Goal: Task Accomplishment & Management: Use online tool/utility

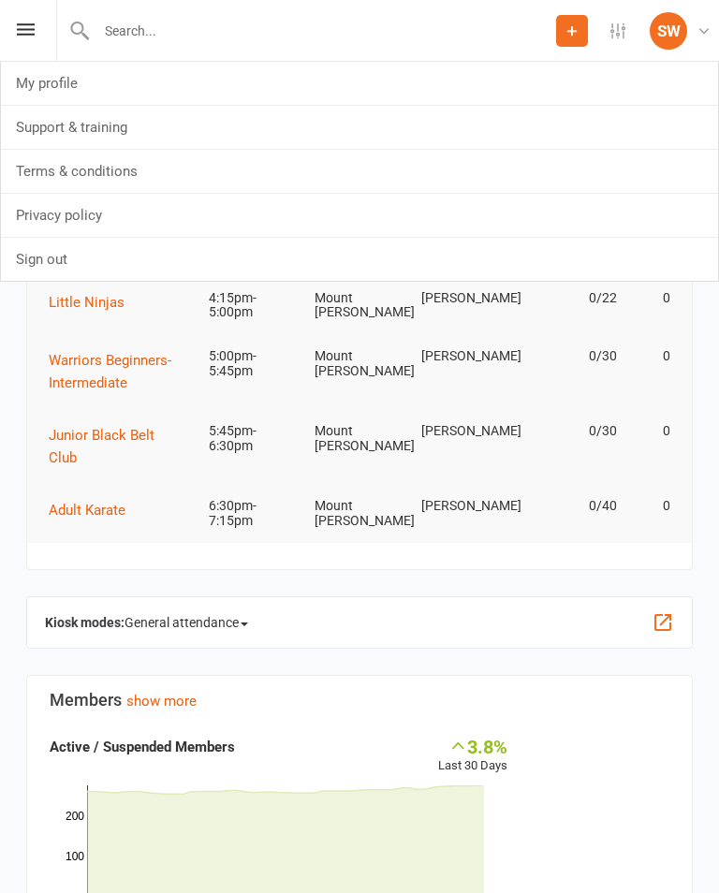
click at [13, 21] on div "Prospect Member Non-attending contact Class / event Appointment Grading event T…" at bounding box center [359, 31] width 719 height 62
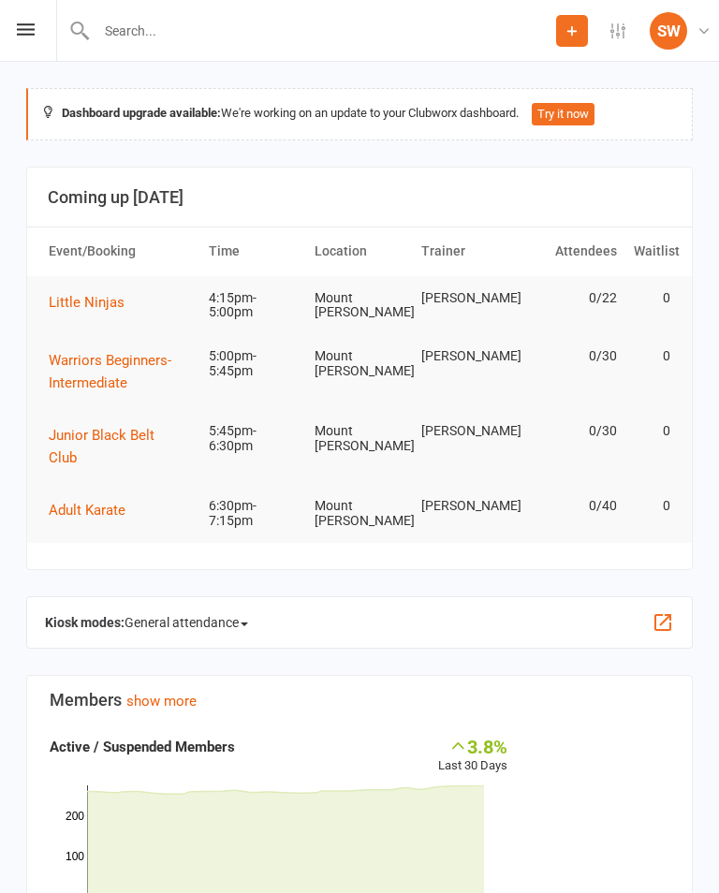
click at [16, 19] on div "Prospect Member Non-attending contact Class / event Appointment Grading event T…" at bounding box center [359, 31] width 719 height 62
click at [28, 29] on icon at bounding box center [26, 29] width 18 height 12
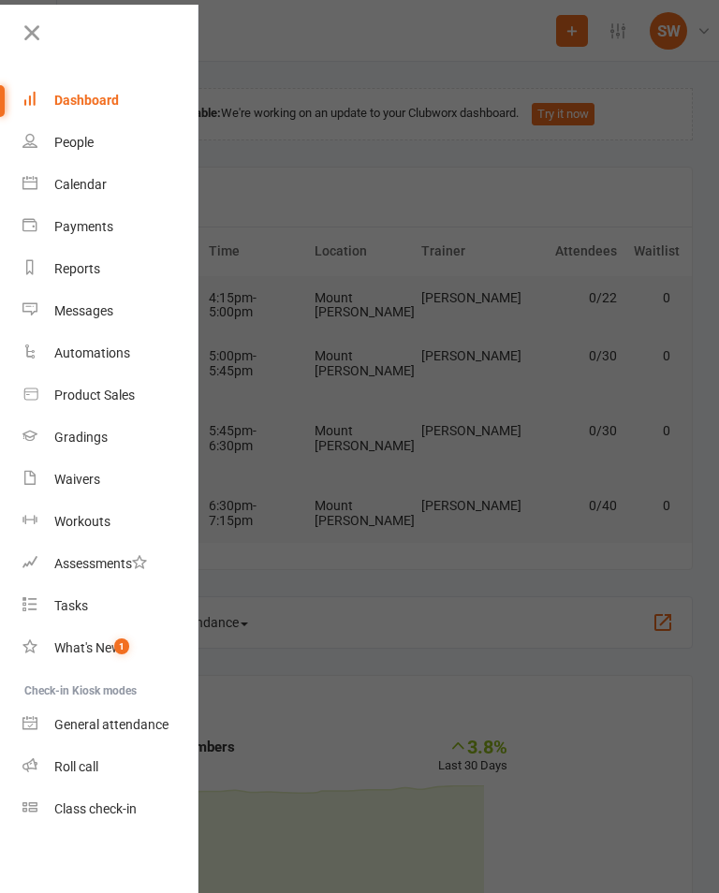
click at [114, 811] on div "Class check-in" at bounding box center [95, 808] width 82 height 15
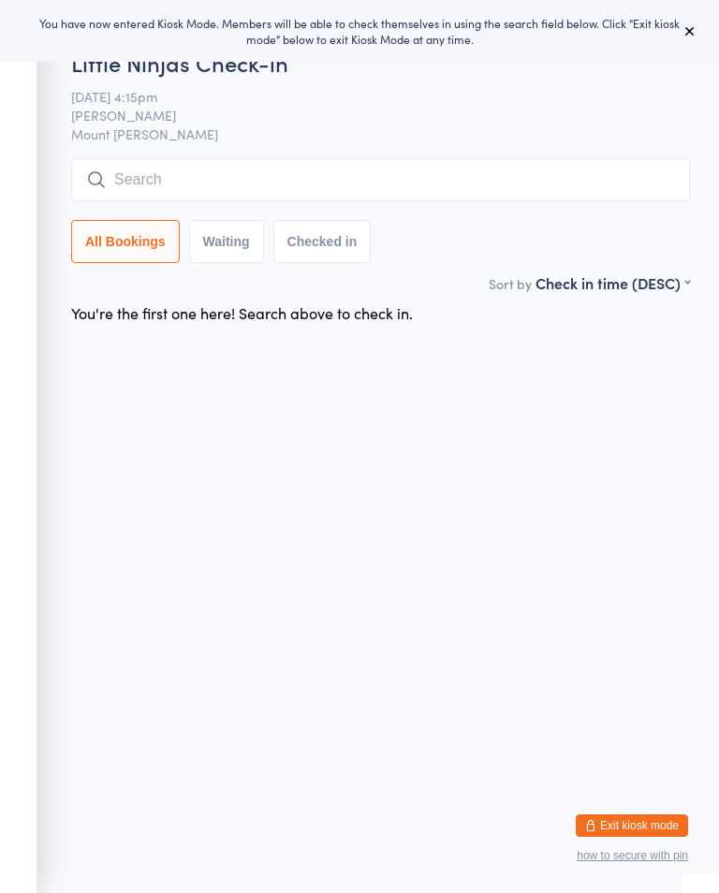
click at [696, 21] on button at bounding box center [689, 31] width 22 height 22
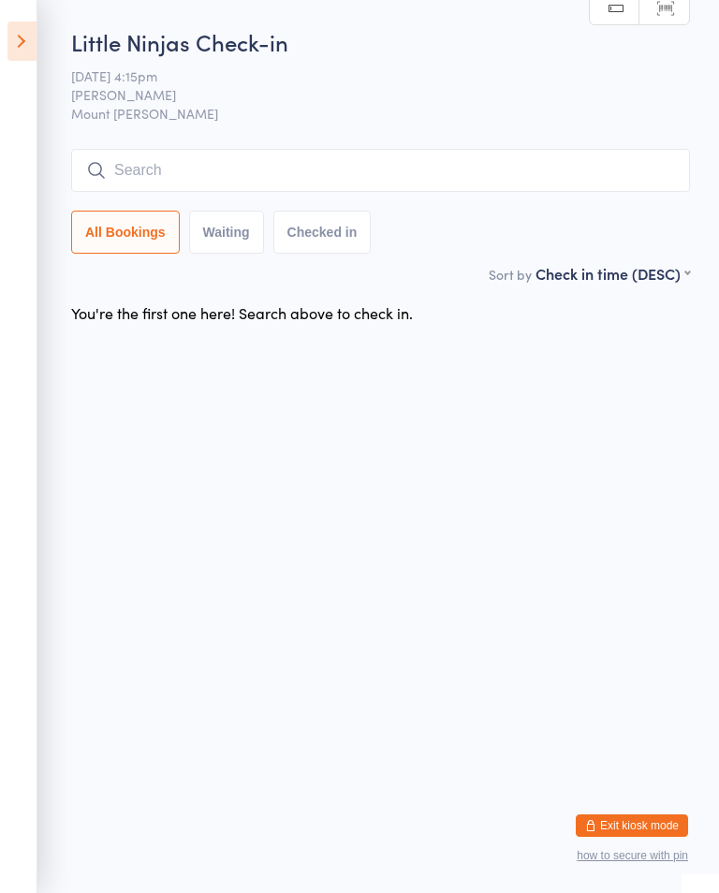
click at [35, 44] on icon at bounding box center [21, 41] width 29 height 39
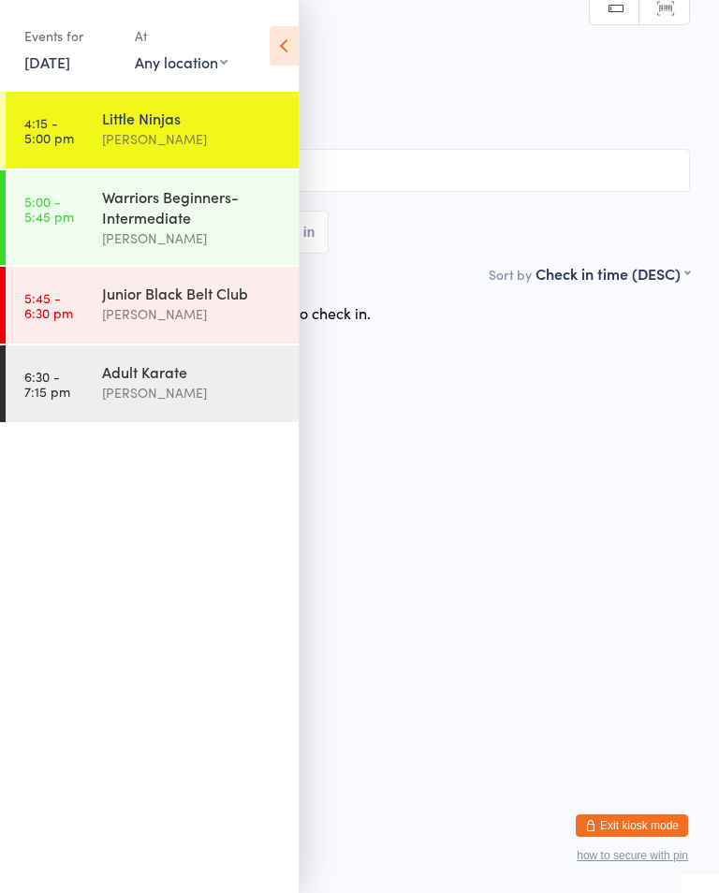
click at [161, 202] on div "Warriors Beginners-Intermediate" at bounding box center [192, 206] width 181 height 41
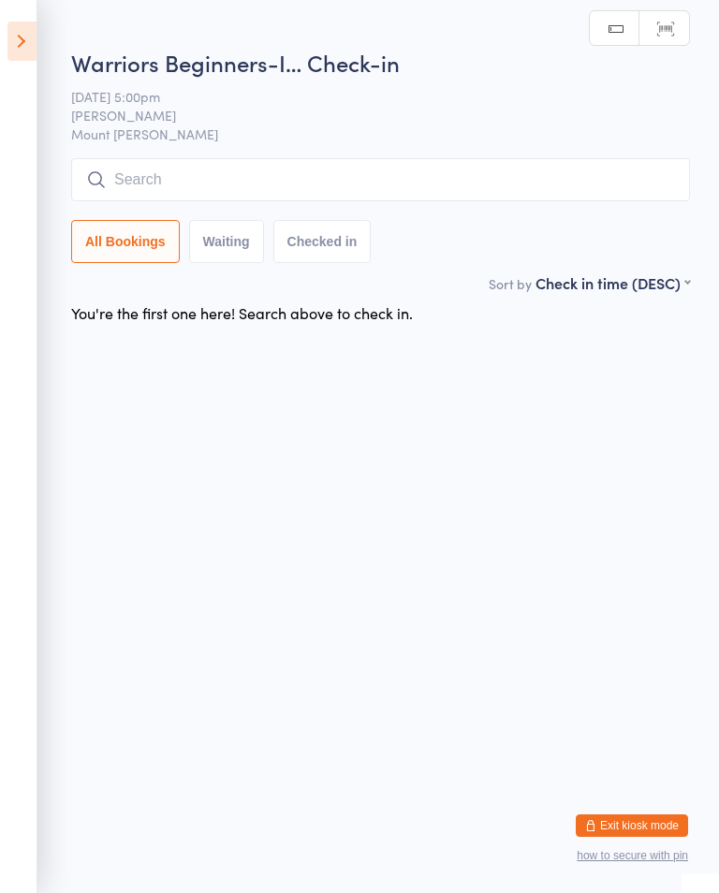
click at [341, 185] on input "search" at bounding box center [380, 179] width 618 height 43
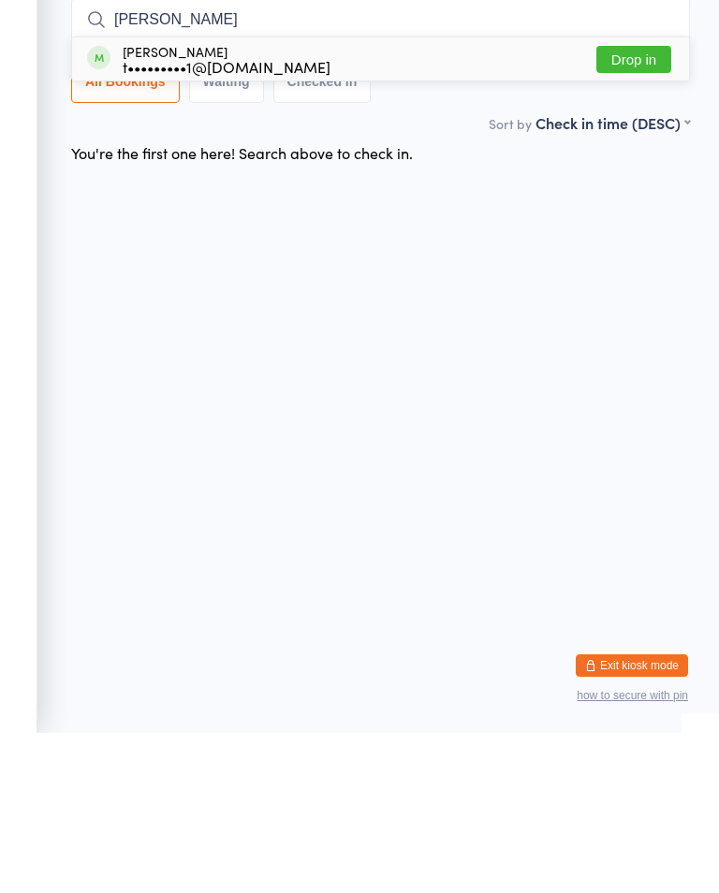
type input "Alysia"
click at [648, 206] on button "Drop in" at bounding box center [633, 219] width 75 height 27
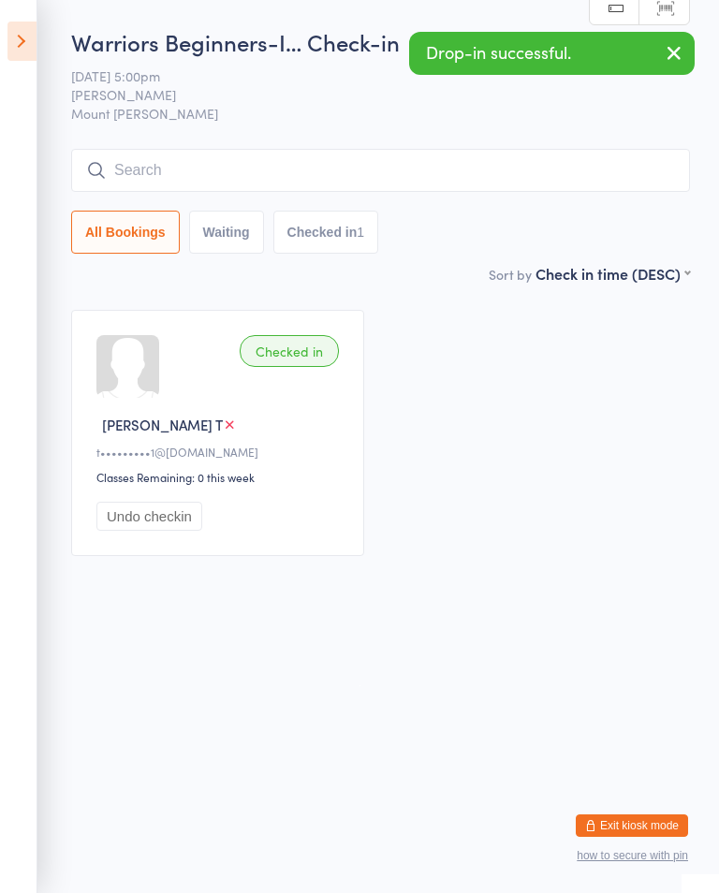
click at [27, 22] on icon at bounding box center [21, 41] width 29 height 39
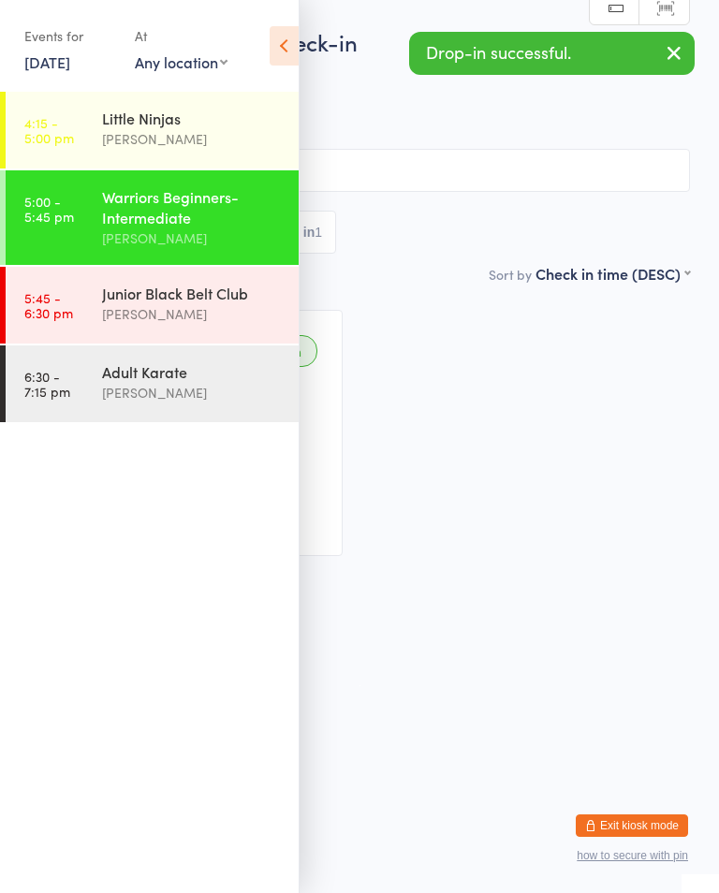
click at [174, 124] on div "Little Ninjas" at bounding box center [192, 118] width 181 height 21
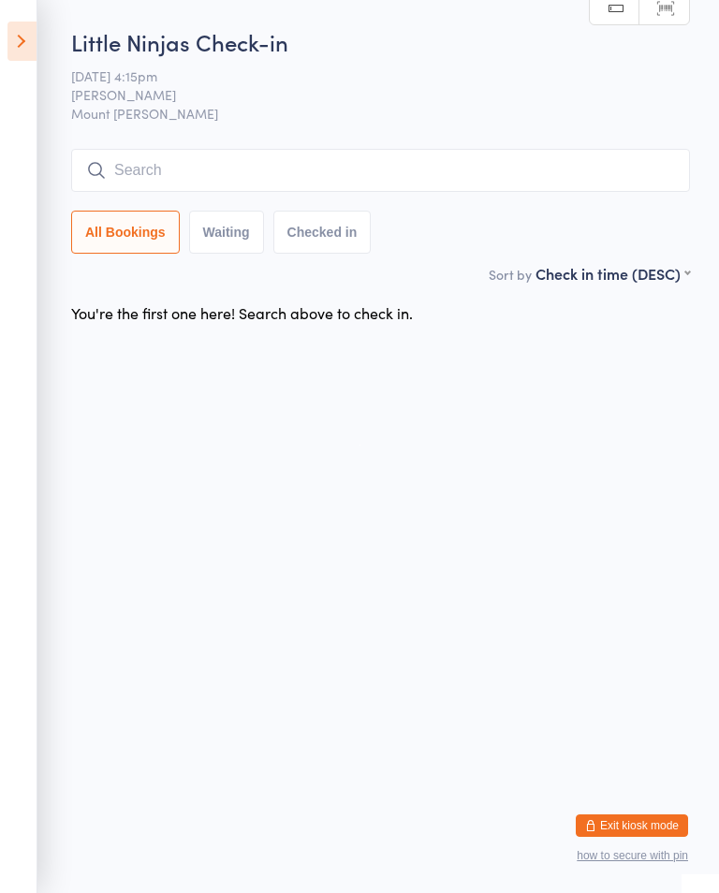
click at [25, 41] on icon at bounding box center [21, 41] width 29 height 39
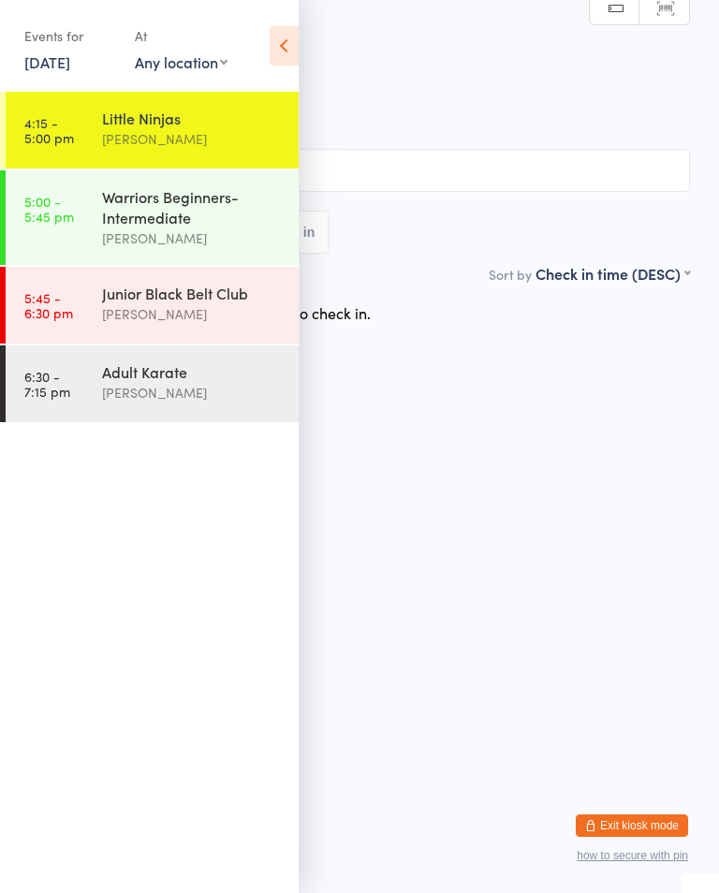
click at [65, 226] on link "5:00 - 5:45 pm Warriors Beginners-Intermediate Shihan Amy Gardam" at bounding box center [152, 217] width 293 height 95
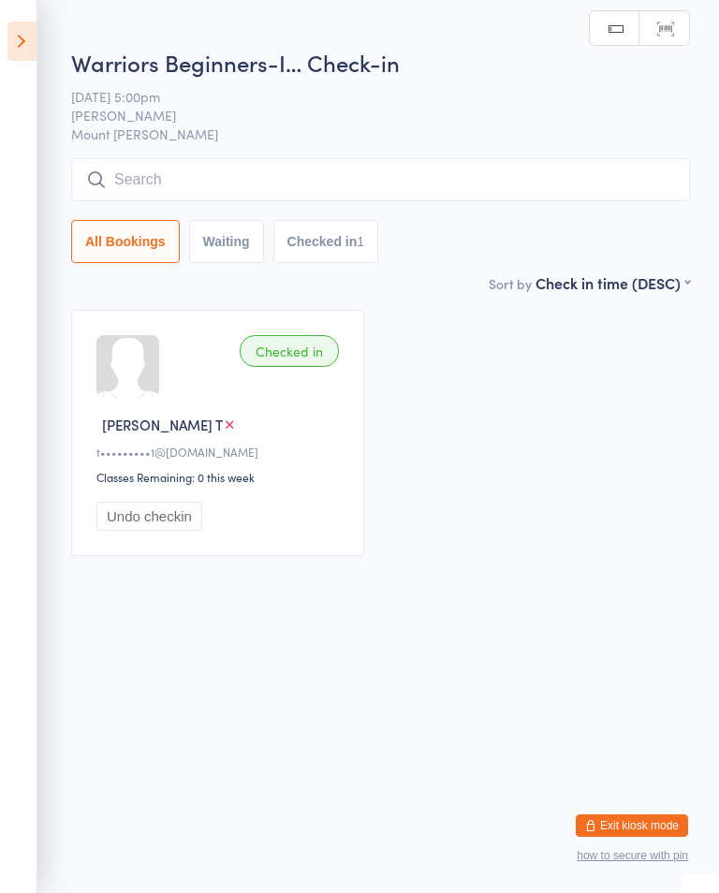
click at [108, 197] on input "search" at bounding box center [380, 179] width 618 height 43
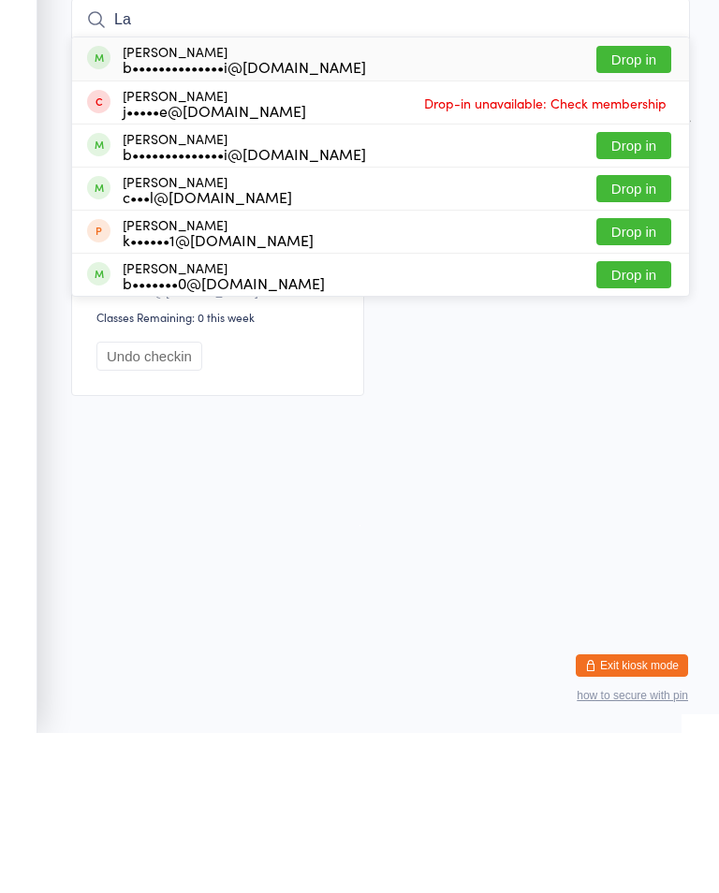
type input "L"
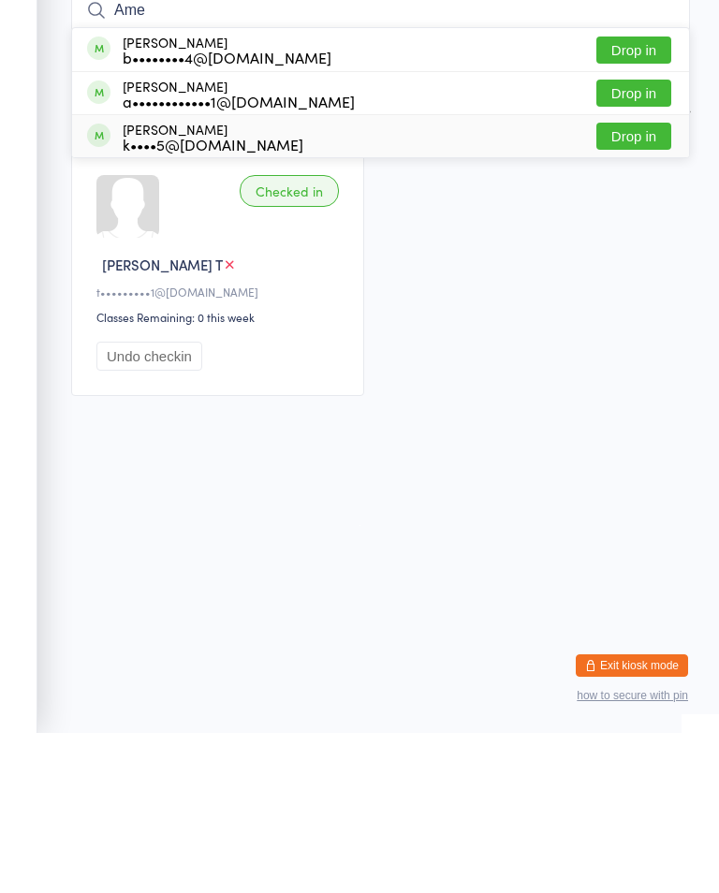
type input "Ame"
click at [128, 297] on div "k••••5@hotmail.com" at bounding box center [213, 304] width 181 height 15
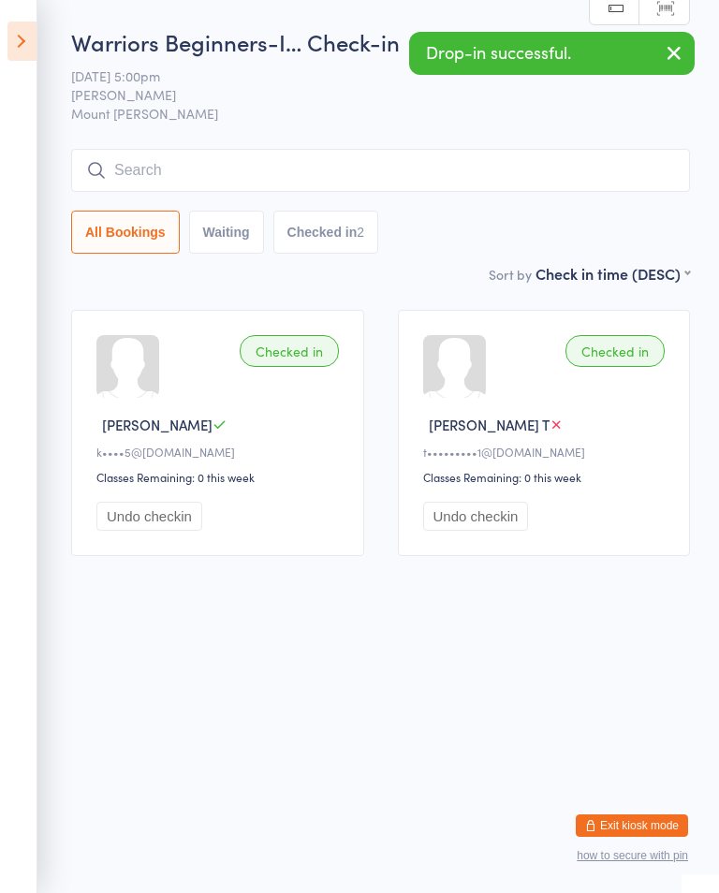
click at [24, 38] on icon at bounding box center [21, 41] width 29 height 39
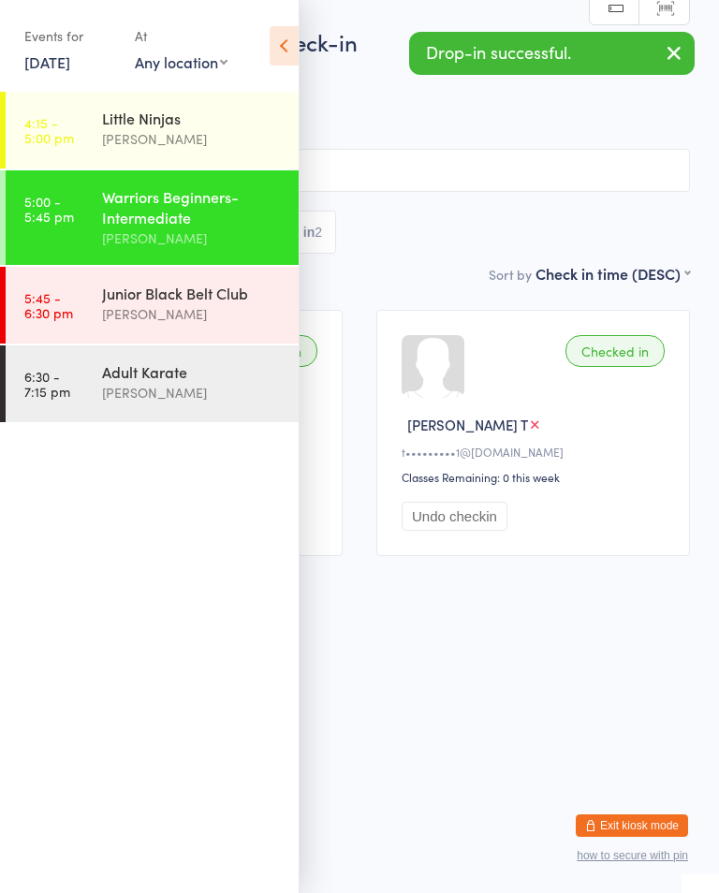
click at [227, 104] on div "Little Ninjas Shihan Amy Gardam" at bounding box center [200, 129] width 196 height 74
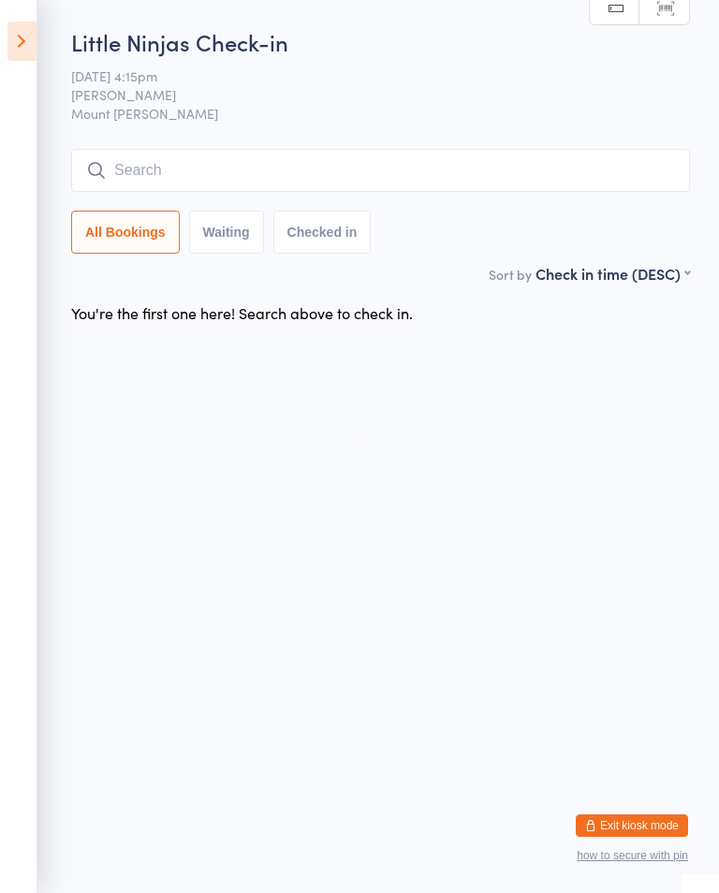
click at [162, 156] on input "search" at bounding box center [380, 170] width 618 height 43
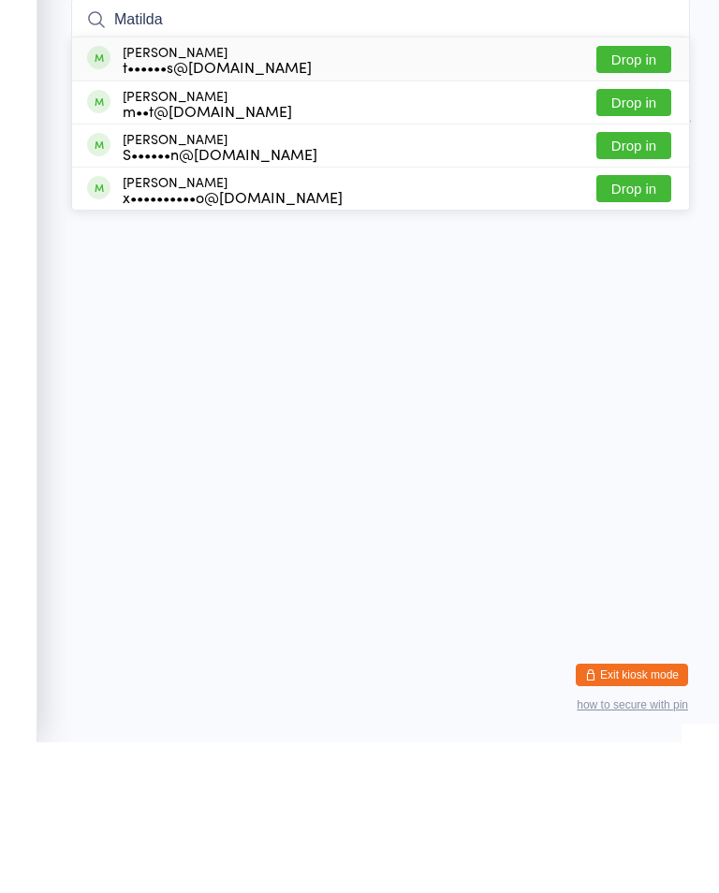
type input "Matilda"
click at [632, 196] on button "Drop in" at bounding box center [633, 209] width 75 height 27
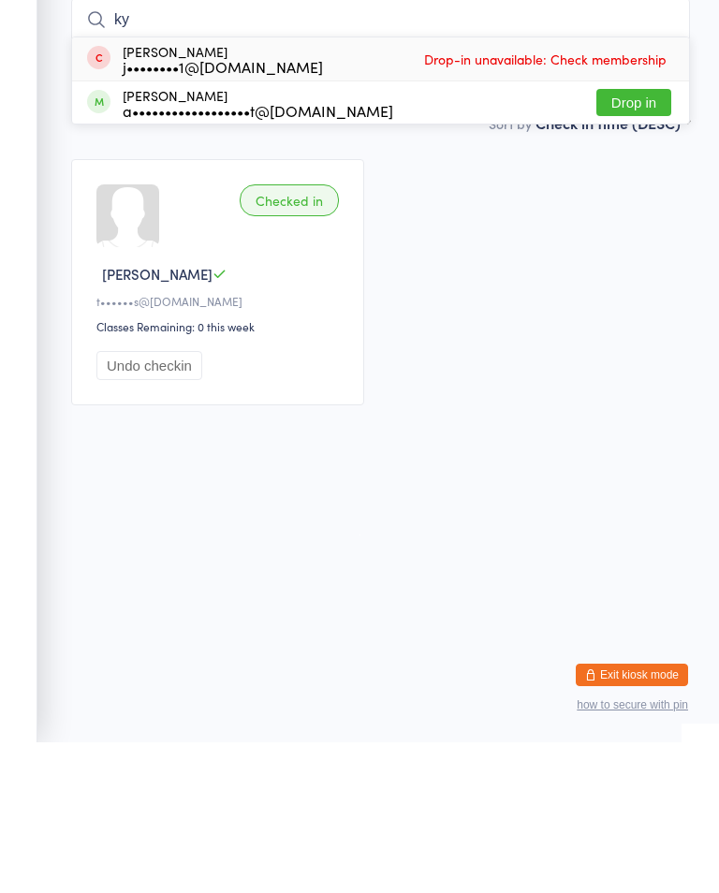
type input "ky"
click at [638, 240] on button "Drop in" at bounding box center [633, 253] width 75 height 27
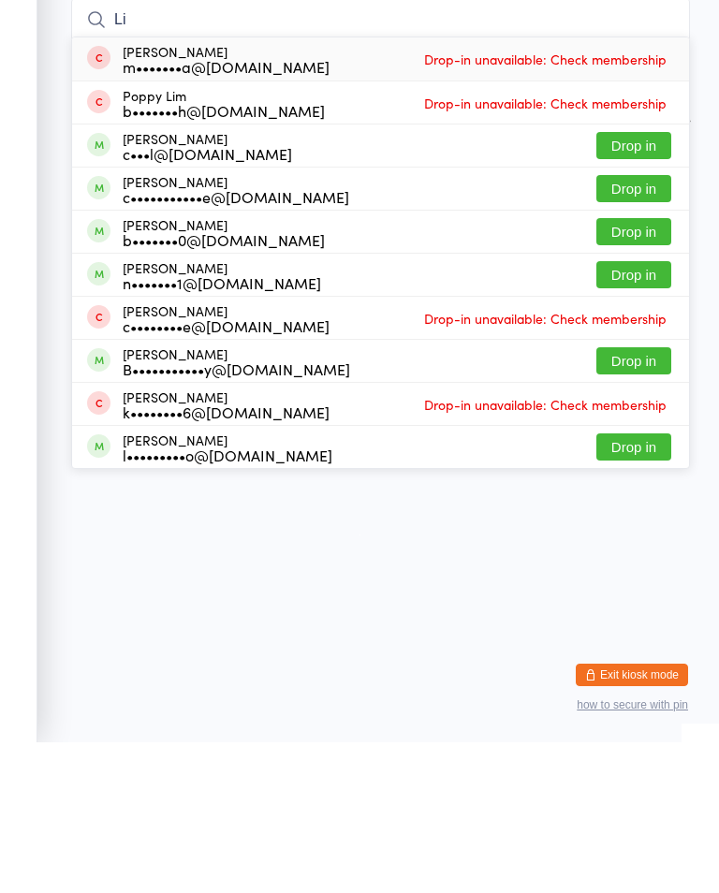
type input "Li"
click at [640, 326] on button "Drop in" at bounding box center [633, 339] width 75 height 27
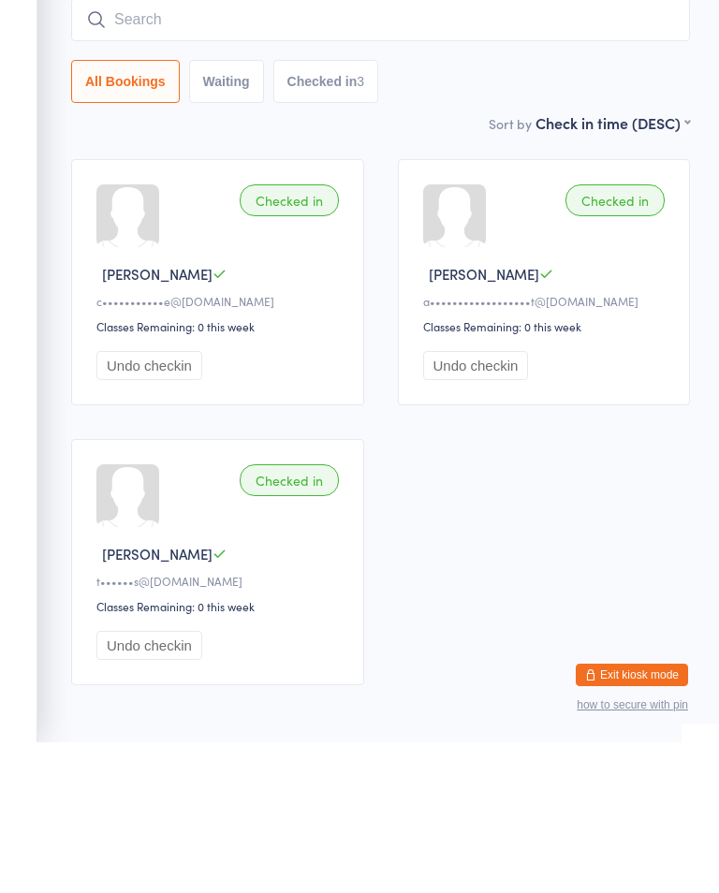
click at [582, 149] on input "search" at bounding box center [380, 170] width 618 height 43
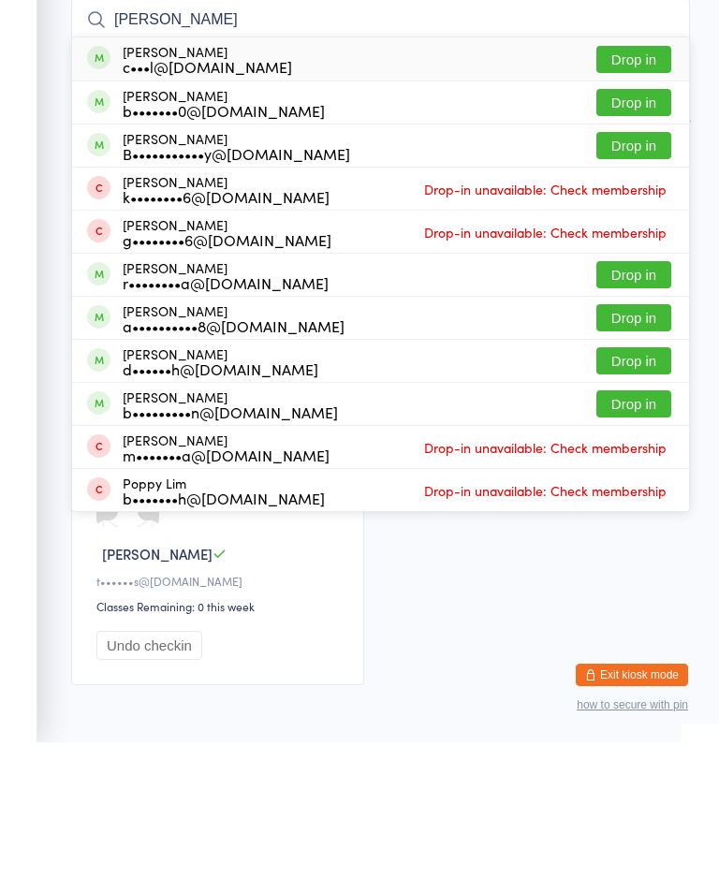
type input "Liam"
click at [652, 196] on button "Drop in" at bounding box center [633, 209] width 75 height 27
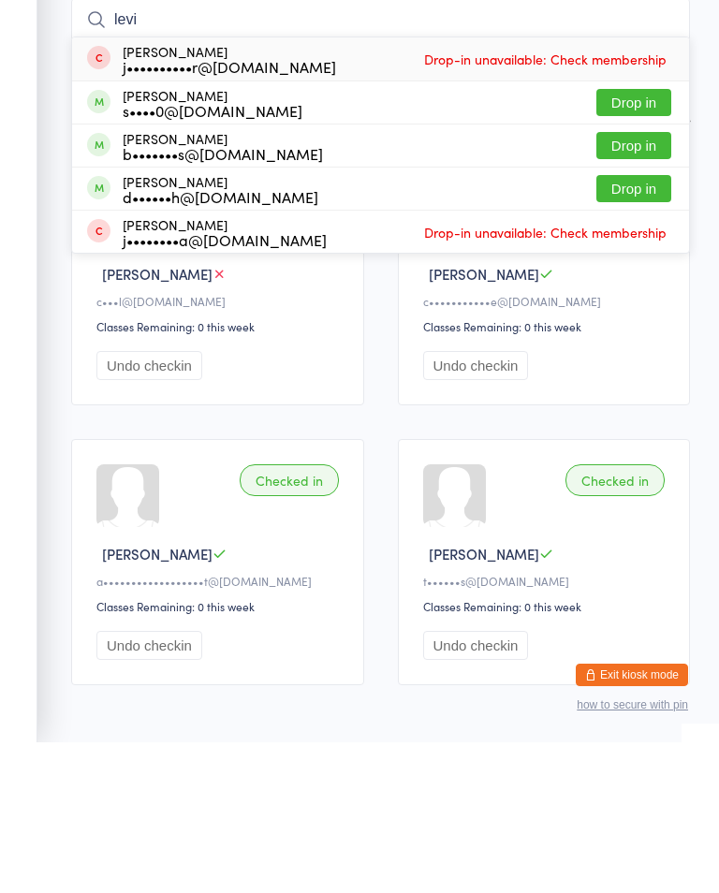
type input "levi"
click at [636, 240] on button "Drop in" at bounding box center [633, 253] width 75 height 27
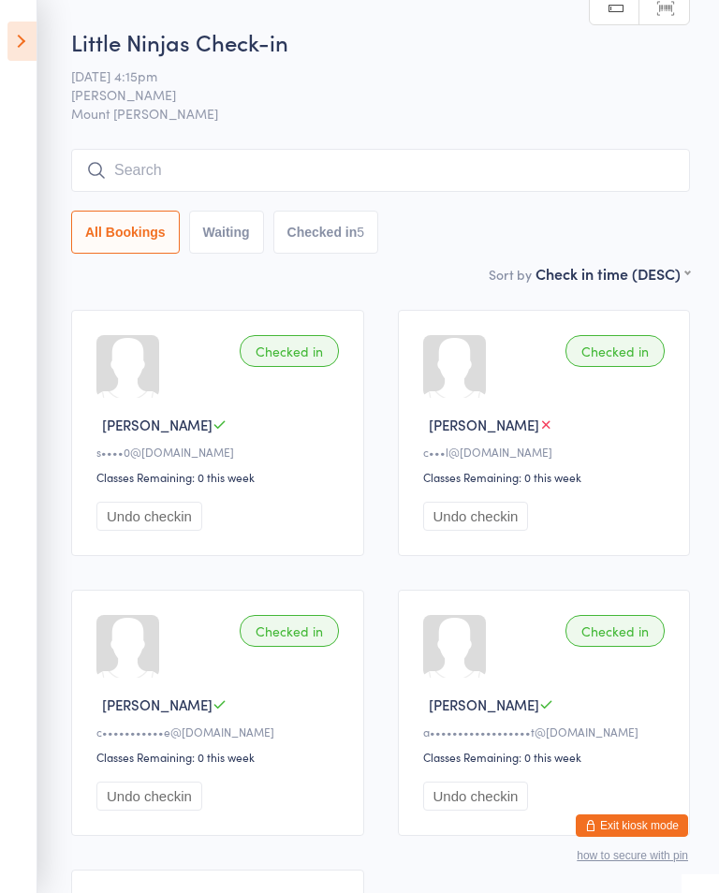
click at [296, 185] on input "search" at bounding box center [380, 170] width 618 height 43
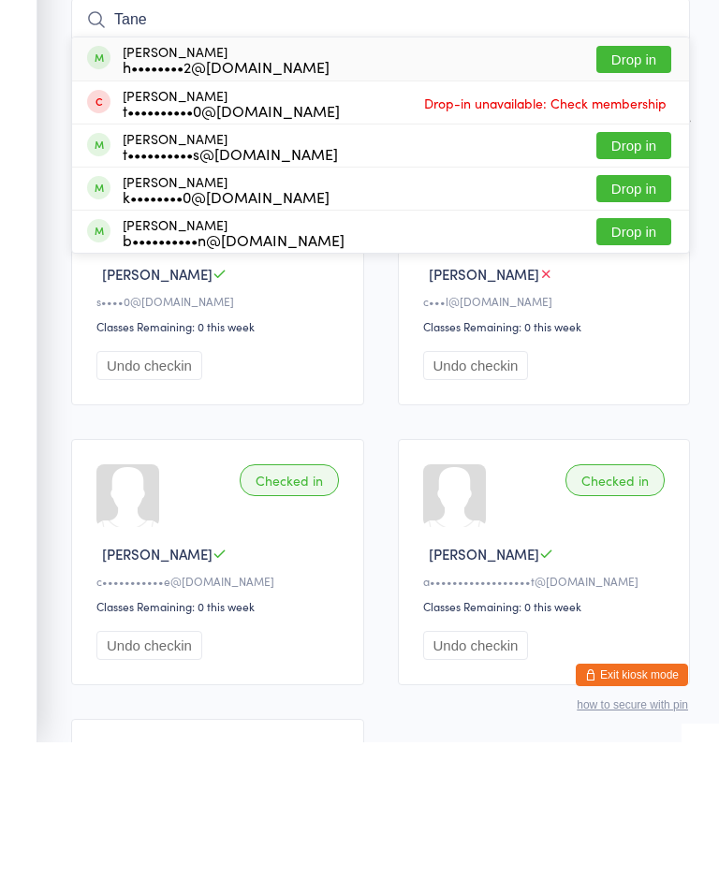
type input "Tane"
click at [644, 196] on button "Drop in" at bounding box center [633, 209] width 75 height 27
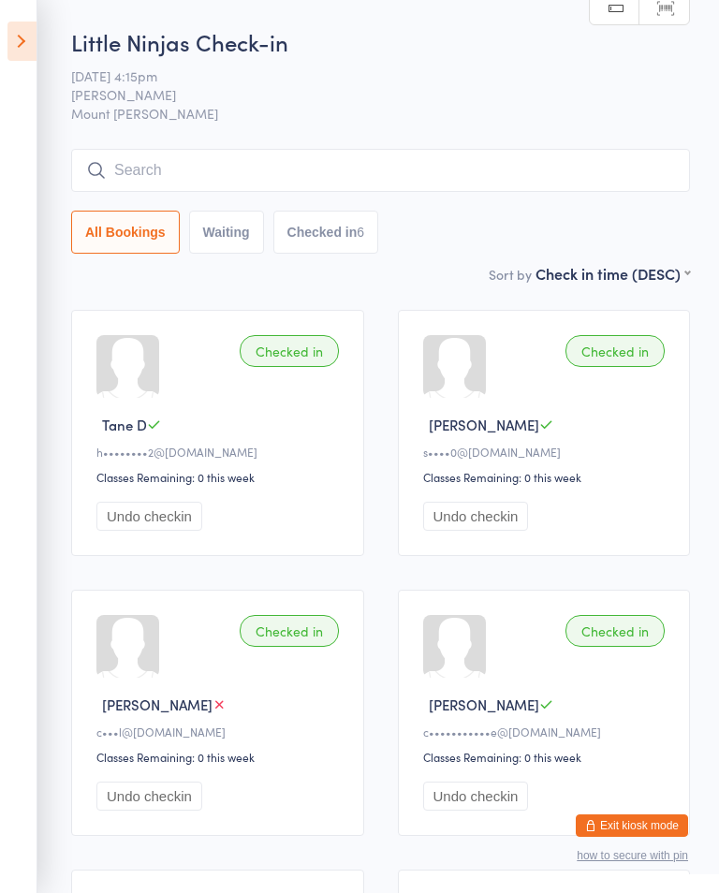
click at [25, 41] on icon at bounding box center [21, 41] width 29 height 39
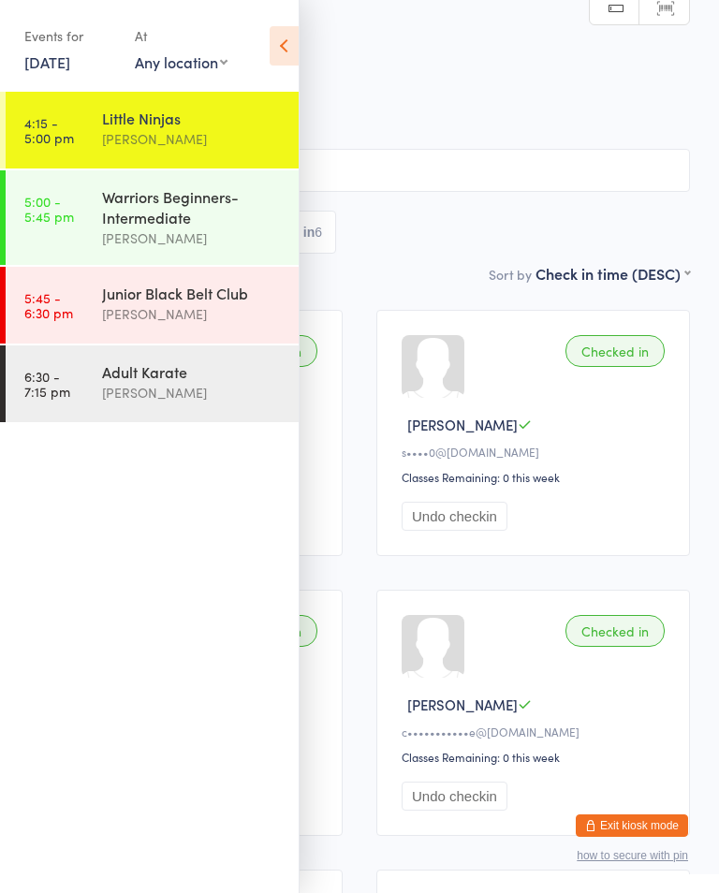
click at [222, 215] on div "Warriors Beginners-Intermediate" at bounding box center [192, 206] width 181 height 41
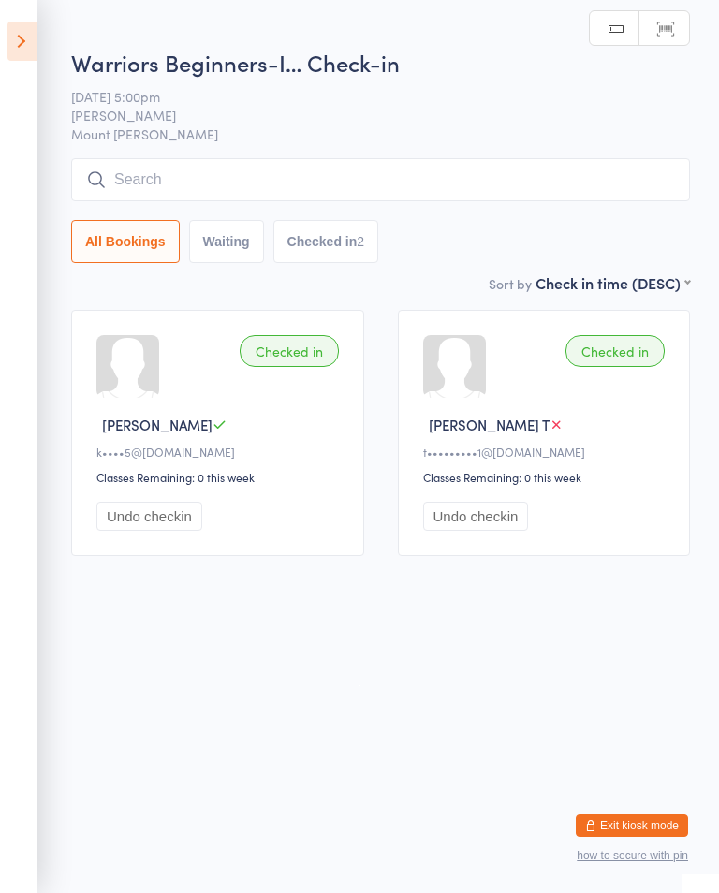
click at [319, 179] on input "search" at bounding box center [380, 179] width 618 height 43
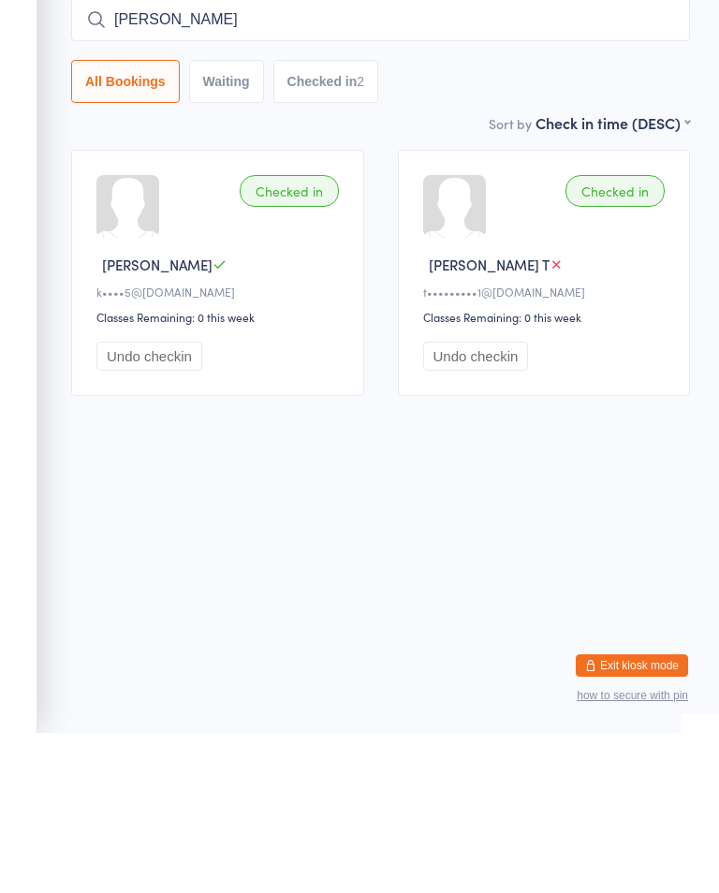
type input "Harper"
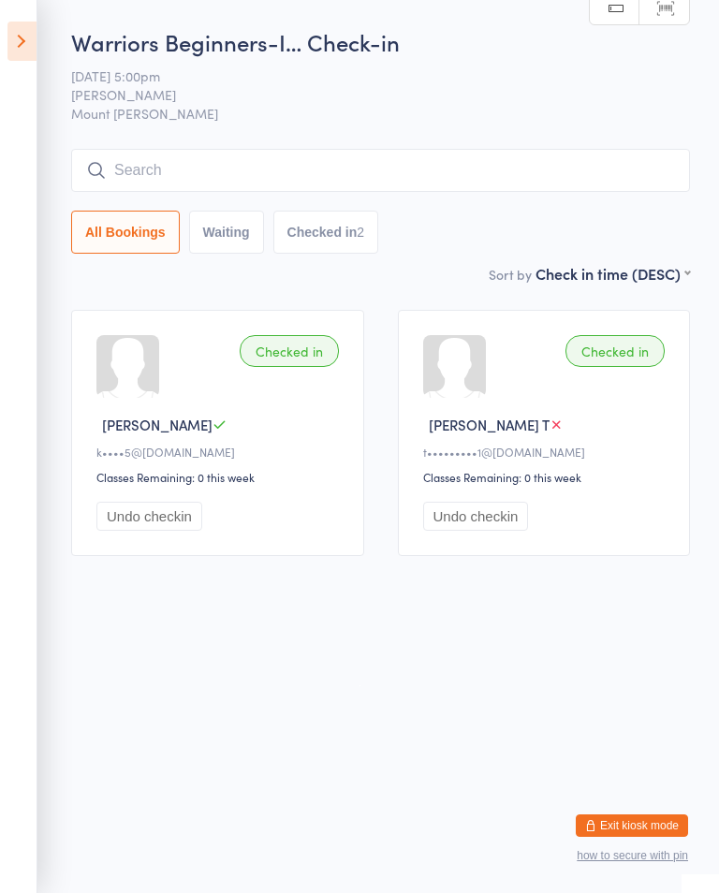
click at [27, 46] on icon at bounding box center [21, 41] width 29 height 39
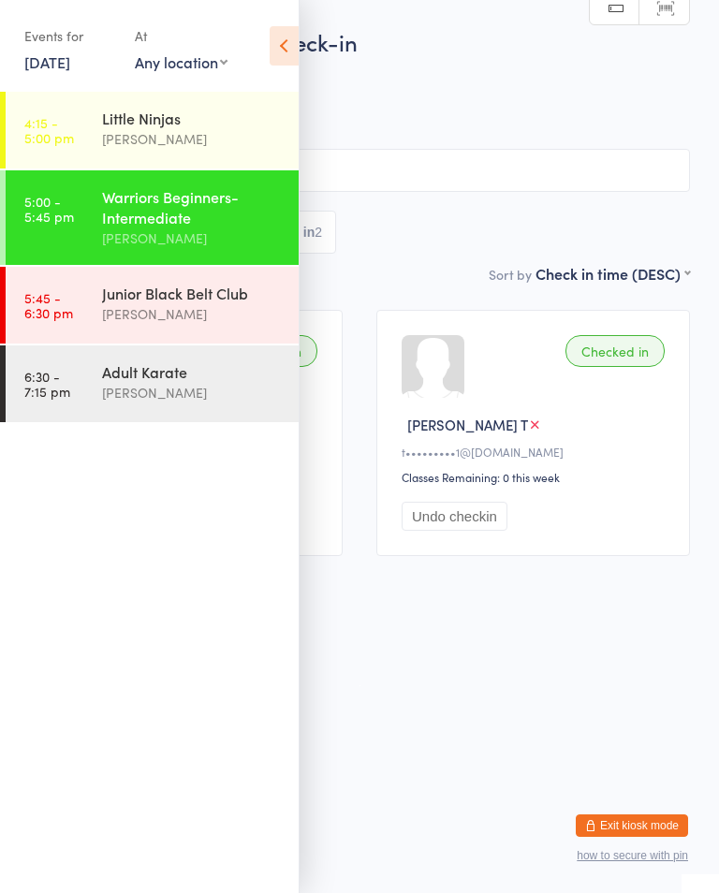
click at [182, 131] on div "[PERSON_NAME]" at bounding box center [192, 139] width 181 height 22
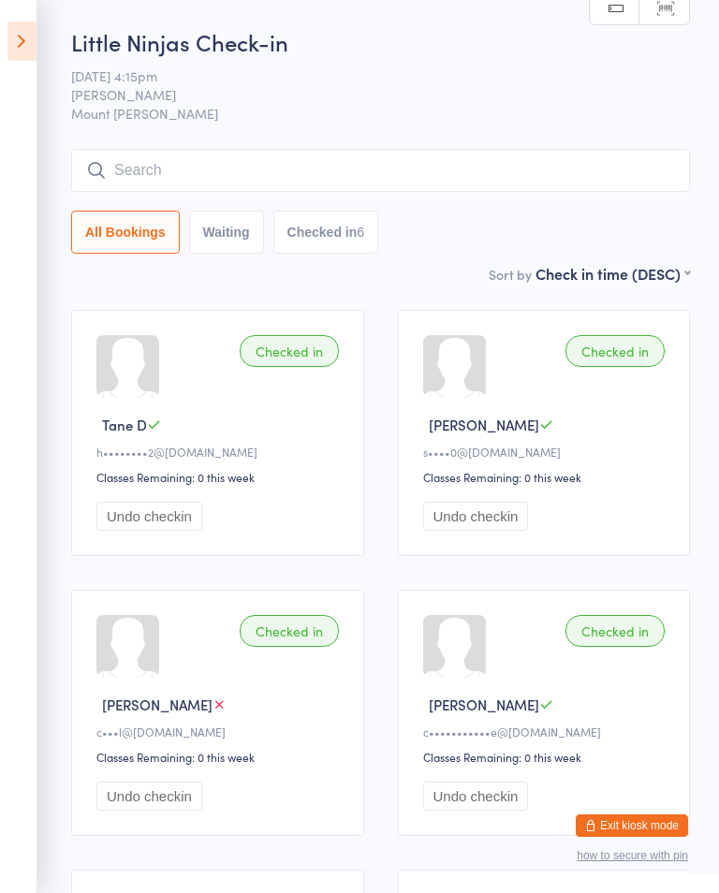
click at [197, 182] on input "search" at bounding box center [380, 170] width 618 height 43
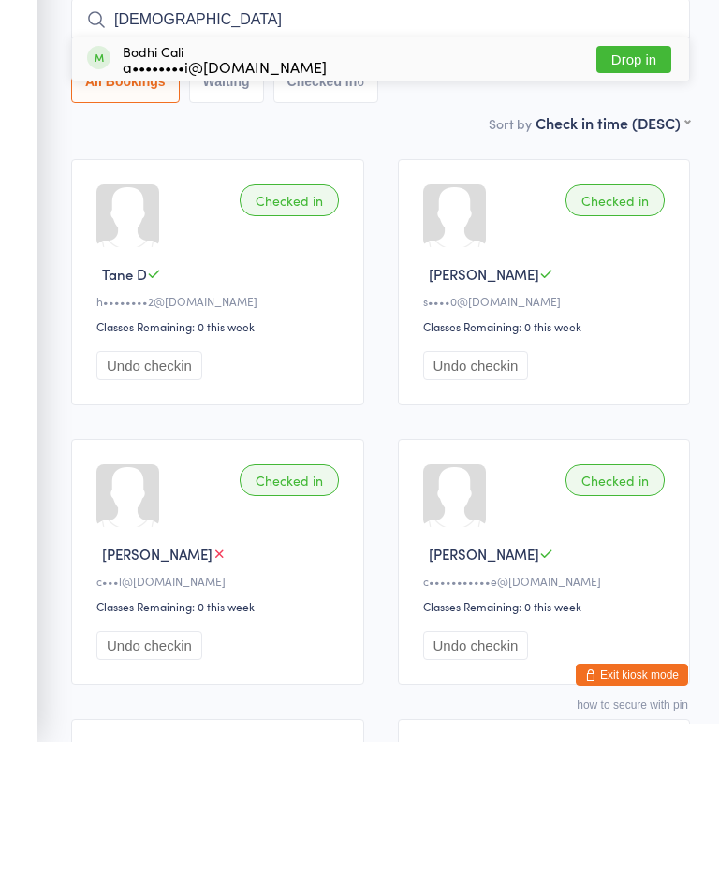
type input "Bodhi"
click at [647, 196] on button "Drop in" at bounding box center [633, 209] width 75 height 27
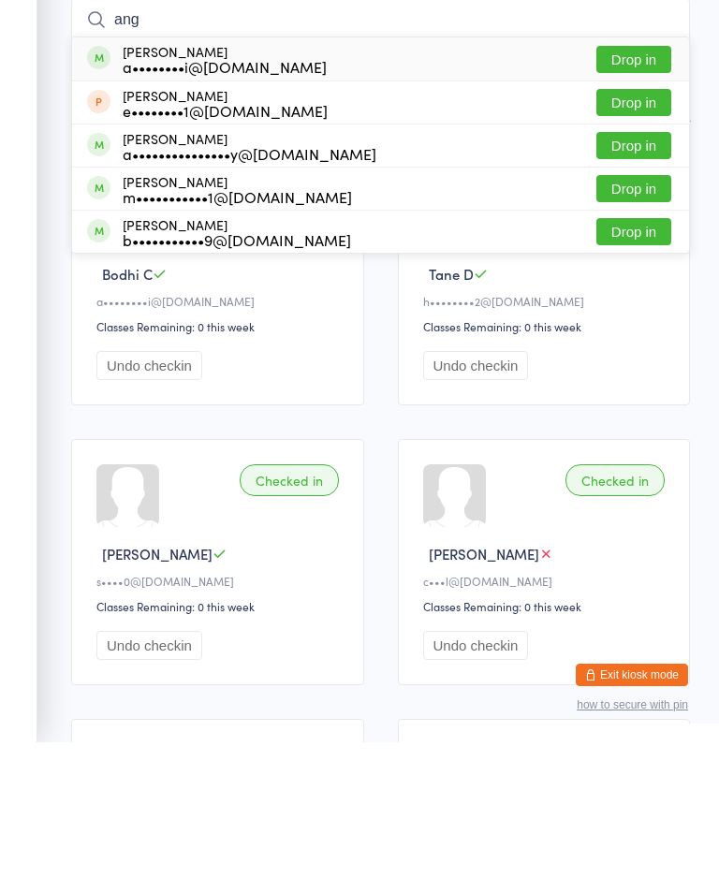
click at [633, 149] on input "ang" at bounding box center [380, 170] width 618 height 43
type input "ang"
click at [633, 196] on button "Drop in" at bounding box center [633, 209] width 75 height 27
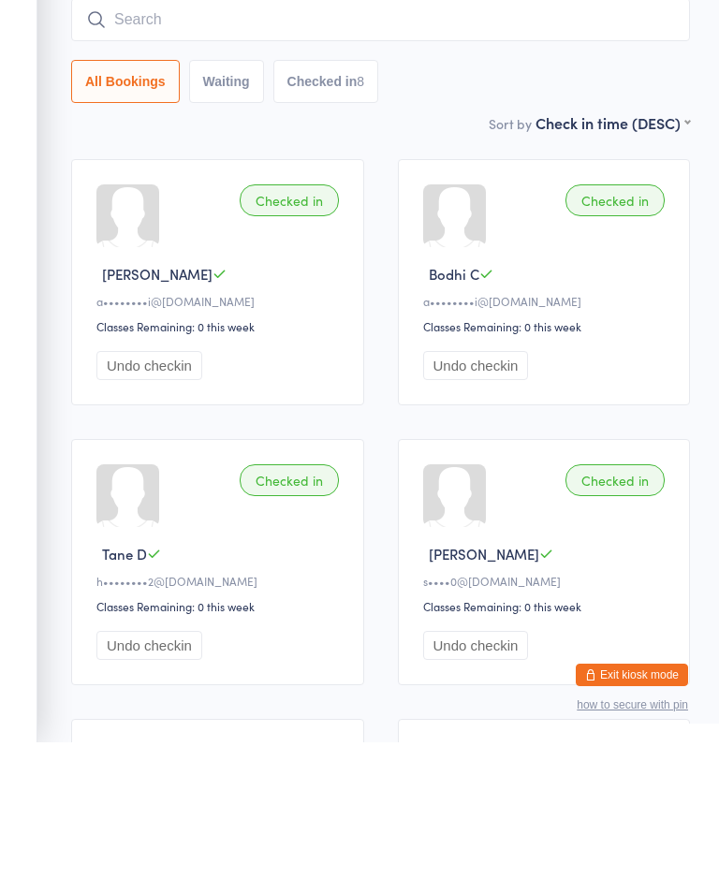
click at [244, 149] on input "search" at bounding box center [380, 170] width 618 height 43
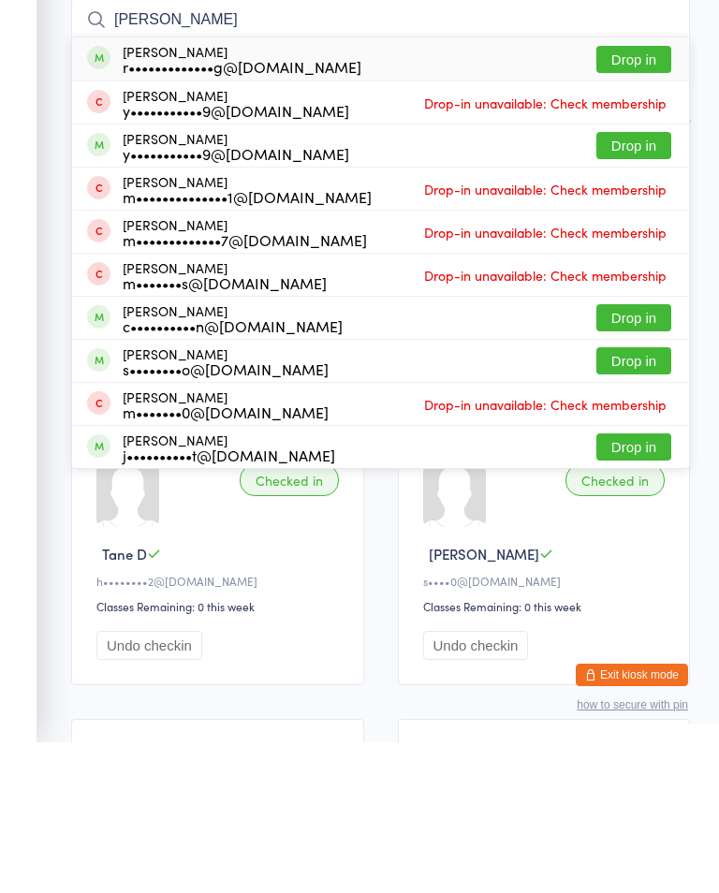
type input "Harrison youn"
click at [617, 196] on button "Drop in" at bounding box center [633, 209] width 75 height 27
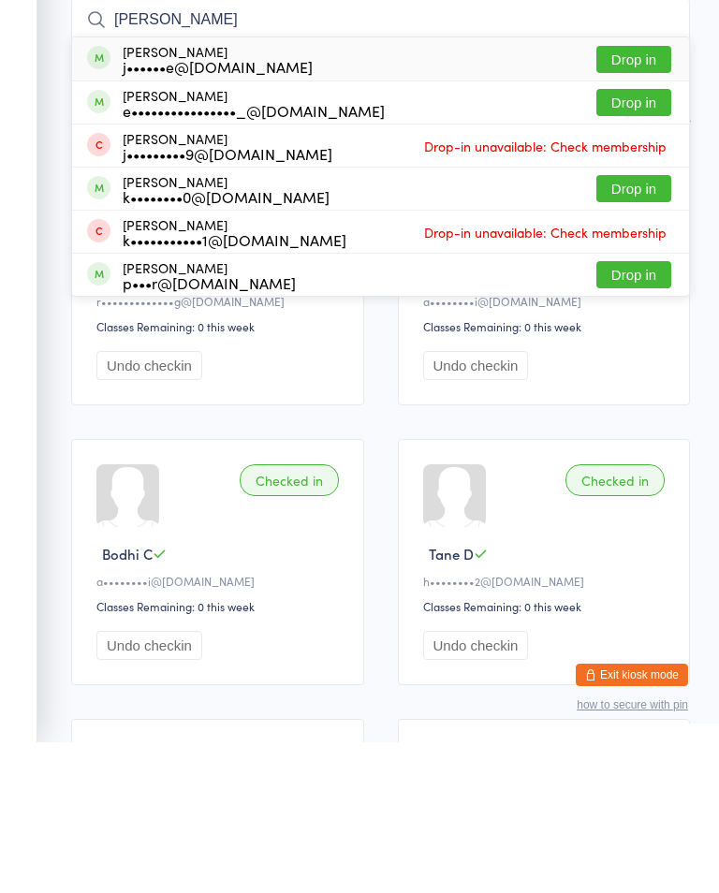
type input "riley"
click at [304, 254] on div "e••••••••••••••••_@outlook.com" at bounding box center [254, 261] width 262 height 15
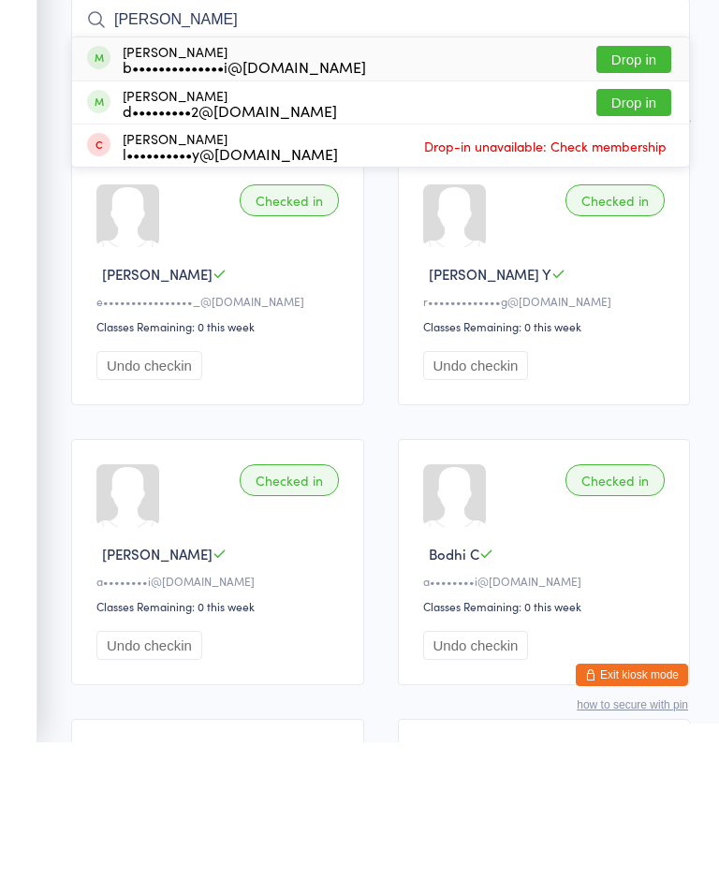
type input "Dante"
click at [630, 196] on button "Drop in" at bounding box center [633, 209] width 75 height 27
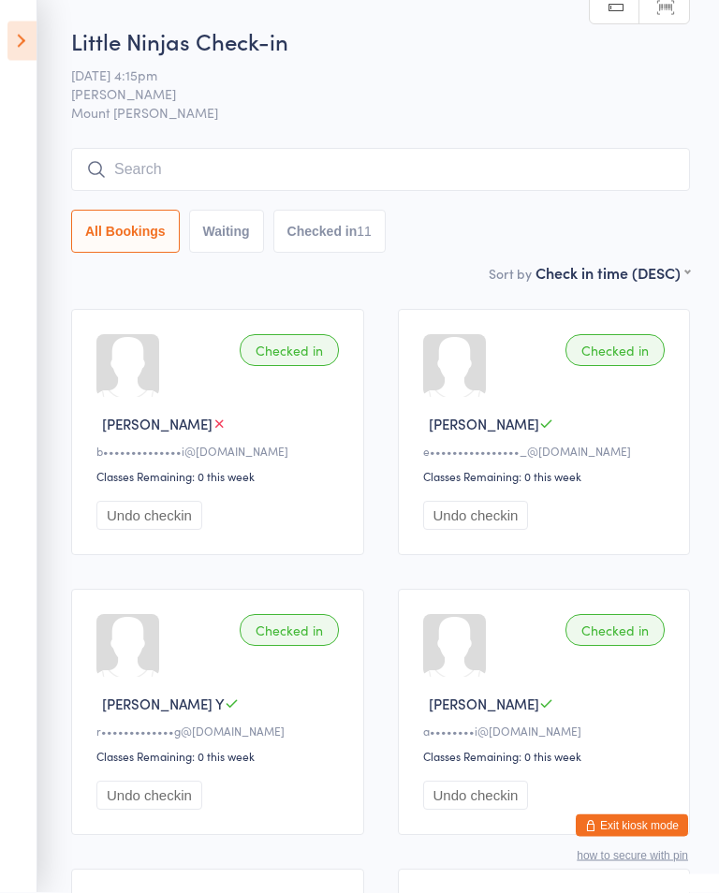
click at [13, 31] on icon at bounding box center [21, 41] width 29 height 39
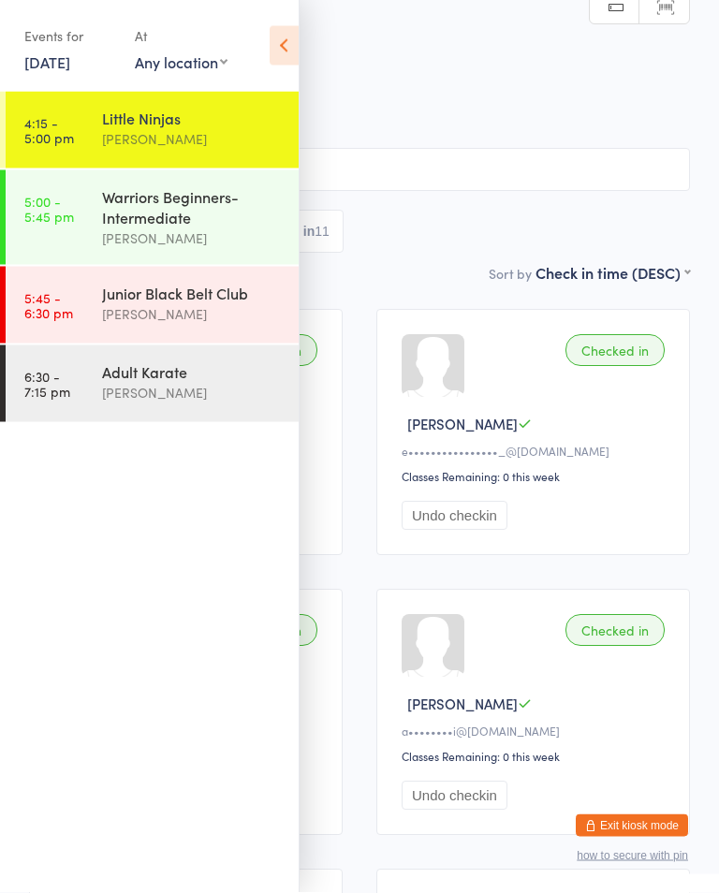
scroll to position [1, 0]
click at [105, 220] on div "Warriors Beginners-Intermediate" at bounding box center [192, 206] width 181 height 41
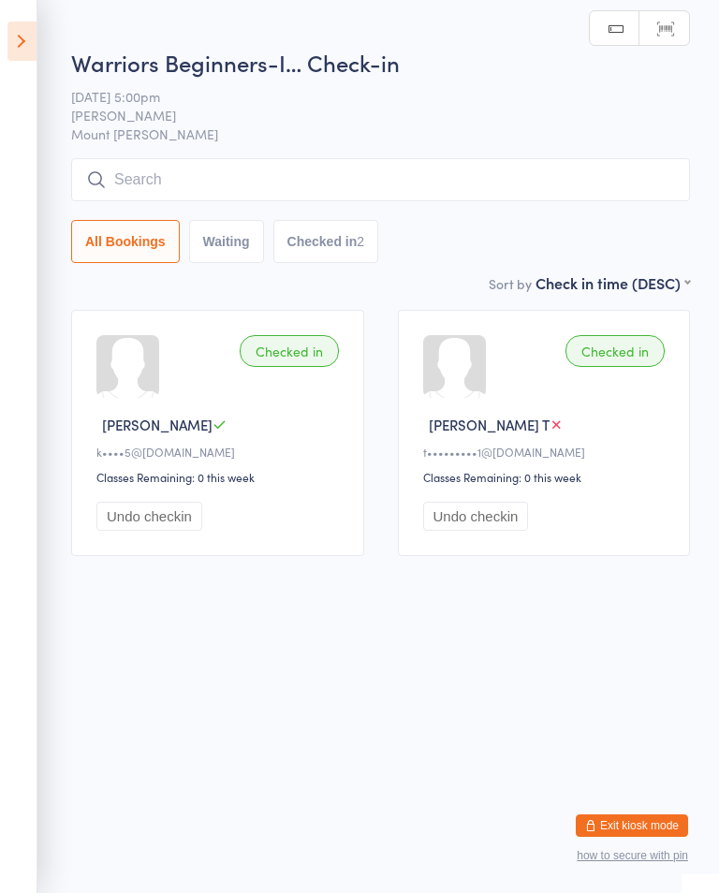
click at [134, 180] on input "search" at bounding box center [380, 179] width 618 height 43
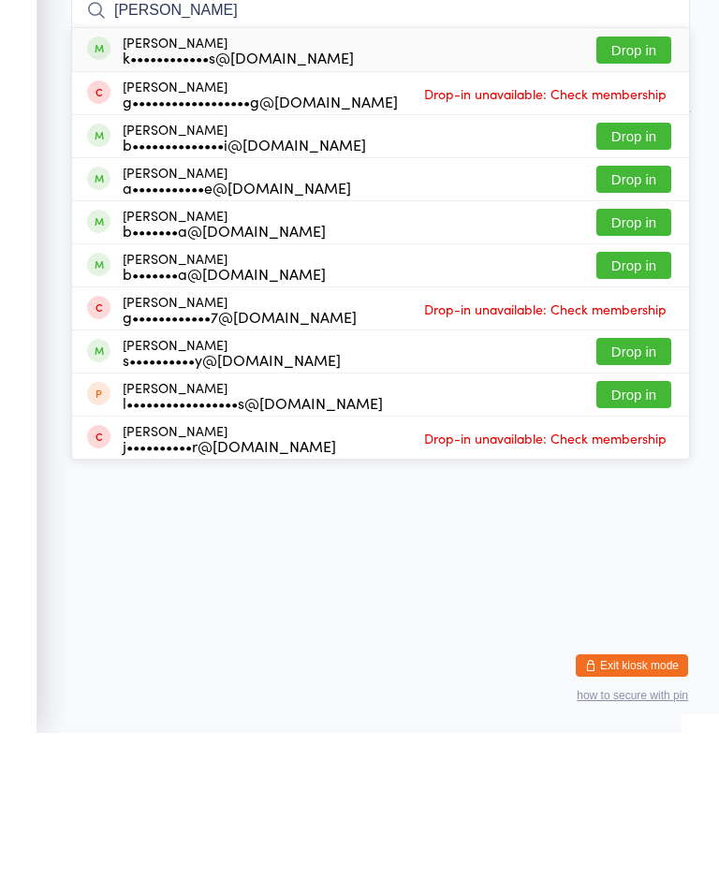
type input "Ella"
click at [625, 283] on button "Drop in" at bounding box center [633, 296] width 75 height 27
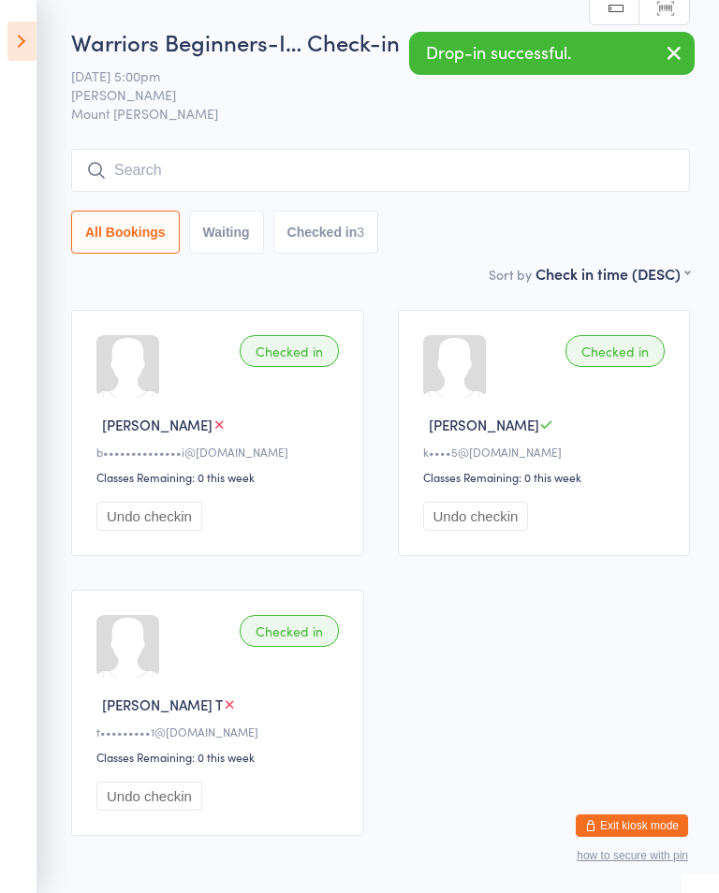
click at [23, 23] on icon at bounding box center [21, 41] width 29 height 39
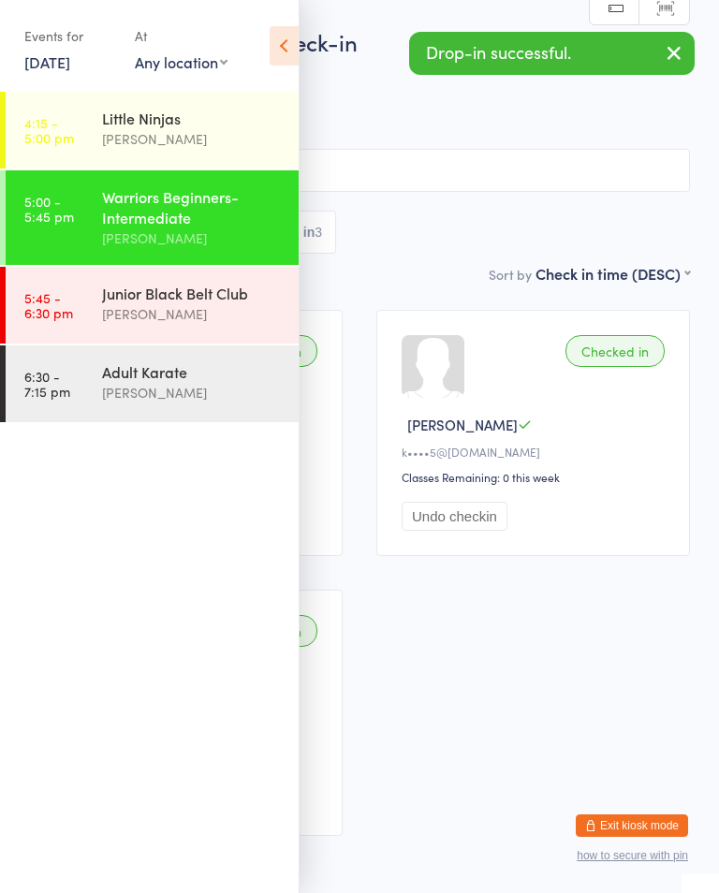
click at [112, 114] on div "Little Ninjas" at bounding box center [192, 118] width 181 height 21
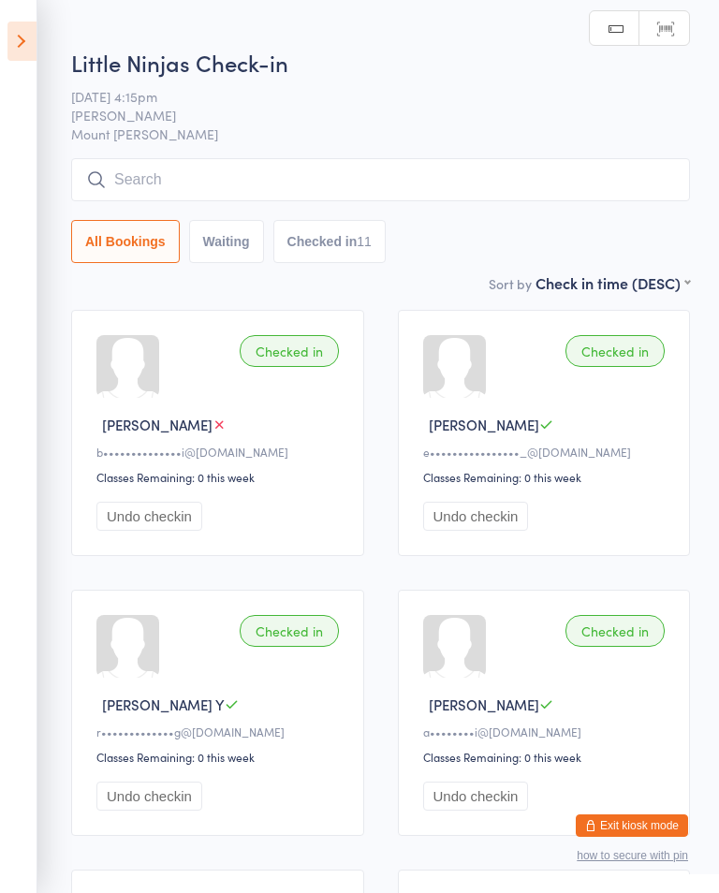
click at [185, 181] on input "search" at bounding box center [380, 179] width 618 height 43
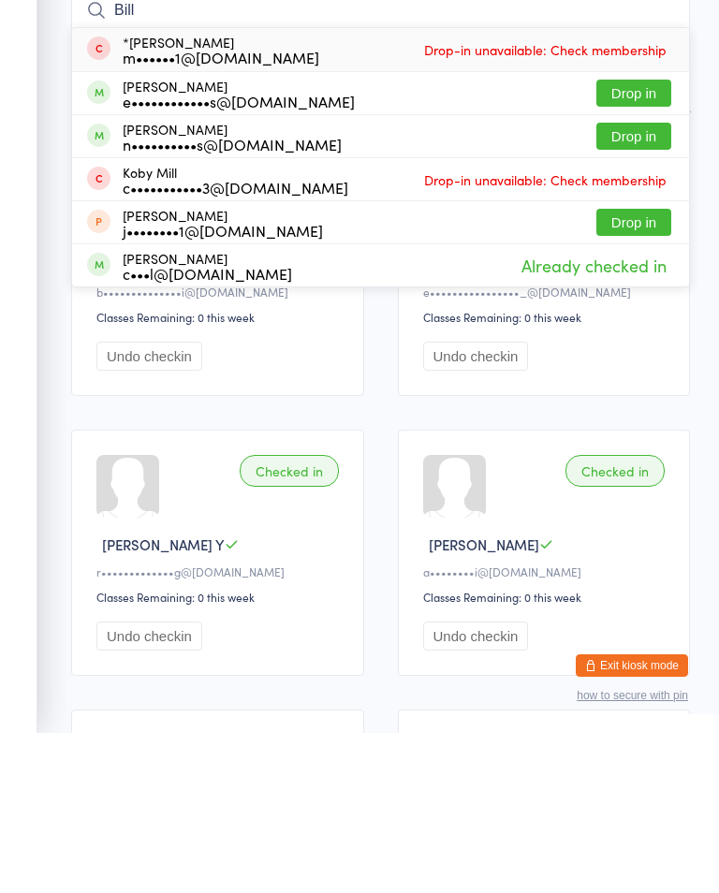
type input "Bill"
click at [654, 240] on button "Drop in" at bounding box center [633, 253] width 75 height 27
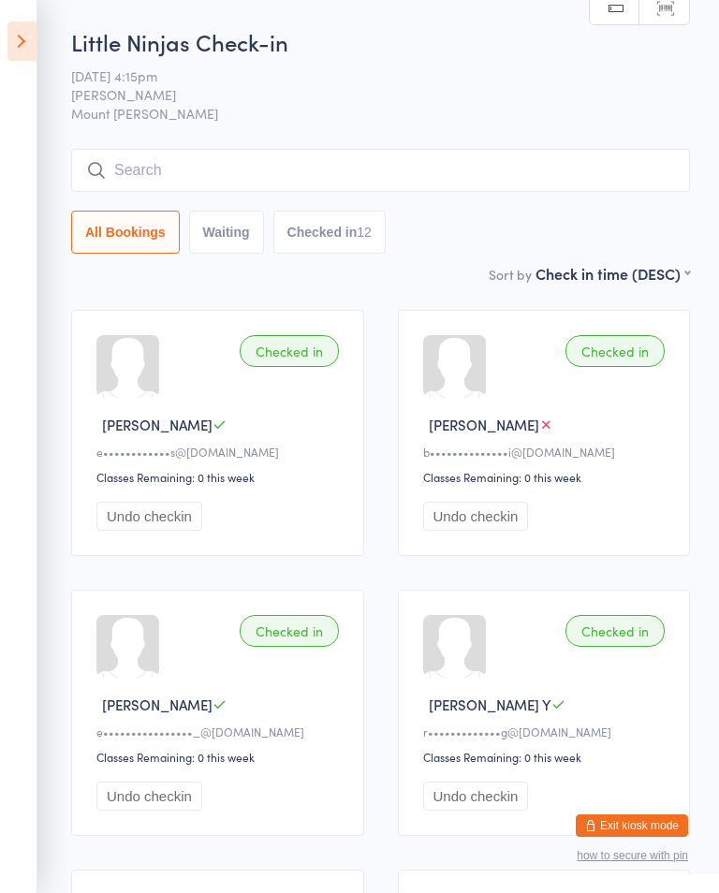
click at [484, 174] on input "search" at bounding box center [380, 170] width 618 height 43
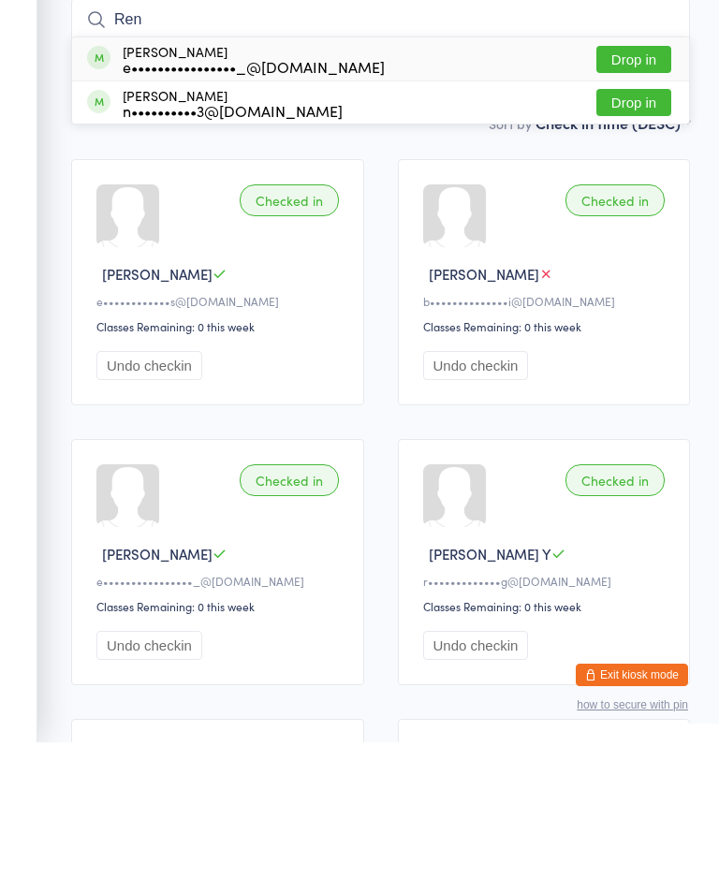
type input "Ren"
click at [652, 196] on button "Drop in" at bounding box center [633, 209] width 75 height 27
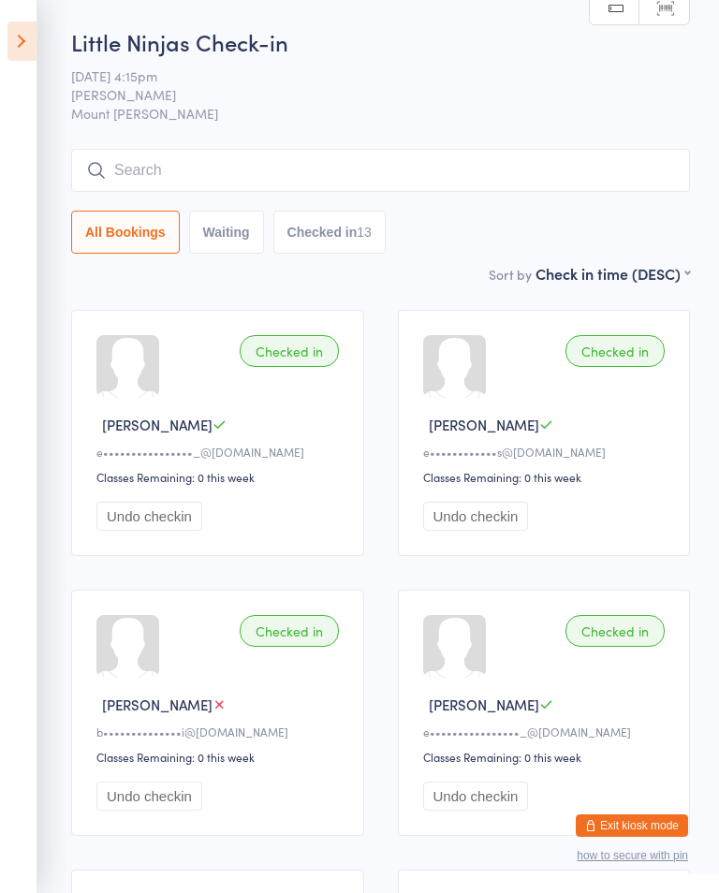
click at [512, 176] on input "search" at bounding box center [380, 170] width 618 height 43
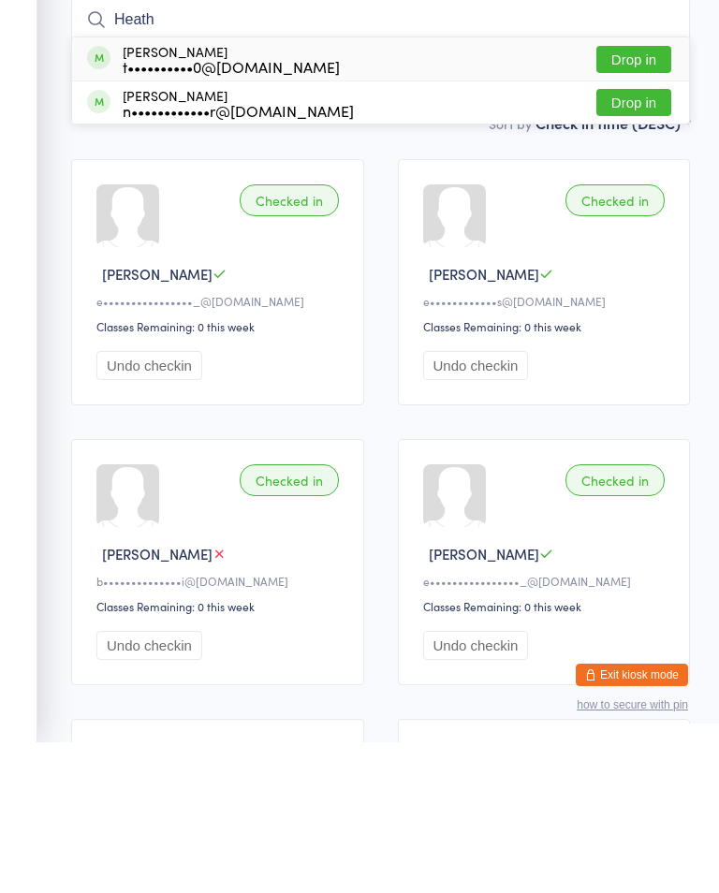
type input "Heath"
click at [652, 196] on button "Drop in" at bounding box center [633, 209] width 75 height 27
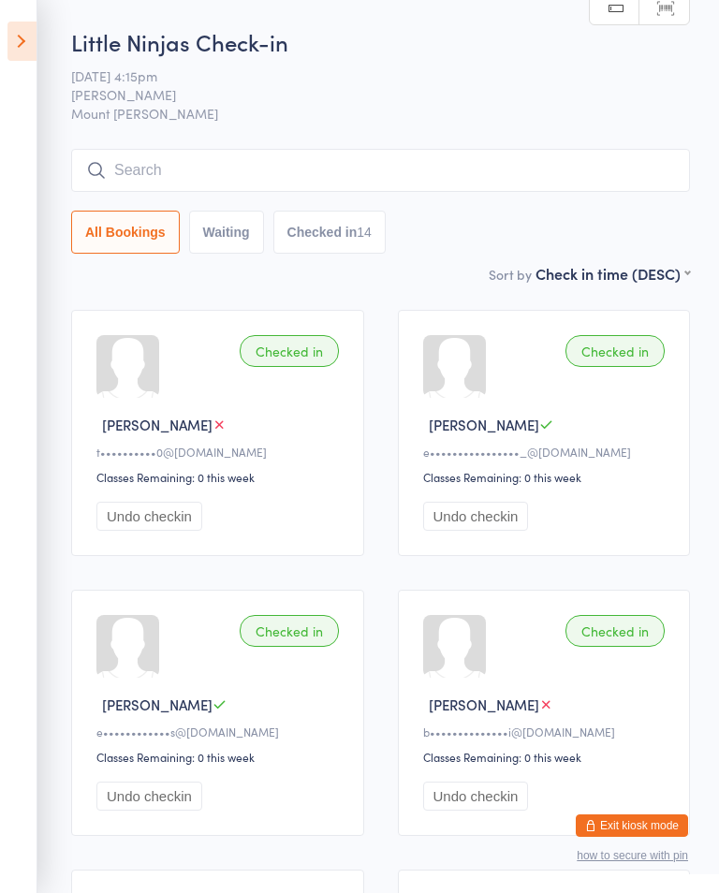
click at [20, 32] on icon at bounding box center [21, 41] width 29 height 39
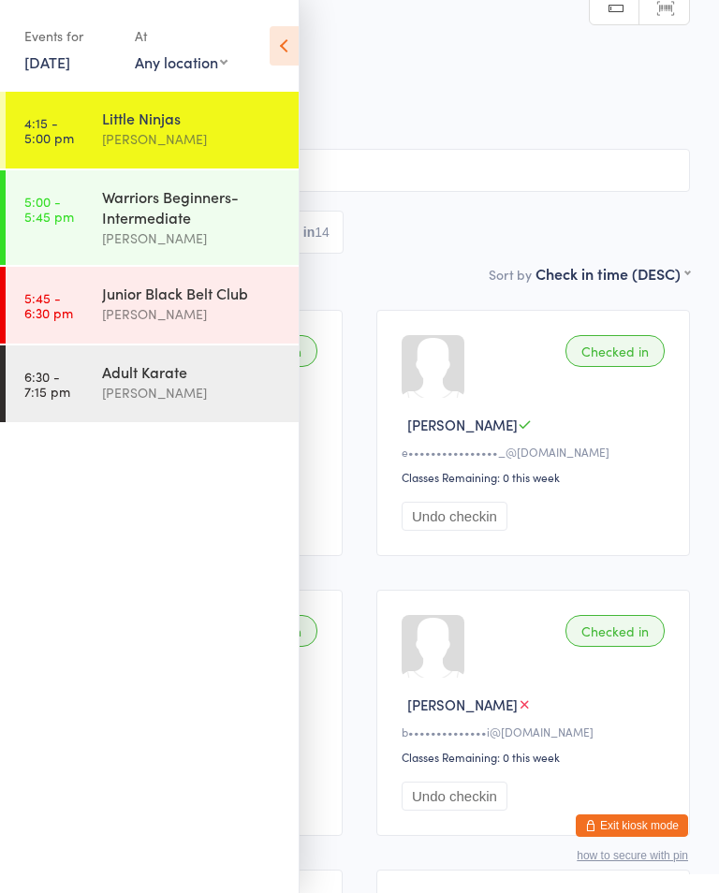
click at [71, 314] on time "5:45 - 6:30 pm" at bounding box center [48, 305] width 49 height 30
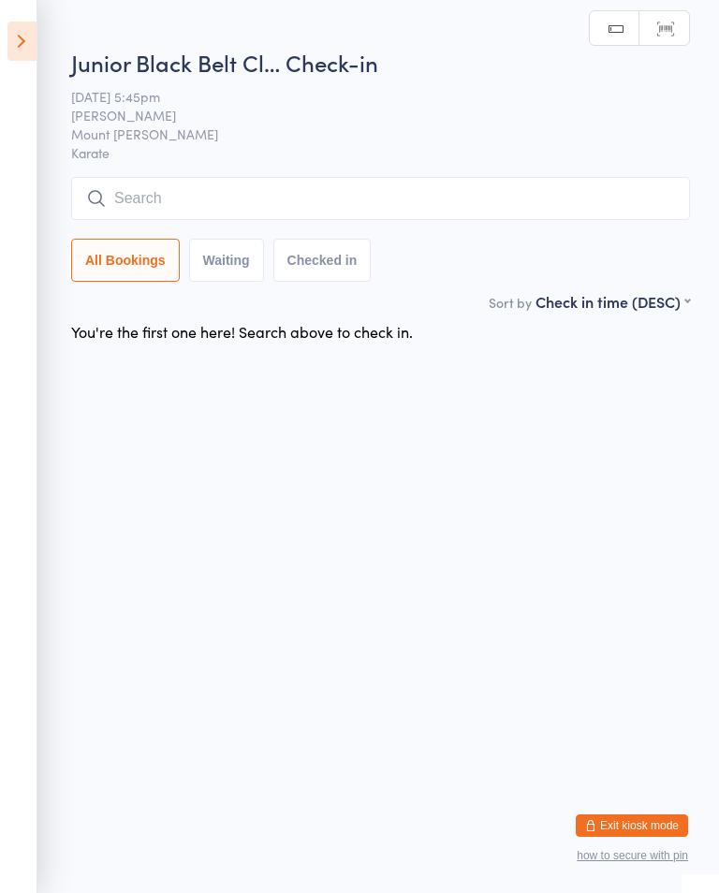
click at [169, 187] on input "search" at bounding box center [380, 198] width 618 height 43
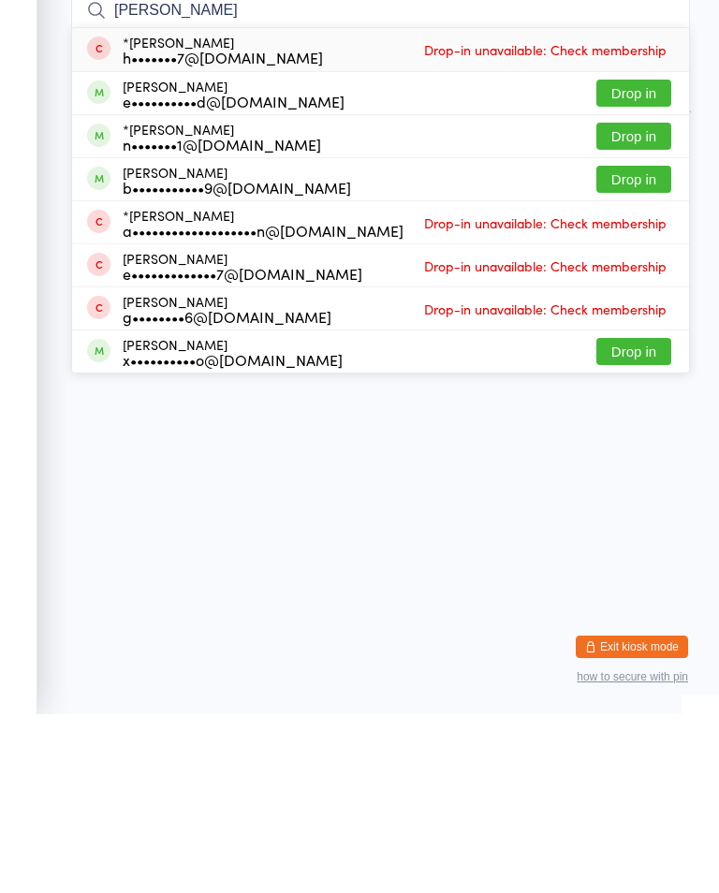
type input "Emily"
click at [648, 344] on button "Drop in" at bounding box center [633, 357] width 75 height 27
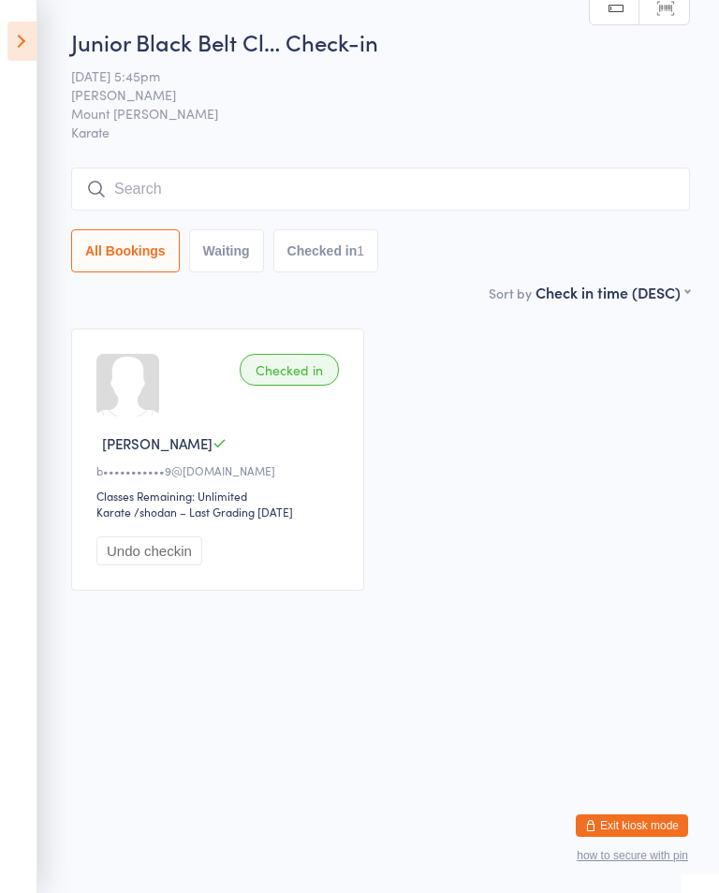
click at [221, 190] on input "search" at bounding box center [380, 188] width 618 height 43
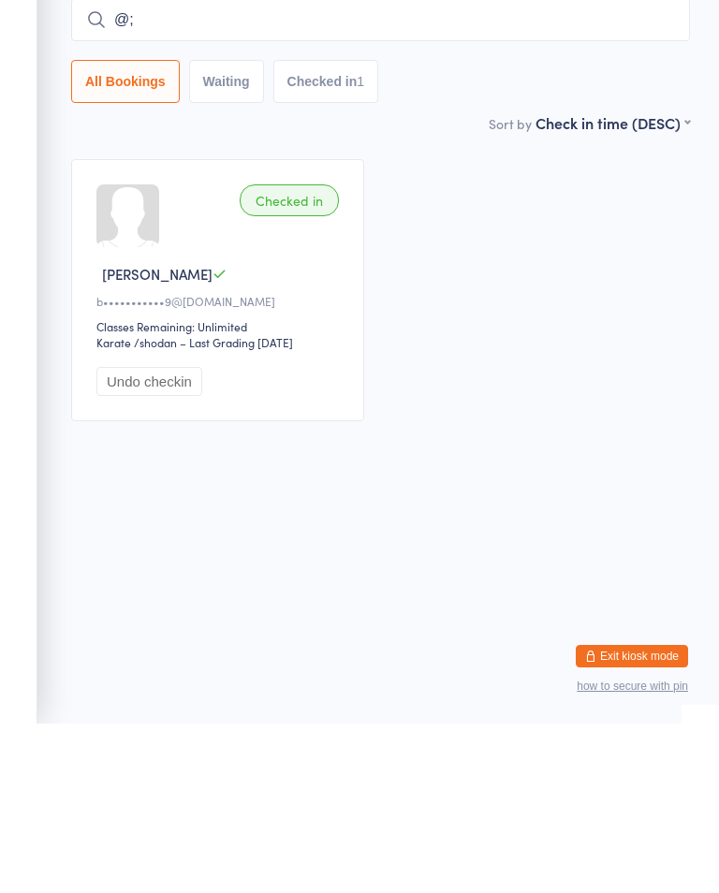
type input "@"
type input "A"
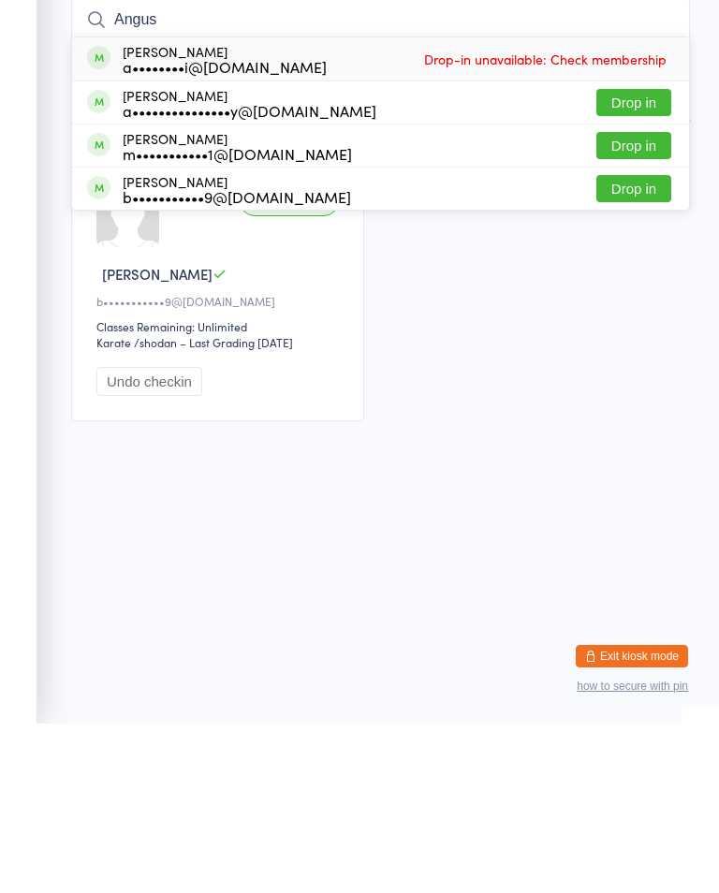
type input "Angus"
click at [633, 344] on button "Drop in" at bounding box center [633, 357] width 75 height 27
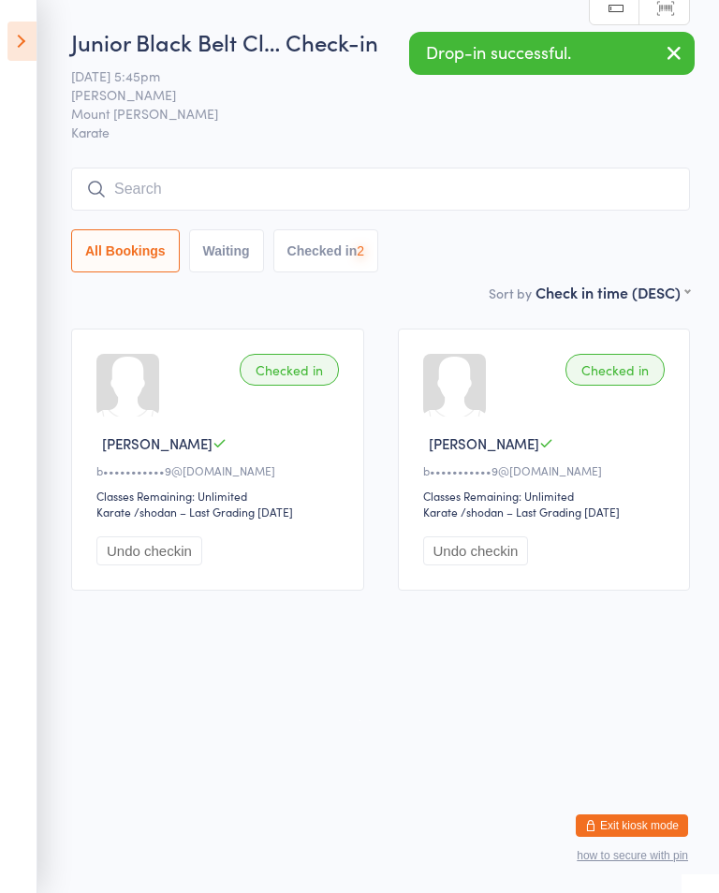
click at [417, 176] on input "search" at bounding box center [380, 188] width 618 height 43
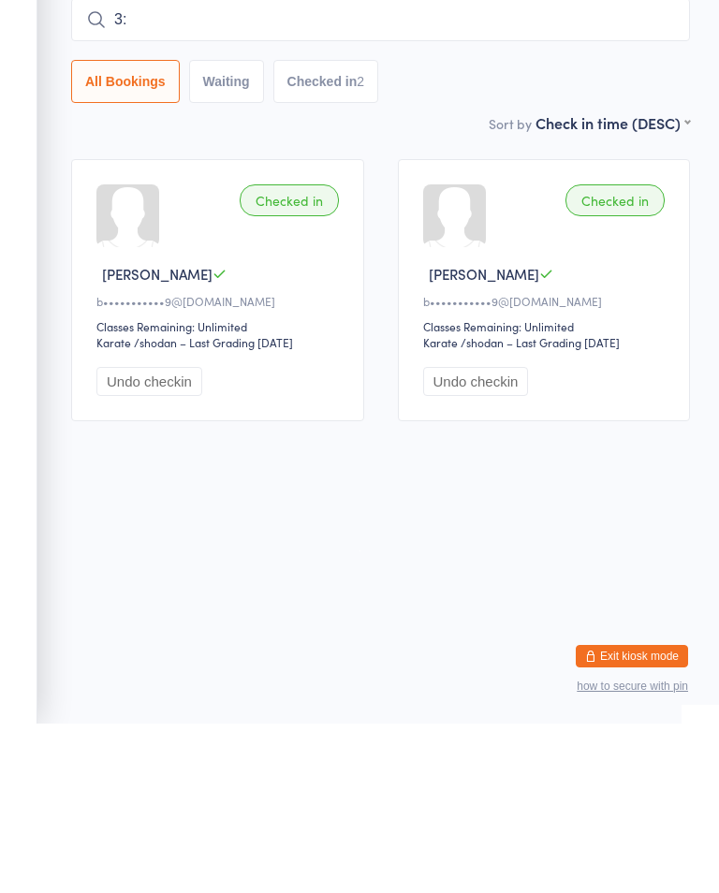
type input "3"
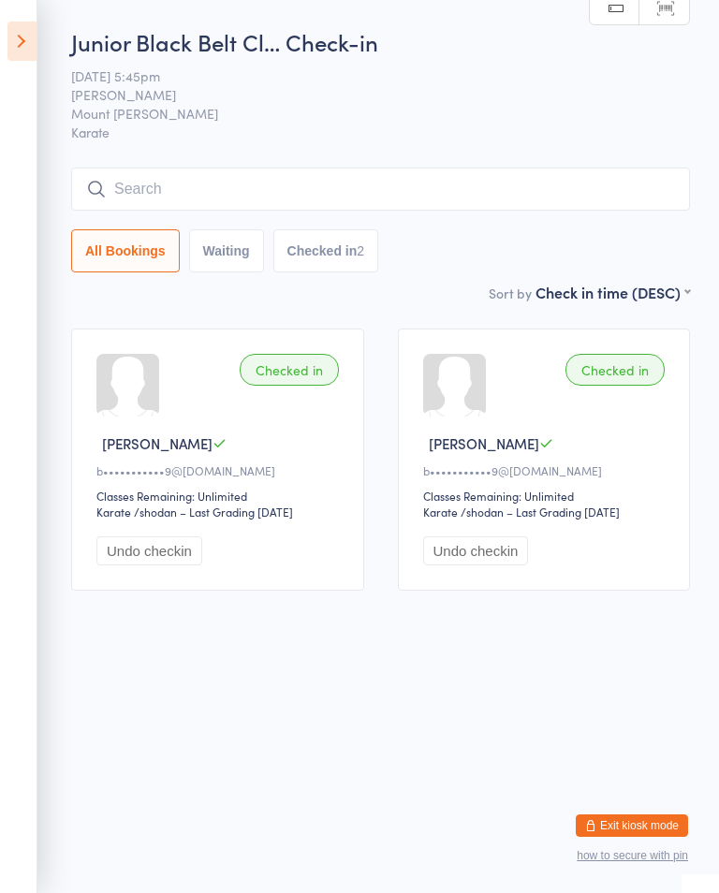
click at [33, 28] on icon at bounding box center [21, 41] width 29 height 39
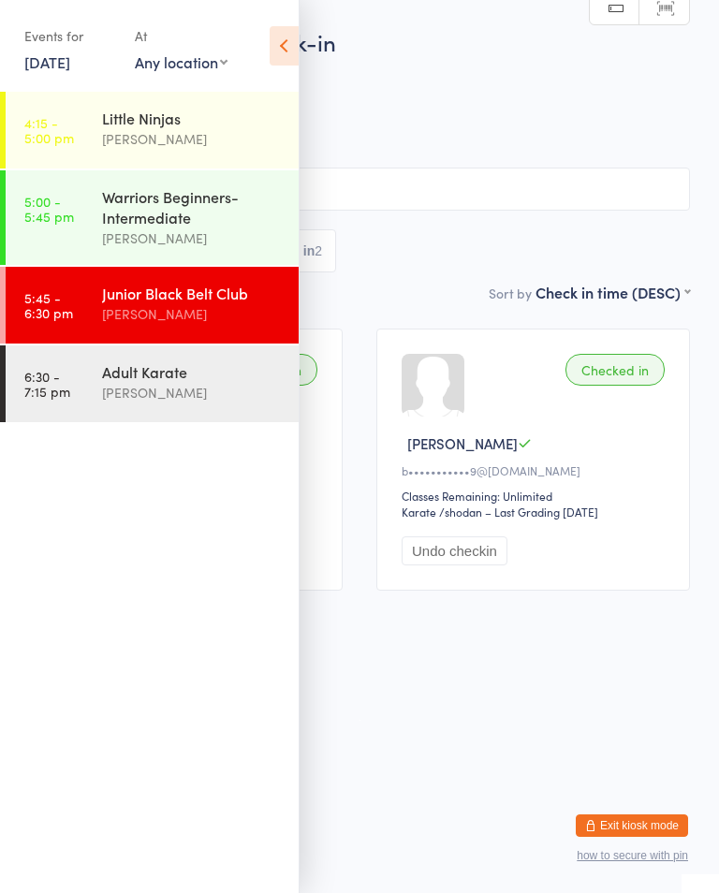
click at [124, 223] on div "Warriors Beginners-Intermediate" at bounding box center [192, 206] width 181 height 41
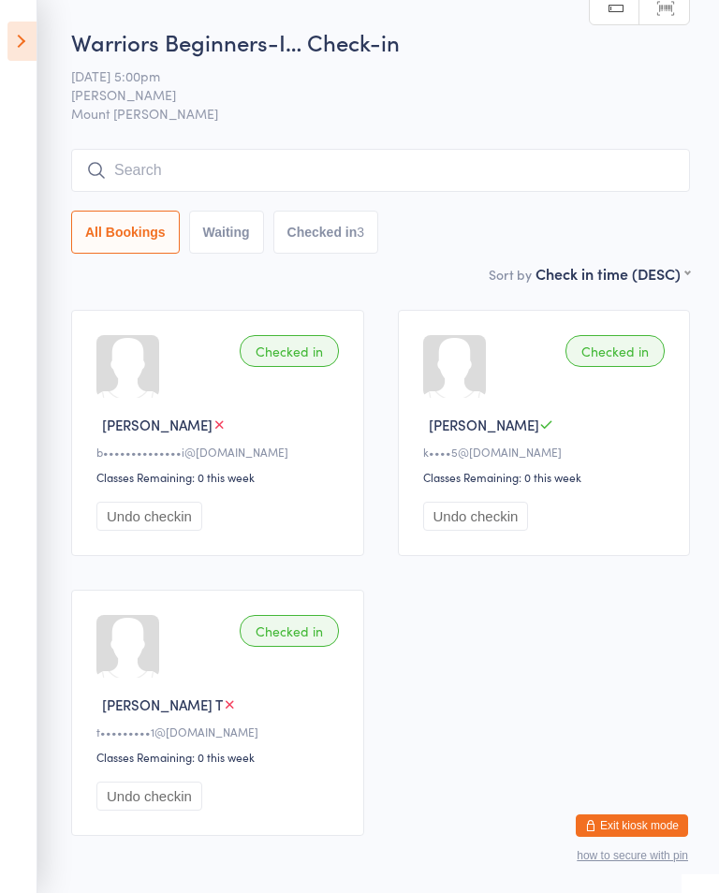
click at [25, 93] on aside "Events for 15 Sep, 2025 15 Sep, 2025 September 2025 Sun Mon Tue Wed Thu Fri Sat…" at bounding box center [18, 446] width 37 height 893
click at [7, 89] on aside "Events for 15 Sep, 2025 15 Sep, 2025 September 2025 Sun Mon Tue Wed Thu Fri Sat…" at bounding box center [18, 446] width 37 height 893
click at [11, 30] on icon at bounding box center [21, 41] width 29 height 39
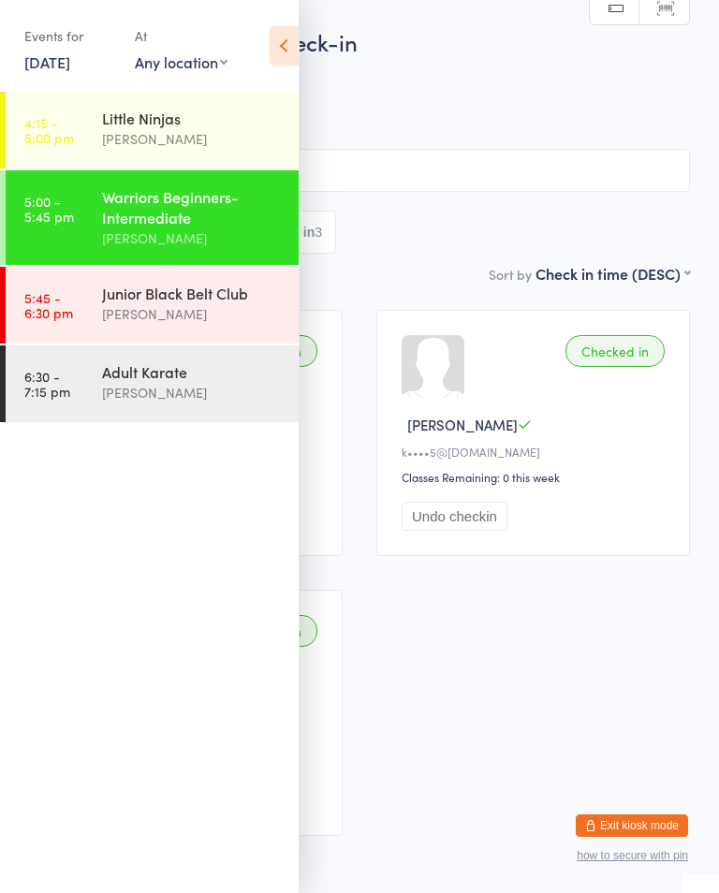
click at [10, 33] on div "Events for 15 Sep, 2025 15 Sep, 2025 September 2025 Sun Mon Tue Wed Thu Fri Sat…" at bounding box center [149, 47] width 298 height 95
click at [98, 152] on link "4:15 - 5:00 pm Little Ninjas Shihan Amy Gardam" at bounding box center [152, 130] width 293 height 77
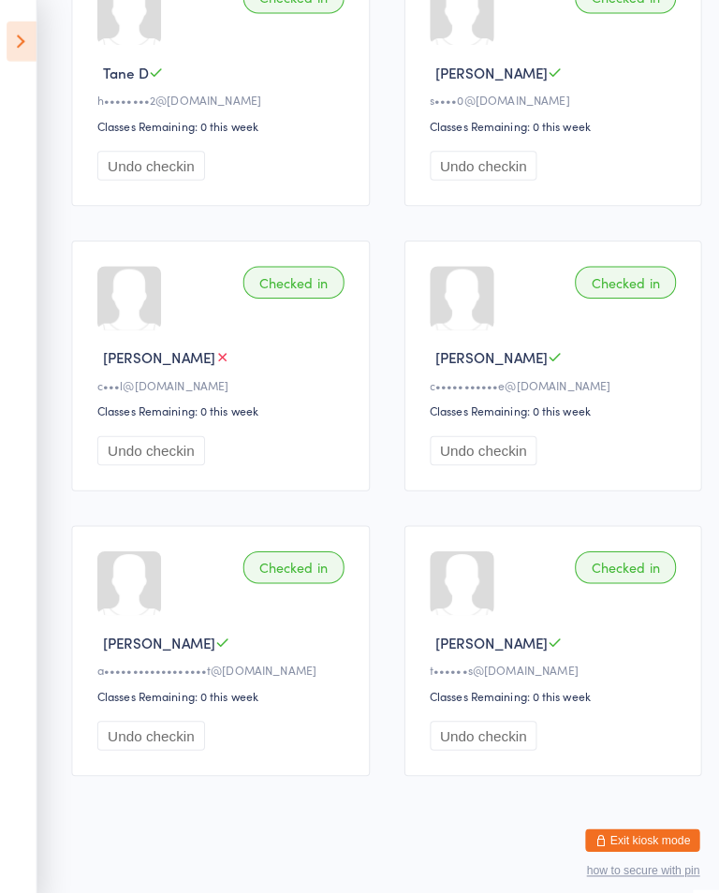
scroll to position [1521, 0]
click at [646, 429] on div "Undo checkin" at bounding box center [547, 443] width 248 height 29
click at [648, 430] on div "Undo checkin" at bounding box center [547, 443] width 248 height 29
click at [23, 58] on icon at bounding box center [21, 41] width 29 height 39
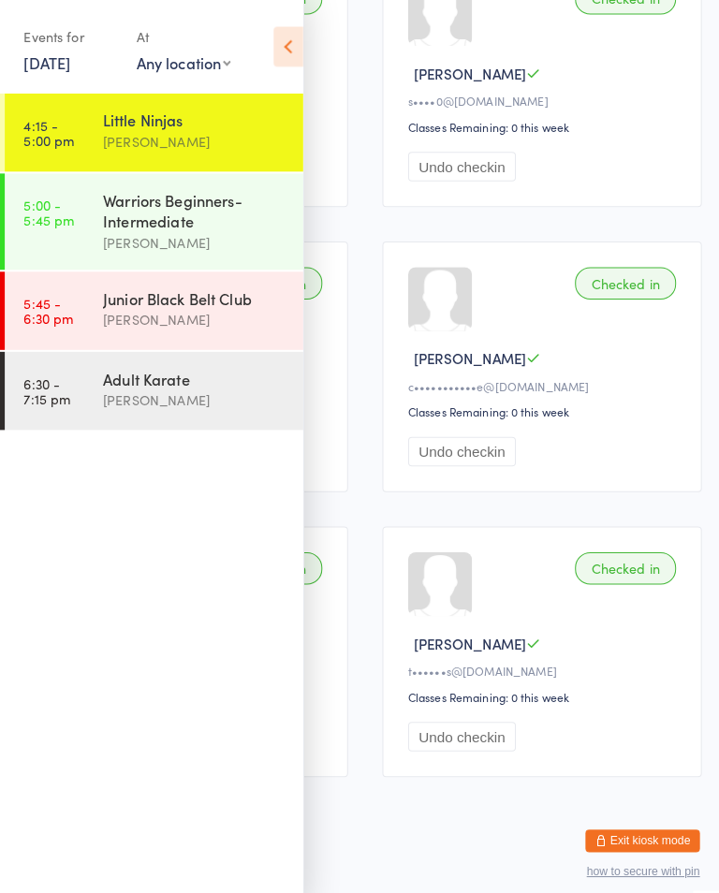
click at [61, 374] on time "6:30 - 7:15 pm" at bounding box center [47, 384] width 46 height 30
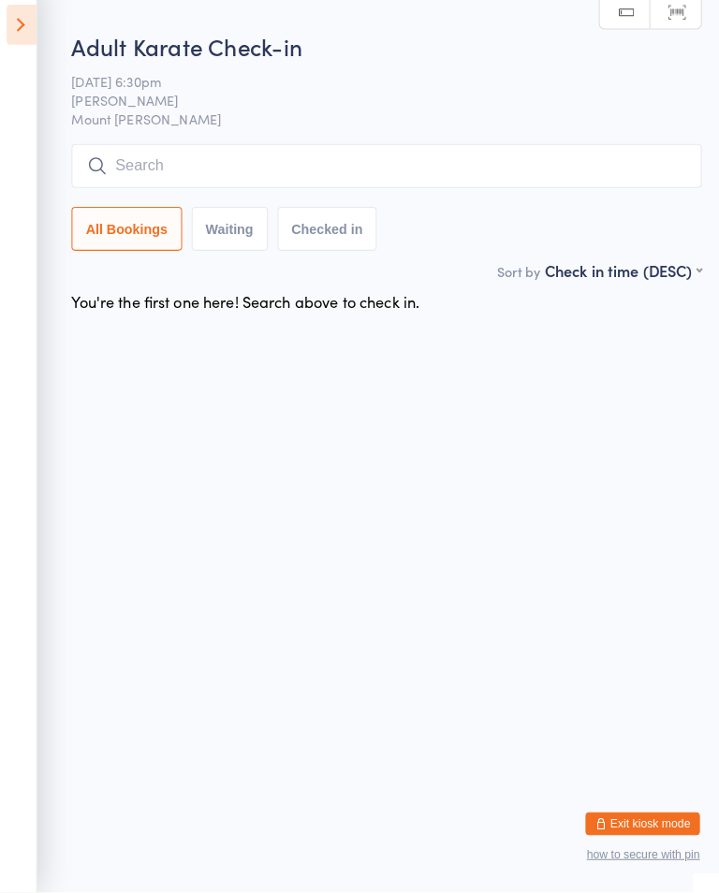
click at [26, 69] on aside "Events for 15 Sep, 2025 15 Sep, 2025 September 2025 Sun Mon Tue Wed Thu Fri Sat…" at bounding box center [18, 446] width 37 height 893
click at [32, 31] on icon at bounding box center [21, 41] width 29 height 39
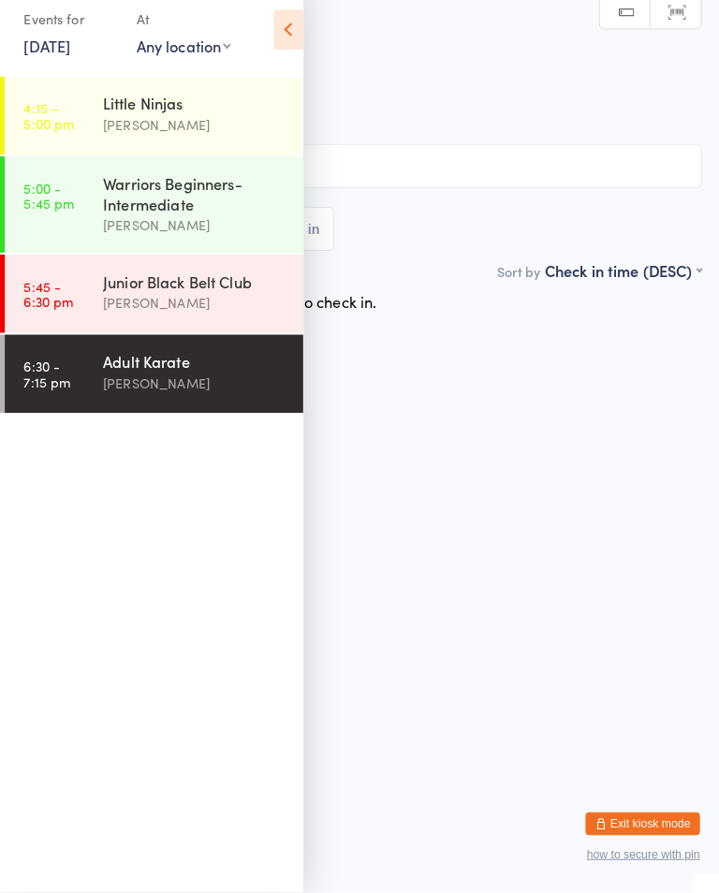
click at [73, 215] on link "5:00 - 5:45 pm Warriors Beginners-Intermediate Shihan Amy Gardam" at bounding box center [152, 217] width 293 height 95
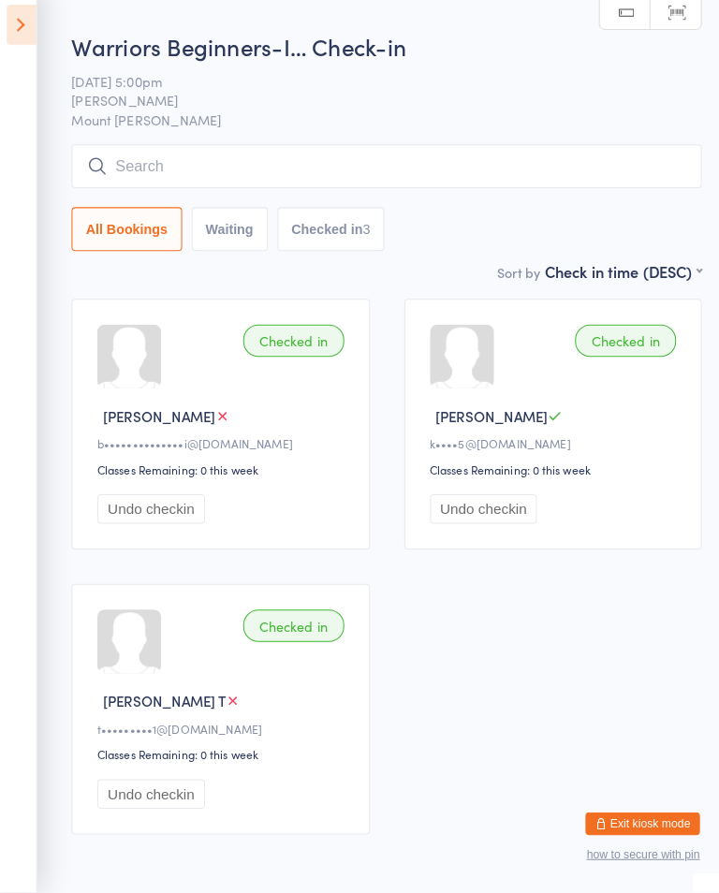
click at [30, 42] on icon at bounding box center [21, 41] width 29 height 39
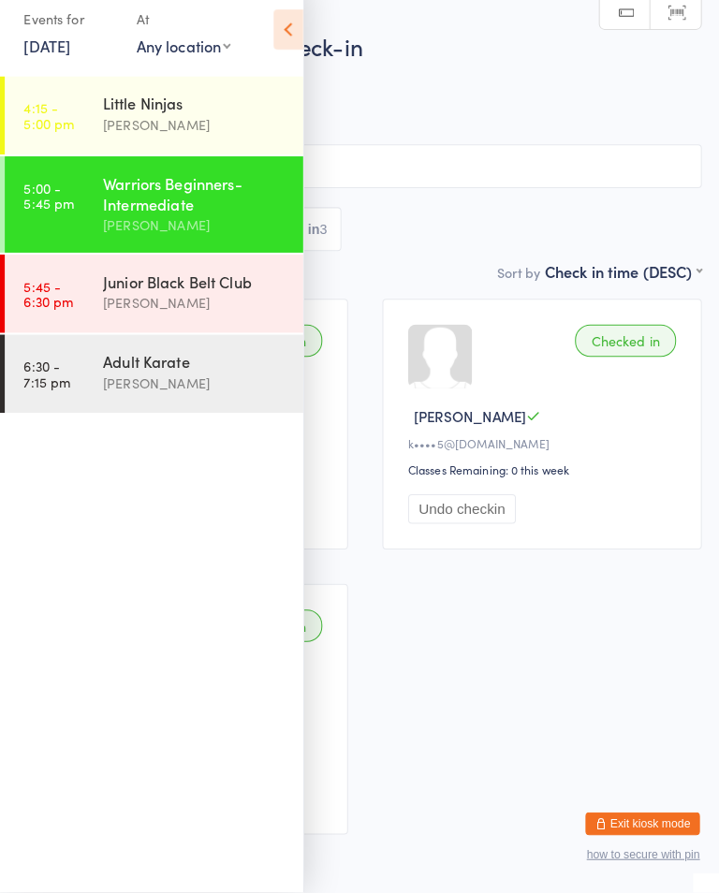
click at [70, 200] on time "5:00 - 5:45 pm" at bounding box center [49, 209] width 50 height 30
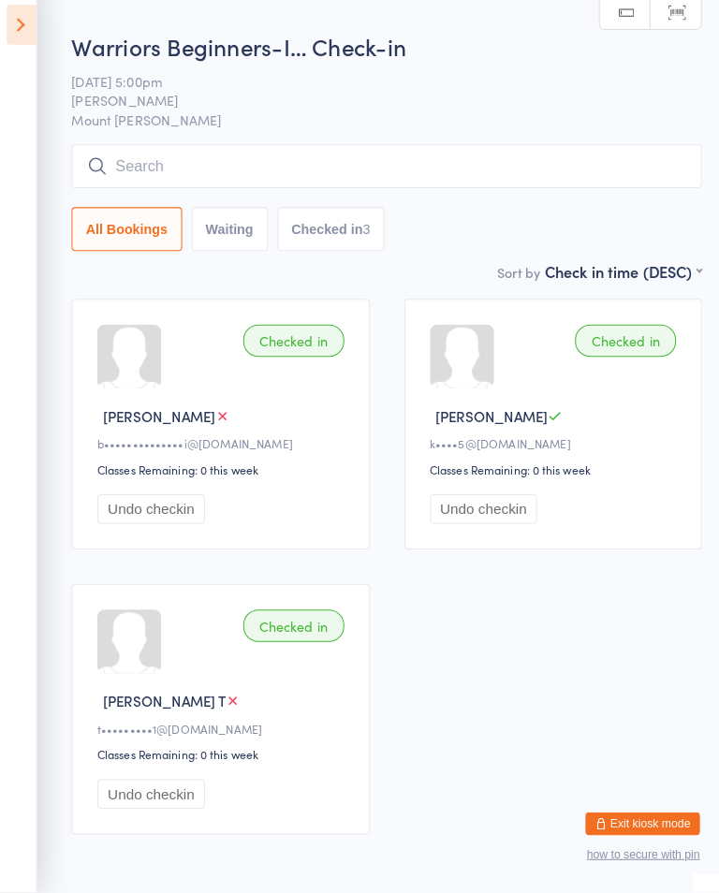
click at [29, 31] on icon at bounding box center [21, 41] width 29 height 39
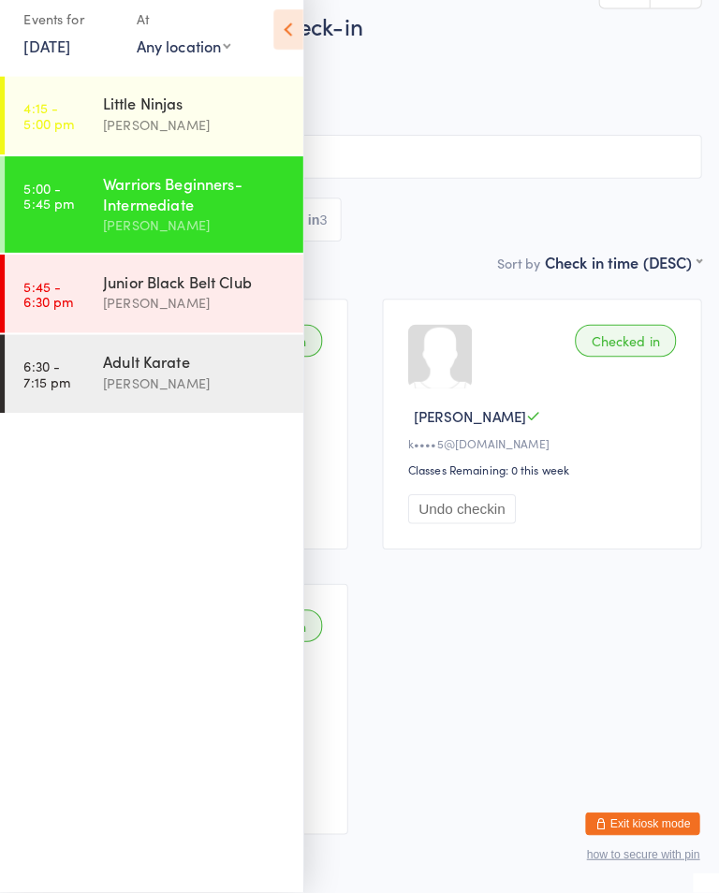
click at [70, 51] on link "15 Sep, 2025" at bounding box center [47, 61] width 46 height 21
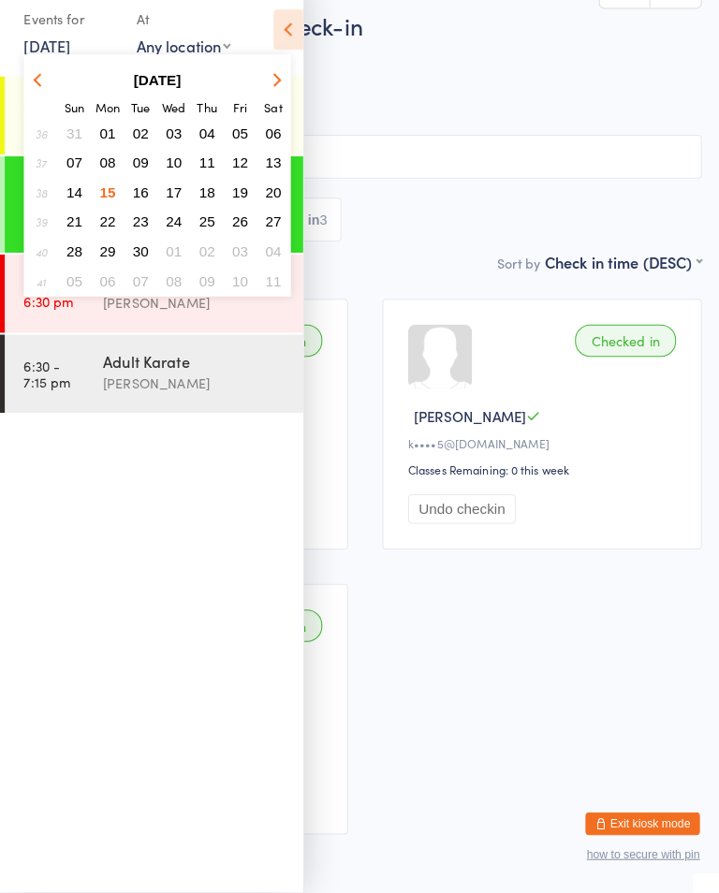
click at [144, 197] on span "16" at bounding box center [139, 205] width 16 height 16
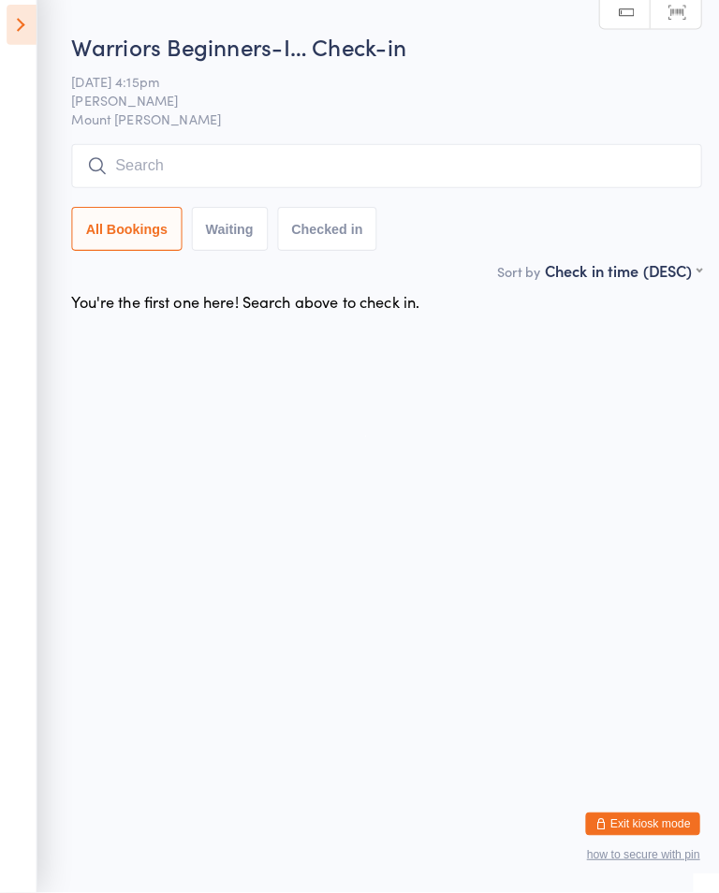
click at [33, 22] on icon at bounding box center [21, 41] width 29 height 39
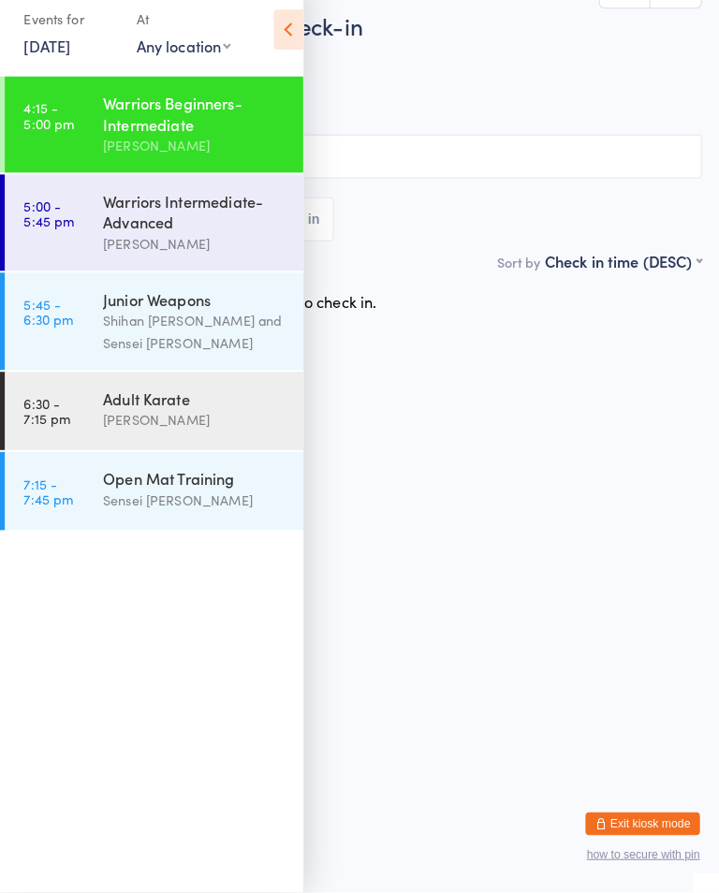
click at [70, 51] on link "16 Sep, 2025" at bounding box center [47, 61] width 46 height 21
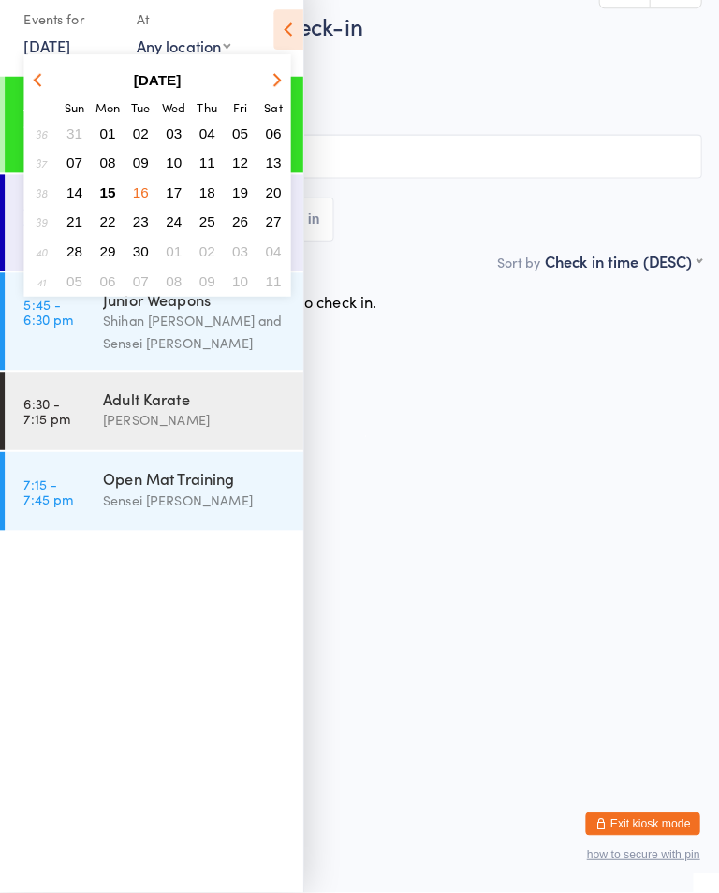
click at [111, 197] on span "15" at bounding box center [107, 205] width 16 height 16
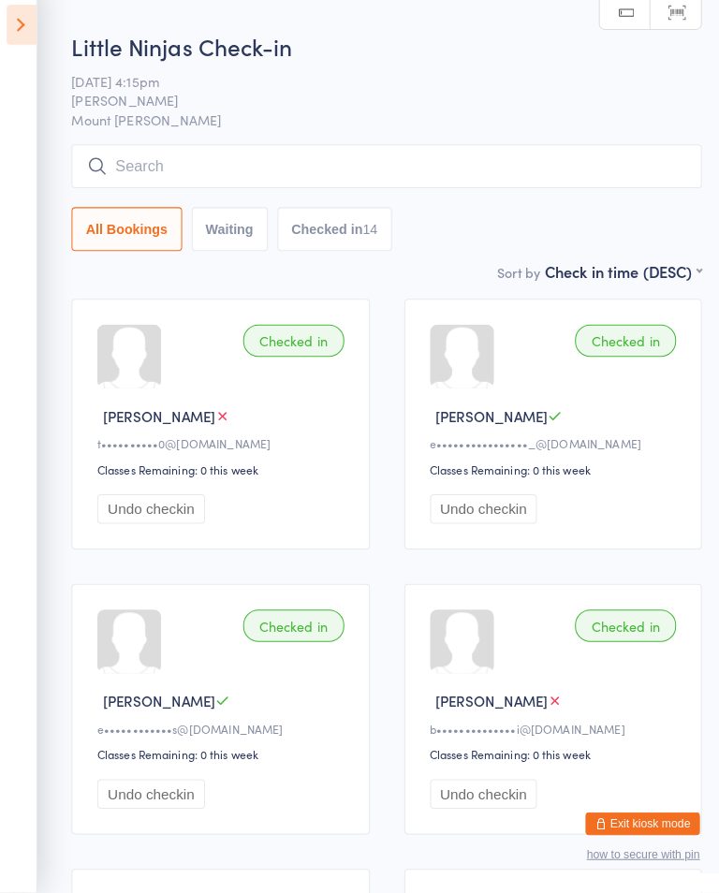
click at [19, 22] on icon at bounding box center [21, 41] width 29 height 39
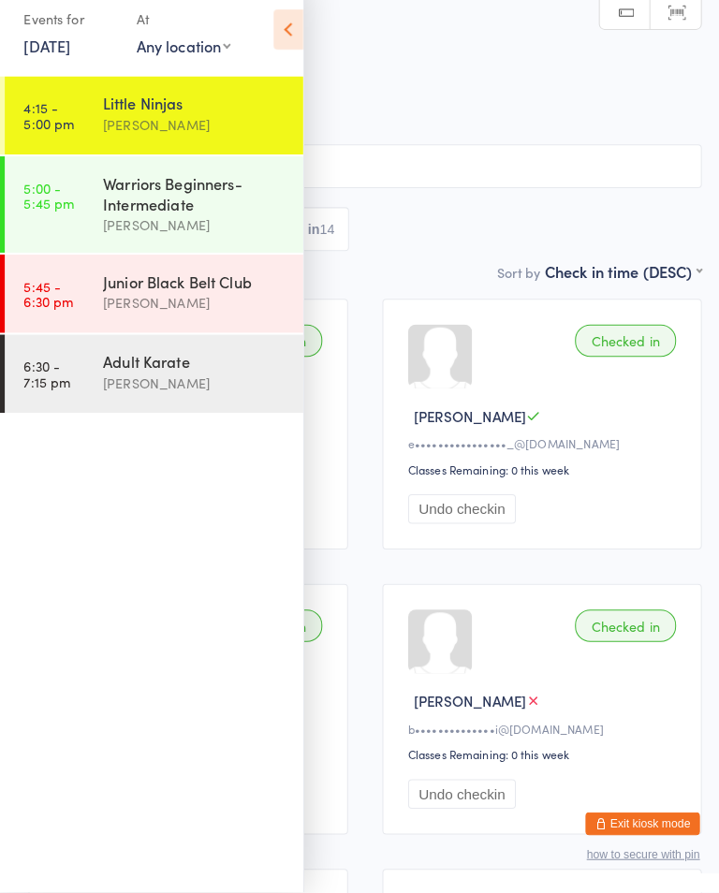
click at [46, 23] on div "Events for" at bounding box center [70, 36] width 92 height 31
click at [158, 303] on div "[PERSON_NAME]" at bounding box center [192, 314] width 181 height 22
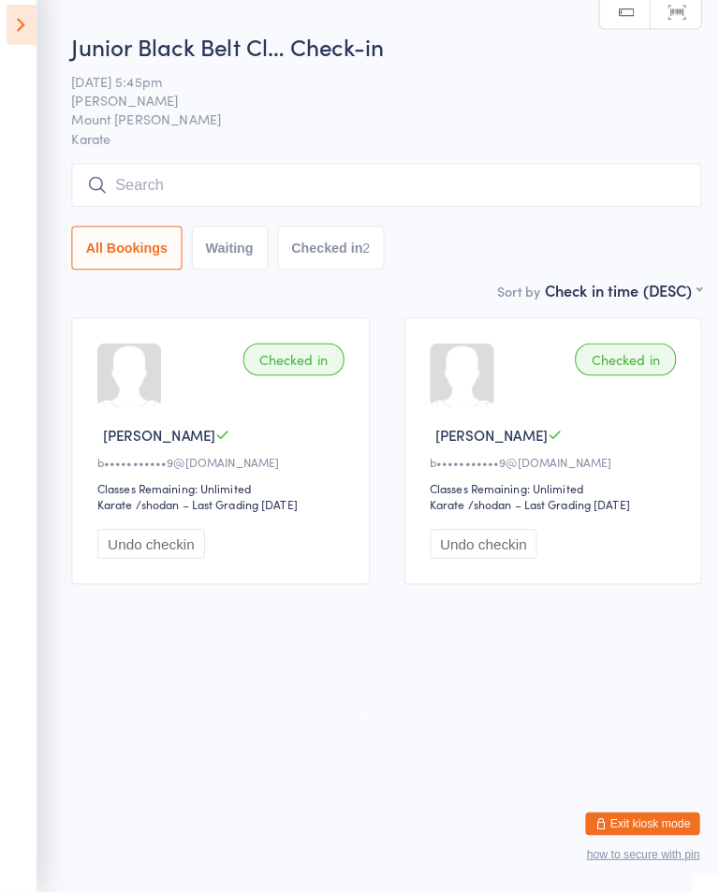
click at [26, 24] on icon at bounding box center [21, 41] width 29 height 39
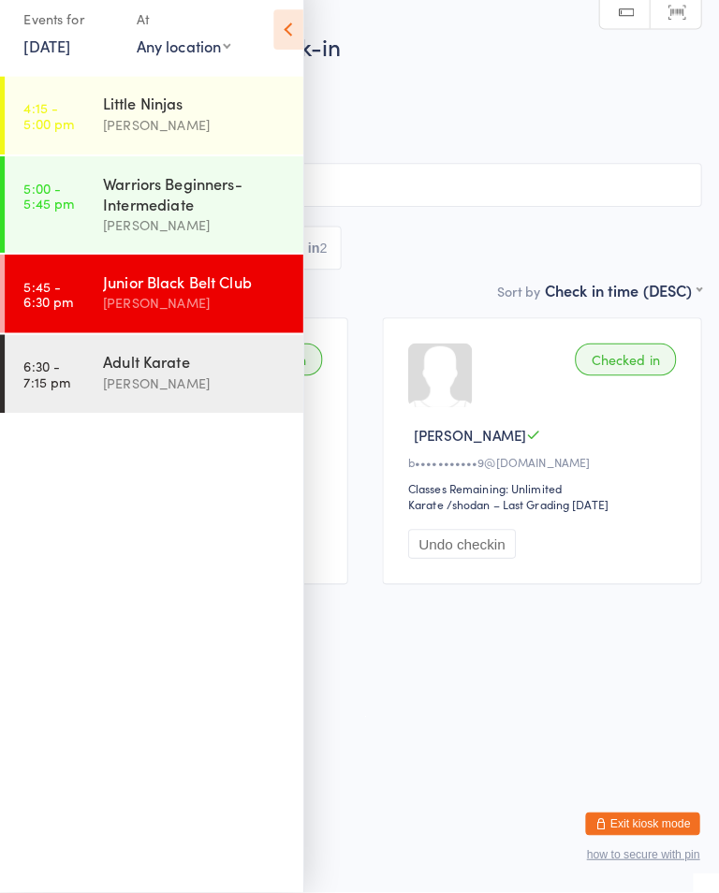
click at [132, 227] on div "[PERSON_NAME]" at bounding box center [192, 238] width 181 height 22
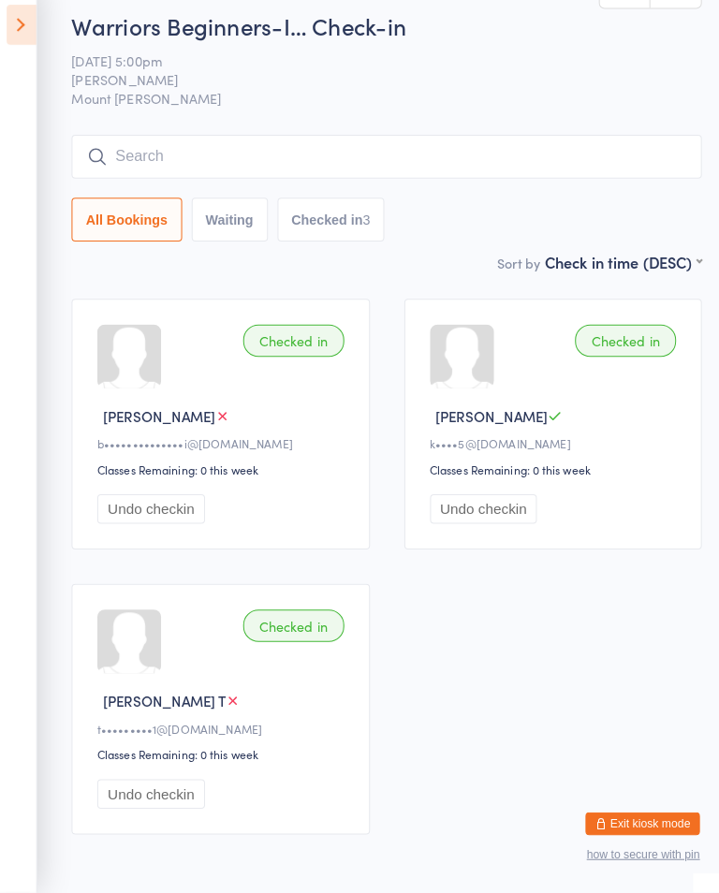
click at [32, 31] on icon at bounding box center [21, 41] width 29 height 39
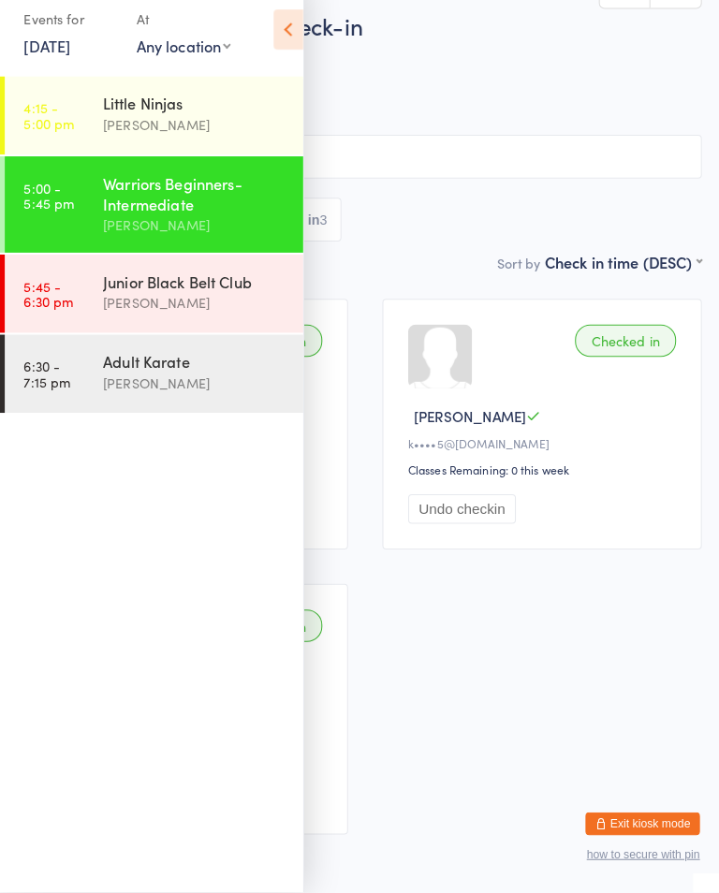
click at [421, 104] on span "Mount [PERSON_NAME]" at bounding box center [359, 113] width 661 height 19
click at [292, 28] on icon at bounding box center [283, 45] width 29 height 39
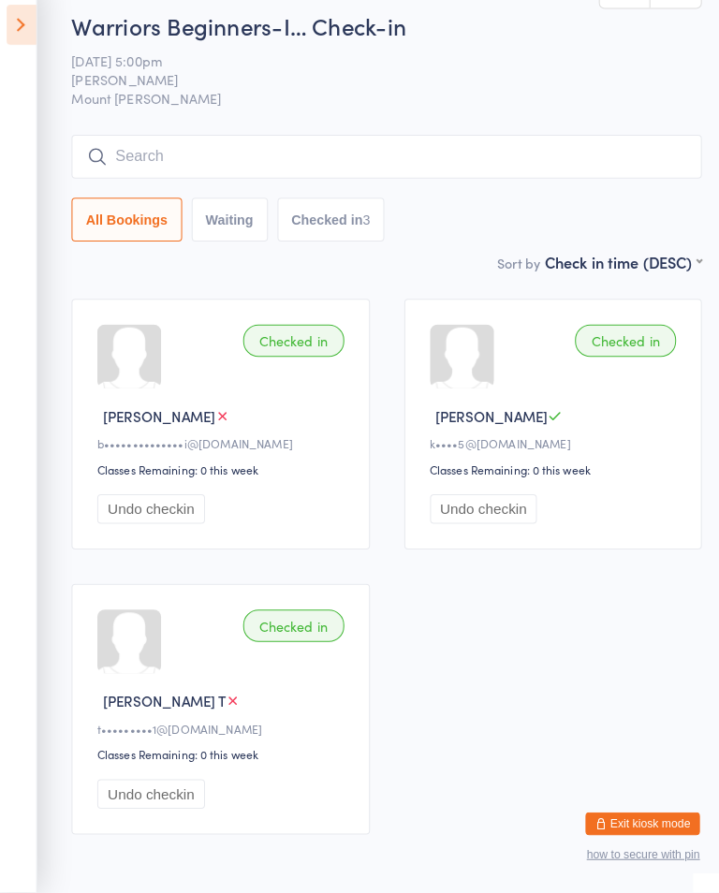
click at [179, 174] on input "search" at bounding box center [380, 170] width 618 height 43
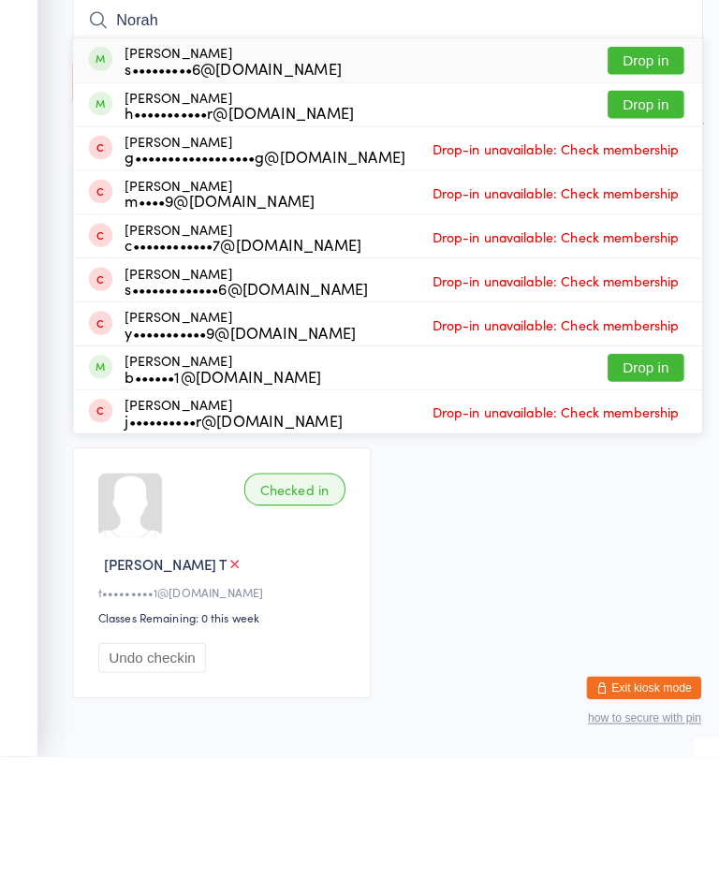
type input "Norah"
click at [644, 196] on button "Drop in" at bounding box center [633, 209] width 75 height 27
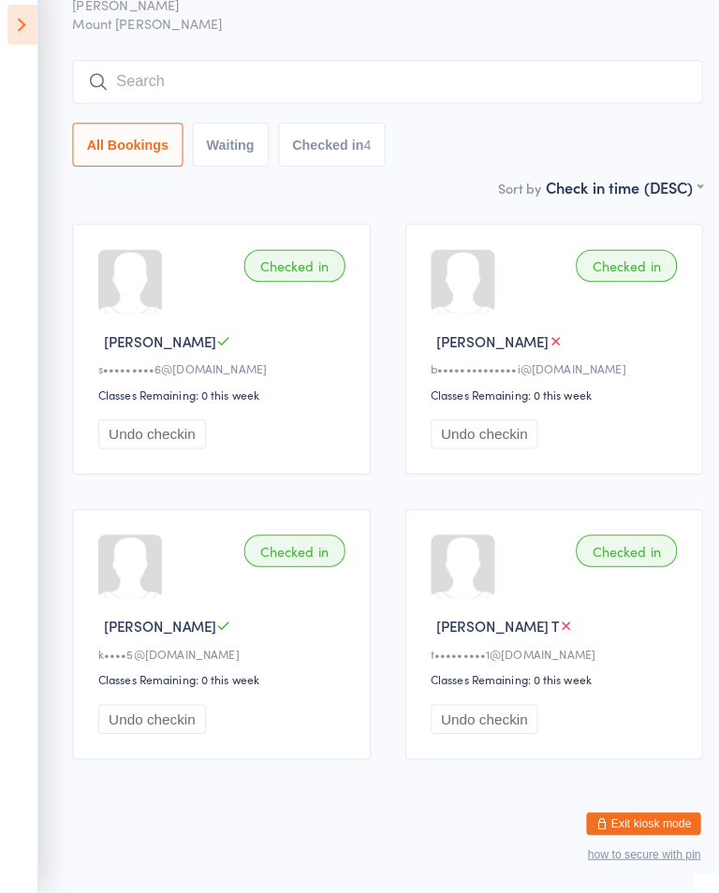
click at [528, 76] on input "search" at bounding box center [380, 97] width 618 height 43
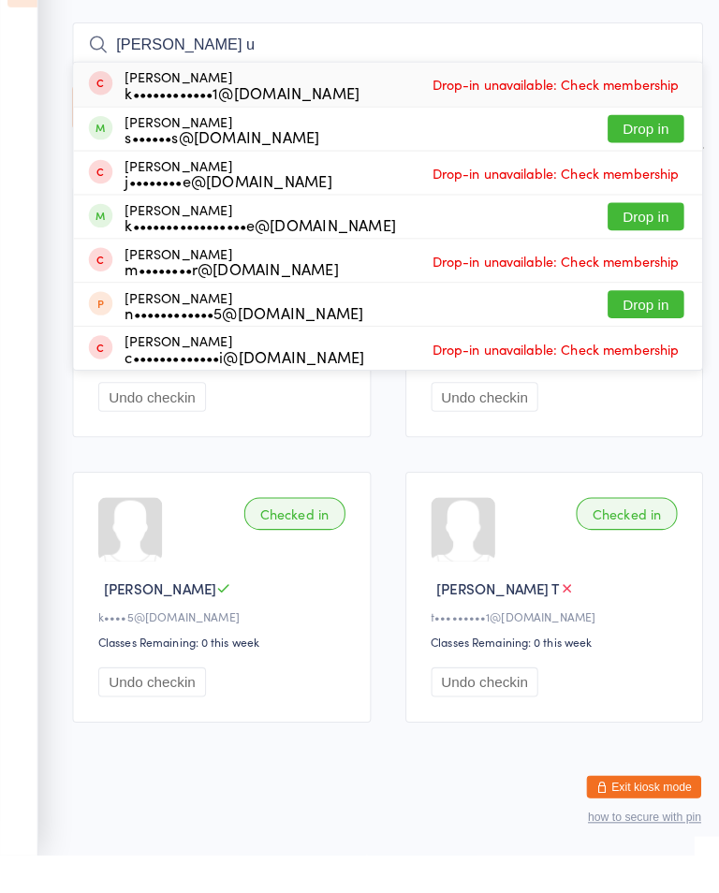
type input "Logan u"
click at [622, 167] on button "Drop in" at bounding box center [633, 180] width 75 height 27
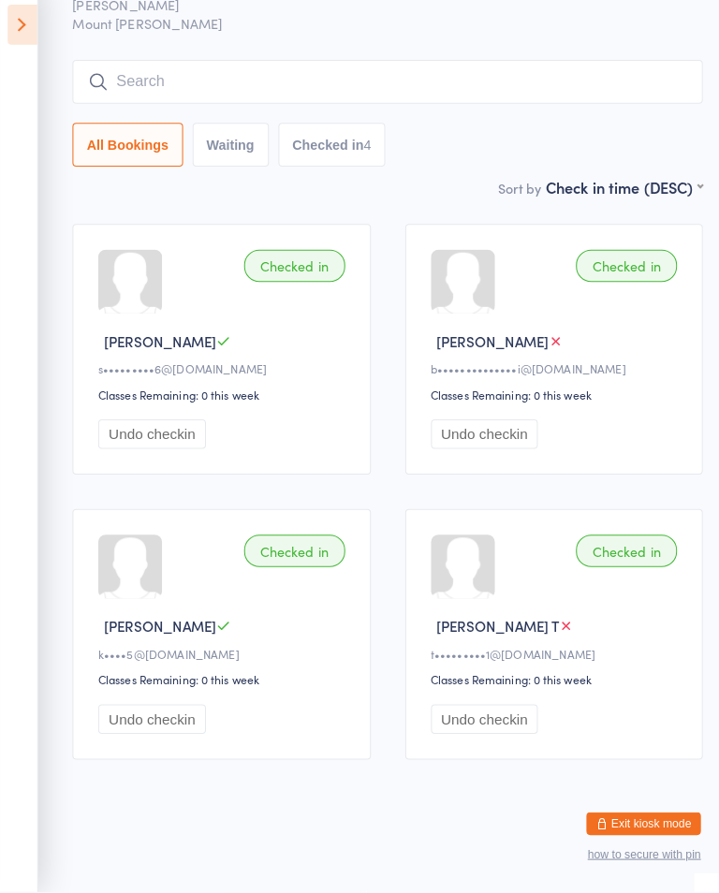
scroll to position [97, 0]
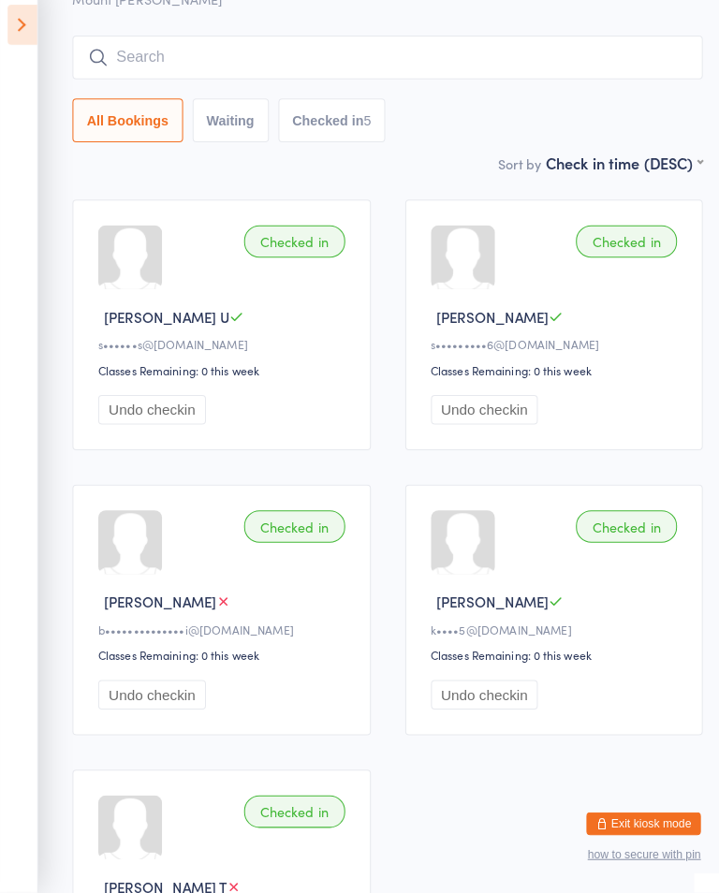
click at [621, 68] on input "search" at bounding box center [380, 72] width 618 height 43
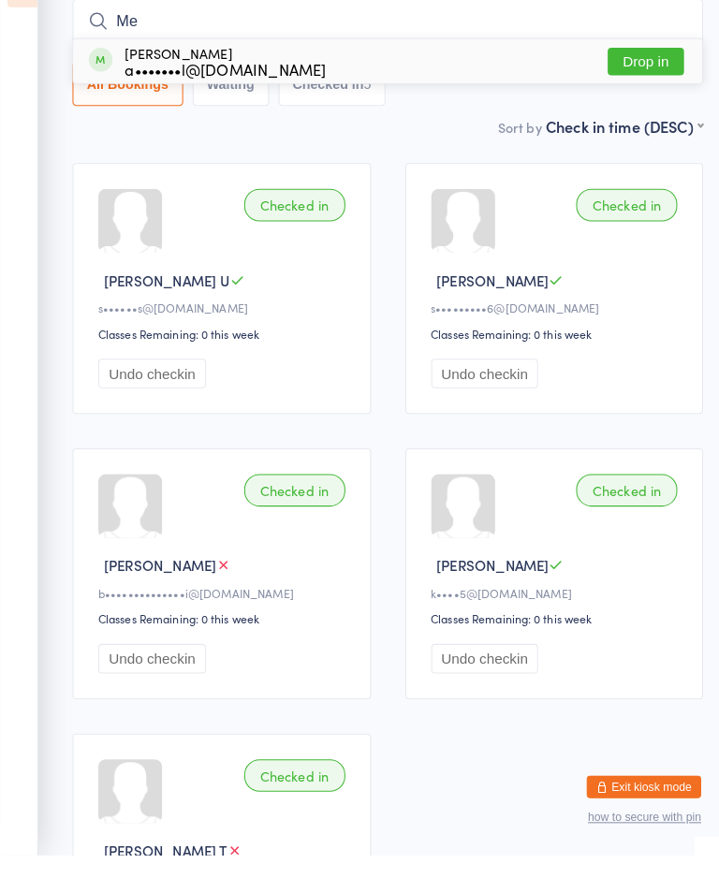
type input "Me"
click at [628, 100] on button "Drop in" at bounding box center [633, 113] width 75 height 27
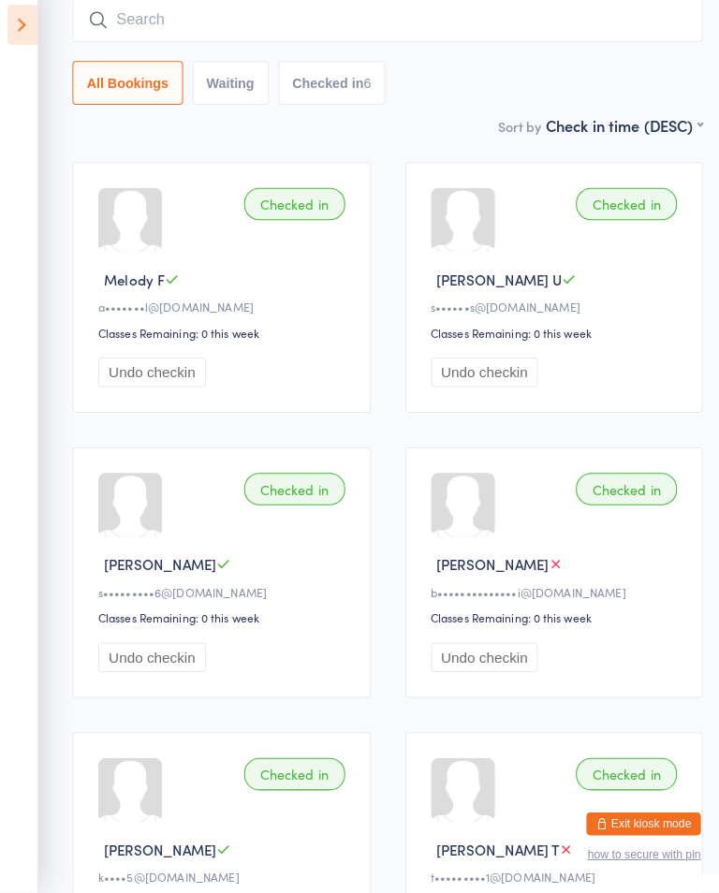
click at [186, 22] on input "search" at bounding box center [380, 36] width 618 height 43
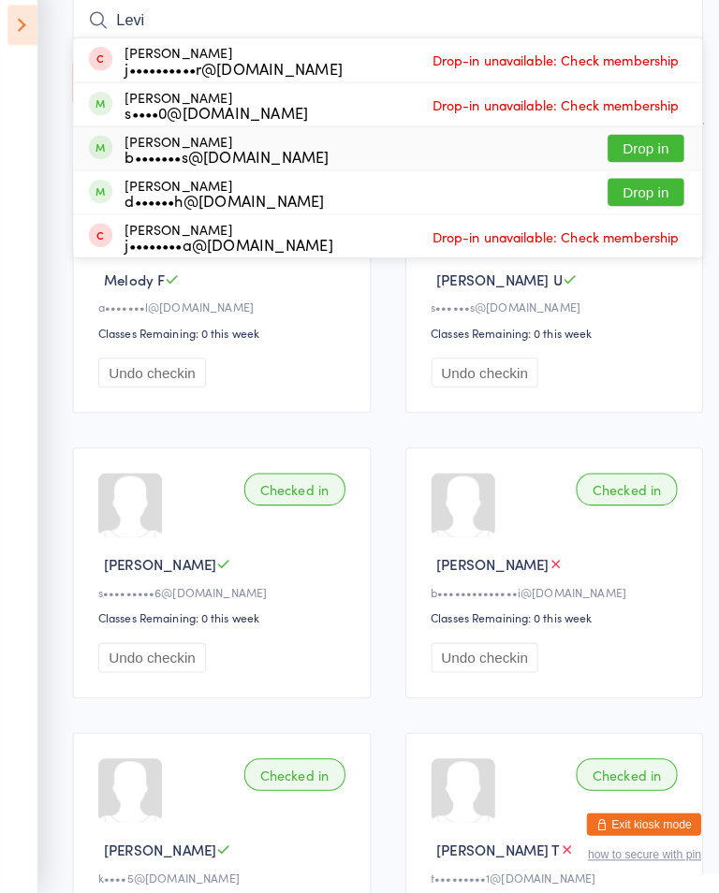
type input "Levi"
click at [205, 148] on div "Levi McInnes b•••••••s@gmail.com" at bounding box center [223, 163] width 200 height 30
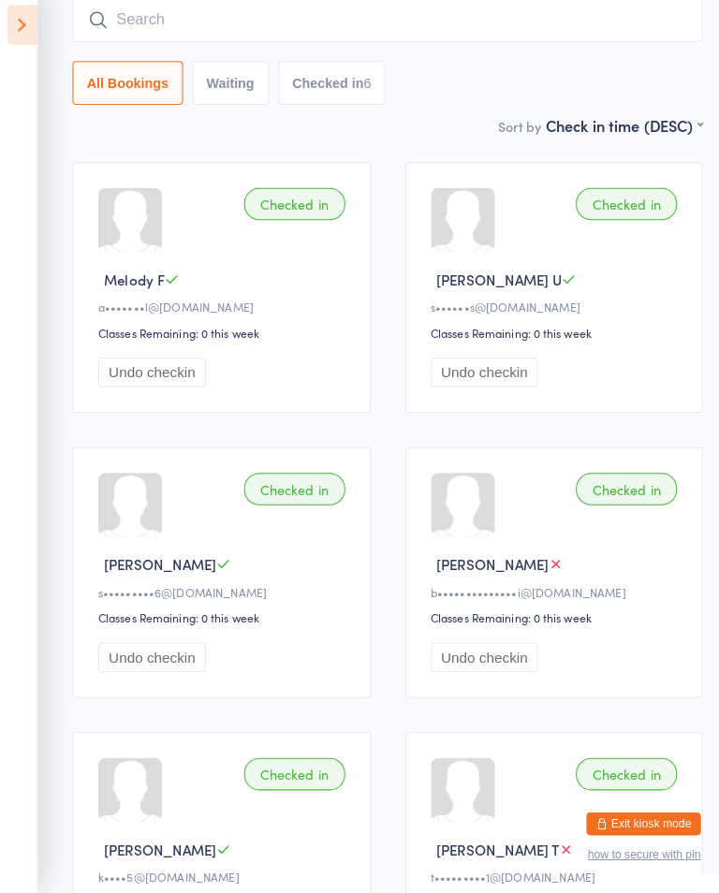
click at [242, 18] on input "search" at bounding box center [380, 36] width 618 height 43
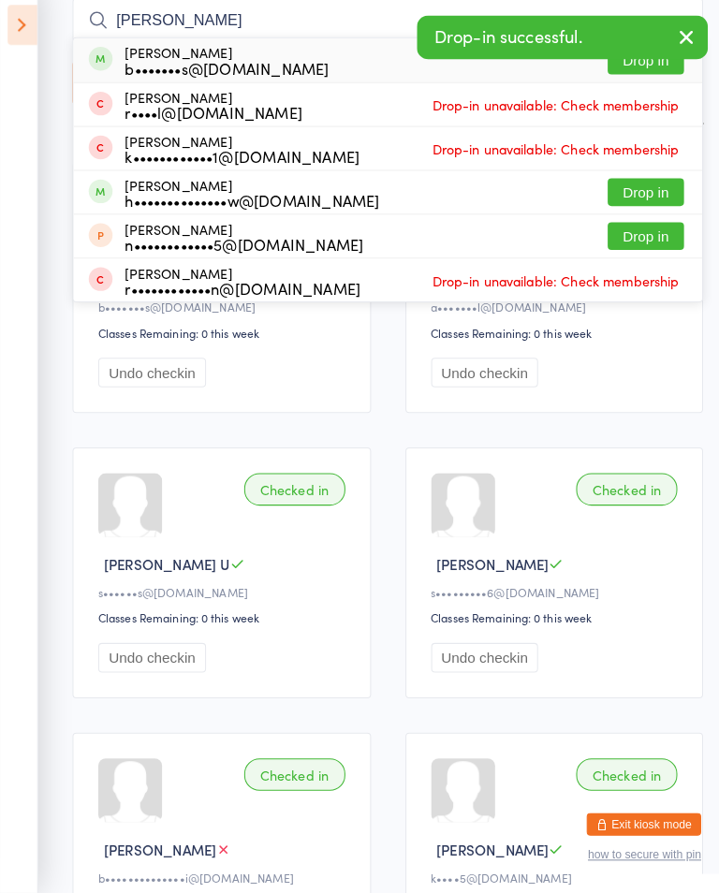
type input "Regan"
click at [193, 61] on div "Regan McInnes b•••••••s@gmail.com" at bounding box center [223, 76] width 200 height 30
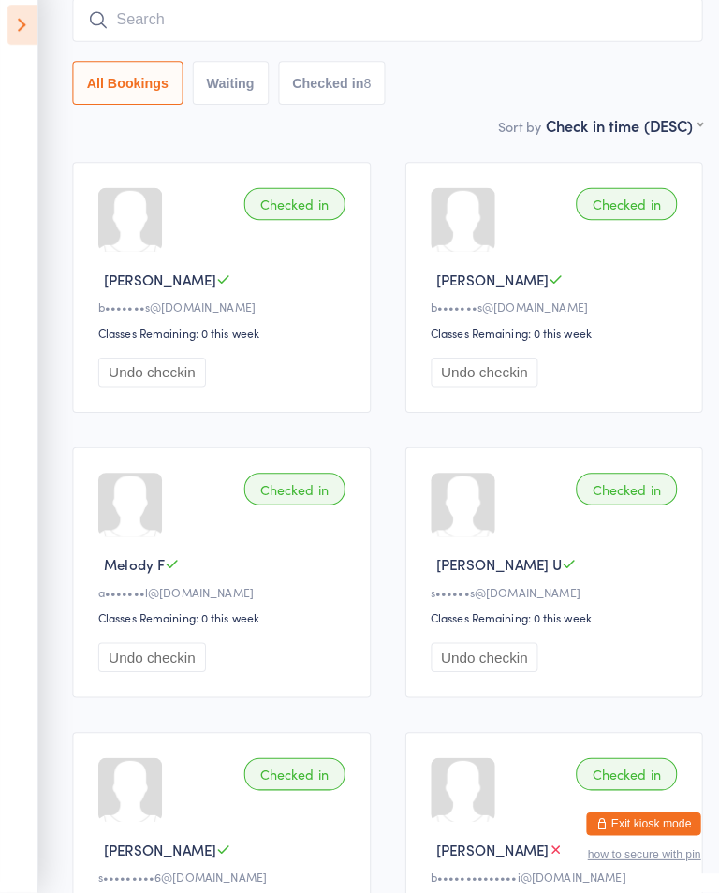
click at [537, 24] on input "search" at bounding box center [380, 36] width 618 height 43
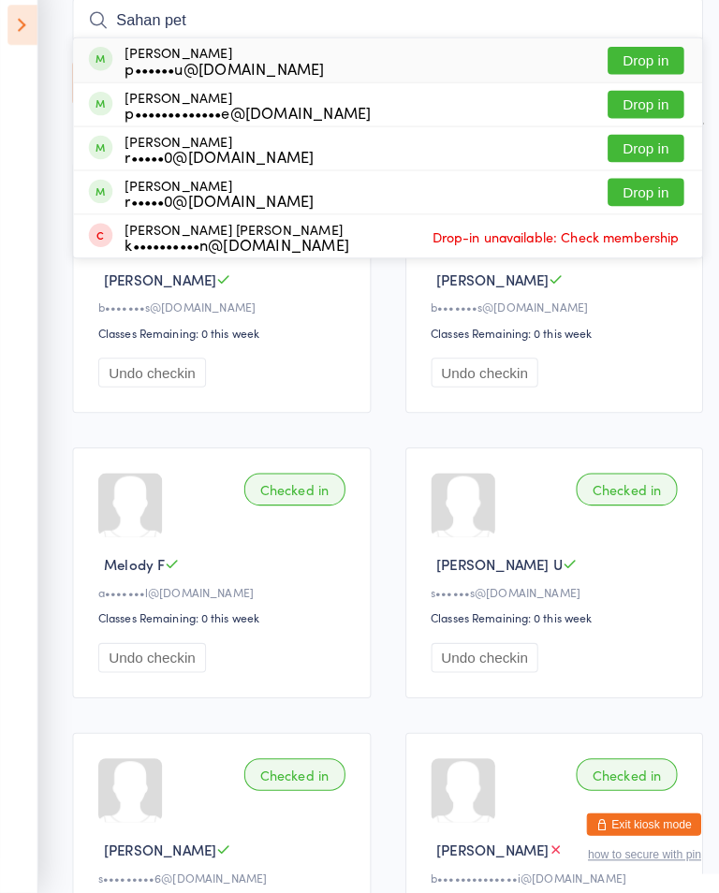
type input "Sahan pet"
click at [644, 63] on button "Drop in" at bounding box center [633, 76] width 75 height 27
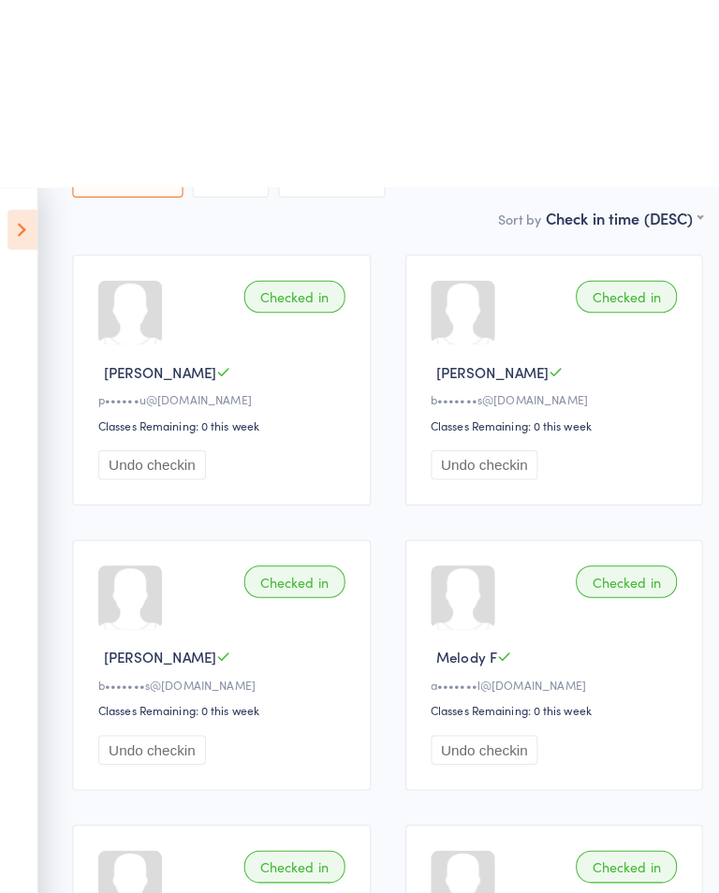
scroll to position [0, 0]
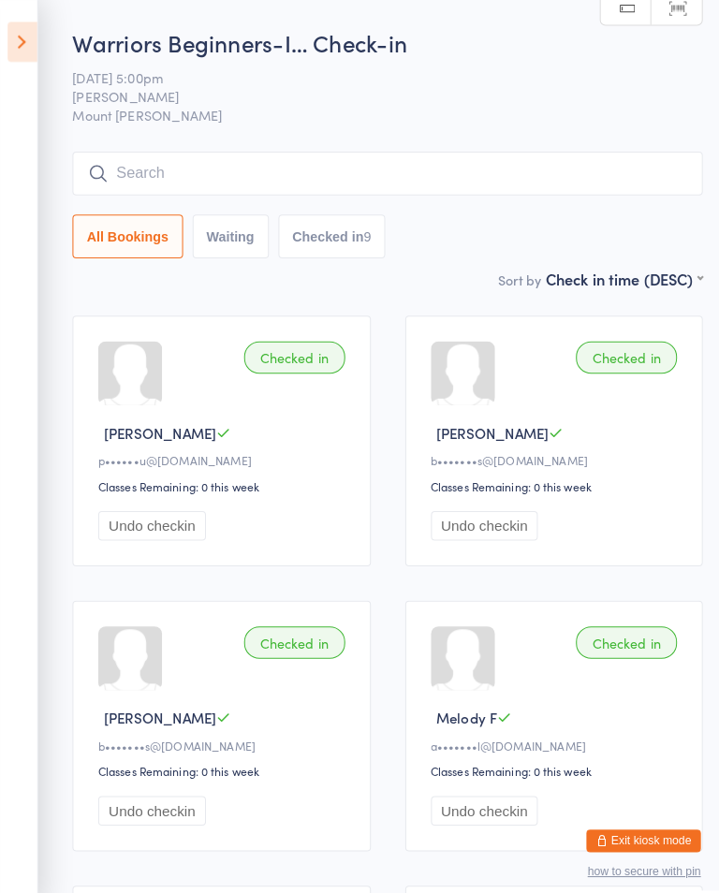
click at [196, 138] on div "Warriors Beginners-I… Check-in 15 Sep 5:00pm Shihan Amy Gardam Mount Evelyn Man…" at bounding box center [380, 144] width 618 height 237
click at [191, 171] on input "search" at bounding box center [380, 170] width 618 height 43
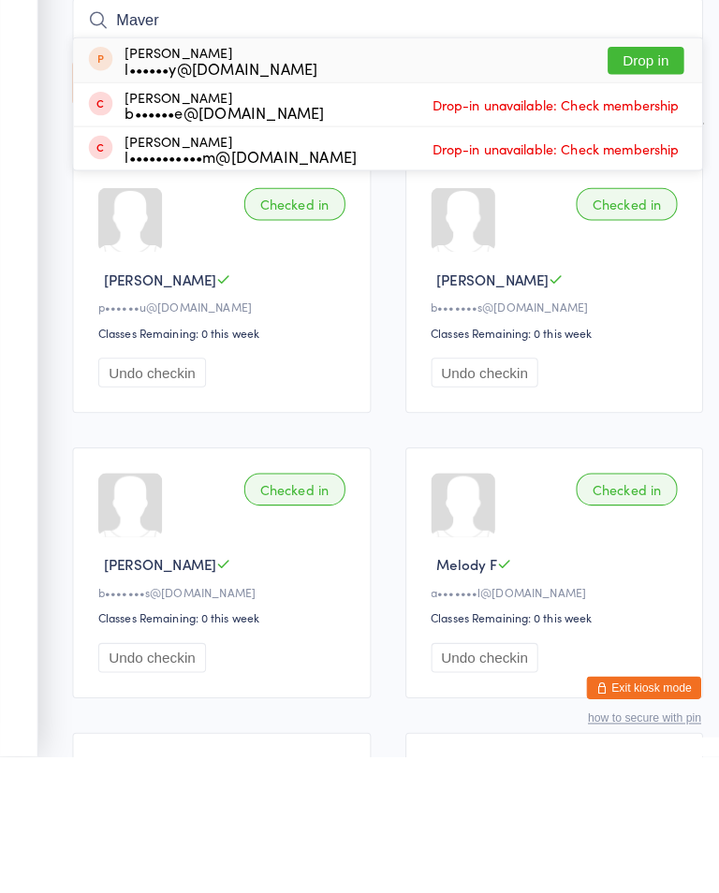
type input "Maver"
click at [659, 196] on button "Drop in" at bounding box center [633, 209] width 75 height 27
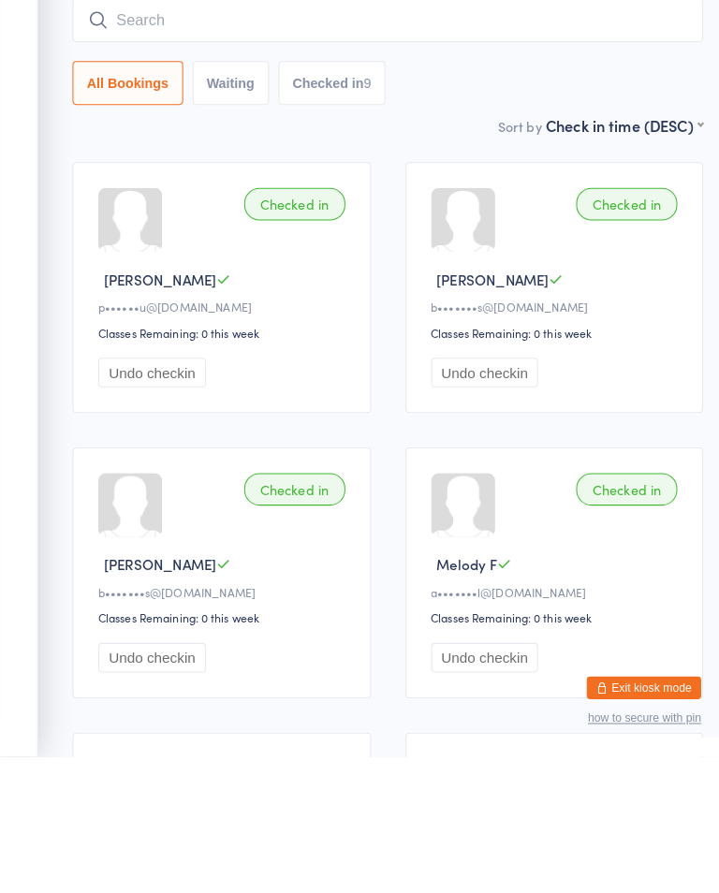
scroll to position [134, 0]
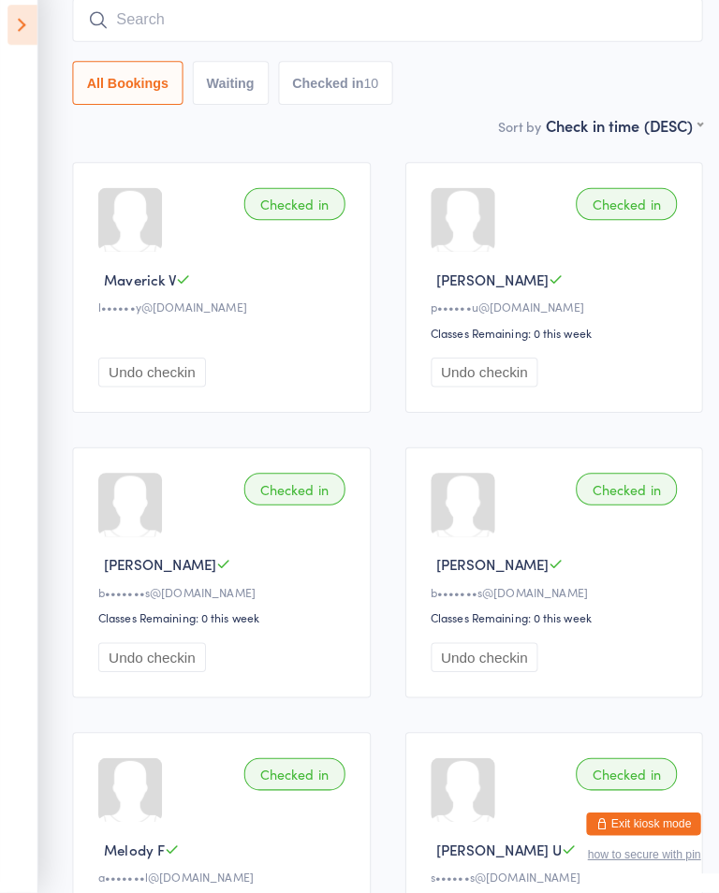
click at [128, 24] on input "search" at bounding box center [380, 36] width 618 height 43
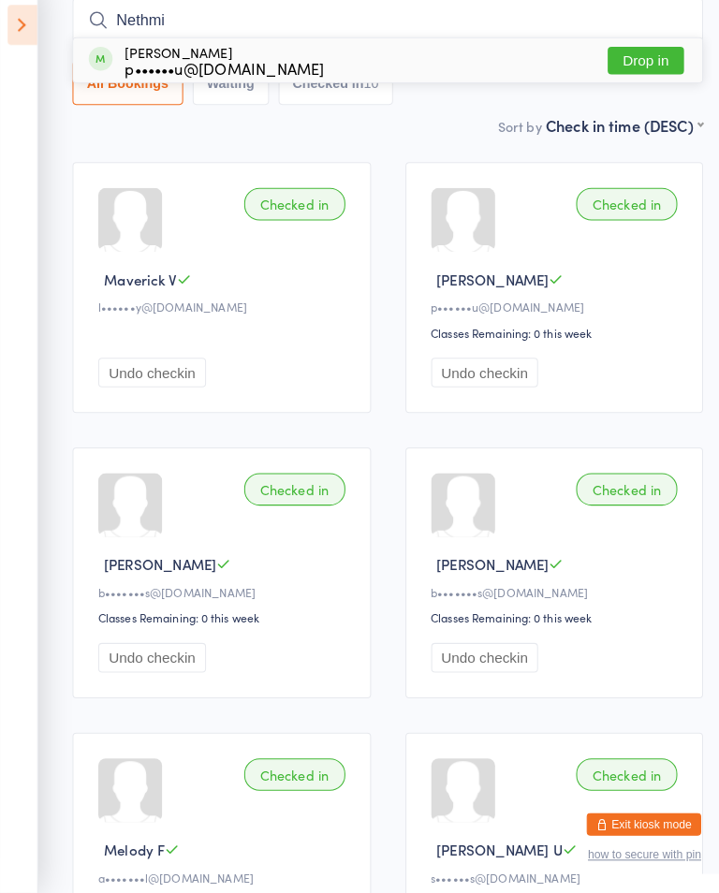
click at [649, 37] on input "Nethmi" at bounding box center [380, 36] width 618 height 43
type input "Nethmi"
click at [631, 63] on button "Drop in" at bounding box center [633, 76] width 75 height 27
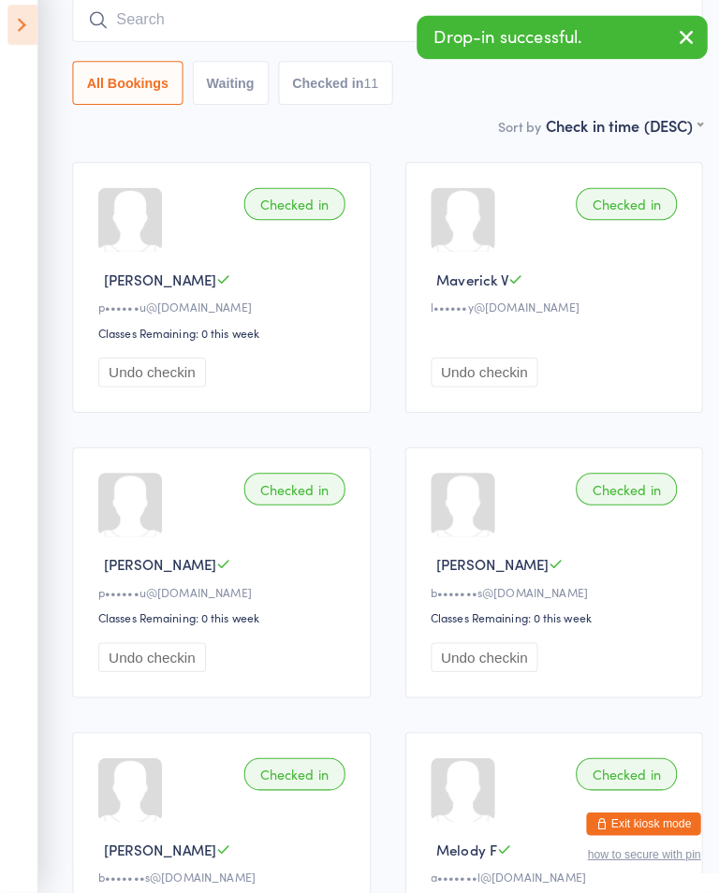
scroll to position [0, 0]
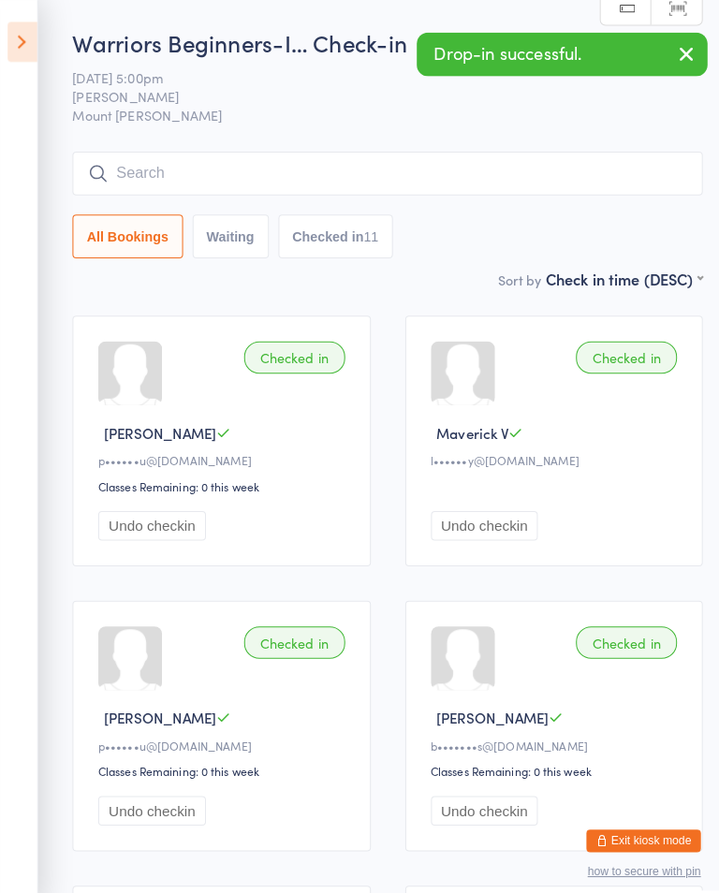
click at [27, 58] on icon at bounding box center [21, 41] width 29 height 39
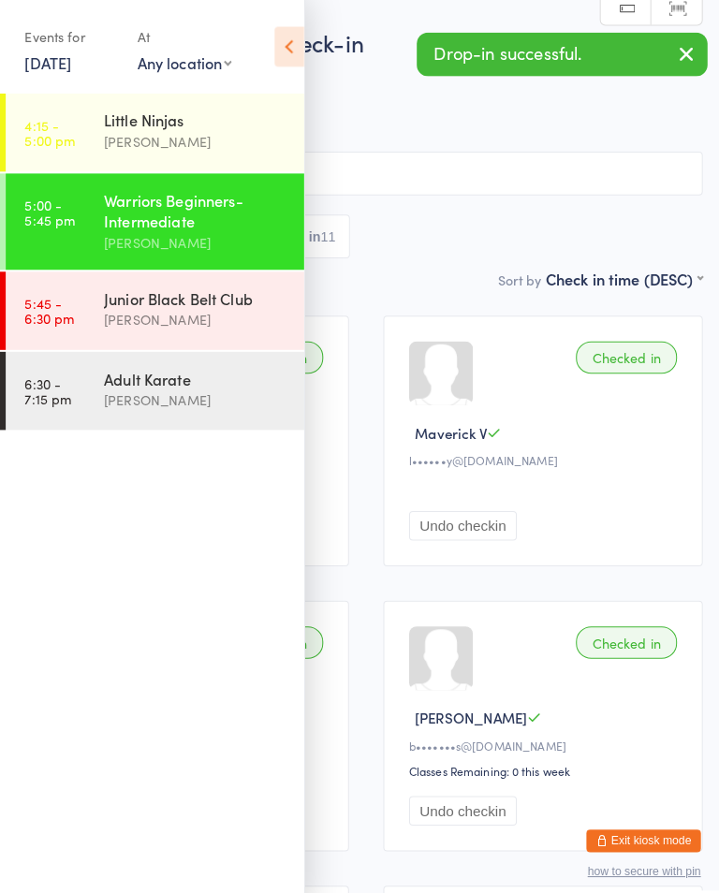
click at [62, 311] on time "5:45 - 6:30 pm" at bounding box center [48, 305] width 49 height 30
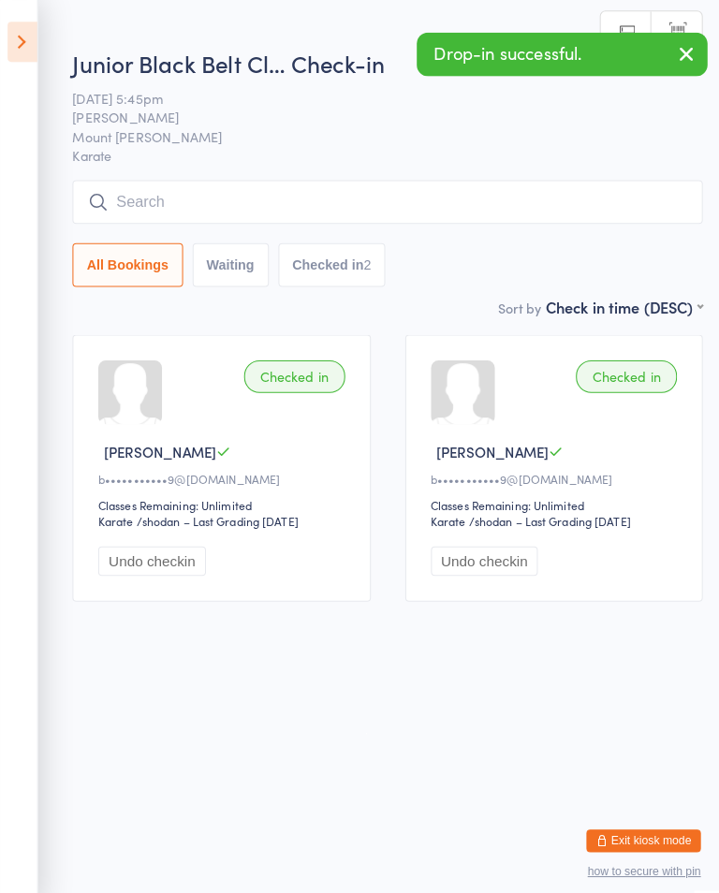
click at [122, 198] on input "search" at bounding box center [380, 198] width 618 height 43
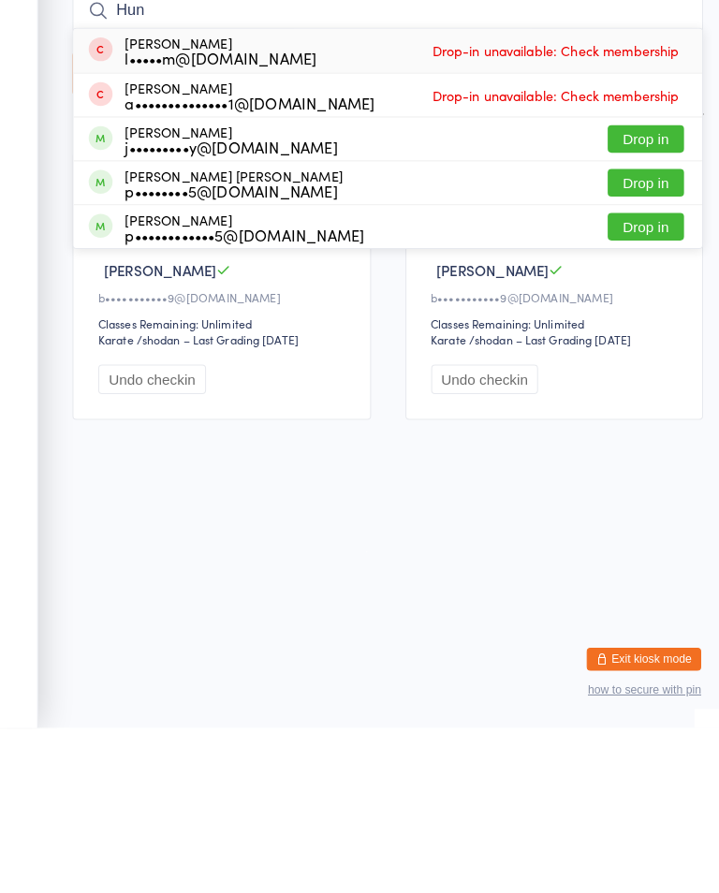
type input "Hun"
click at [625, 301] on button "Drop in" at bounding box center [633, 314] width 75 height 27
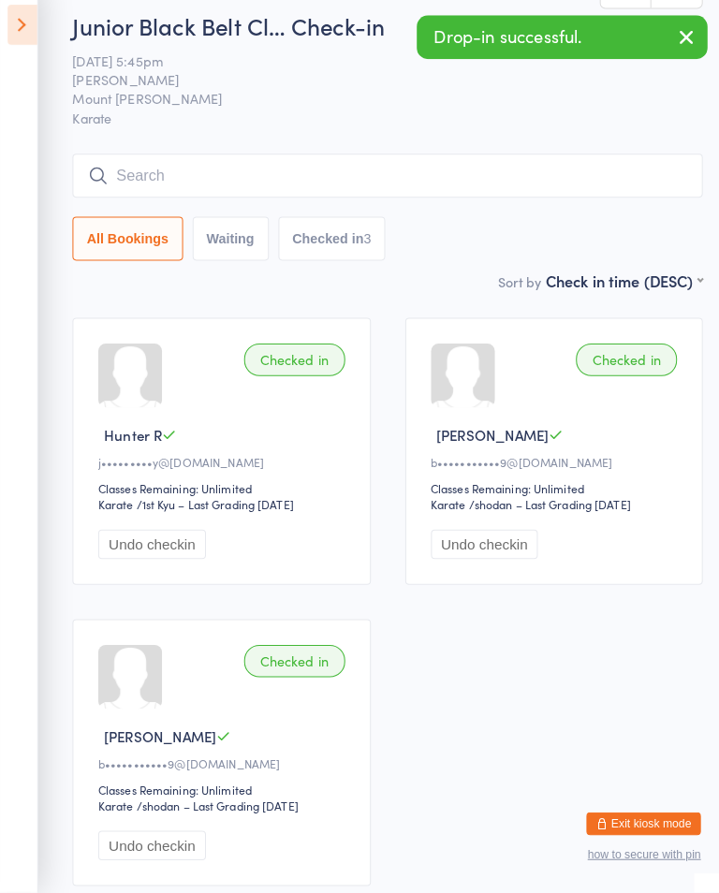
click at [22, 22] on icon at bounding box center [21, 41] width 29 height 39
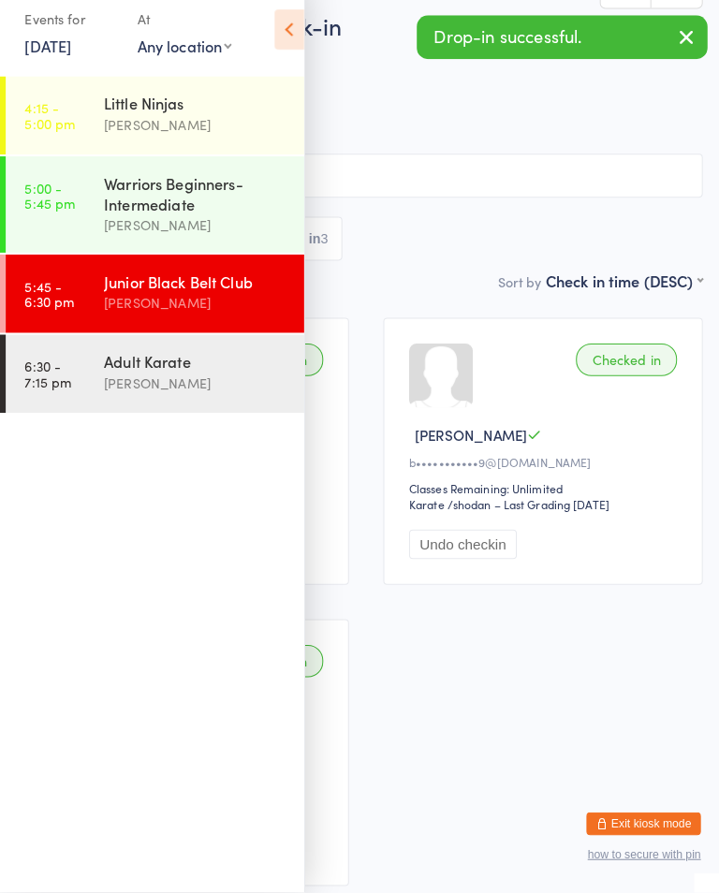
click at [54, 205] on time "5:00 - 5:45 pm" at bounding box center [49, 209] width 50 height 30
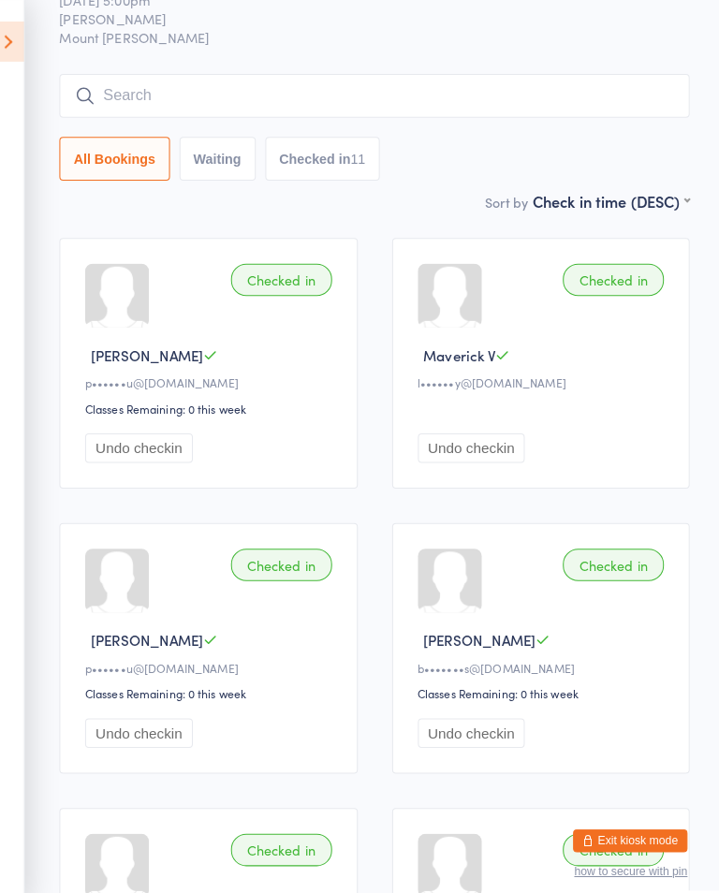
scroll to position [77, 0]
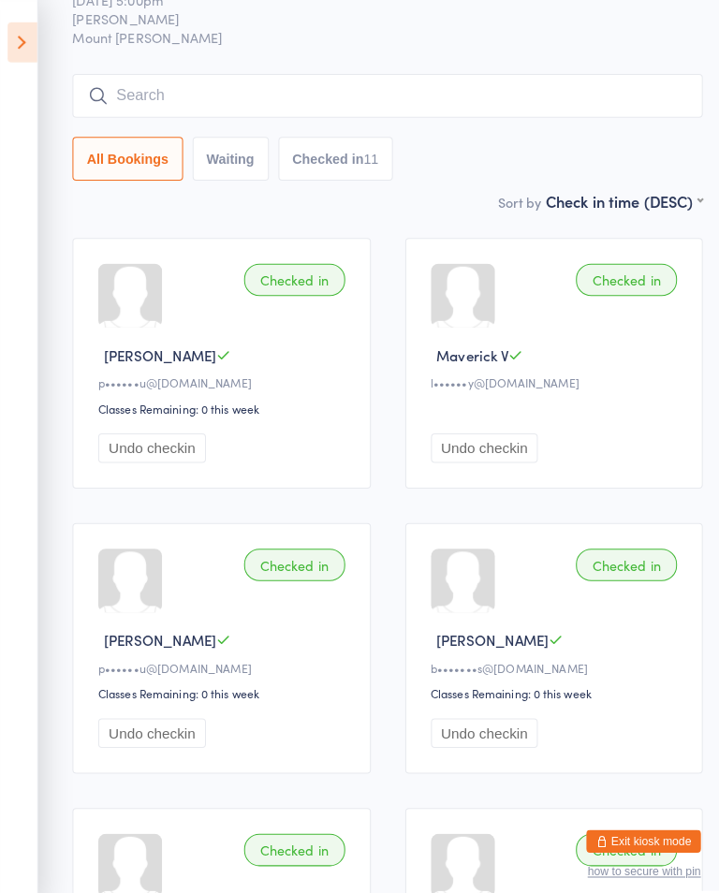
click at [27, 43] on icon at bounding box center [21, 41] width 29 height 39
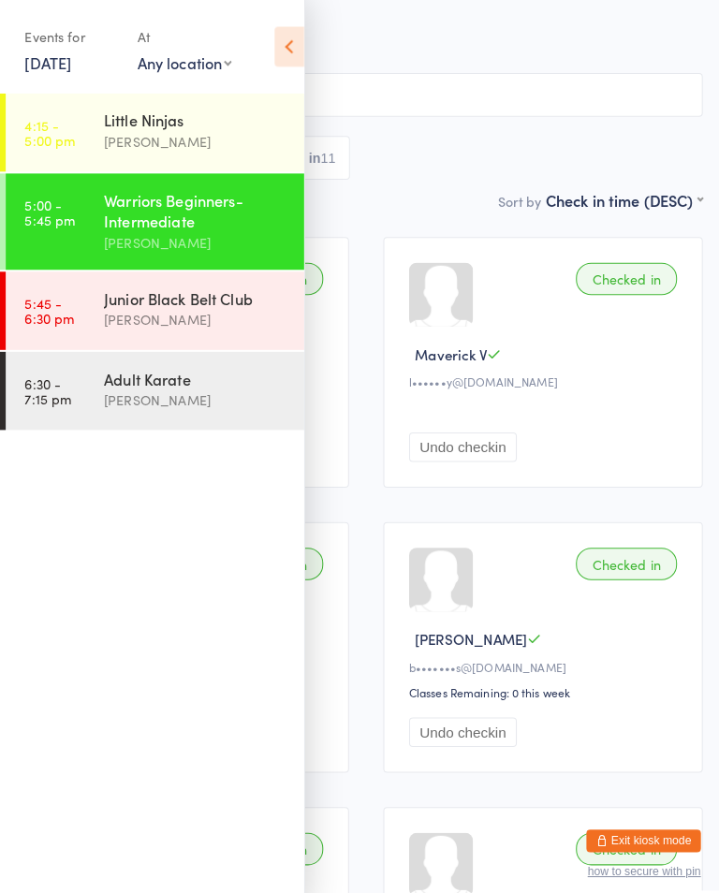
click at [207, 315] on div "[PERSON_NAME]" at bounding box center [192, 314] width 181 height 22
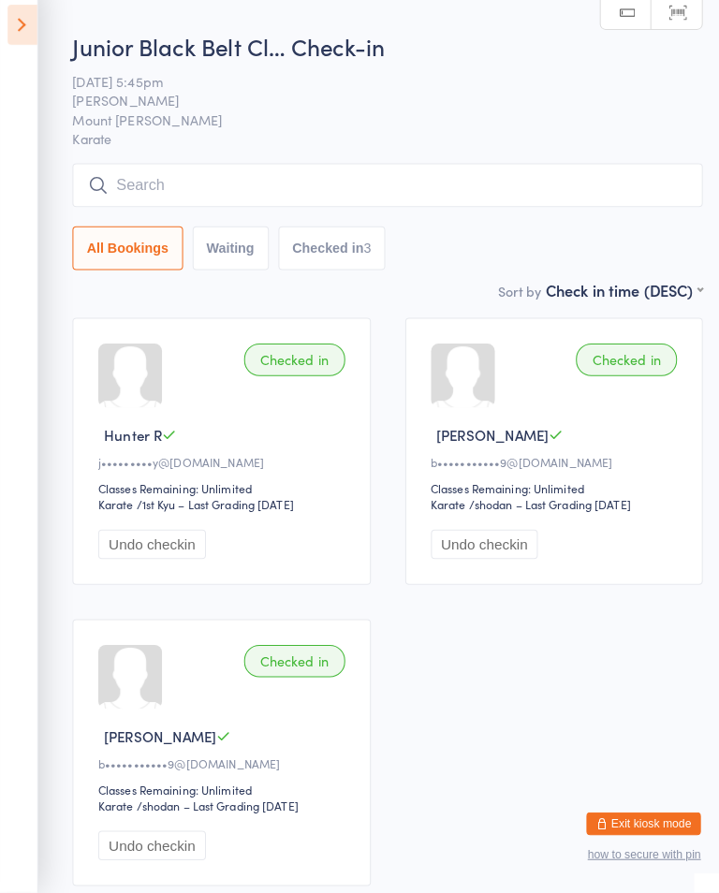
click at [348, 189] on input "search" at bounding box center [380, 198] width 618 height 43
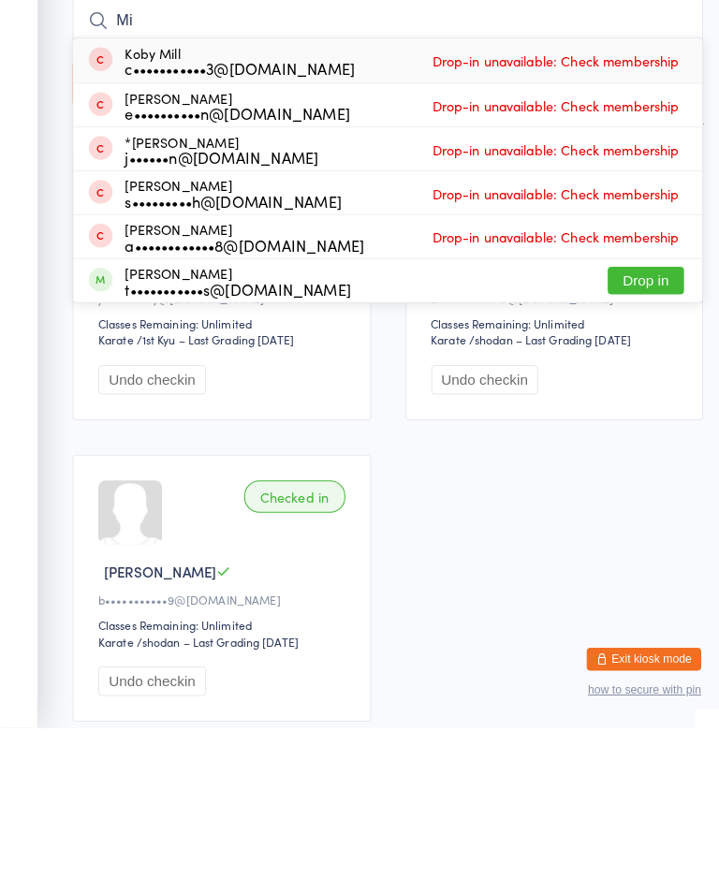
type input "Mi"
click at [654, 440] on button "Drop in" at bounding box center [633, 453] width 75 height 27
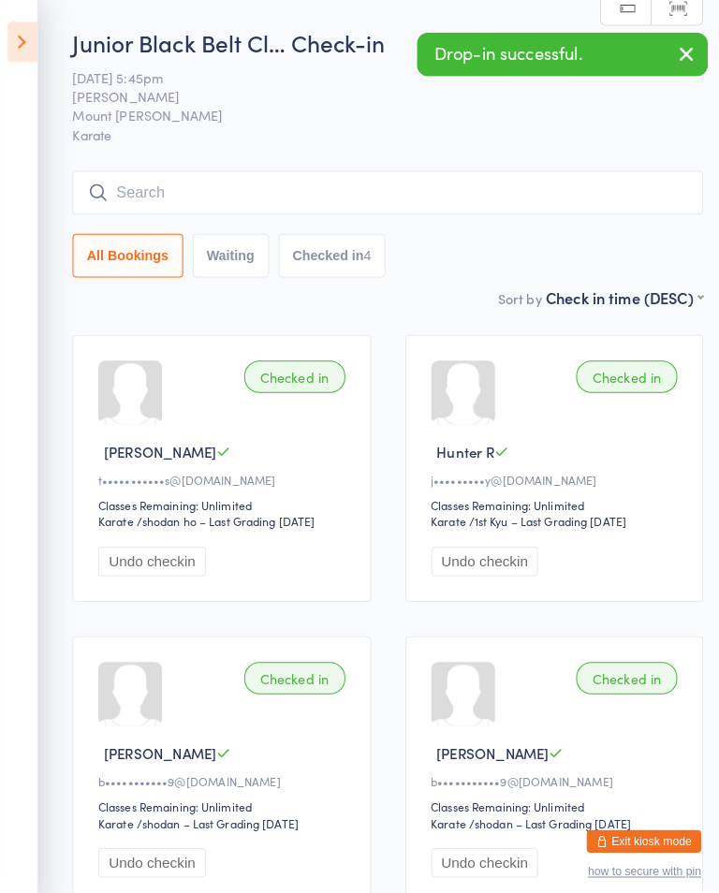
click at [24, 40] on icon at bounding box center [21, 41] width 29 height 39
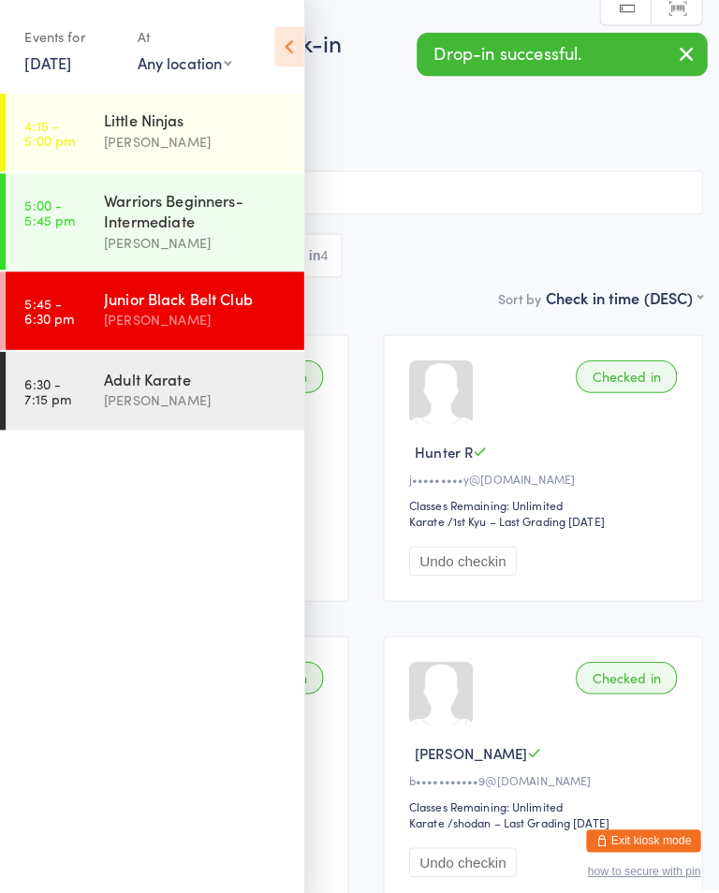
click at [214, 222] on div "Warriors Beginners-Intermediate" at bounding box center [192, 206] width 181 height 41
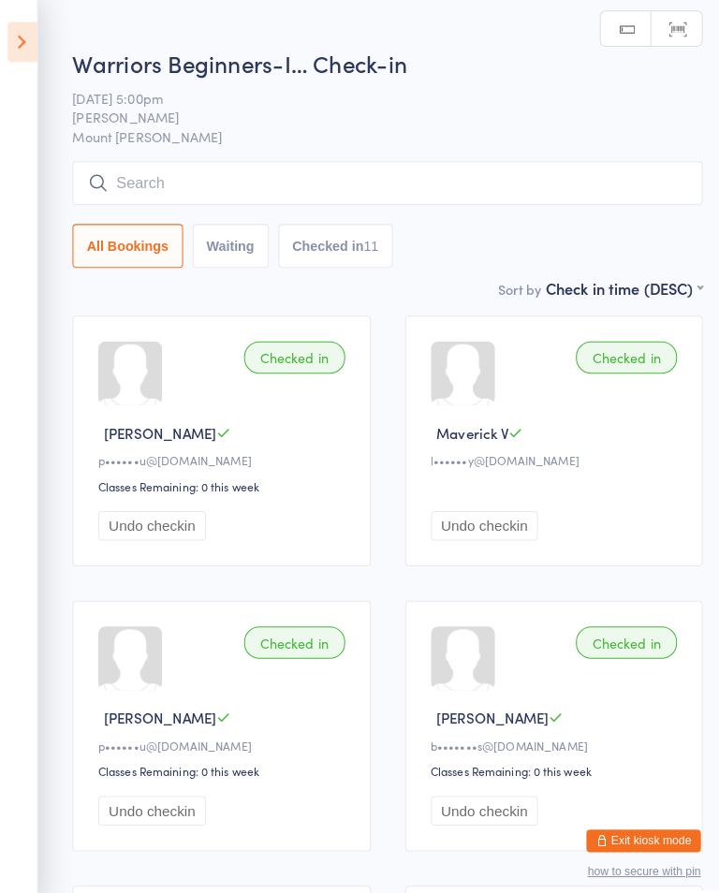
click at [22, 39] on icon at bounding box center [21, 41] width 29 height 39
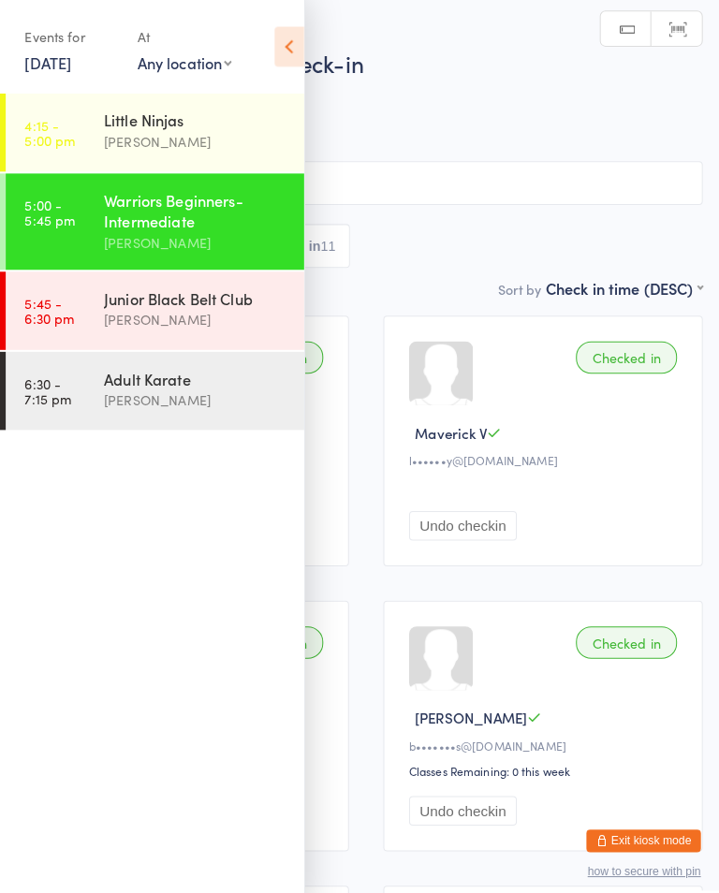
click at [64, 317] on time "5:45 - 6:30 pm" at bounding box center [48, 305] width 49 height 30
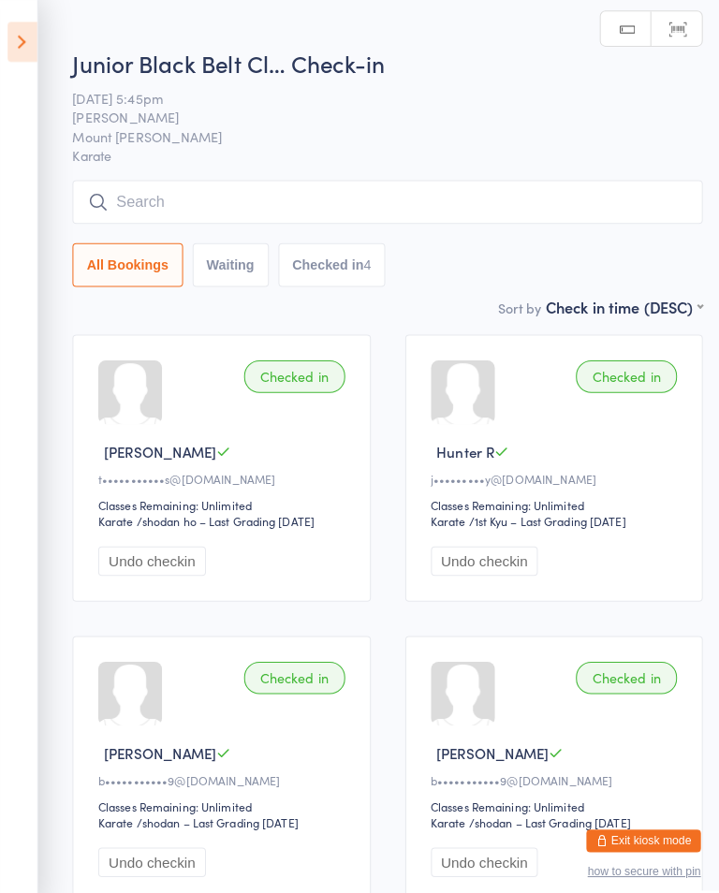
click at [518, 181] on input "search" at bounding box center [380, 198] width 618 height 43
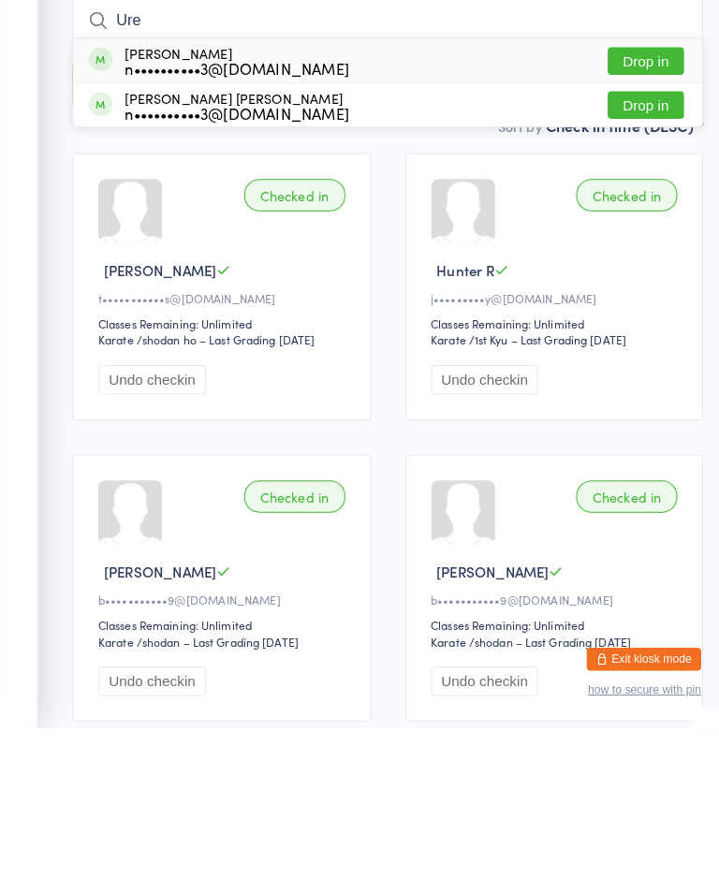
type input "Ure"
click at [630, 225] on button "Drop in" at bounding box center [633, 238] width 75 height 27
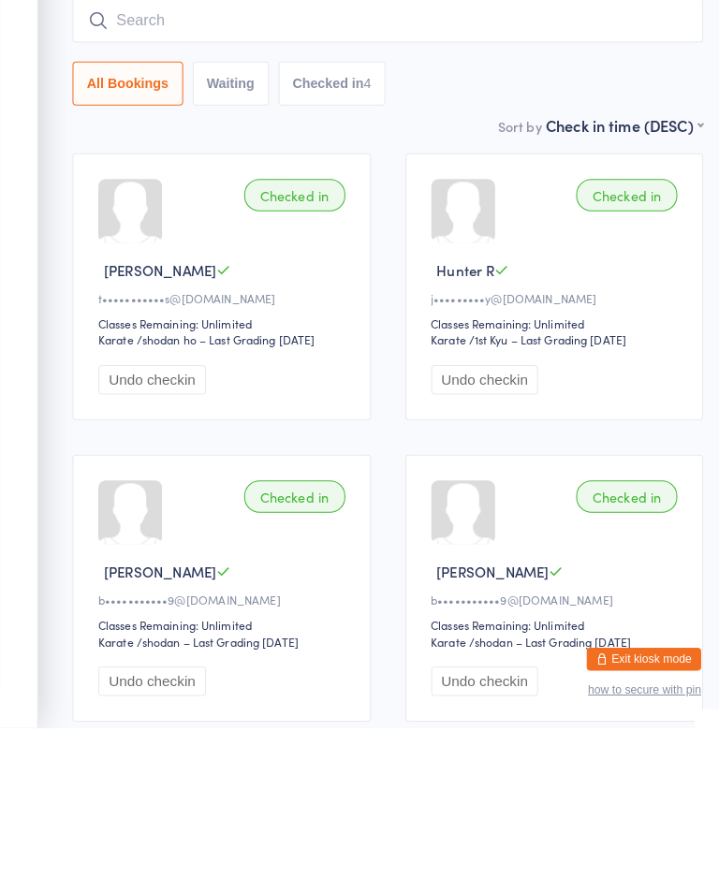
scroll to position [148, 0]
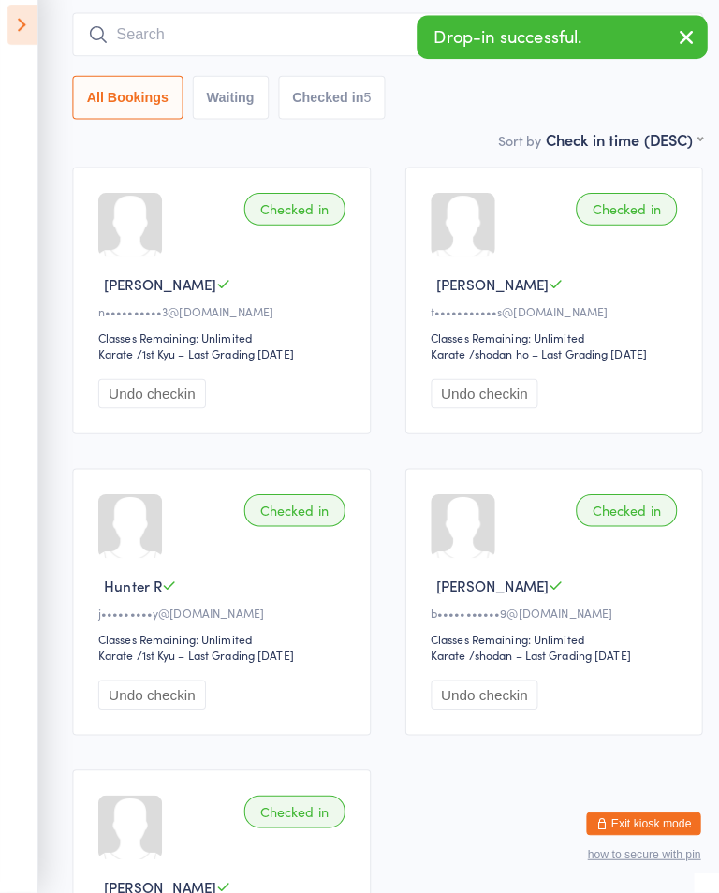
click at [329, 39] on input "search" at bounding box center [380, 50] width 618 height 43
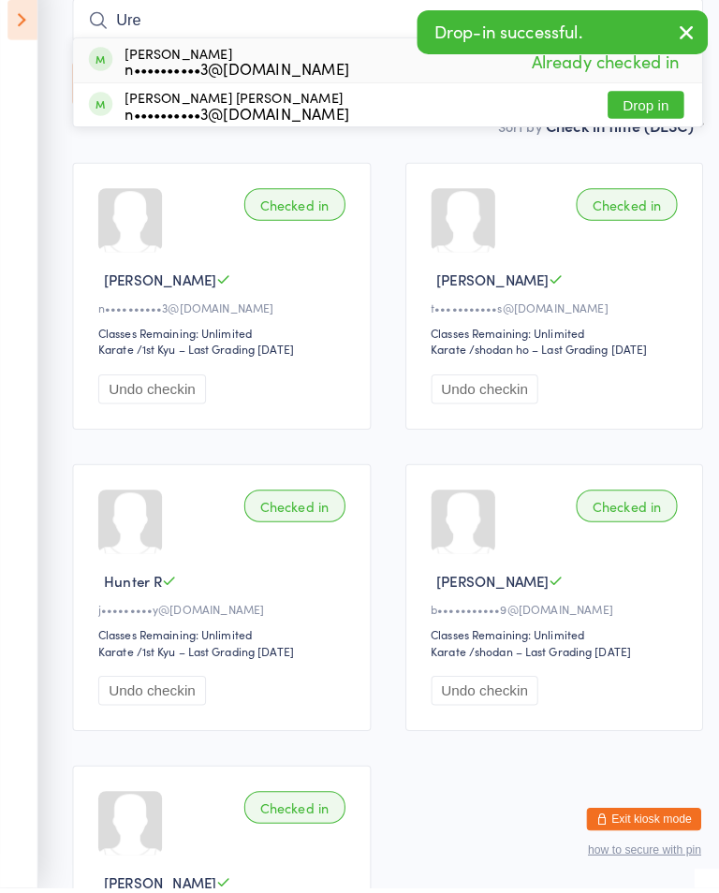
type input "Ure"
click at [627, 111] on button "Drop in" at bounding box center [633, 124] width 75 height 27
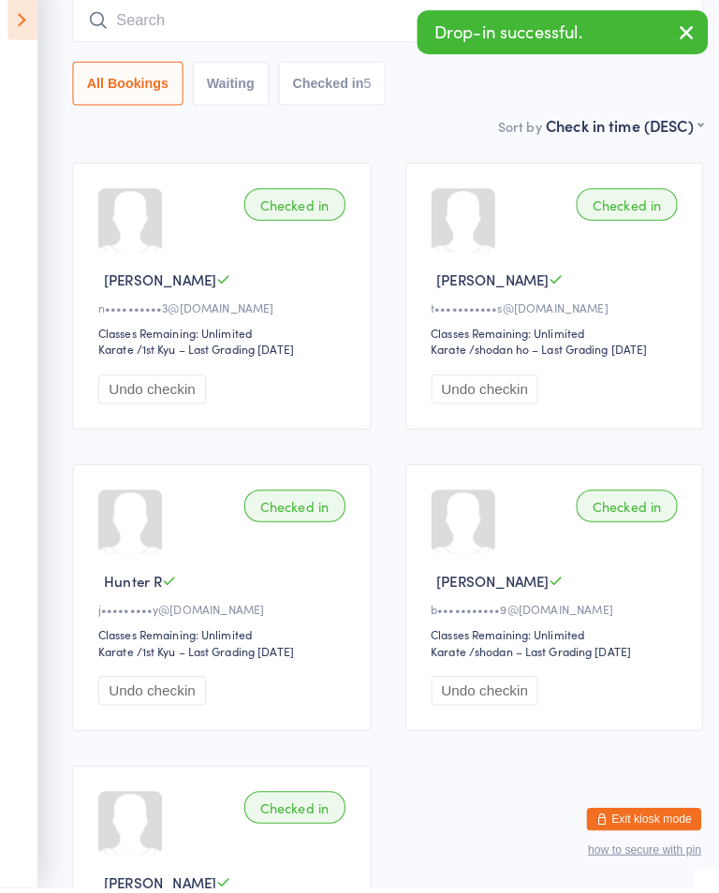
scroll to position [153, 0]
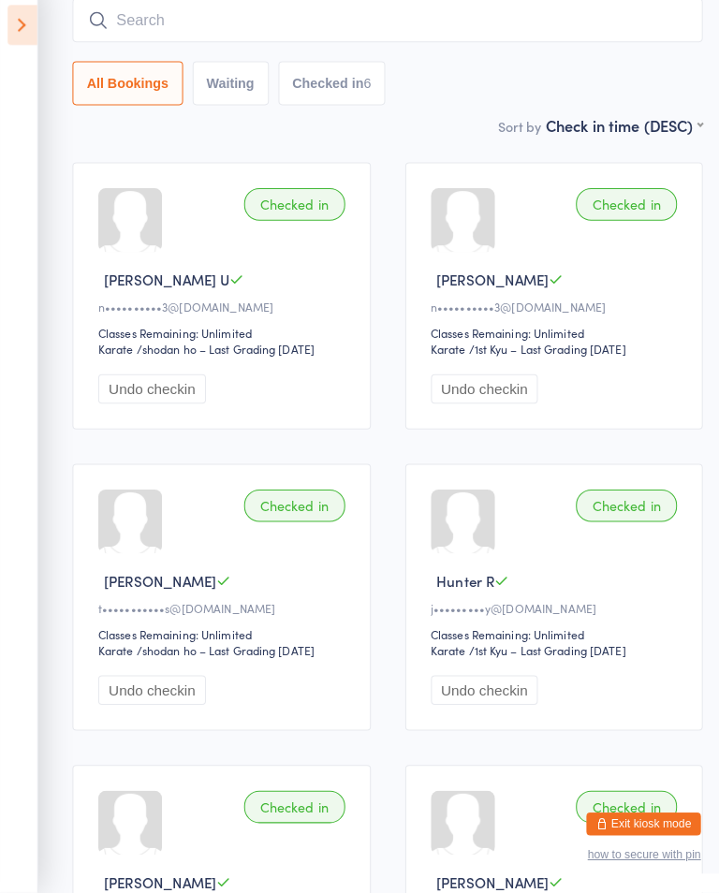
click at [273, 24] on input "search" at bounding box center [380, 36] width 618 height 43
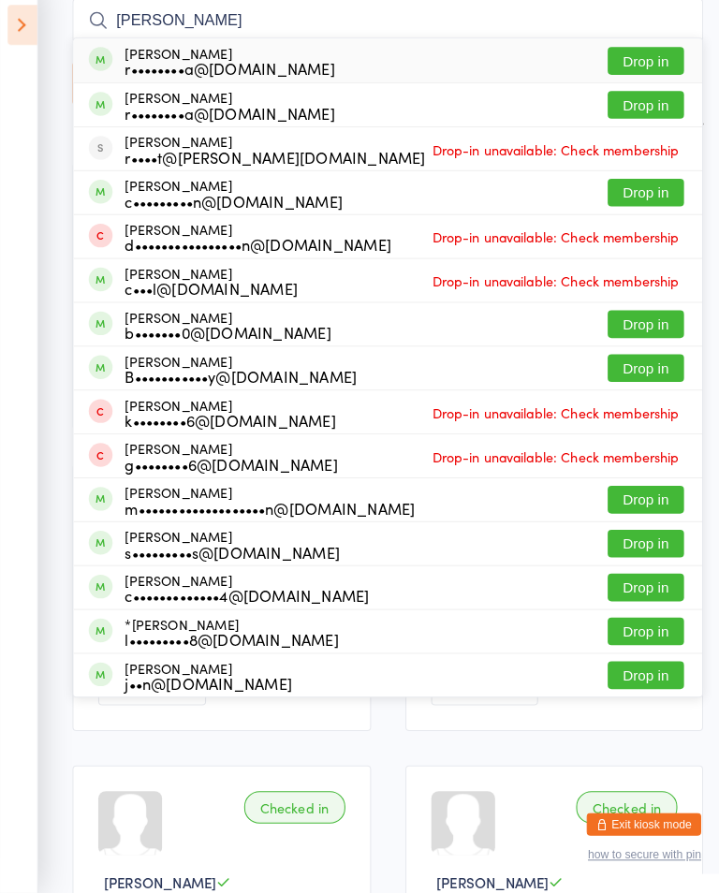
type input "Liam Sanderson"
click at [214, 54] on div "Liam Sanderson r••••••••a@hotmail.com Drop in" at bounding box center [380, 75] width 617 height 43
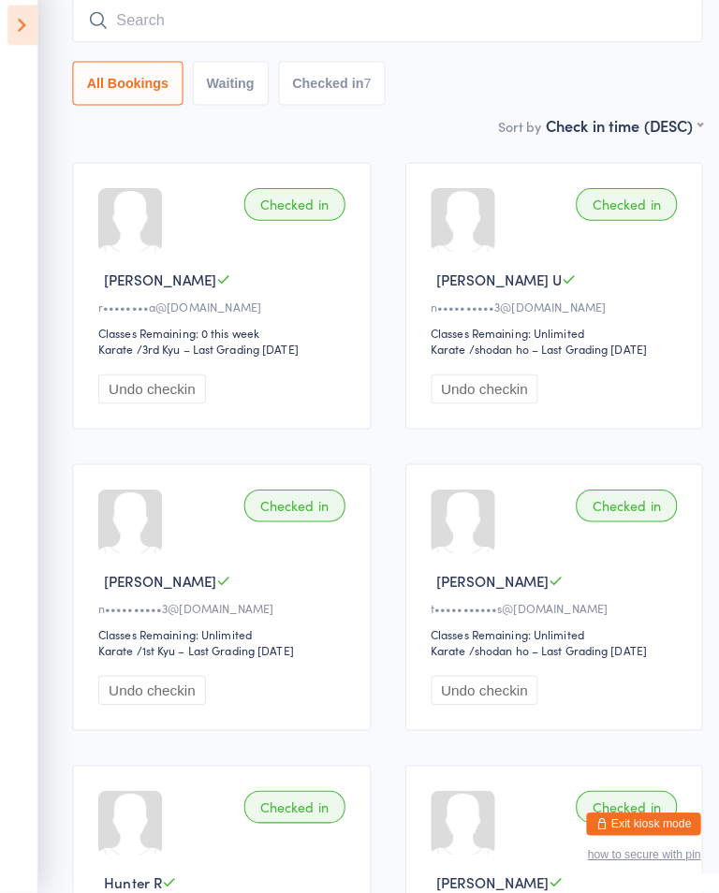
click at [533, 17] on input "search" at bounding box center [380, 36] width 618 height 43
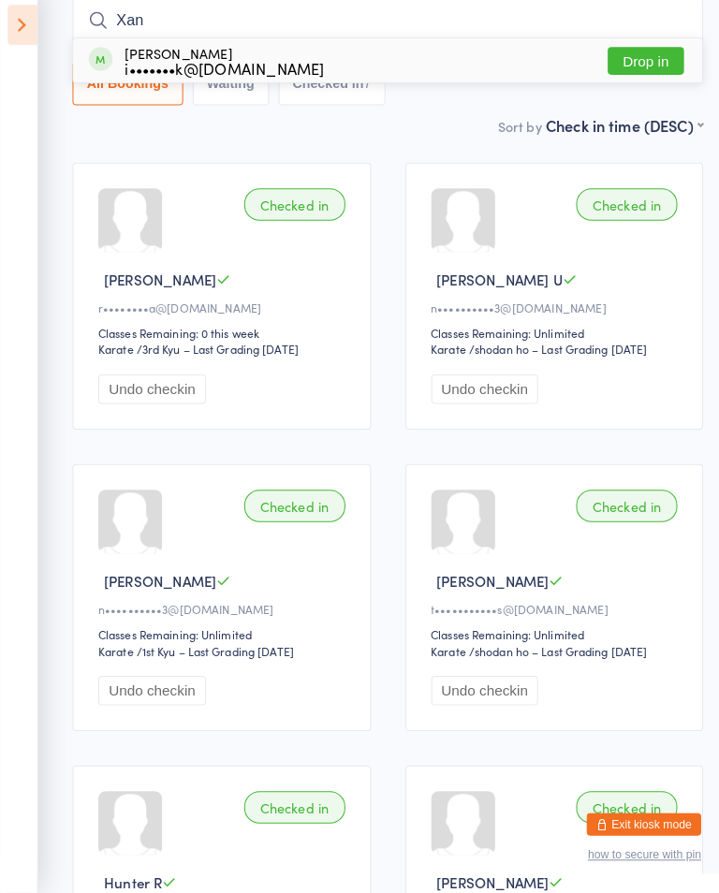
type input "Xan"
click at [296, 68] on div "Xander Clark i•••••••k@gmail.com Drop in" at bounding box center [380, 75] width 617 height 43
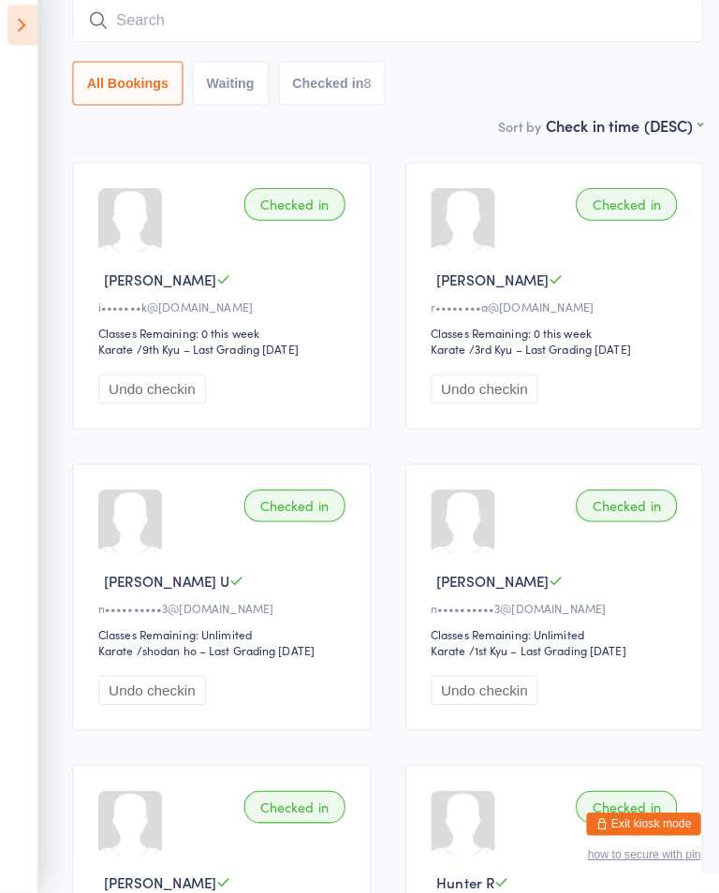
click at [533, 23] on input "search" at bounding box center [380, 36] width 618 height 43
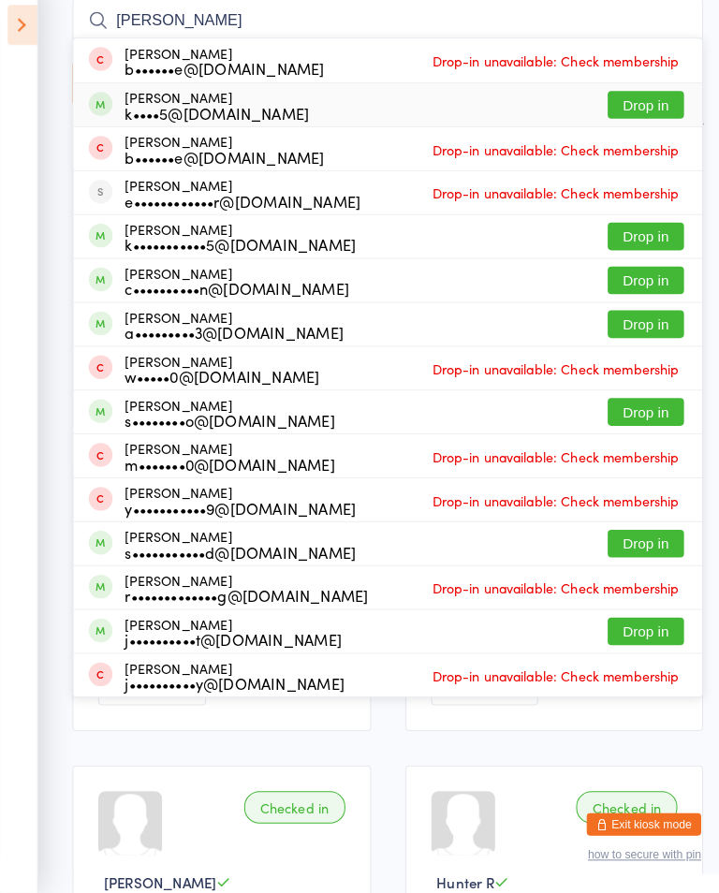
type input "Harper"
click at [233, 120] on div "k••••5@hotmail.com" at bounding box center [213, 127] width 181 height 15
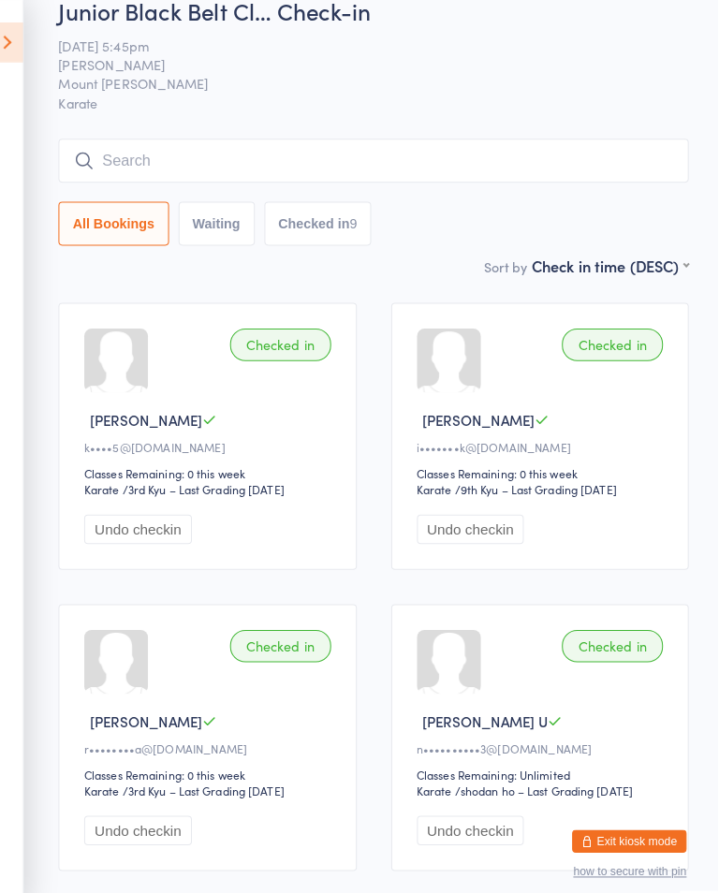
scroll to position [31, 0]
click at [21, 52] on icon at bounding box center [21, 41] width 29 height 39
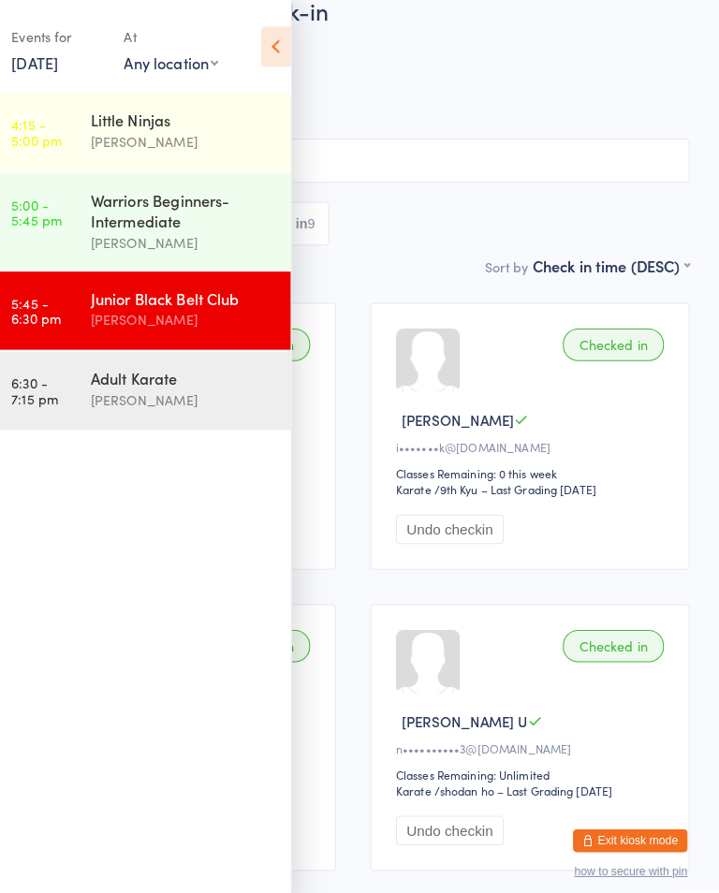
click at [361, 138] on input "search" at bounding box center [359, 158] width 661 height 43
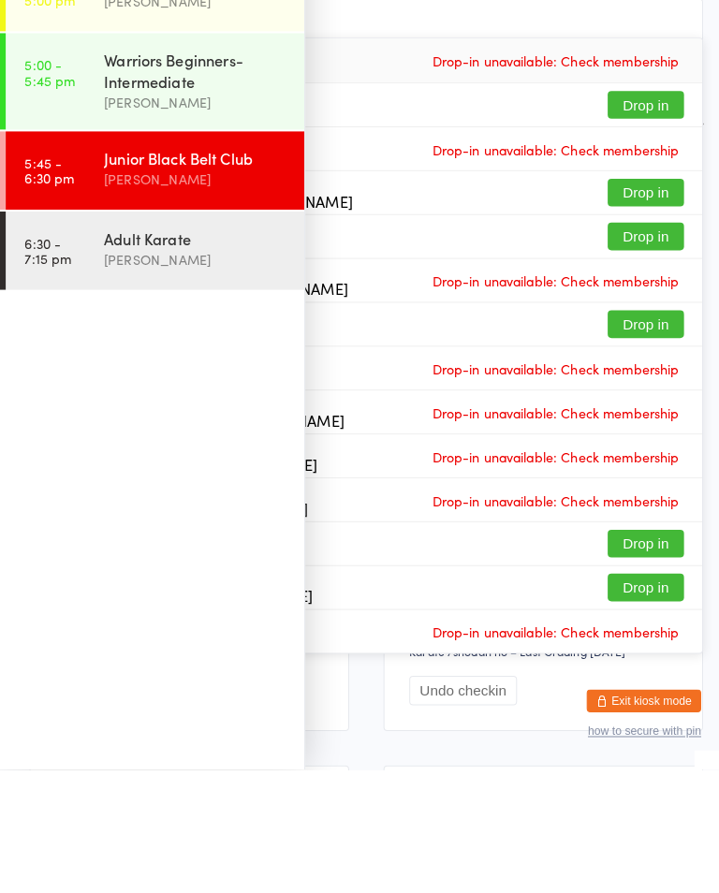
click at [393, 137] on input "Hen" at bounding box center [359, 158] width 661 height 43
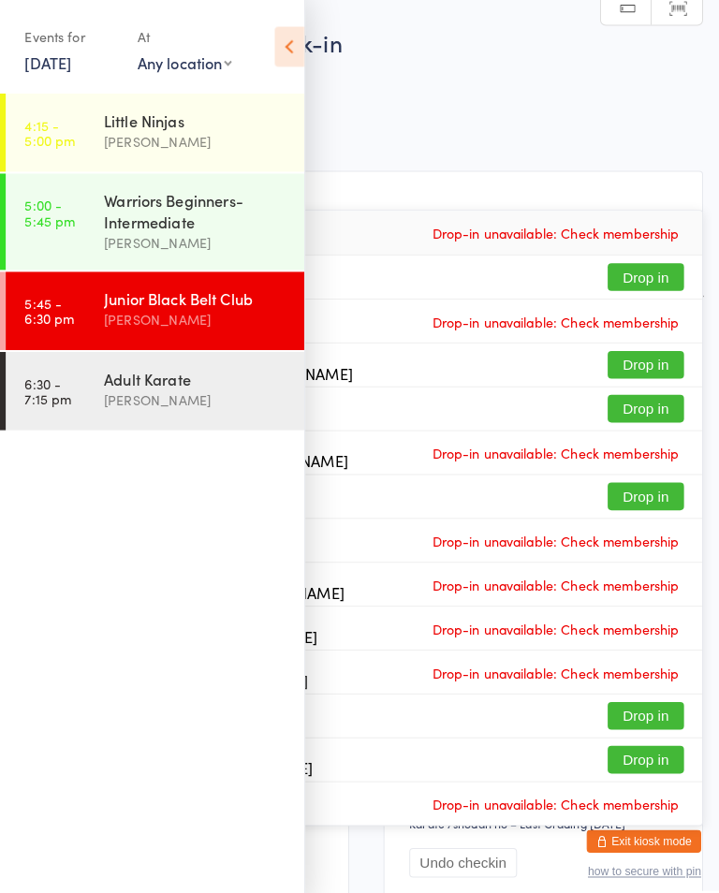
click at [276, 53] on icon at bounding box center [283, 45] width 29 height 39
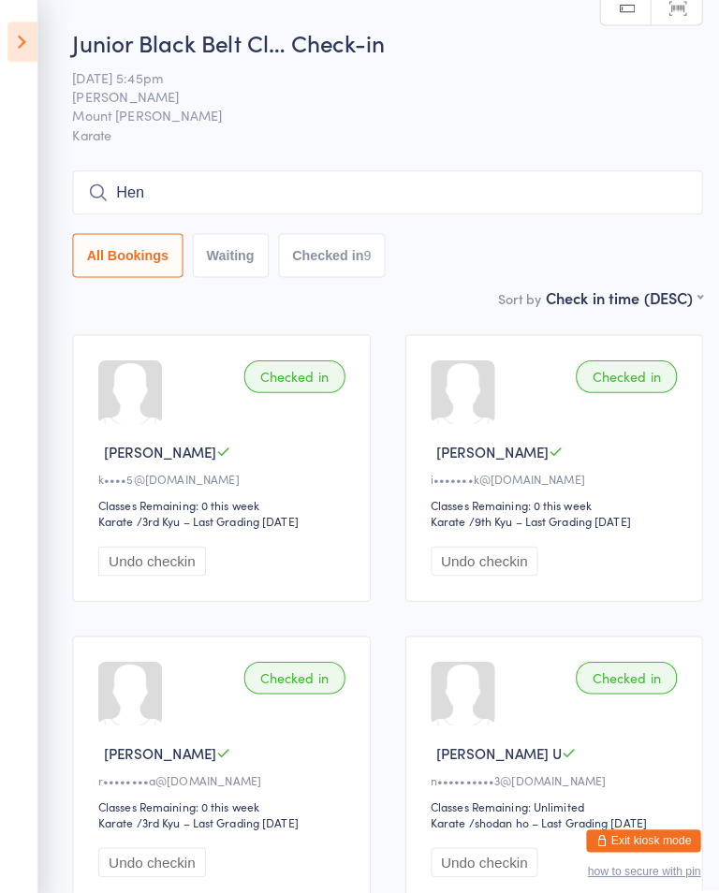
click at [180, 189] on input "Hen" at bounding box center [380, 188] width 618 height 43
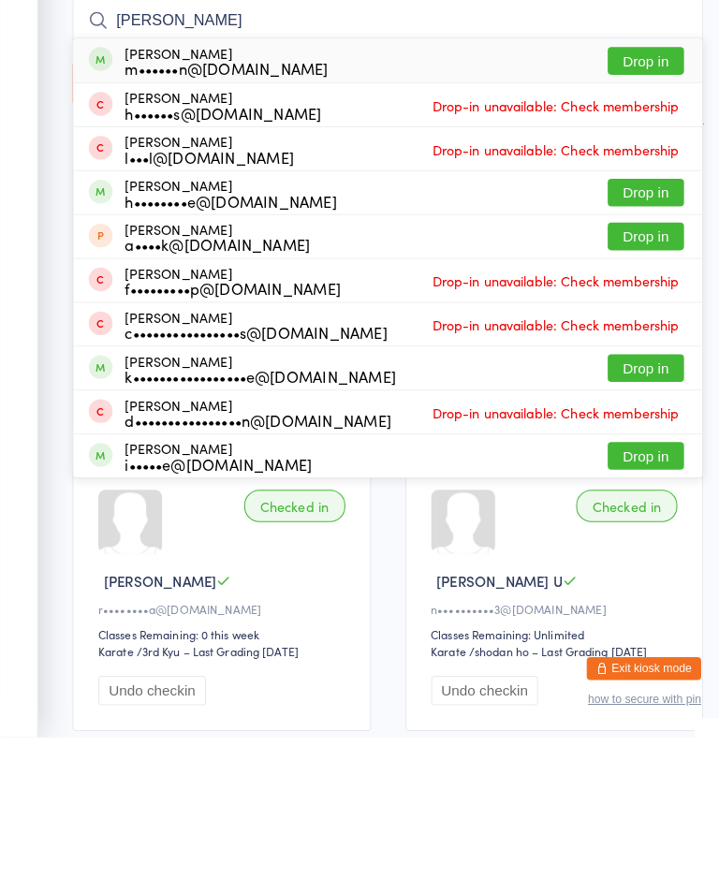
type input "Henry"
click at [635, 215] on button "Drop in" at bounding box center [633, 228] width 75 height 27
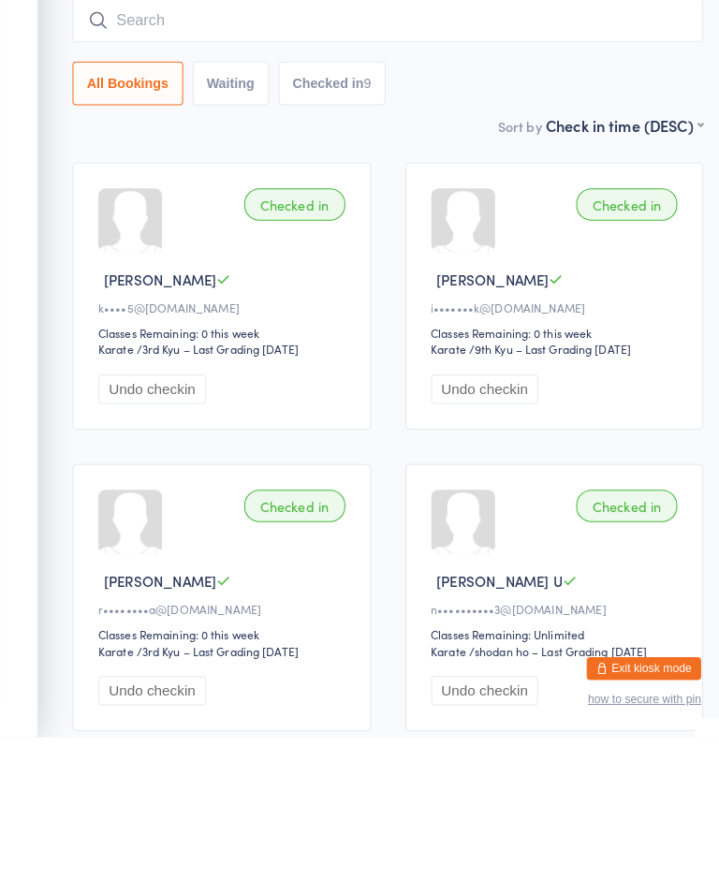
scroll to position [153, 0]
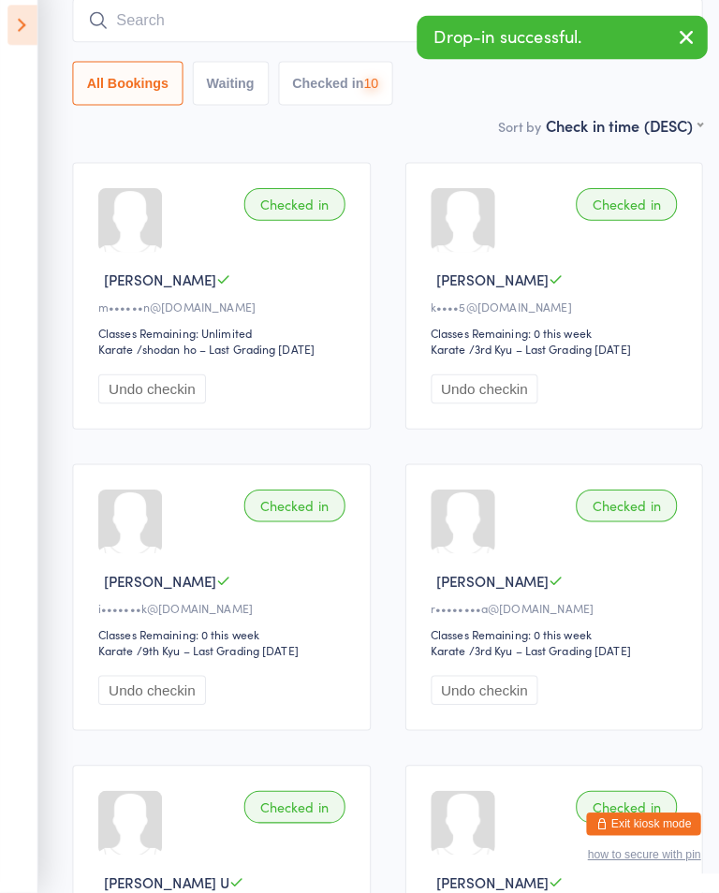
click at [35, 38] on icon at bounding box center [21, 41] width 29 height 39
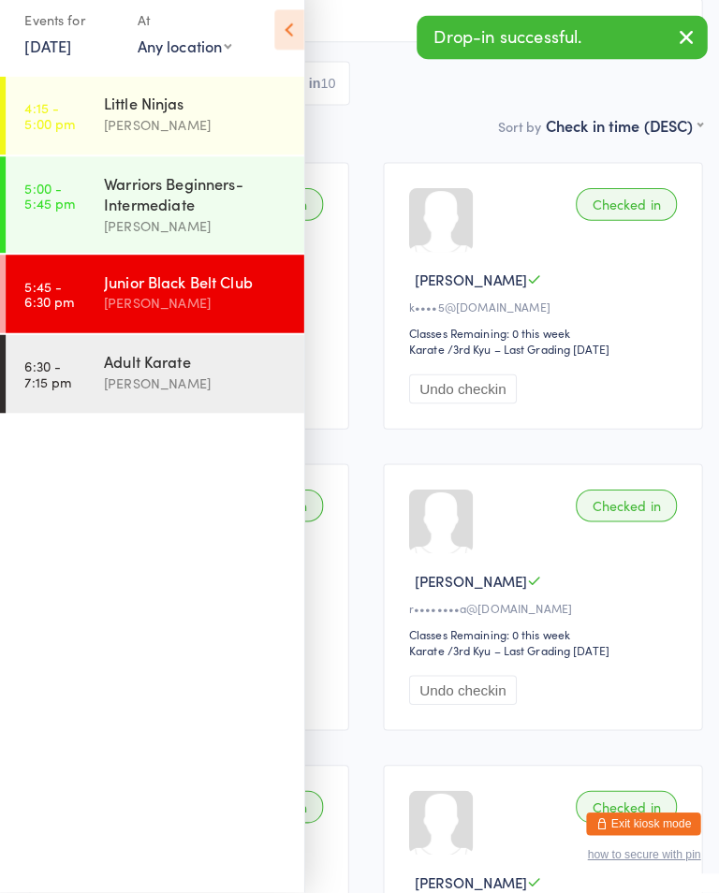
click at [81, 203] on link "5:00 - 5:45 pm Warriors Beginners-Intermediate Shihan Amy Gardam" at bounding box center [152, 217] width 293 height 95
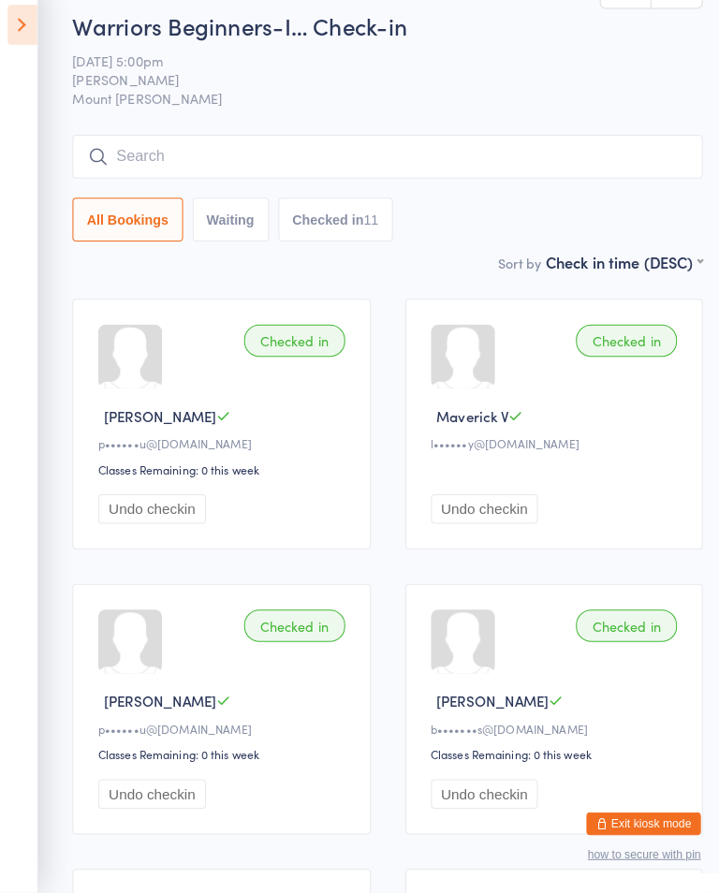
click at [92, 149] on input "search" at bounding box center [380, 170] width 618 height 43
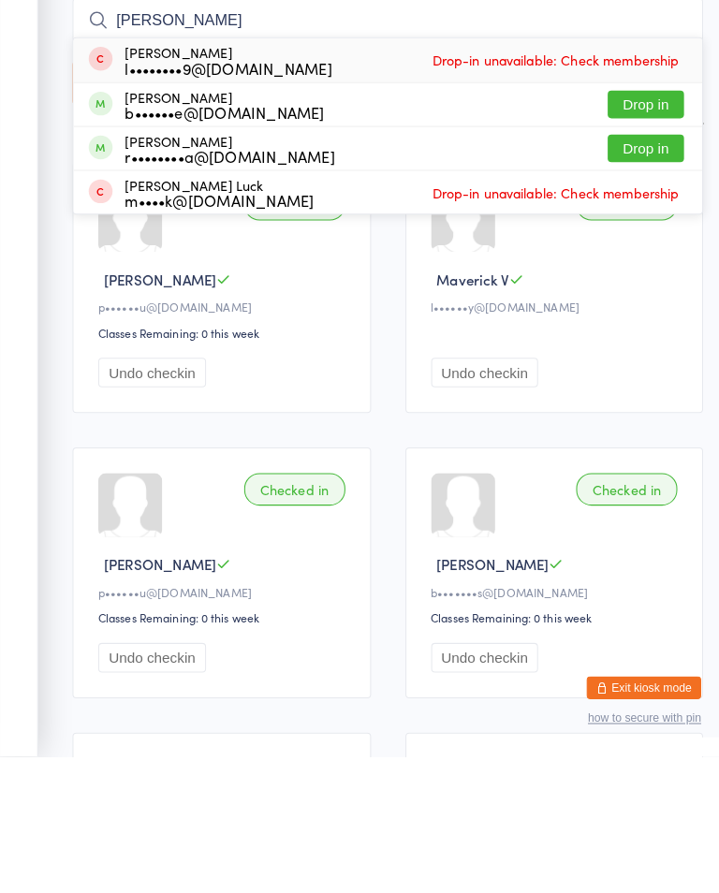
type input "Lucas"
click at [633, 283] on button "Drop in" at bounding box center [633, 296] width 75 height 27
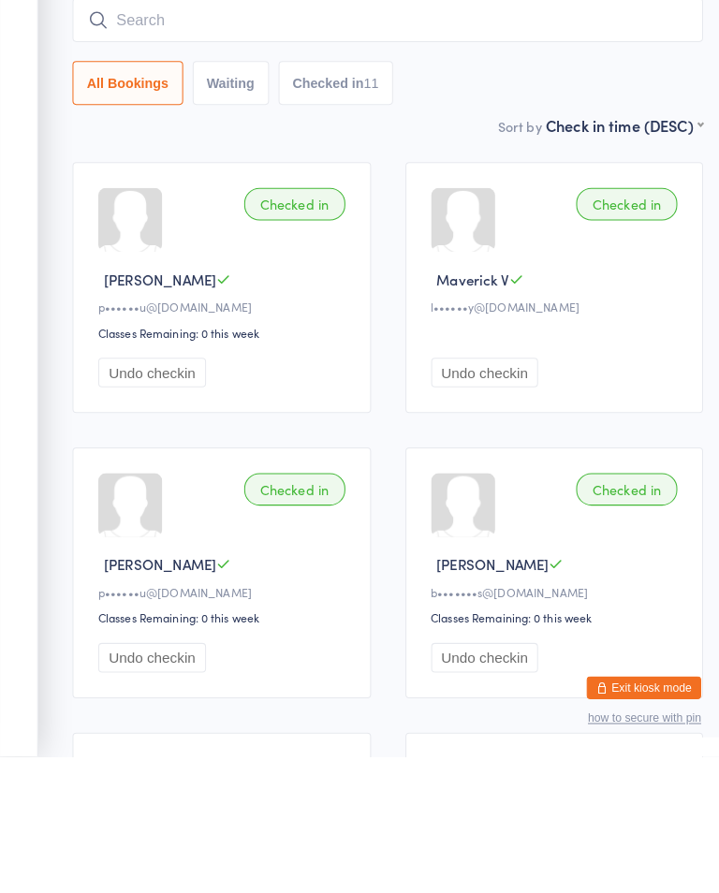
scroll to position [134, 0]
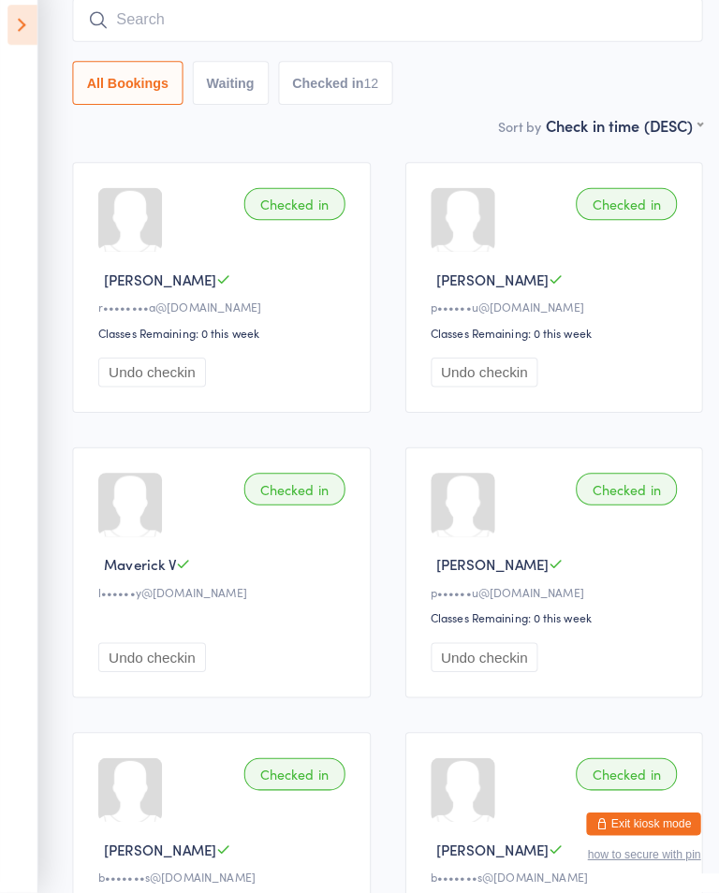
click at [640, 27] on input "search" at bounding box center [380, 36] width 618 height 43
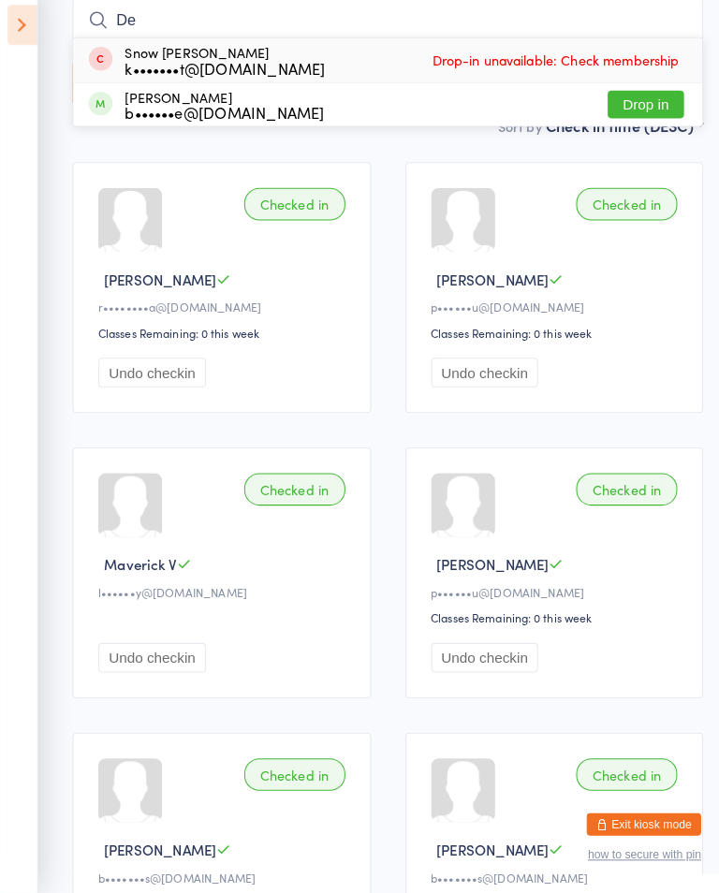
type input "D"
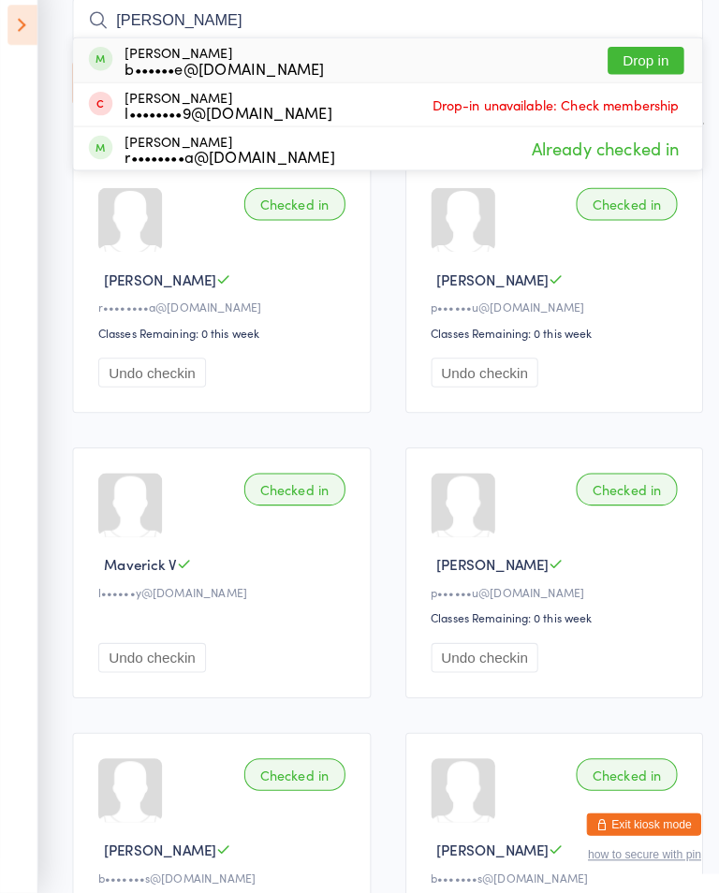
type input "Lucas Eric delacoe"
click at [635, 63] on button "Drop in" at bounding box center [633, 76] width 75 height 27
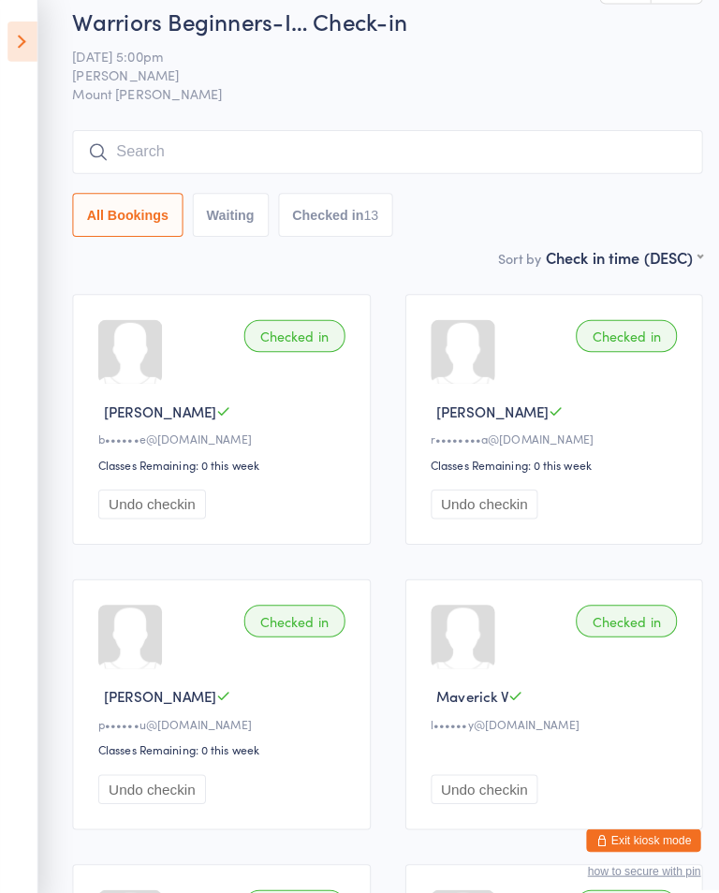
scroll to position [0, 0]
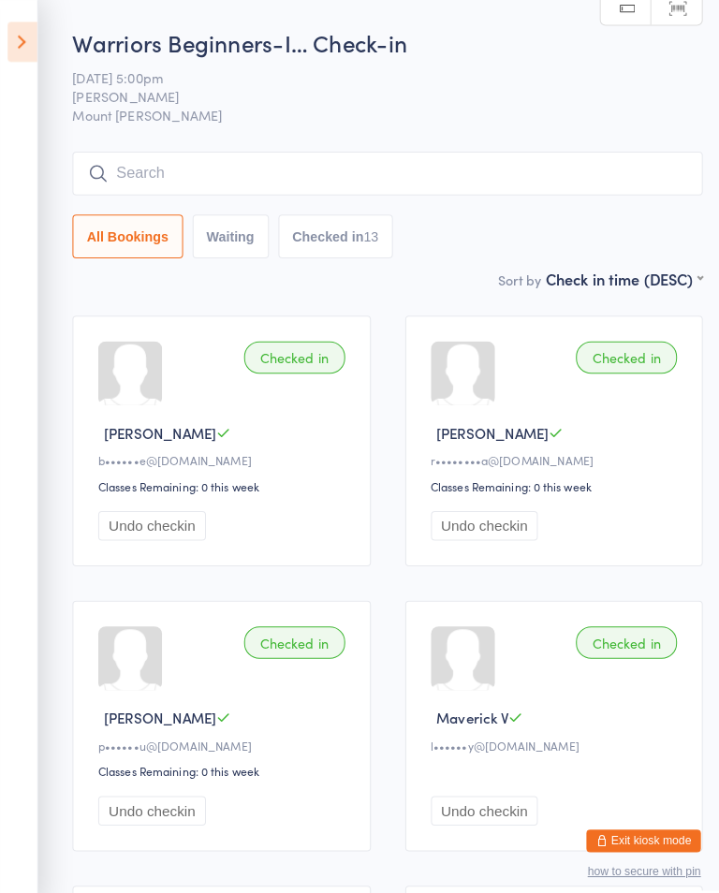
click at [359, 157] on input "search" at bounding box center [380, 170] width 618 height 43
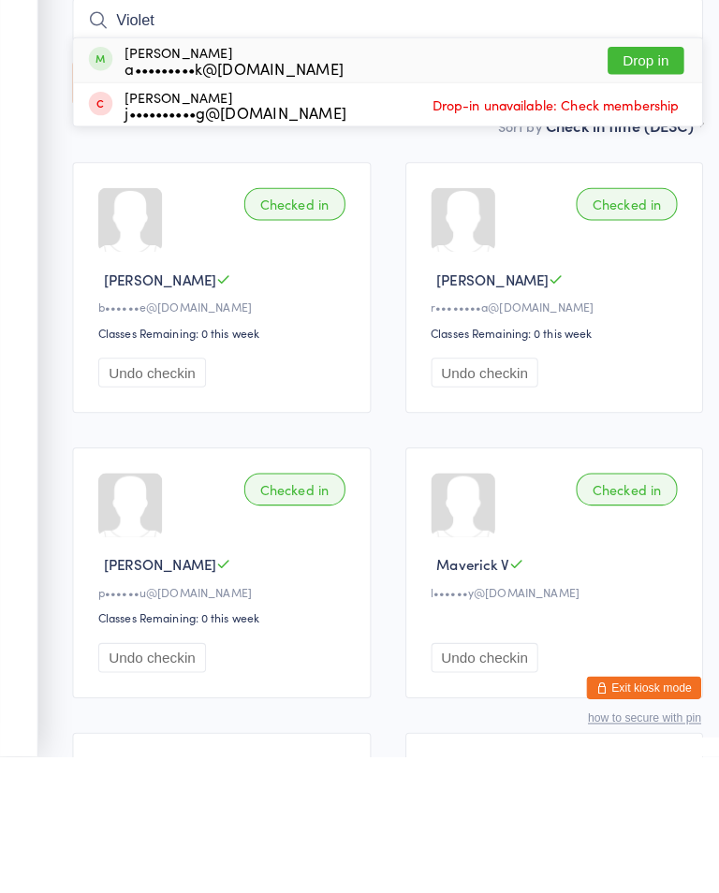
type input "Violet"
click at [604, 196] on button "Drop in" at bounding box center [633, 209] width 75 height 27
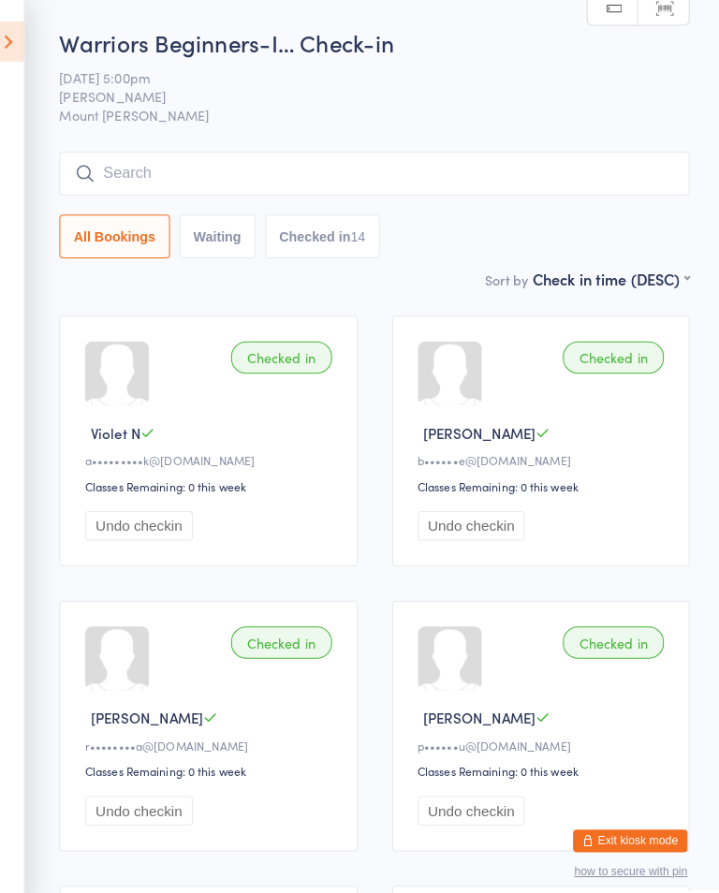
click at [22, 26] on icon at bounding box center [21, 41] width 29 height 39
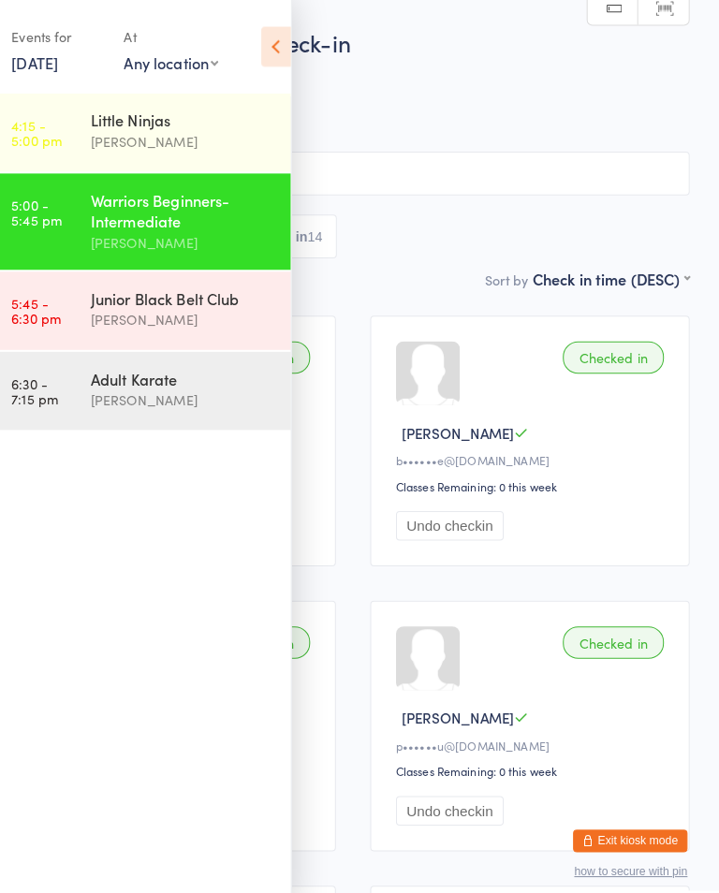
click at [80, 138] on link "4:15 - 5:00 pm Little Ninjas Shihan Amy Gardam" at bounding box center [152, 130] width 293 height 77
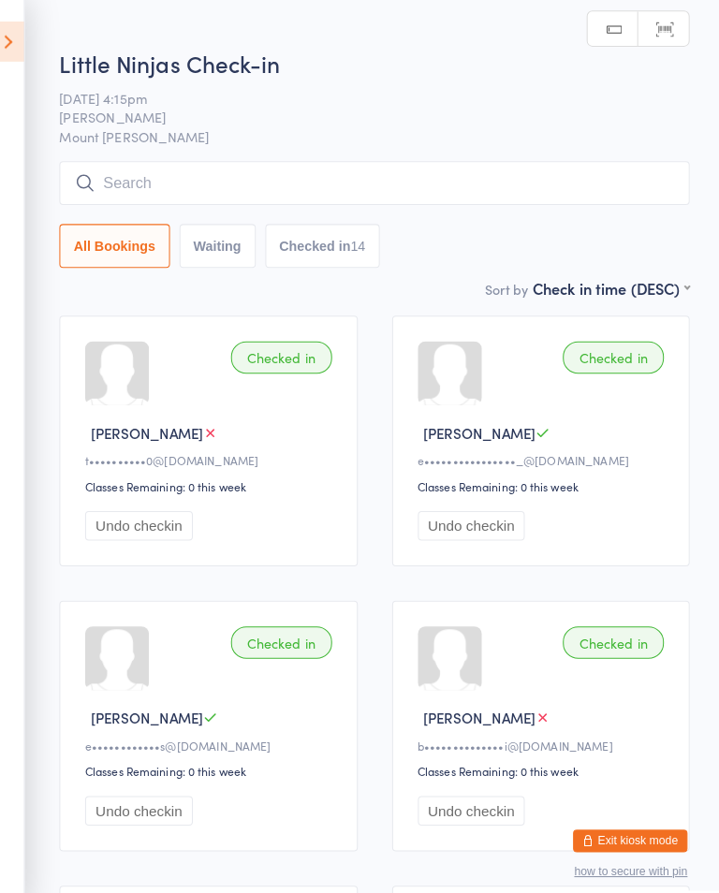
click at [22, 33] on icon at bounding box center [21, 41] width 29 height 39
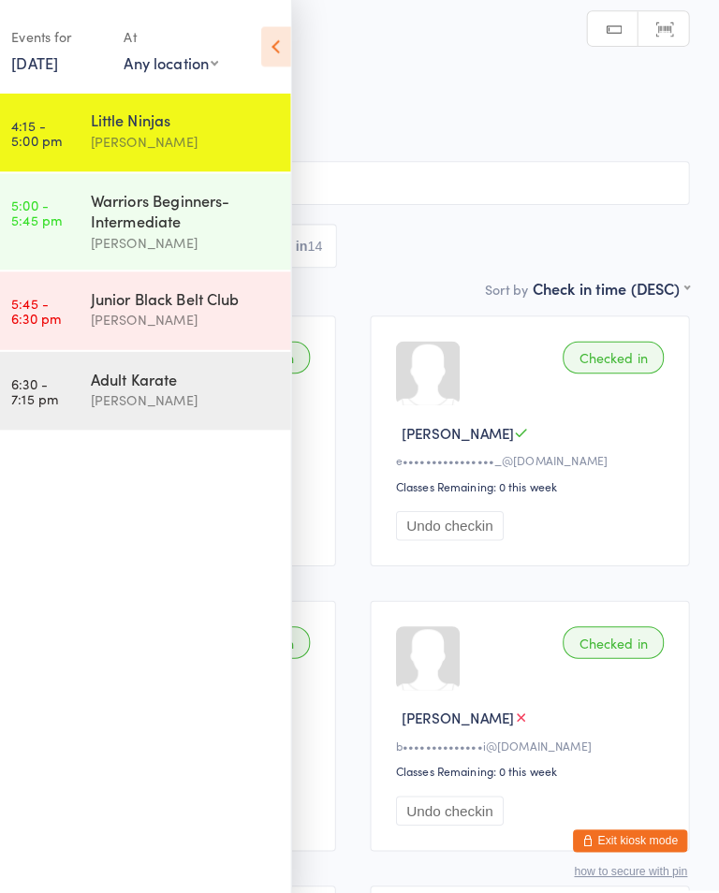
click at [114, 211] on div "Warriors Beginners-Intermediate" at bounding box center [192, 206] width 181 height 41
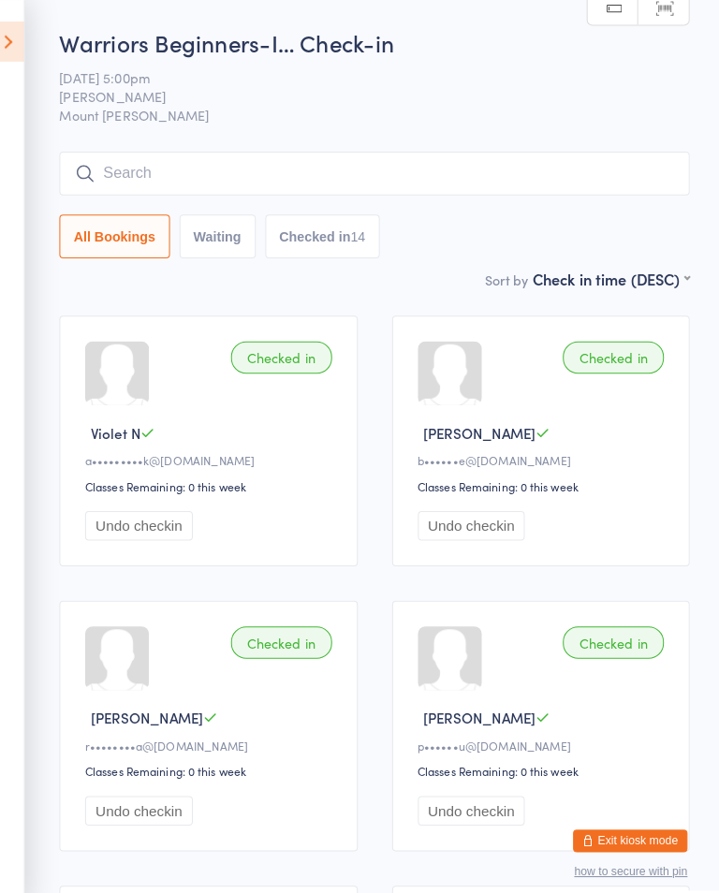
click at [276, 176] on input "search" at bounding box center [380, 170] width 618 height 43
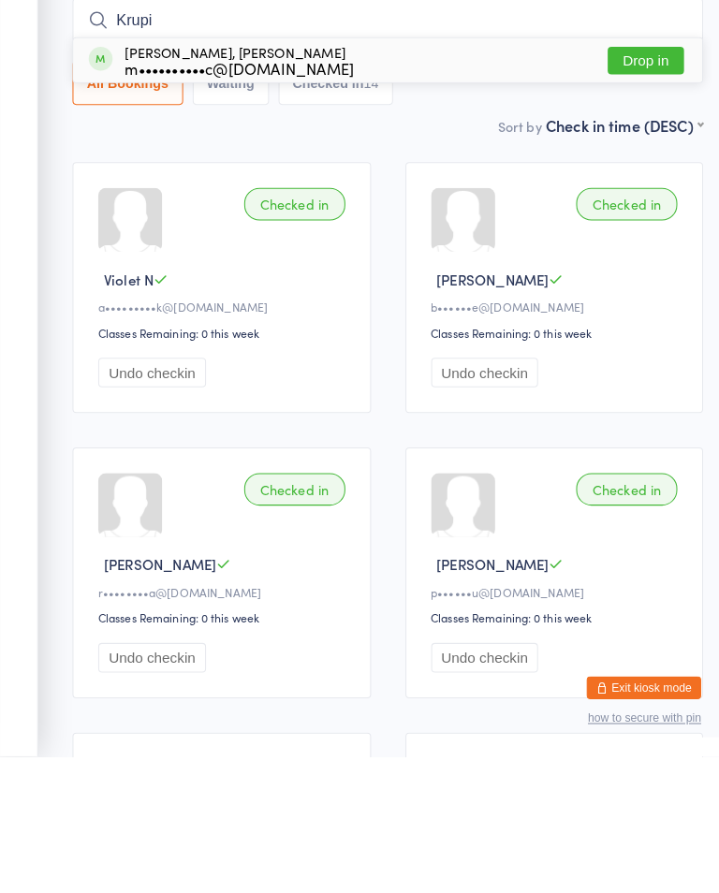
type input "Krupi"
click at [634, 196] on button "Drop in" at bounding box center [633, 209] width 75 height 27
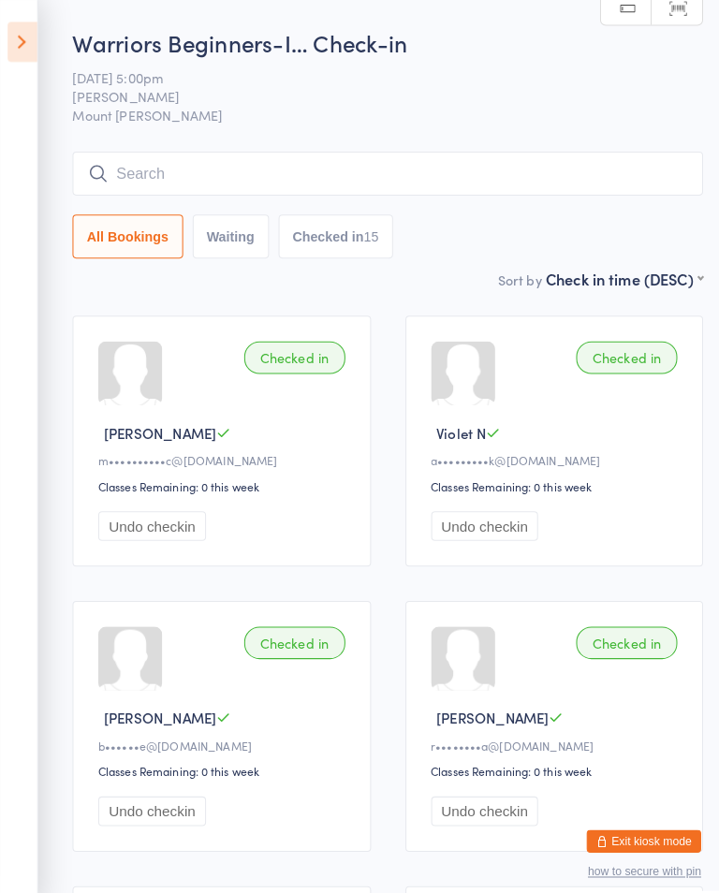
click at [24, 29] on icon at bounding box center [21, 41] width 29 height 39
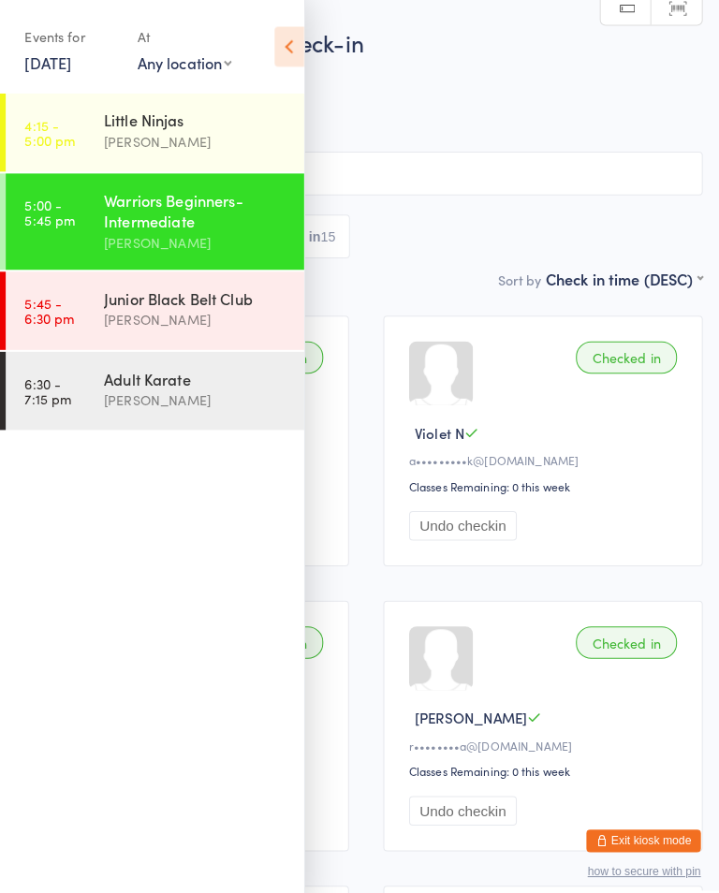
click at [87, 304] on link "5:45 - 6:30 pm Junior Black Belt Club Shihan Amy Gardam" at bounding box center [152, 305] width 293 height 77
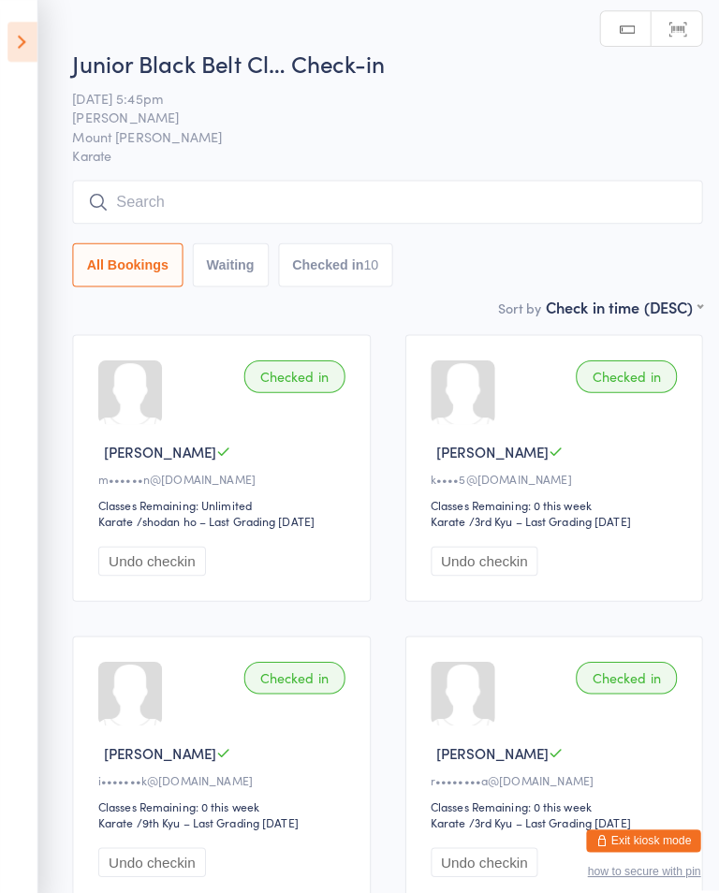
click at [101, 187] on input "search" at bounding box center [380, 198] width 618 height 43
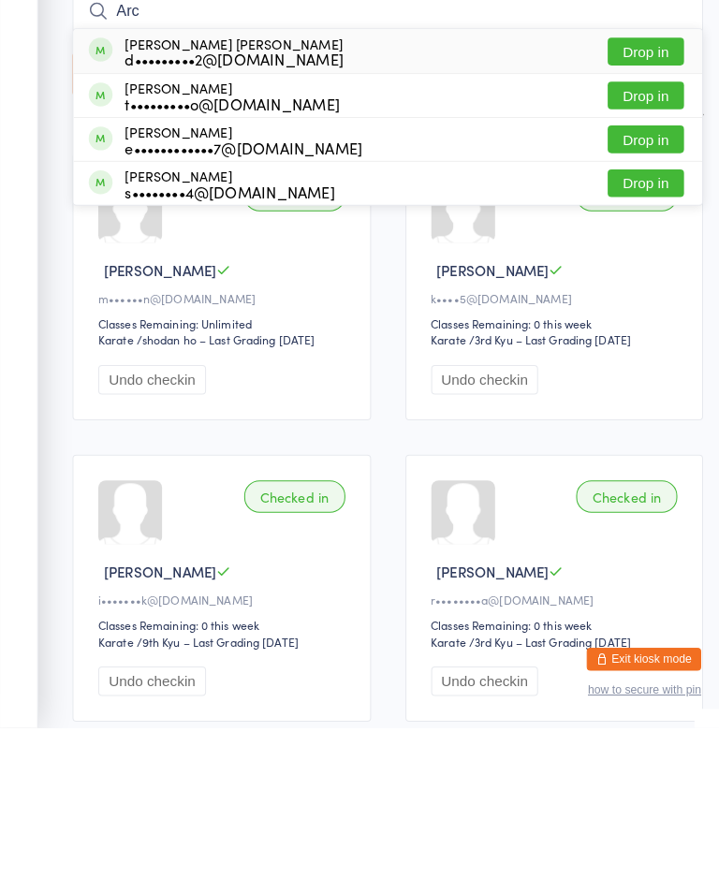
type input "Arc"
click at [626, 207] on div "Archer Weir d•••••••••2@gmail.com Drop in" at bounding box center [380, 228] width 617 height 43
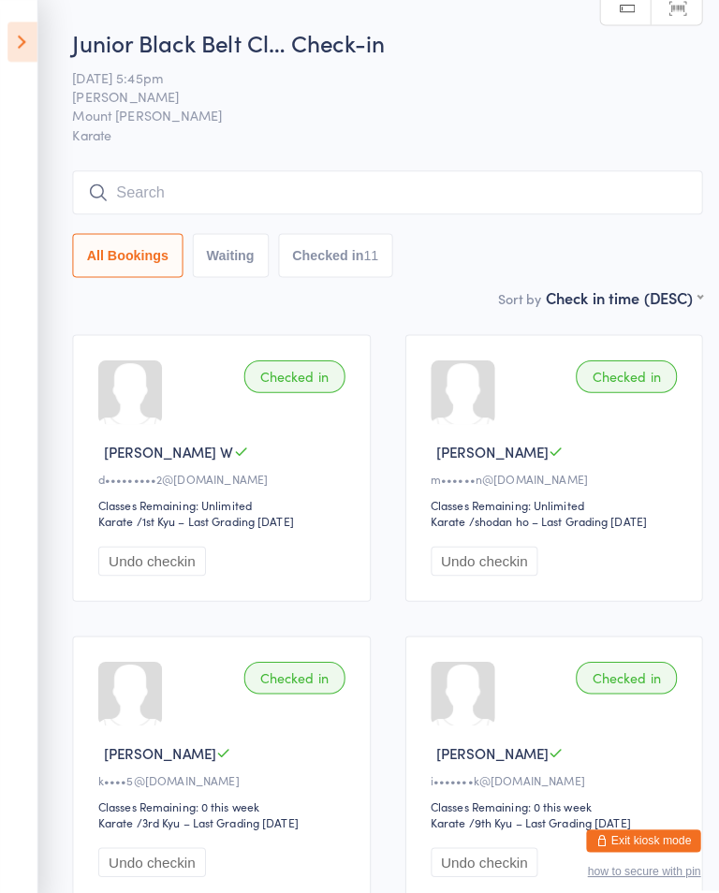
click at [423, 201] on input "search" at bounding box center [380, 188] width 618 height 43
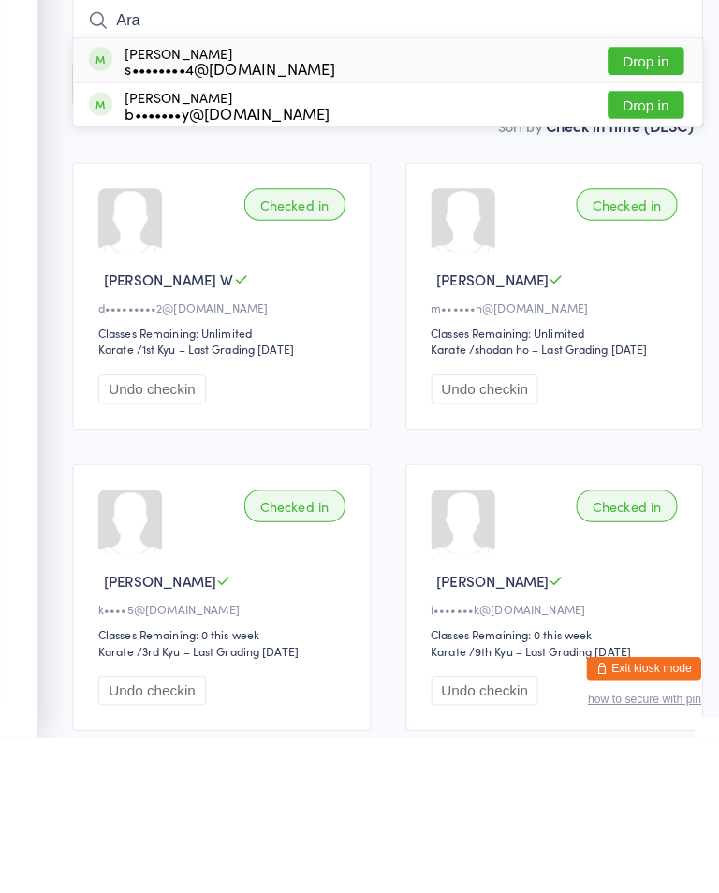
type input "Ara"
click at [638, 215] on button "Drop in" at bounding box center [633, 228] width 75 height 27
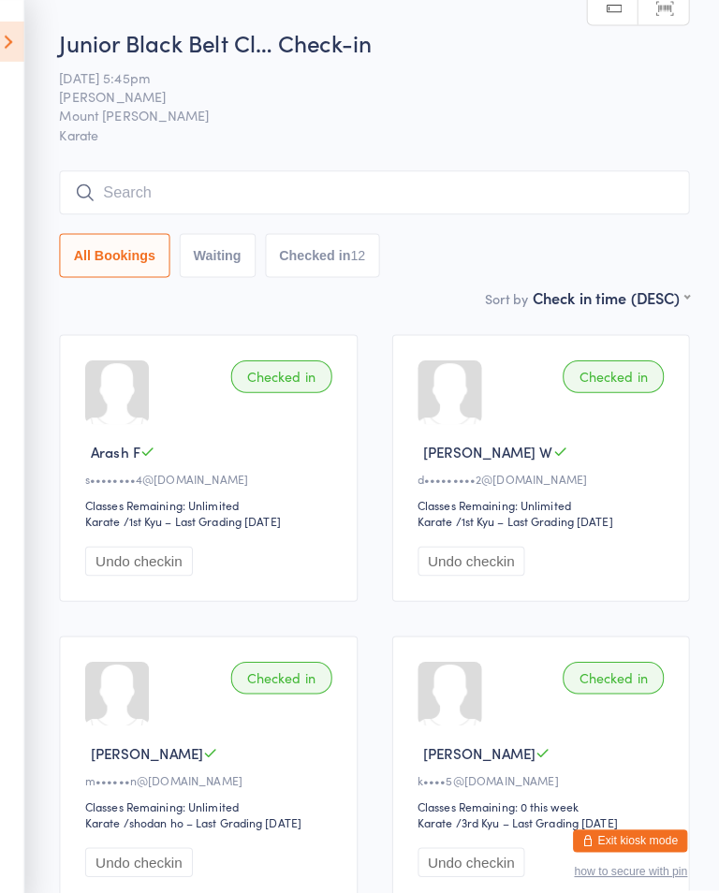
click at [102, 172] on input "search" at bounding box center [380, 188] width 618 height 43
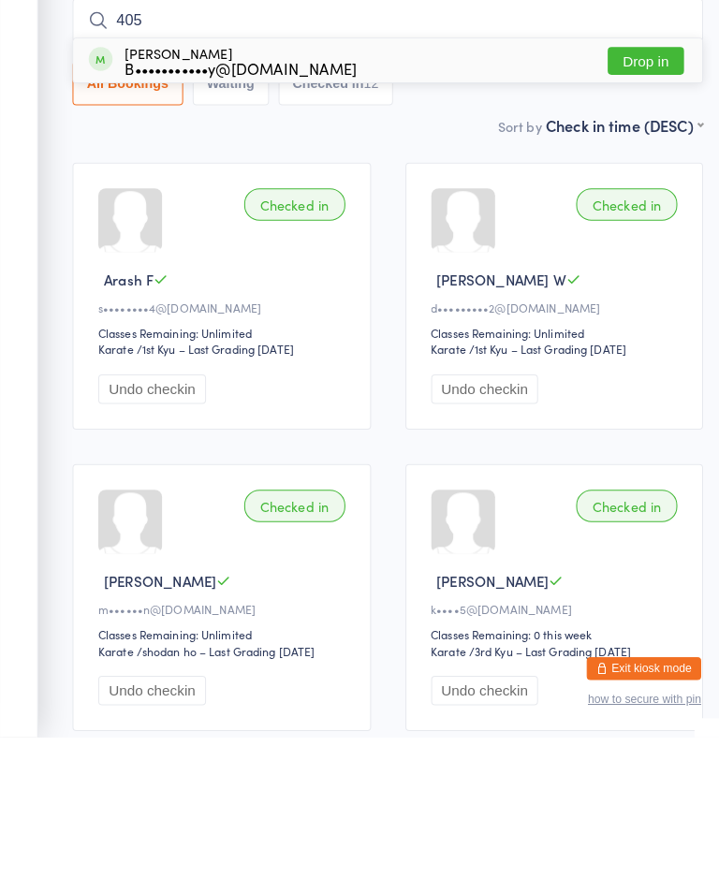
type input "405"
click at [624, 215] on button "Drop in" at bounding box center [633, 228] width 75 height 27
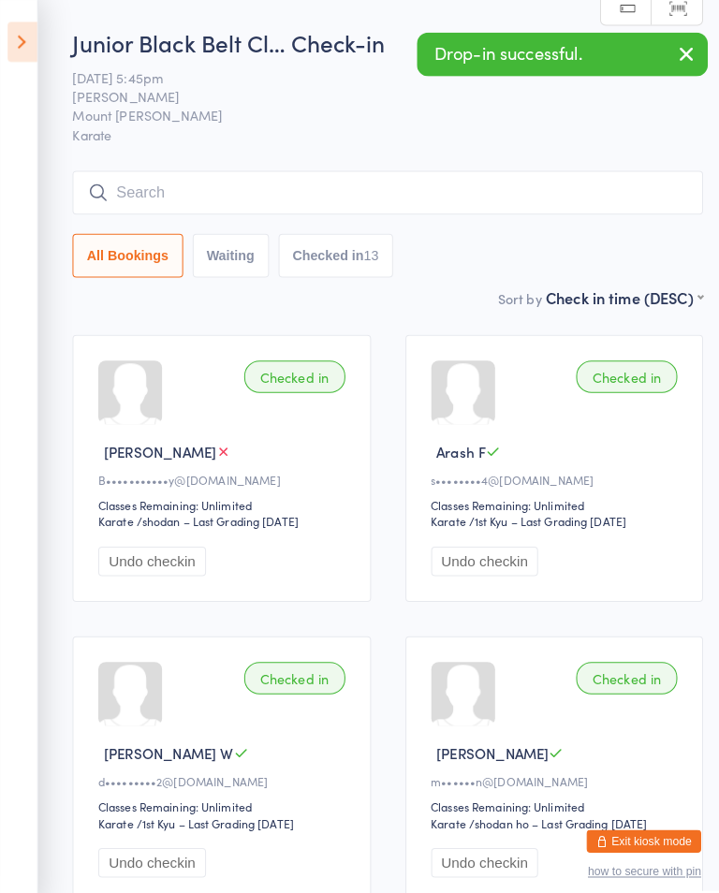
click at [658, 63] on button "button" at bounding box center [673, 54] width 41 height 43
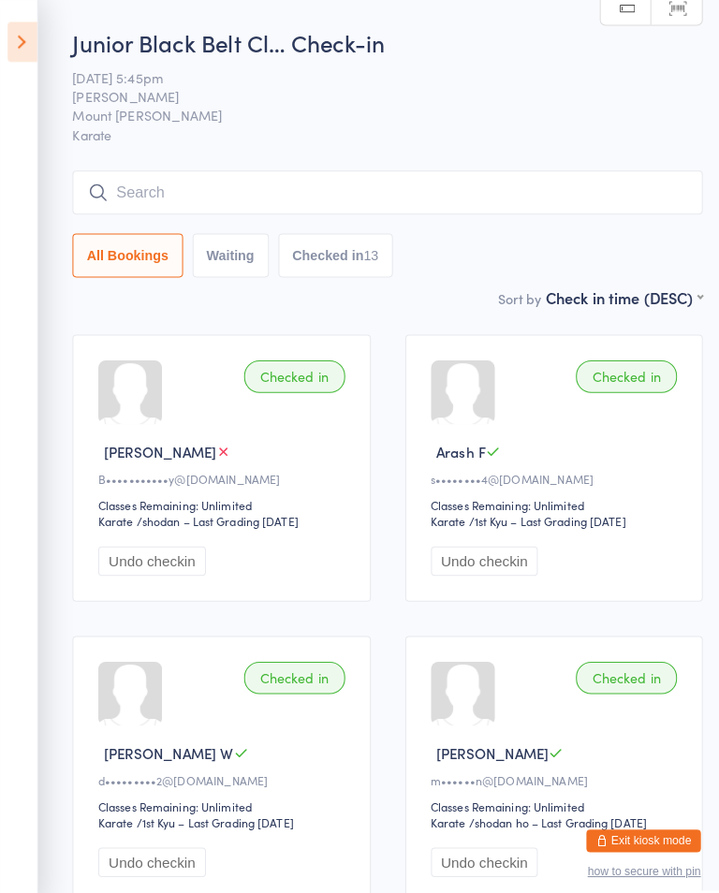
click at [405, 302] on div "Sort by Check in time (DESC) First name (ASC) First name (DESC) Last name (ASC)…" at bounding box center [380, 292] width 618 height 21
click at [505, 193] on input "search" at bounding box center [380, 188] width 618 height 43
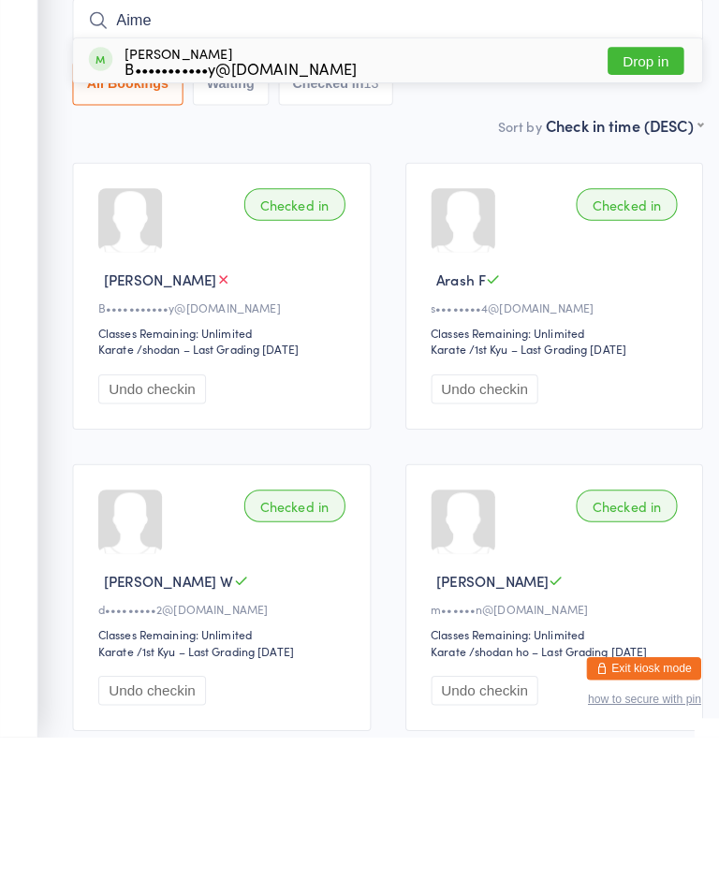
type input "Aime"
click at [637, 215] on button "Drop in" at bounding box center [633, 228] width 75 height 27
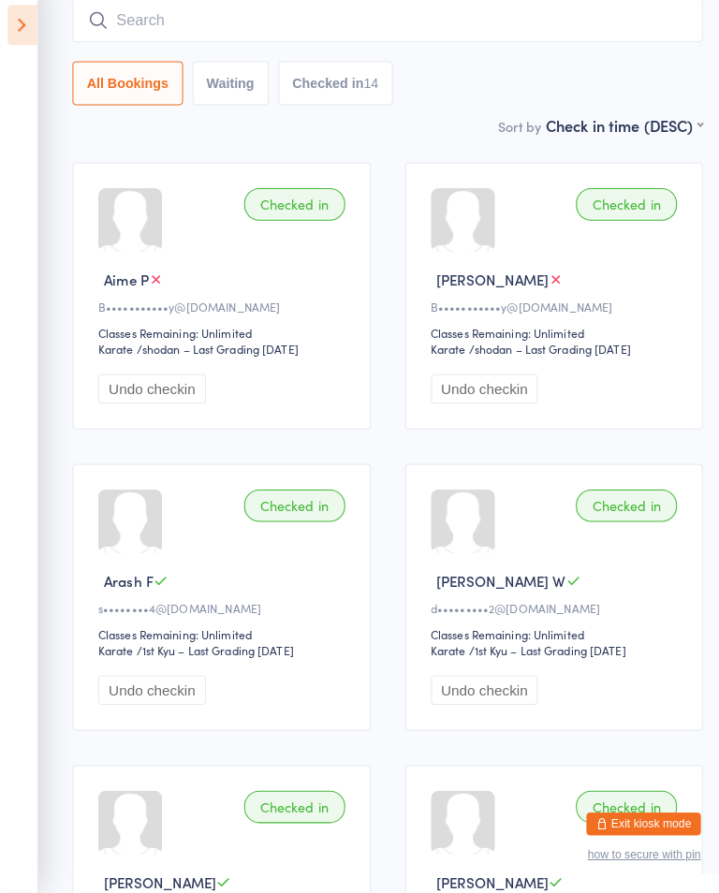
click at [120, 24] on input "search" at bounding box center [380, 36] width 618 height 43
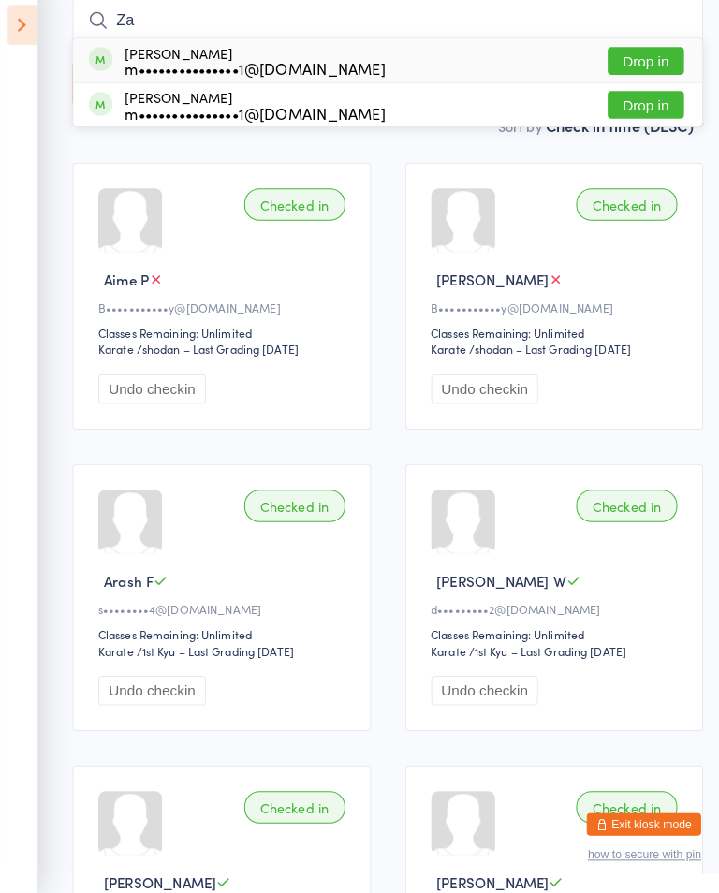
type input "Za"
click at [128, 61] on div "Zach Payne m•••••••••••••••1@gmail.com" at bounding box center [250, 76] width 255 height 30
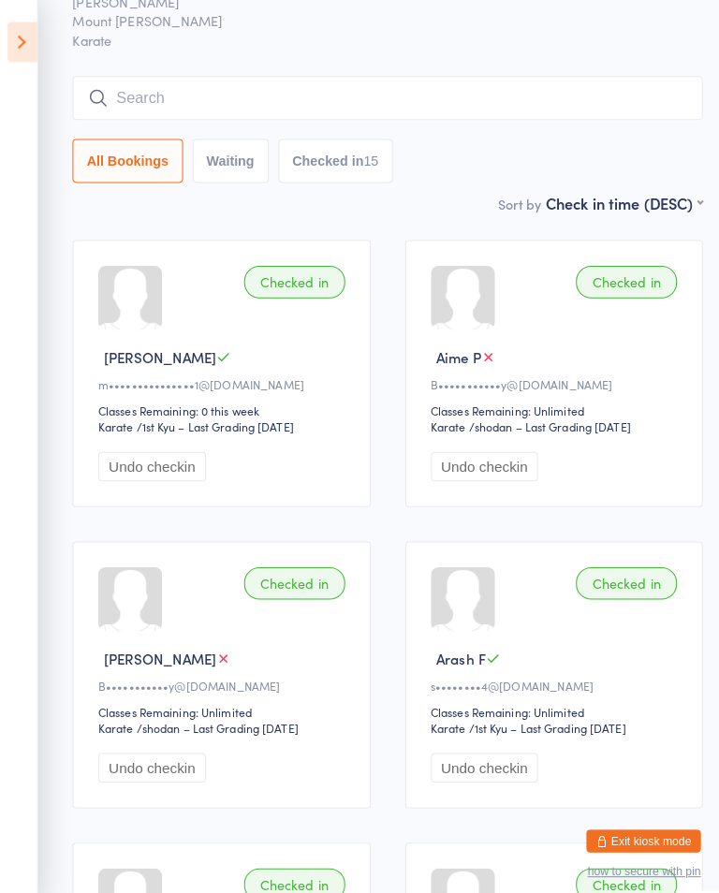
scroll to position [0, 0]
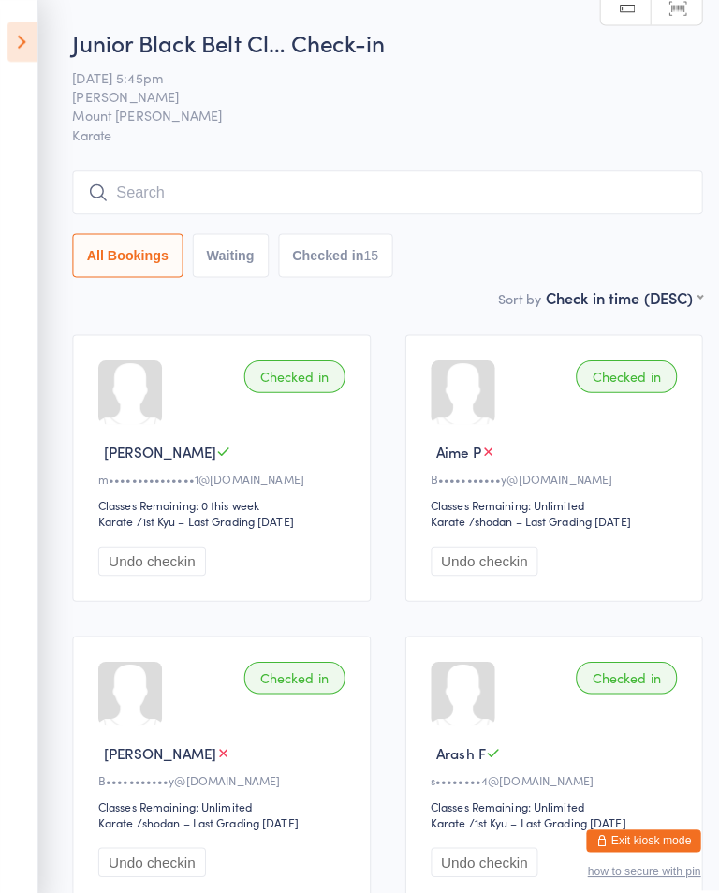
click at [187, 197] on input "search" at bounding box center [380, 188] width 618 height 43
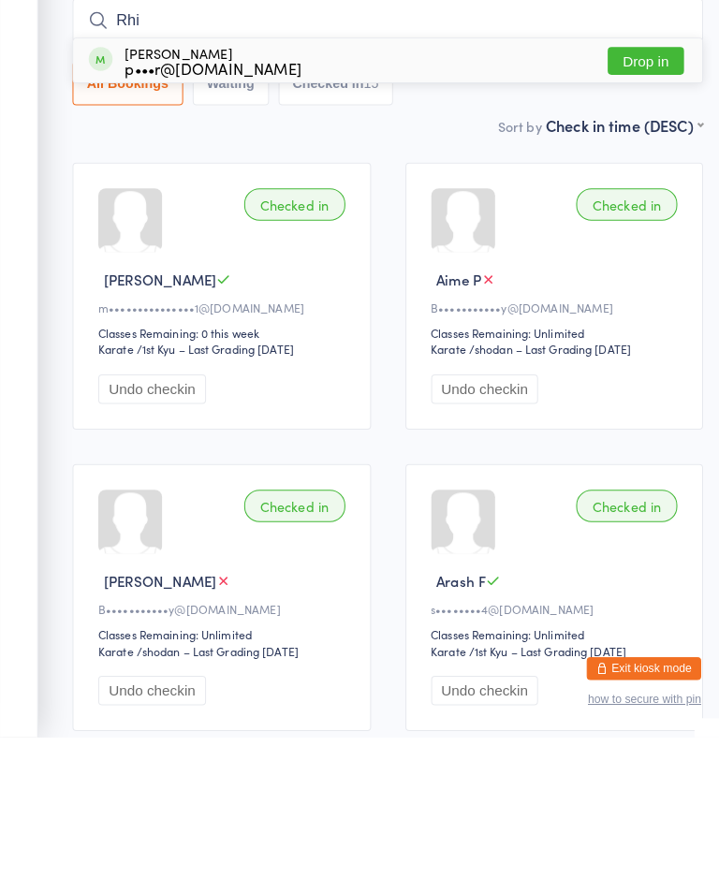
type input "Rhi"
click at [616, 215] on button "Drop in" at bounding box center [633, 228] width 75 height 27
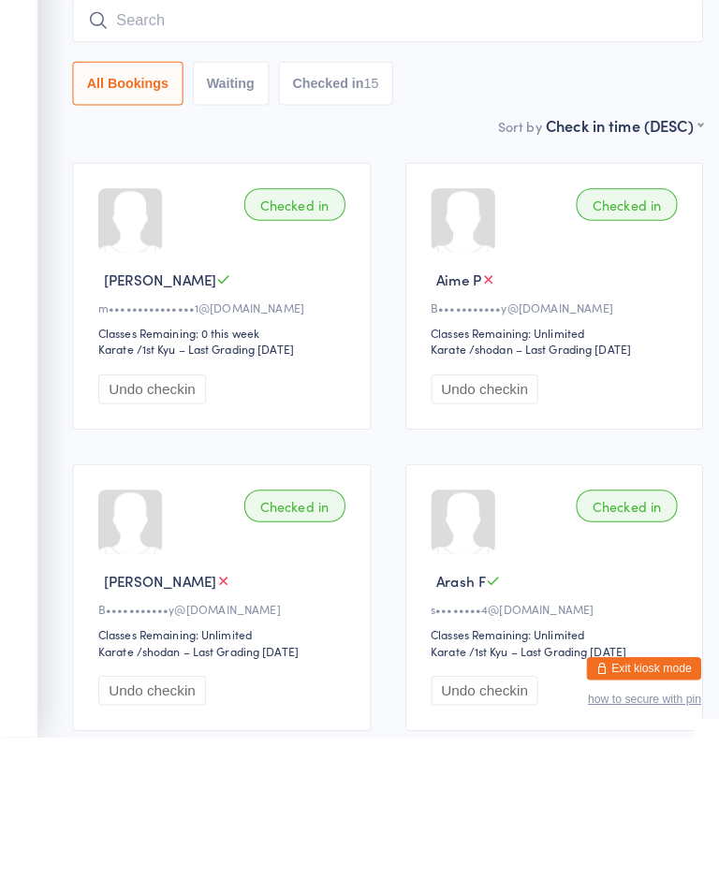
scroll to position [153, 0]
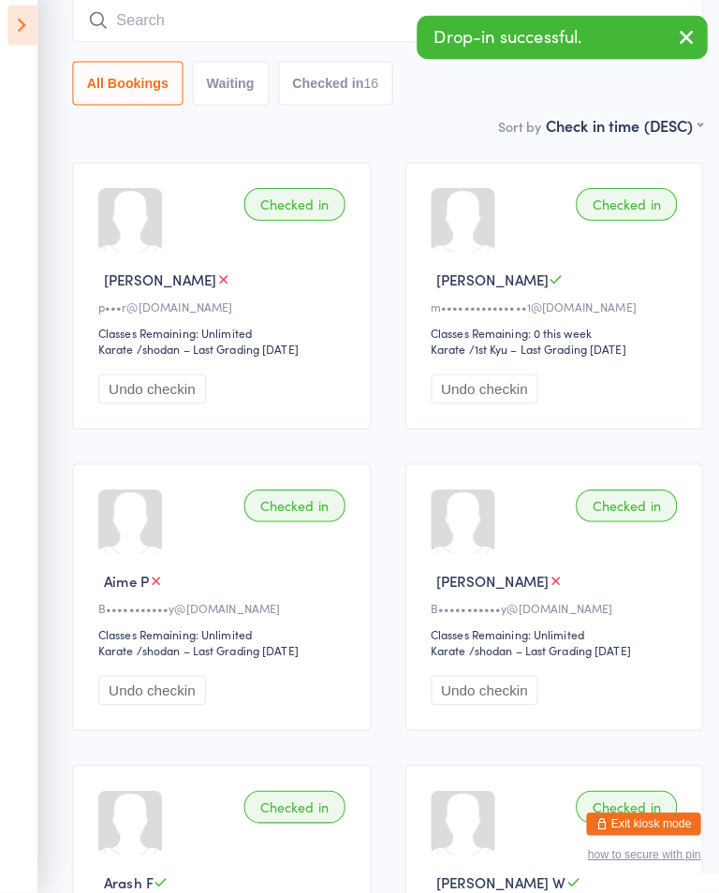
click at [231, 36] on input "search" at bounding box center [380, 36] width 618 height 43
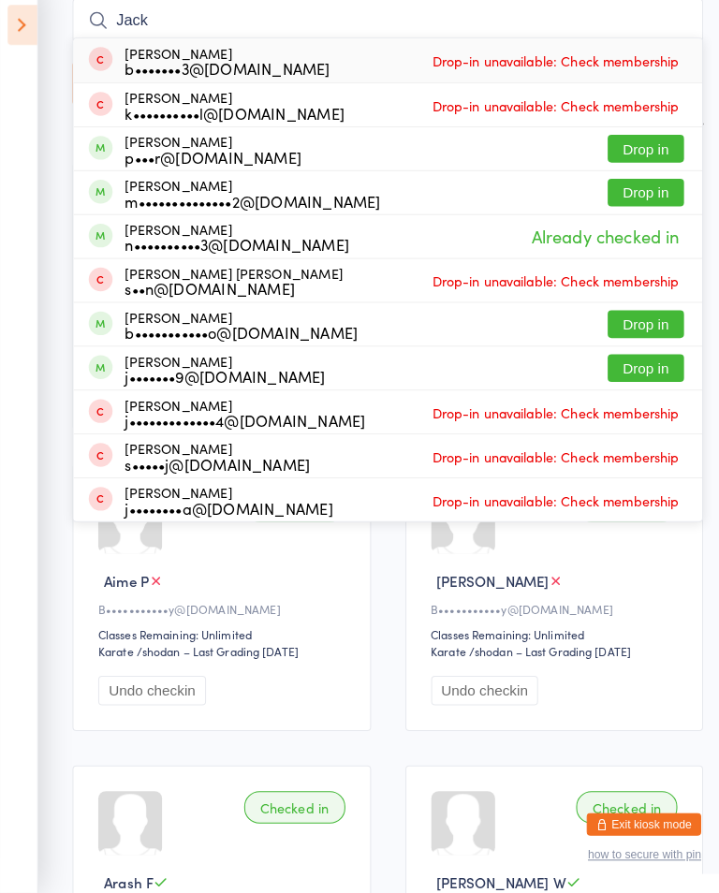
type input "Jack"
click at [612, 154] on button "Drop in" at bounding box center [633, 162] width 75 height 27
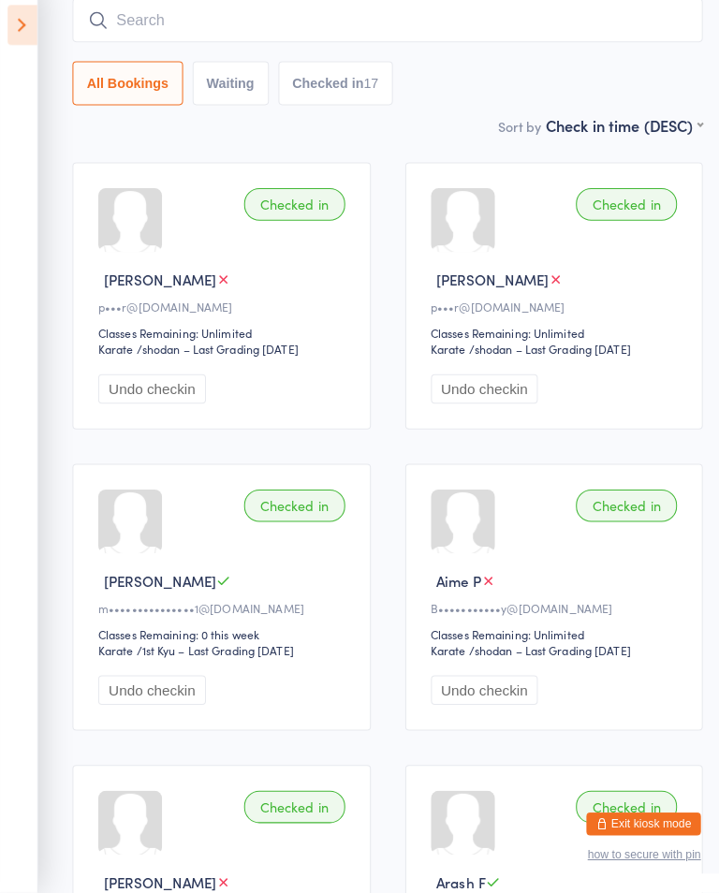
click at [161, 16] on input "search" at bounding box center [380, 36] width 618 height 43
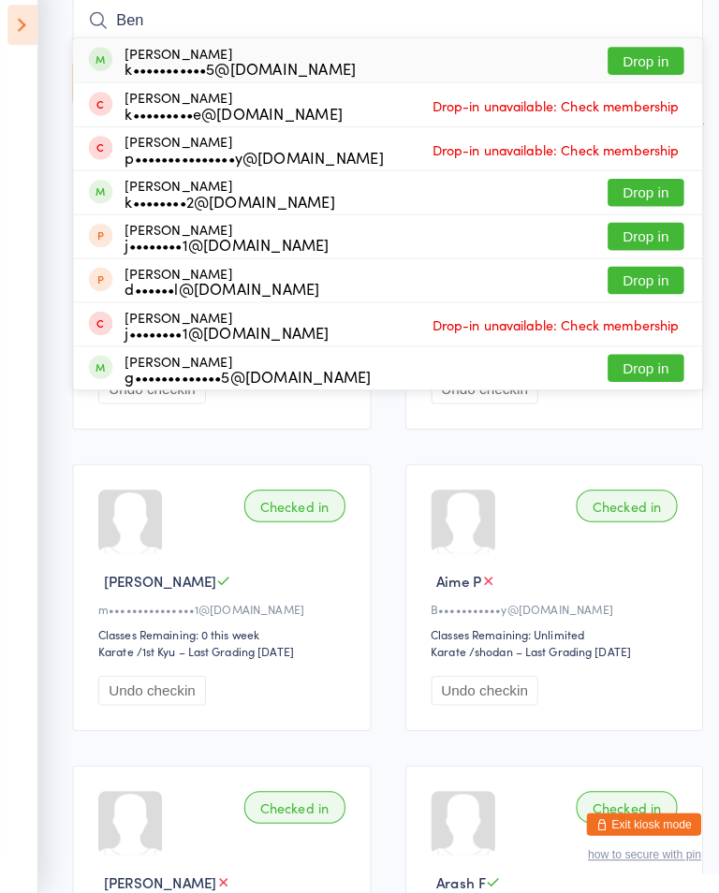
type input "Ben"
click at [659, 63] on button "Drop in" at bounding box center [633, 76] width 75 height 27
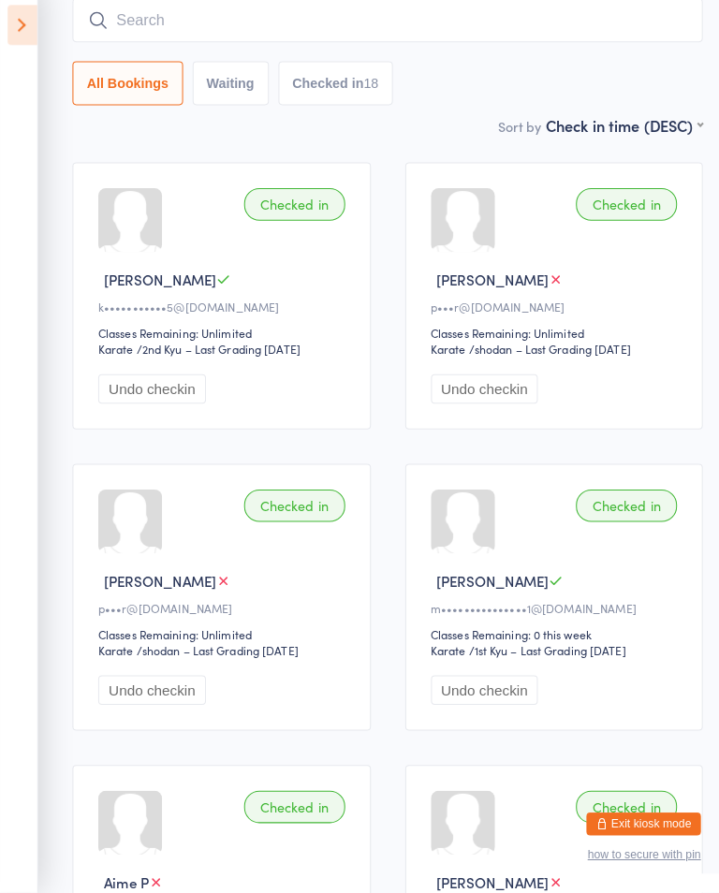
click at [563, 32] on input "search" at bounding box center [380, 36] width 618 height 43
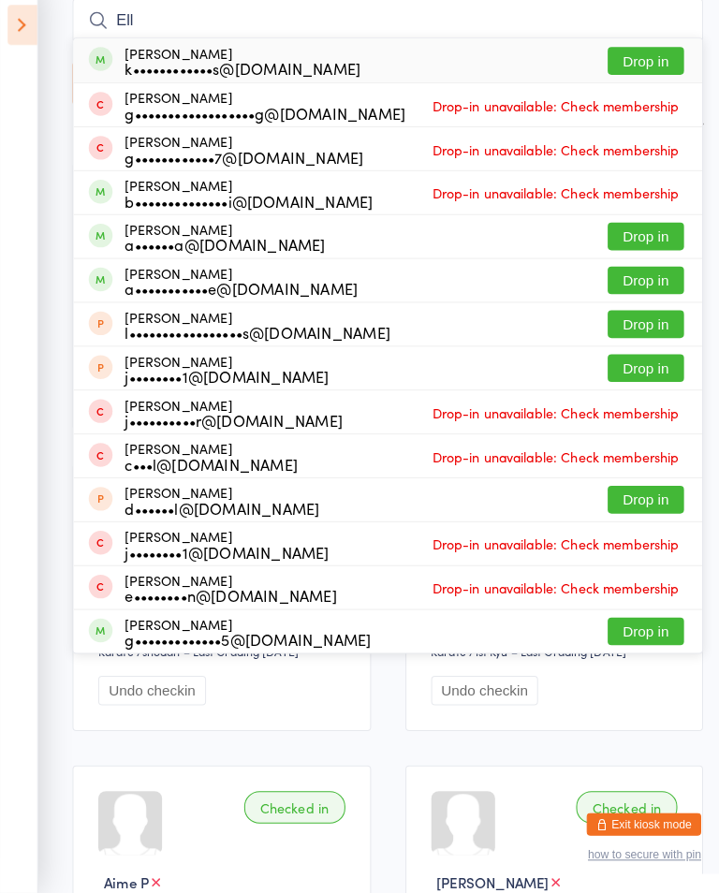
type input "Ell"
click at [649, 63] on button "Drop in" at bounding box center [633, 76] width 75 height 27
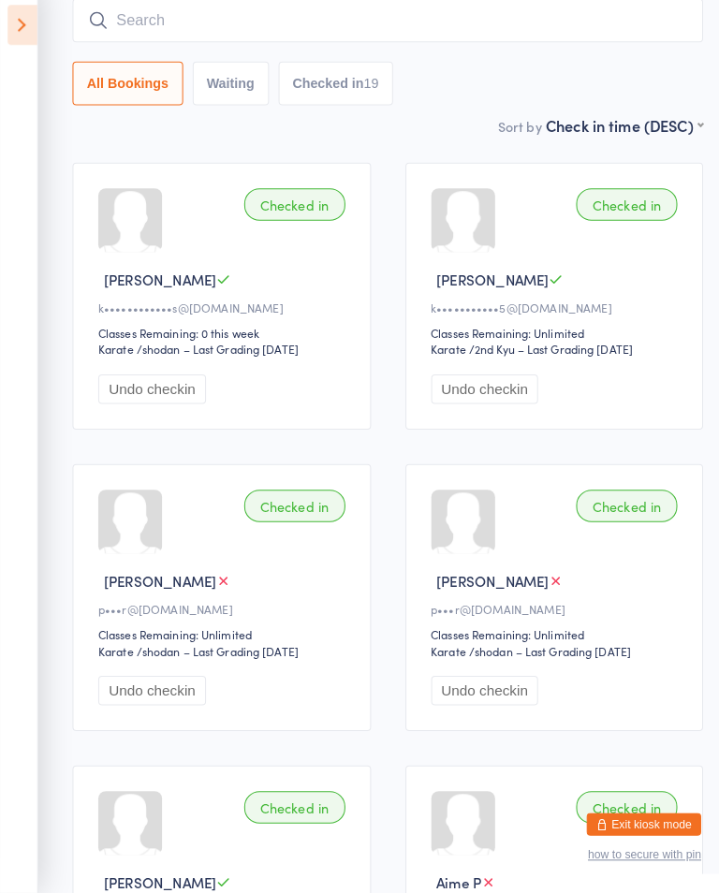
scroll to position [146, 0]
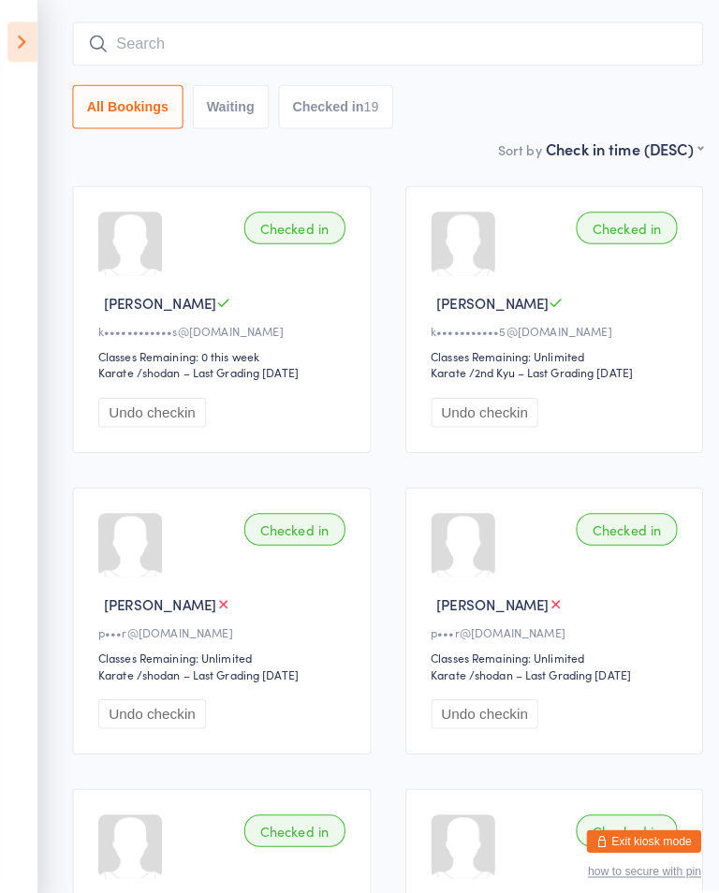
click at [499, 41] on input "search" at bounding box center [380, 43] width 618 height 43
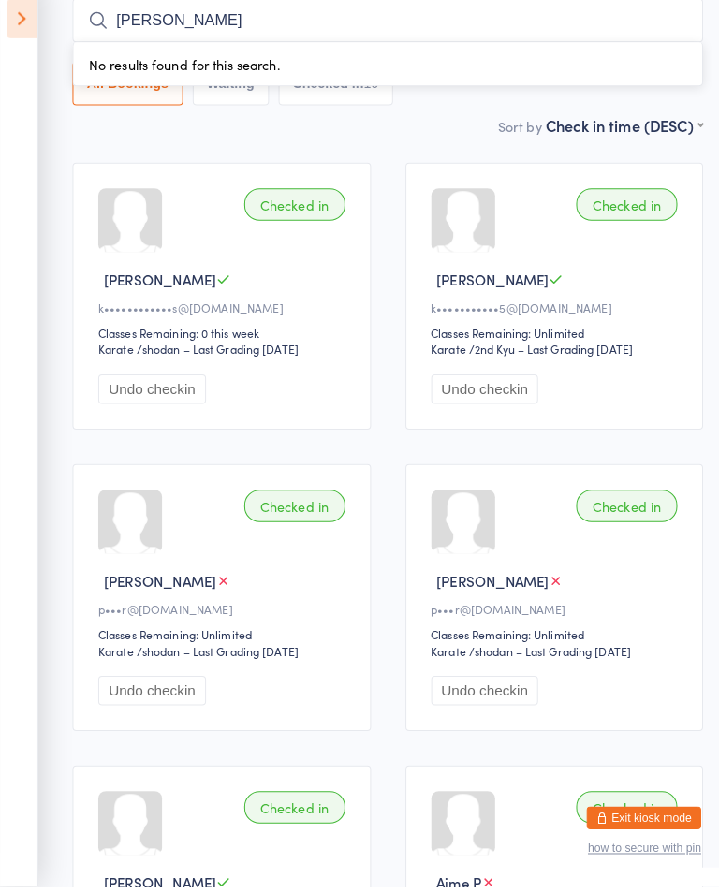
type input "Patrick"
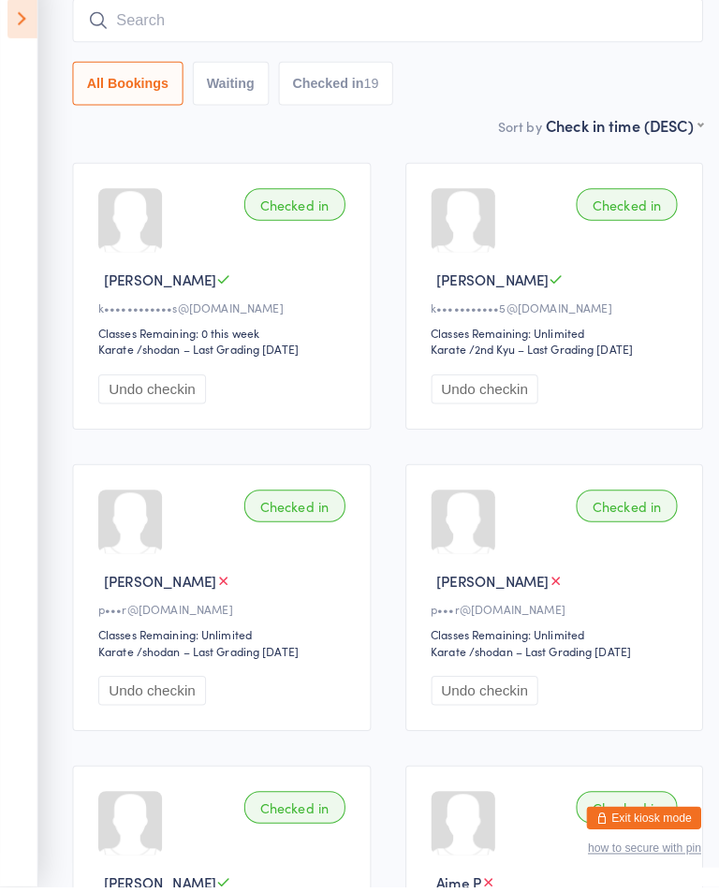
type input "p"
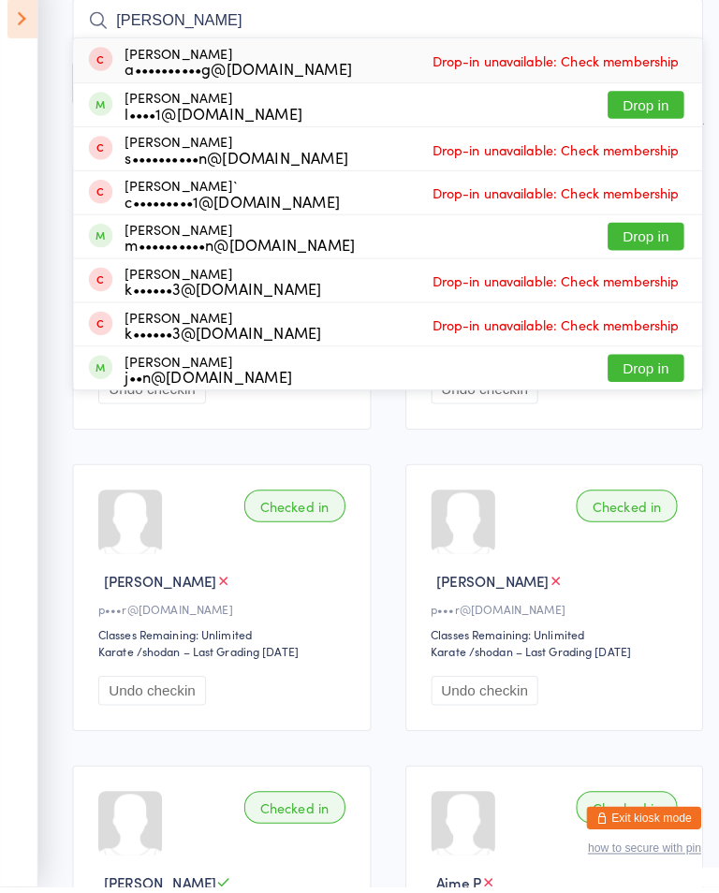
type input "Patrick"
click at [656, 241] on button "Drop in" at bounding box center [633, 254] width 75 height 27
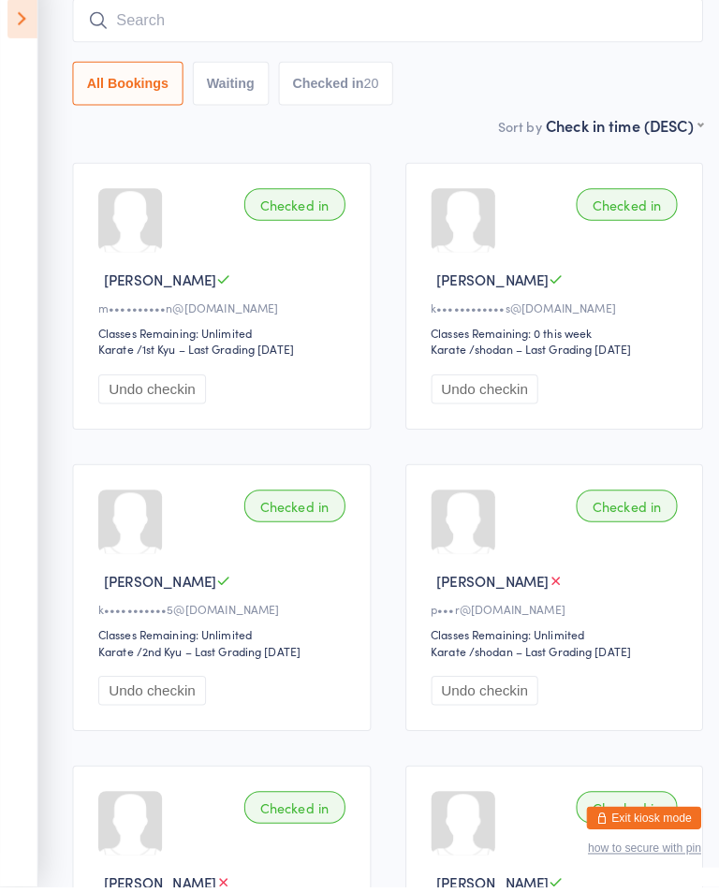
click at [192, 27] on input "search" at bounding box center [380, 43] width 618 height 43
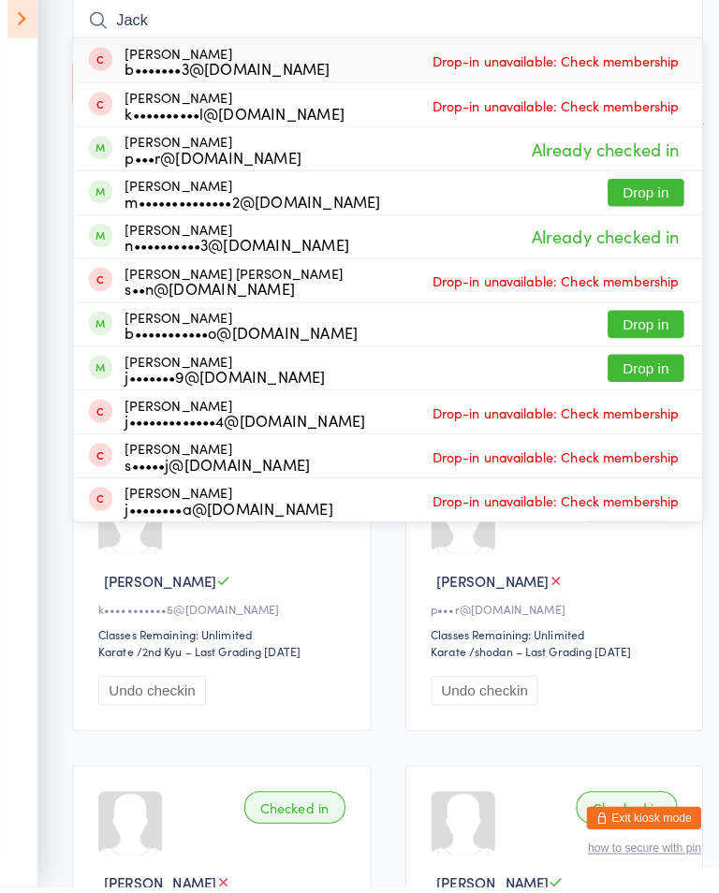
type input "Jack"
click at [645, 198] on button "Drop in" at bounding box center [633, 211] width 75 height 27
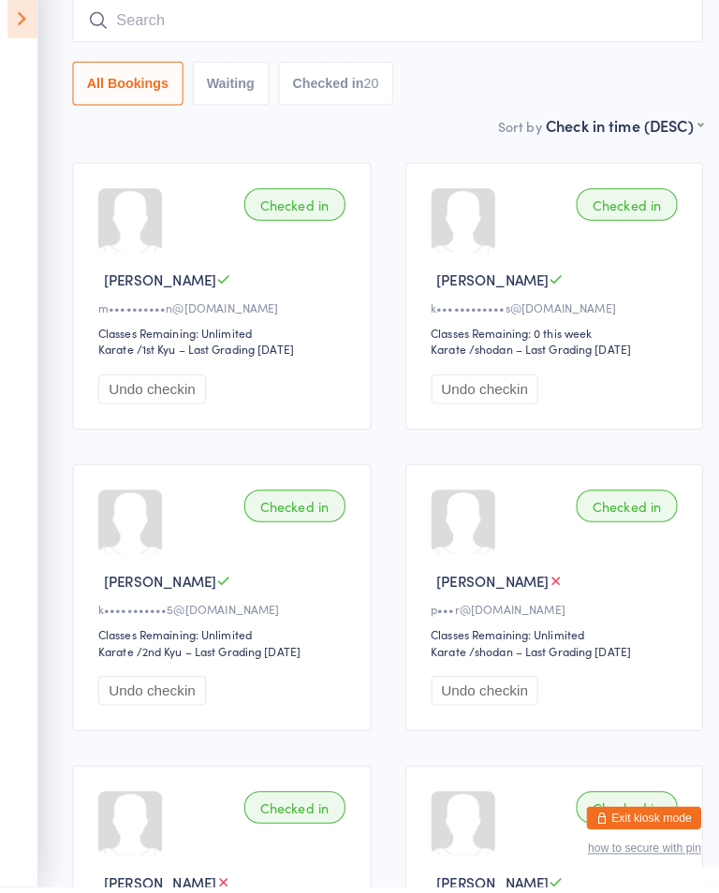
scroll to position [169, 0]
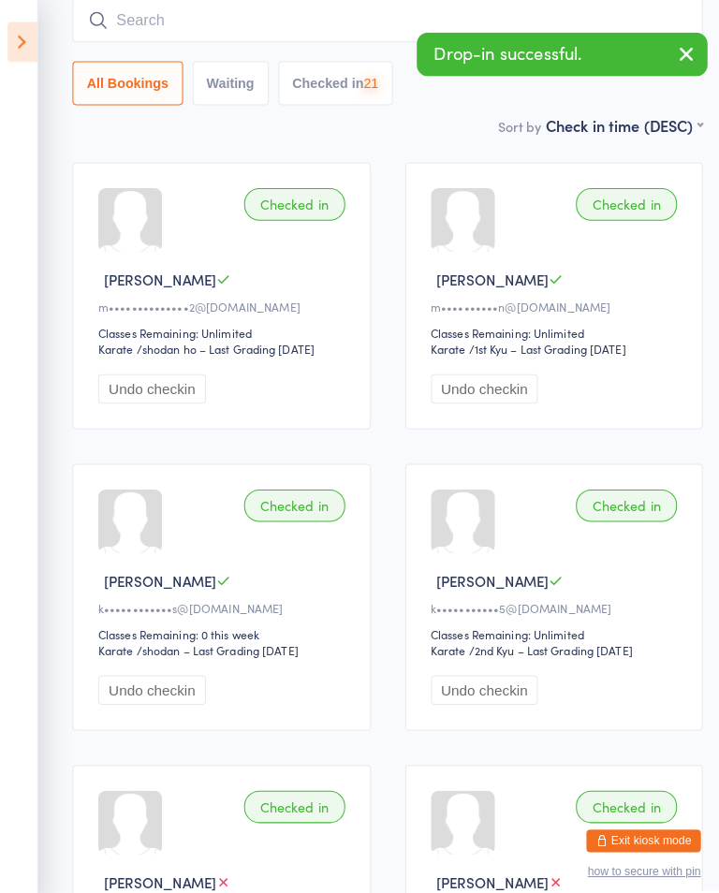
click at [214, 13] on input "search" at bounding box center [380, 19] width 618 height 43
click at [23, 39] on icon at bounding box center [21, 41] width 29 height 39
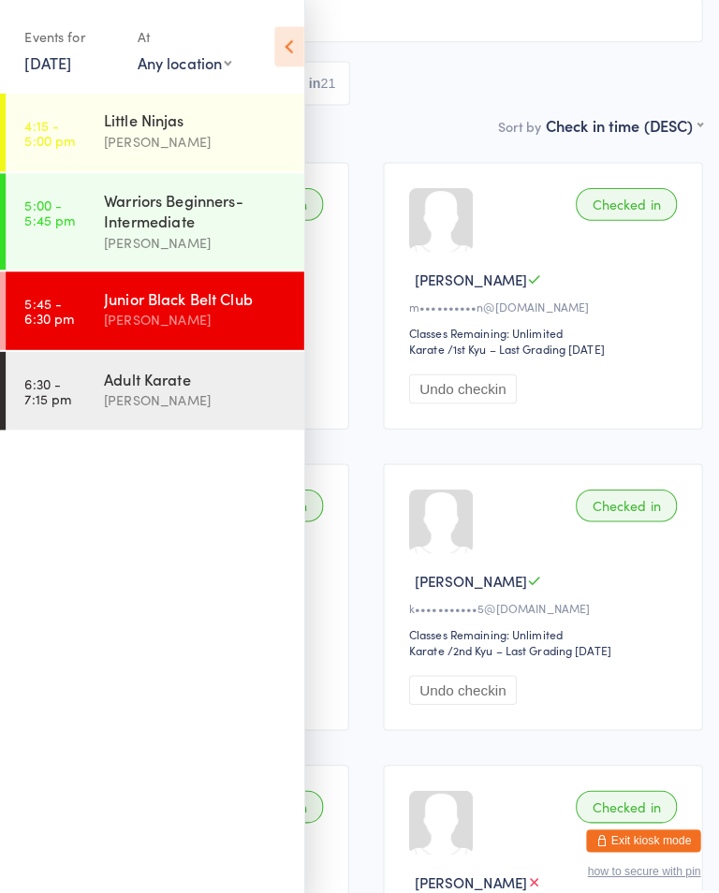
click at [177, 397] on div "[PERSON_NAME]" at bounding box center [192, 393] width 181 height 22
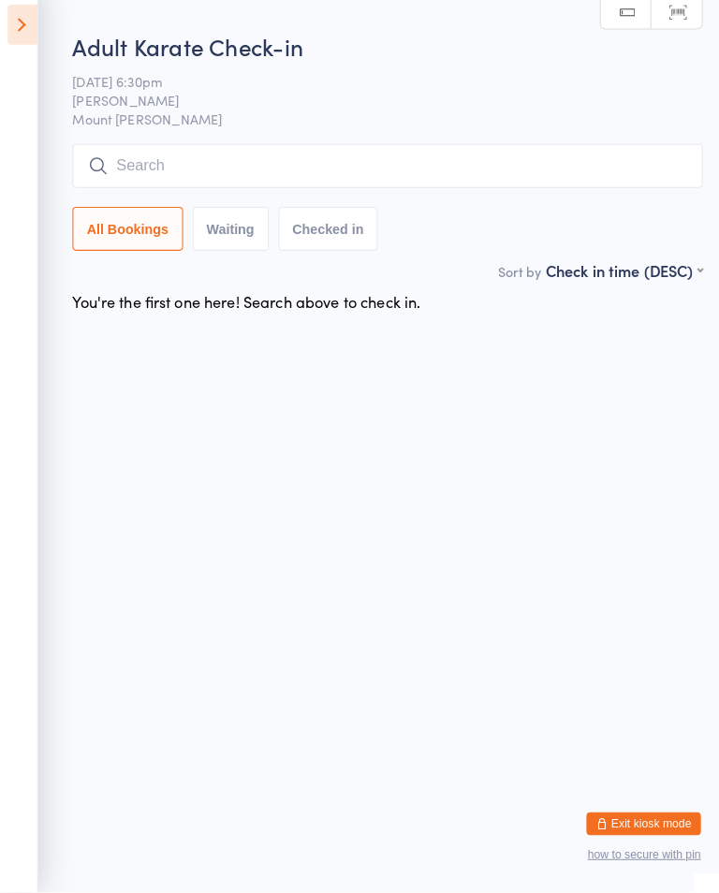
click at [533, 158] on input "search" at bounding box center [380, 179] width 618 height 43
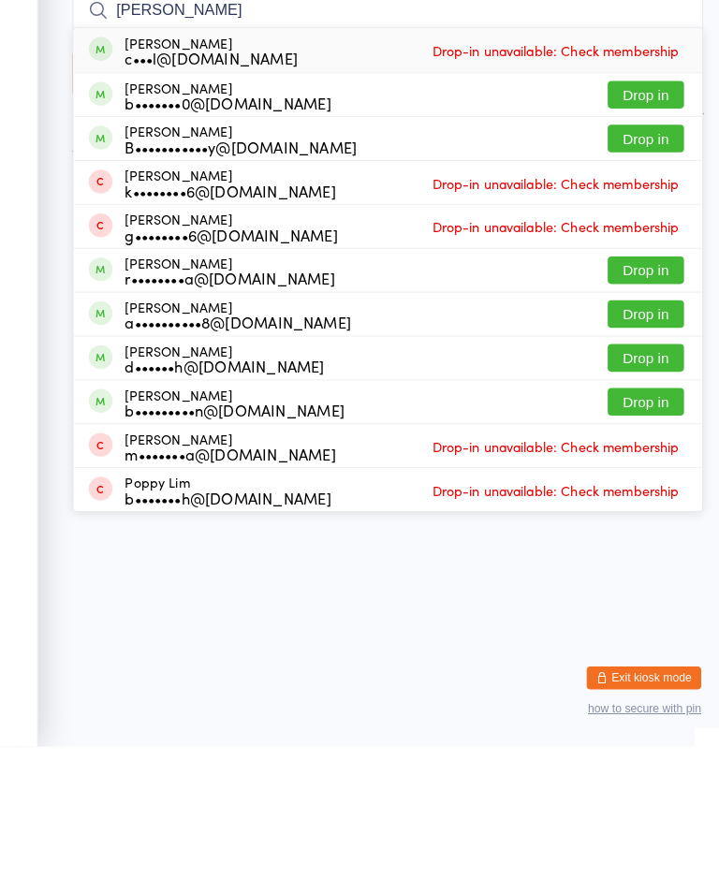
type input "Liam"
click at [642, 283] on button "Drop in" at bounding box center [633, 296] width 75 height 27
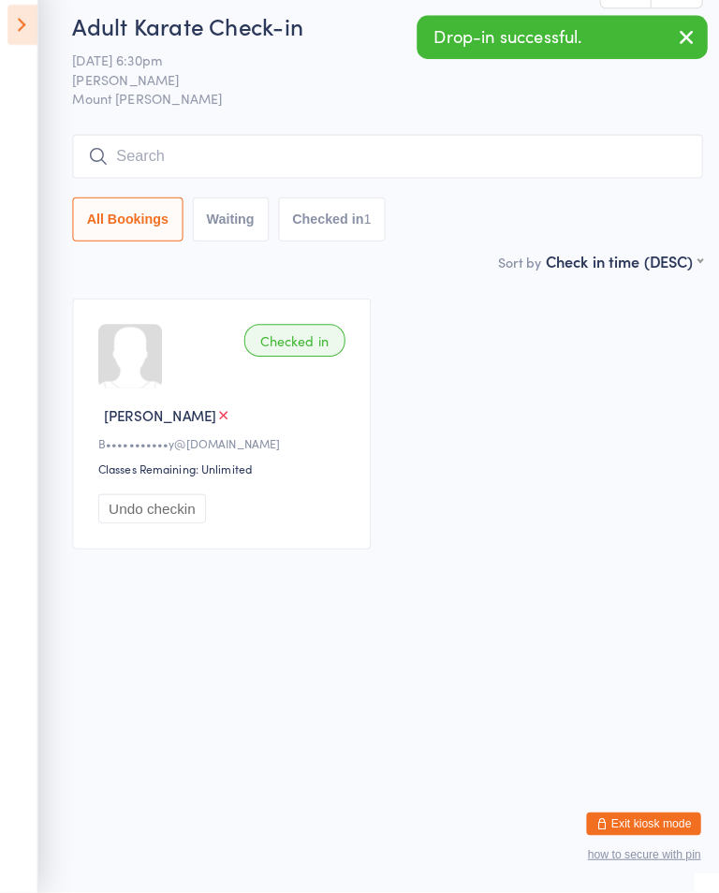
click at [24, 22] on icon at bounding box center [21, 41] width 29 height 39
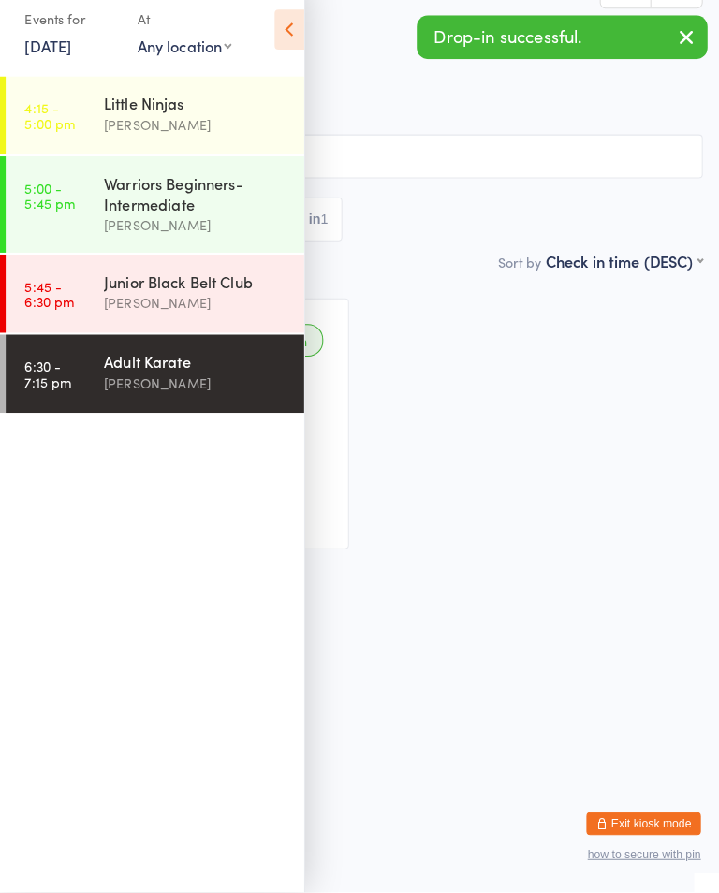
click at [112, 303] on div "[PERSON_NAME]" at bounding box center [192, 314] width 181 height 22
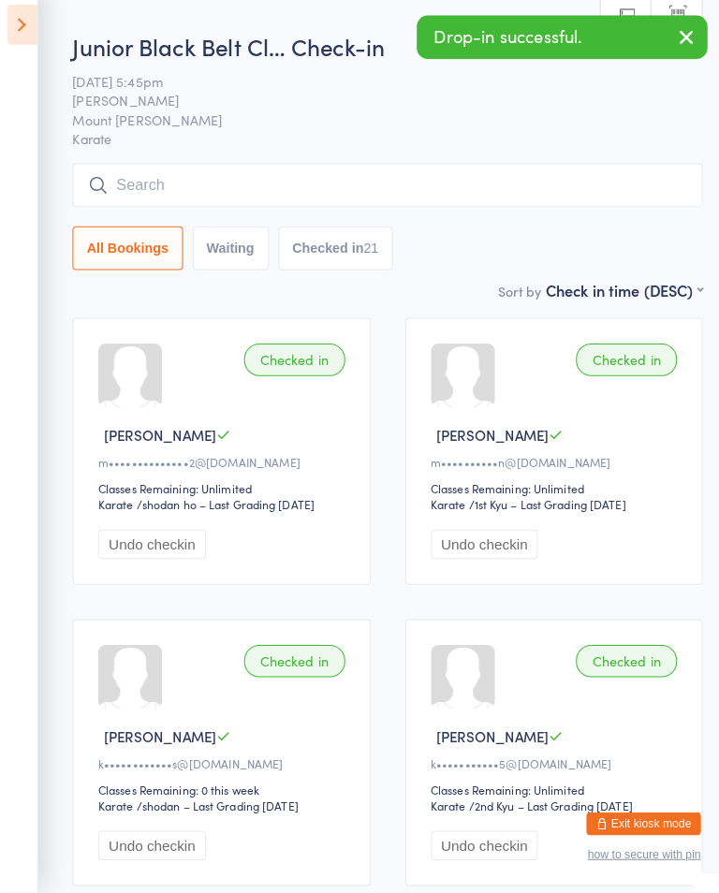
click at [477, 192] on input "search" at bounding box center [380, 198] width 618 height 43
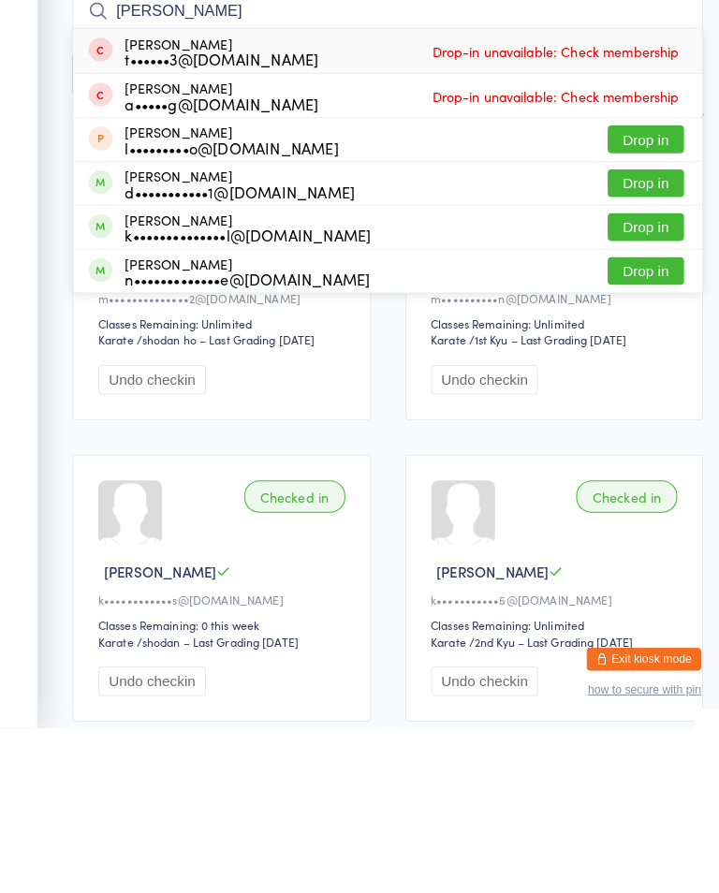
type input "Thomas"
click at [651, 387] on button "Drop in" at bounding box center [633, 400] width 75 height 27
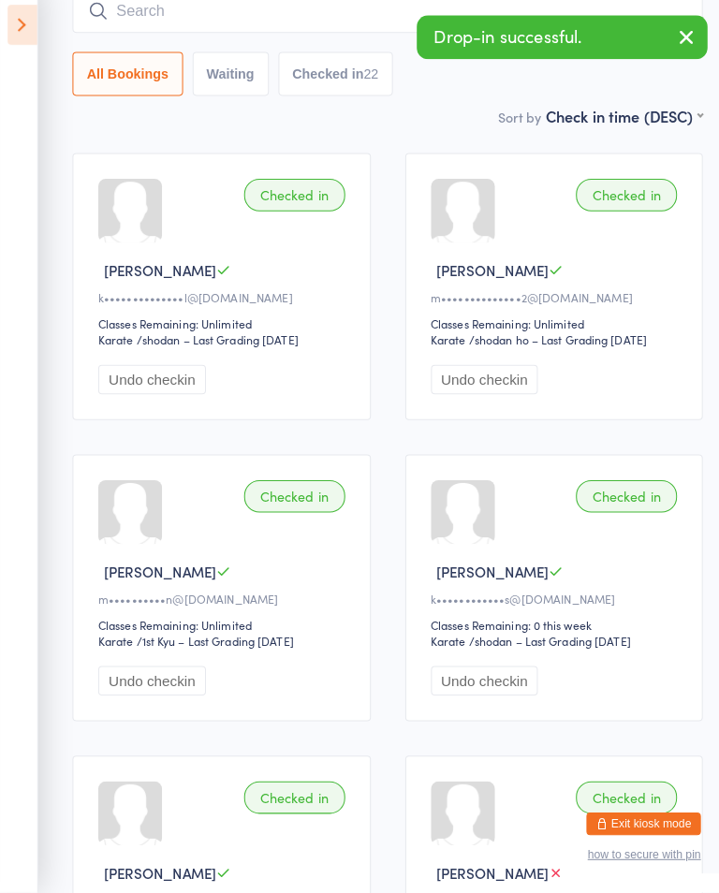
click at [133, 18] on input "search" at bounding box center [380, 27] width 618 height 43
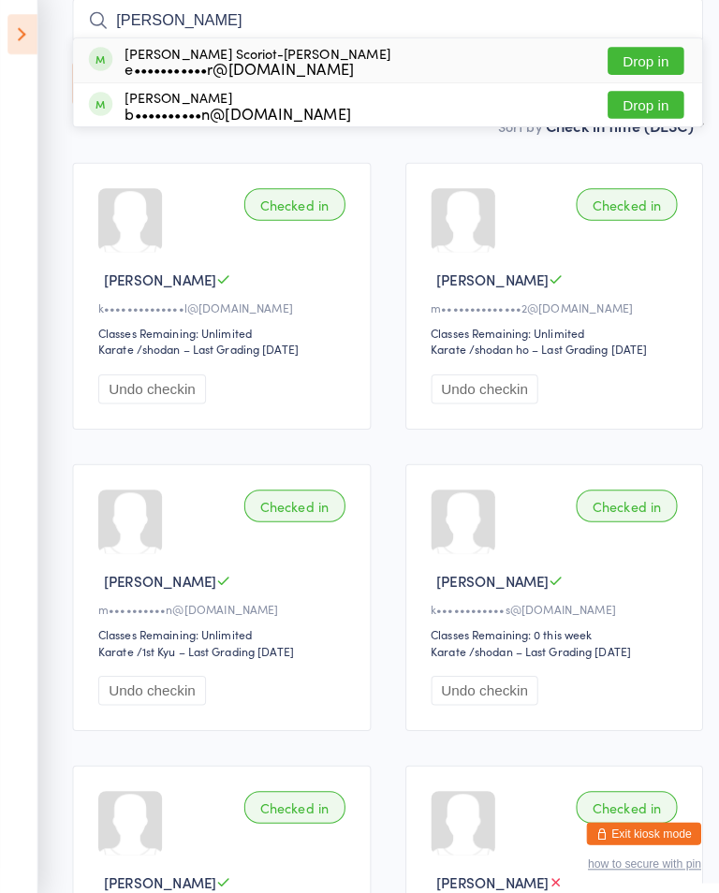
type input "Jeanne"
click at [623, 54] on button "Drop in" at bounding box center [633, 66] width 75 height 27
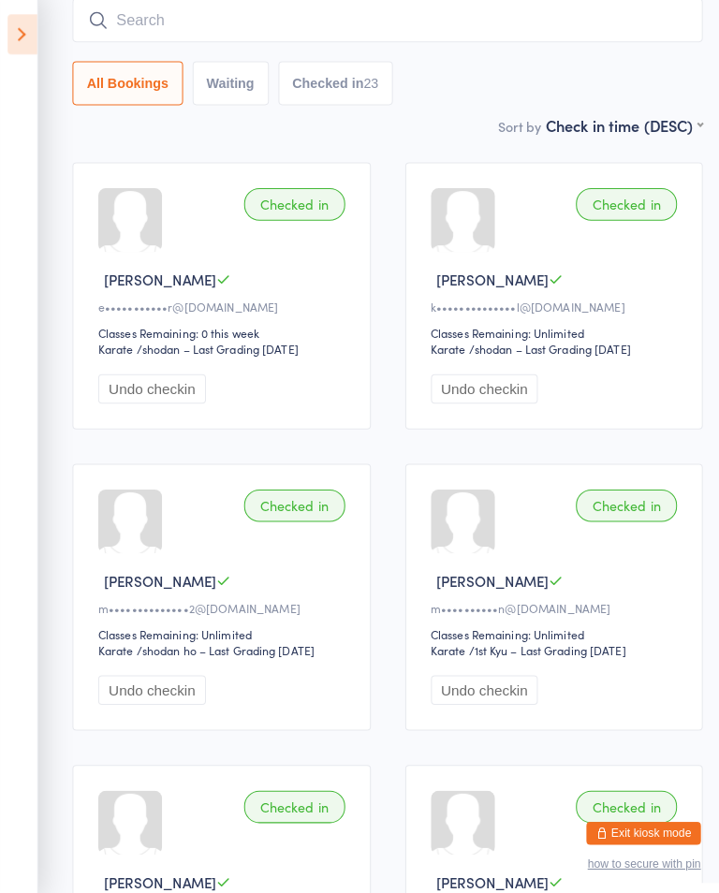
click at [28, 28] on icon at bounding box center [21, 41] width 29 height 39
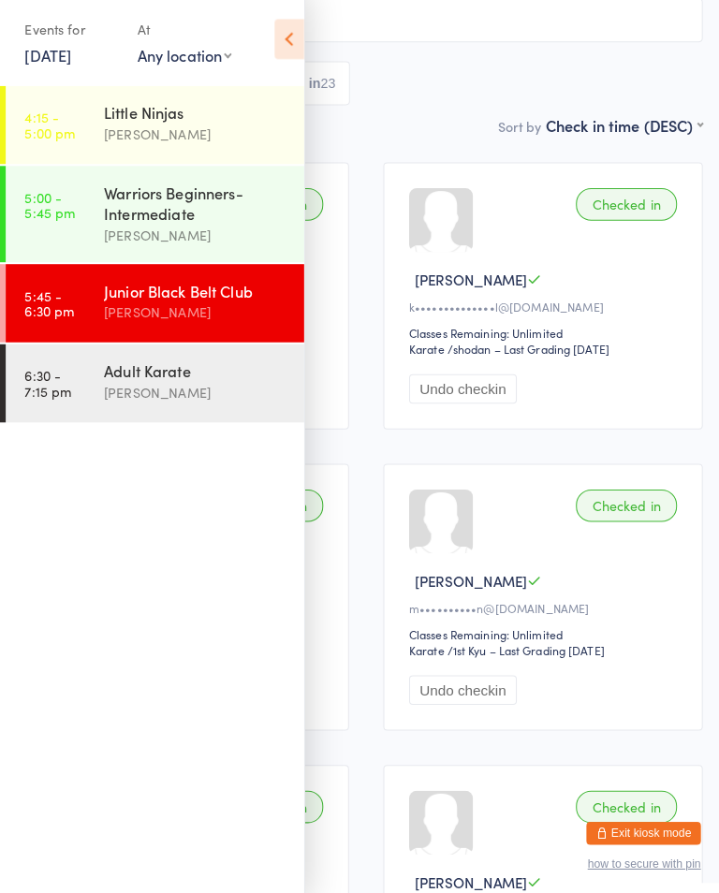
click at [88, 391] on link "6:30 - 7:15 pm Adult Karate Shihan Amy Gardam" at bounding box center [152, 383] width 293 height 77
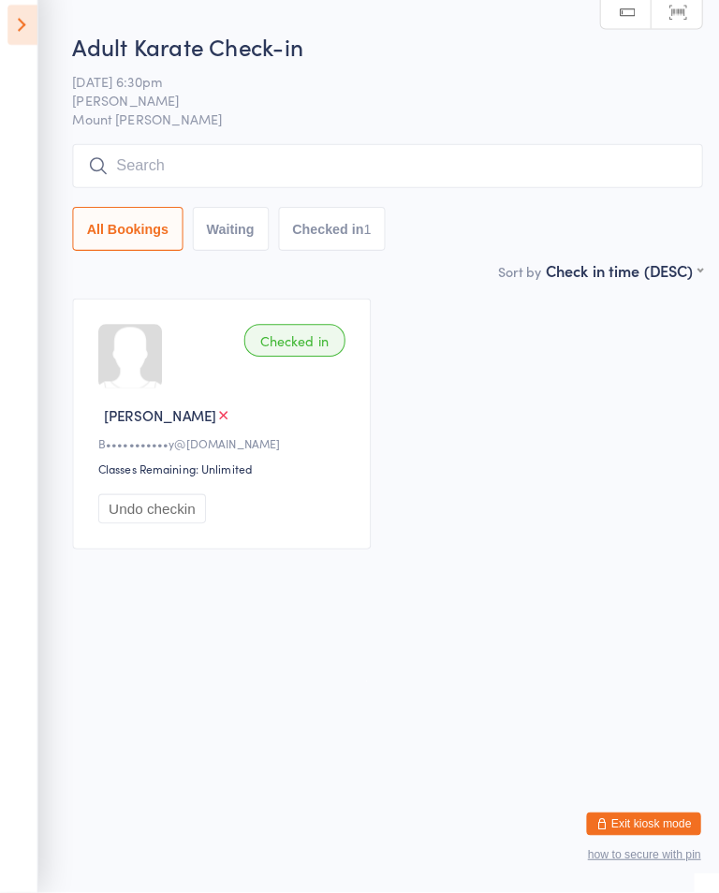
click at [443, 158] on input "search" at bounding box center [380, 179] width 618 height 43
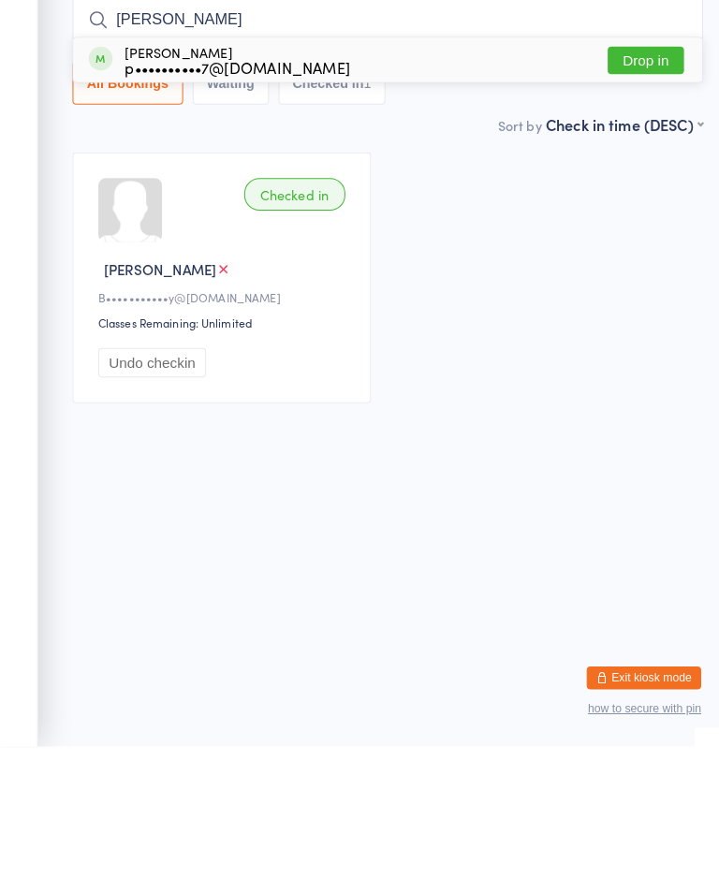
type input "Kurt"
click at [643, 206] on button "Drop in" at bounding box center [633, 219] width 75 height 27
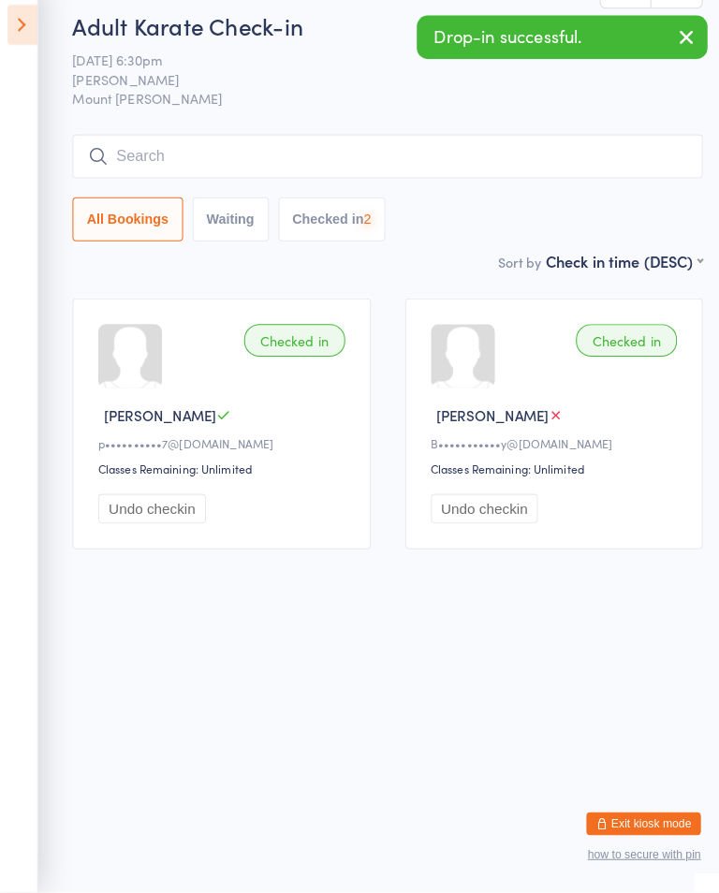
click at [32, 34] on icon at bounding box center [21, 41] width 29 height 39
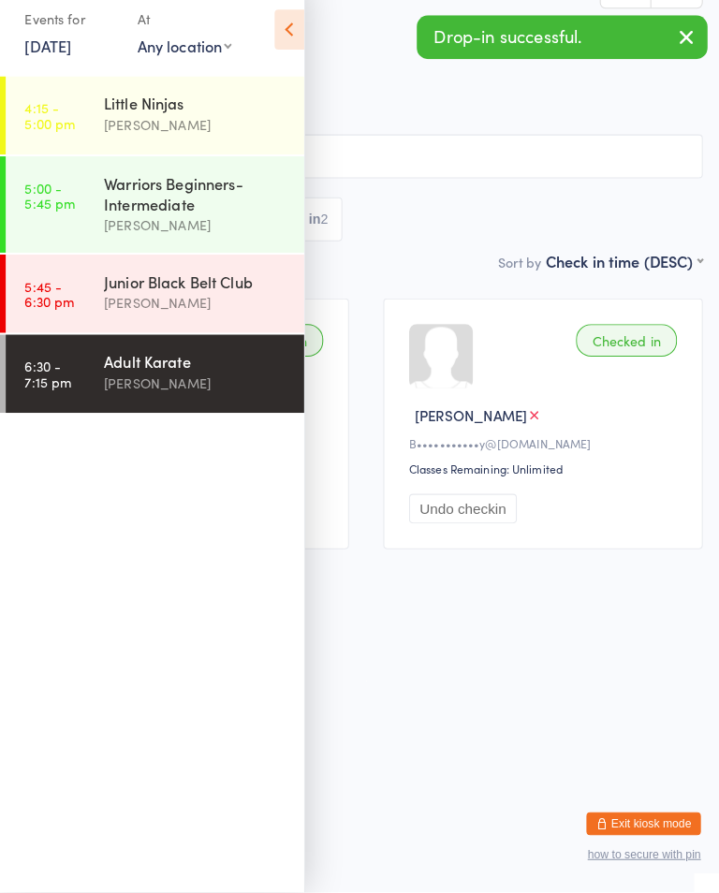
click at [77, 288] on link "5:45 - 6:30 pm Junior Black Belt Club Shihan Amy Gardam" at bounding box center [152, 305] width 293 height 77
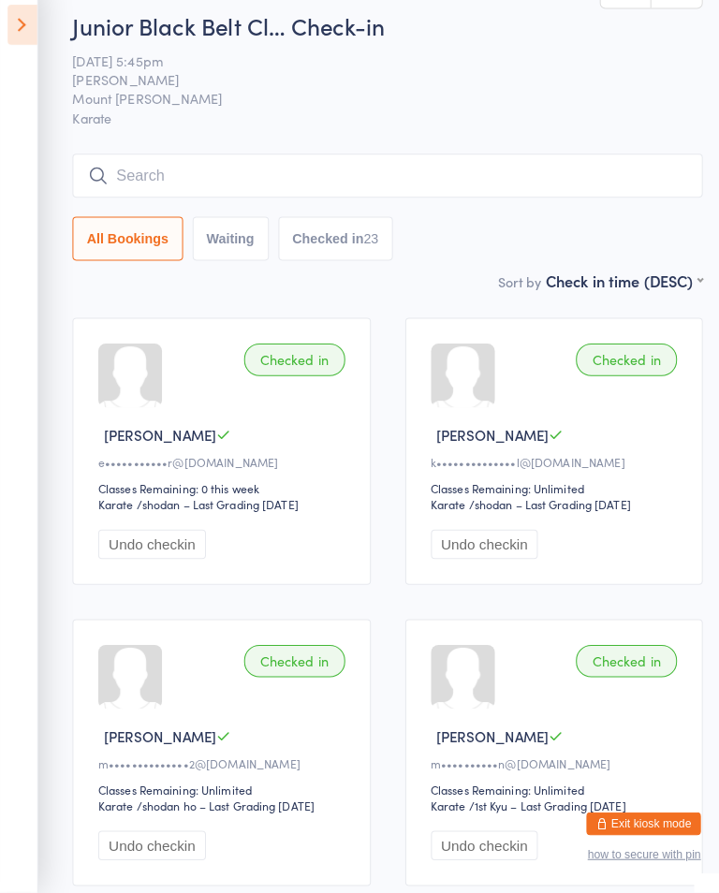
click at [240, 182] on input "search" at bounding box center [380, 188] width 618 height 43
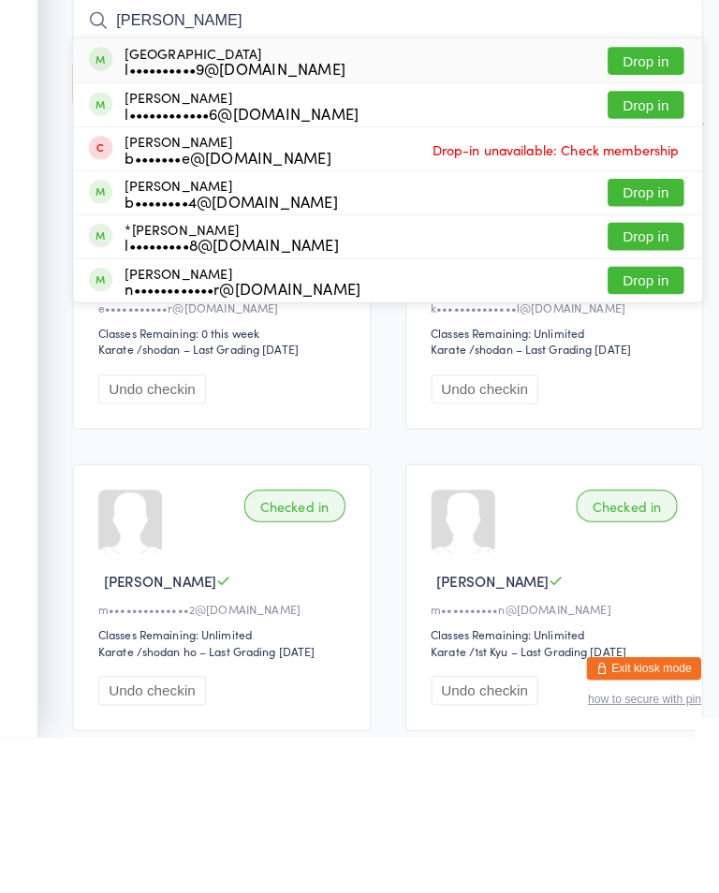
type input "Ayrton"
click at [637, 215] on button "Drop in" at bounding box center [633, 228] width 75 height 27
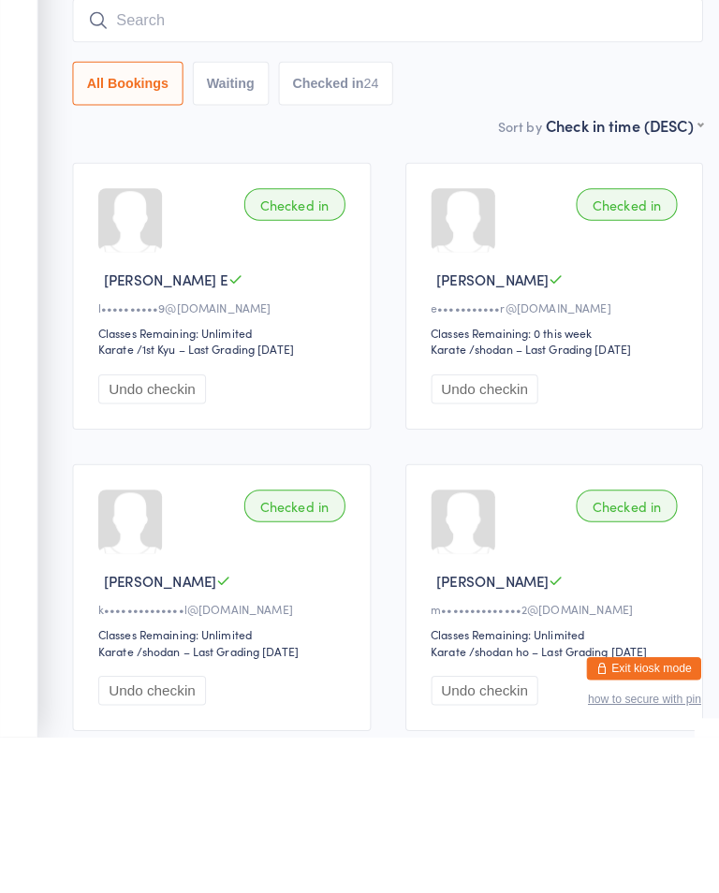
click at [648, 167] on input "search" at bounding box center [380, 188] width 618 height 43
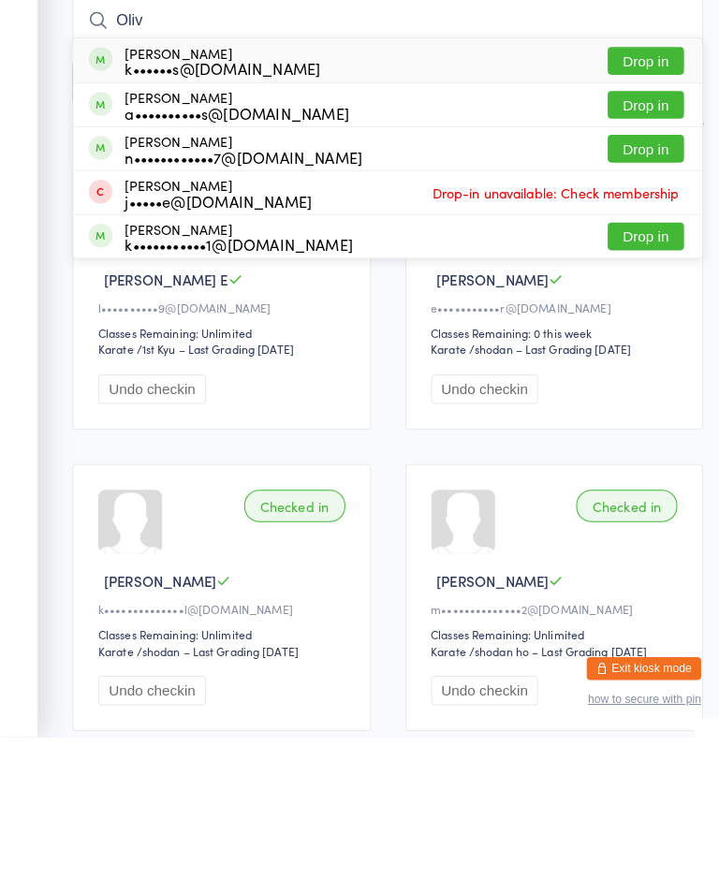
type input "Oliv"
click at [655, 387] on button "Drop in" at bounding box center [633, 400] width 75 height 27
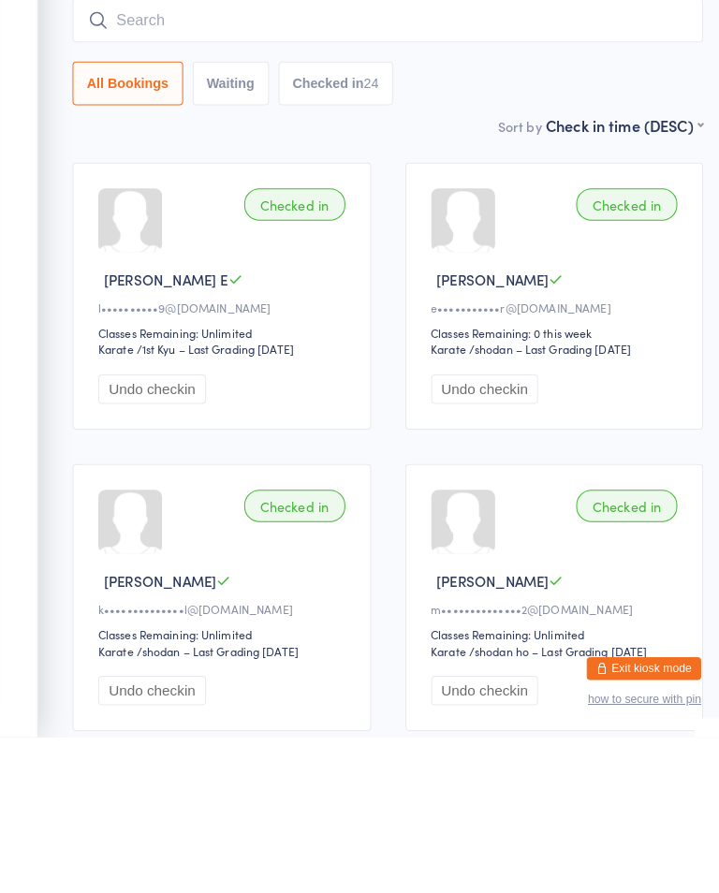
scroll to position [153, 0]
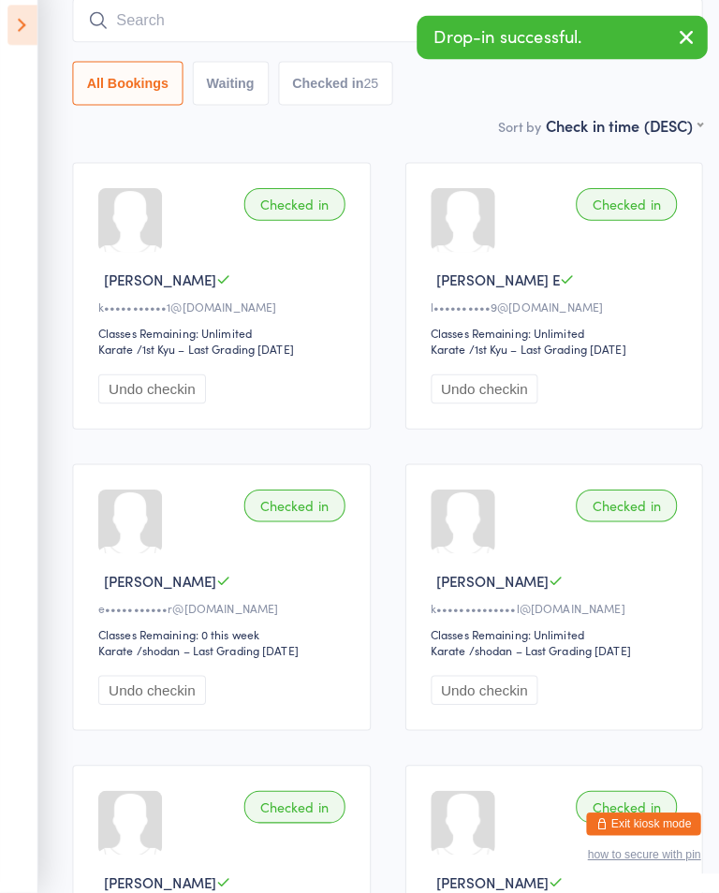
click at [686, 15] on input "search" at bounding box center [380, 36] width 618 height 43
click at [687, 33] on button "button" at bounding box center [673, 54] width 41 height 43
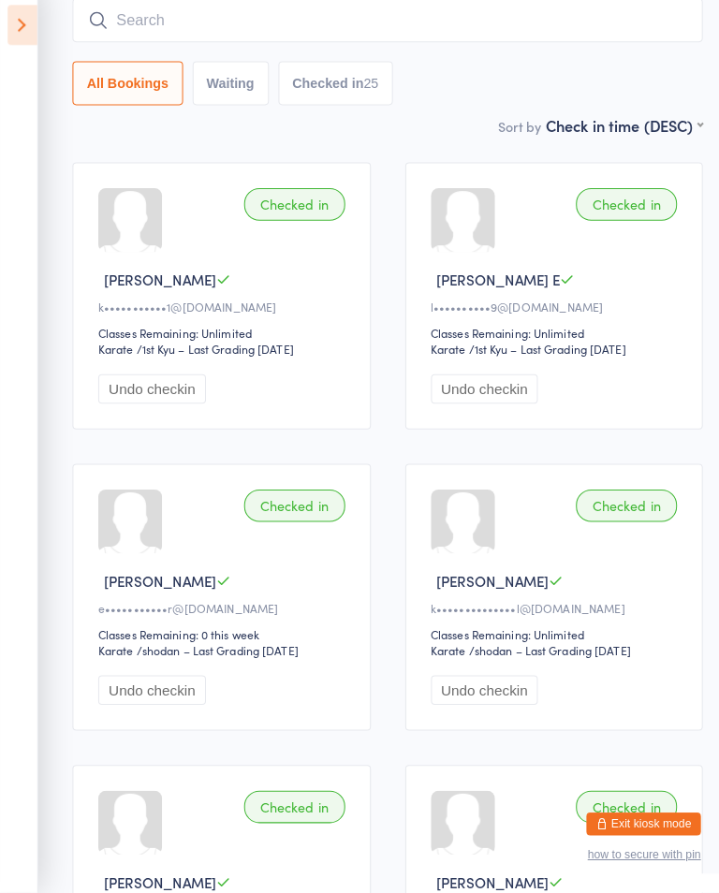
click at [176, 22] on input "search" at bounding box center [380, 36] width 618 height 43
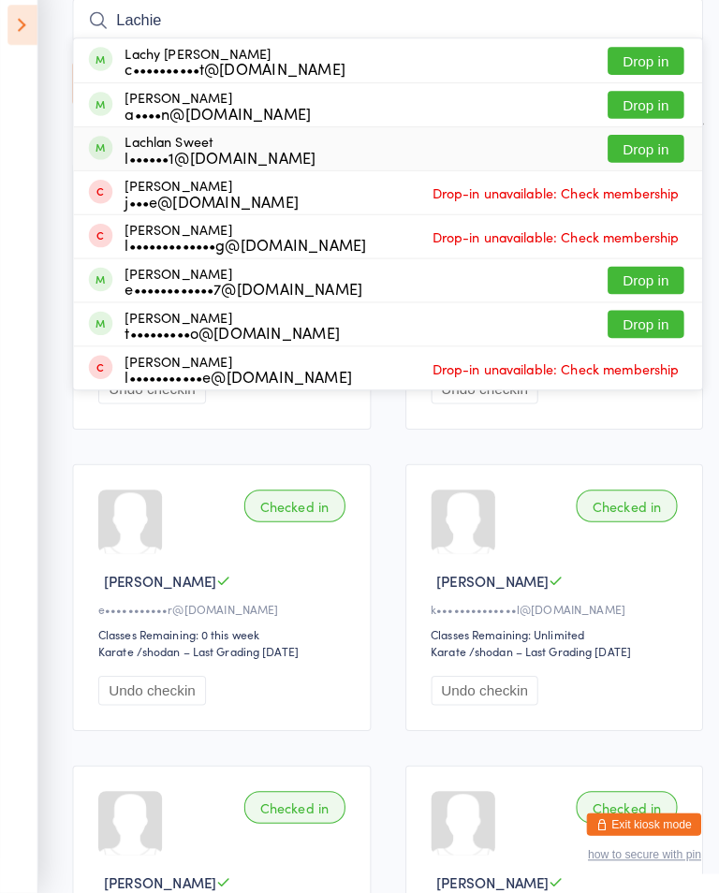
type input "Lachie"
click at [133, 163] on div "l••••••1@hotmail.com" at bounding box center [216, 170] width 187 height 15
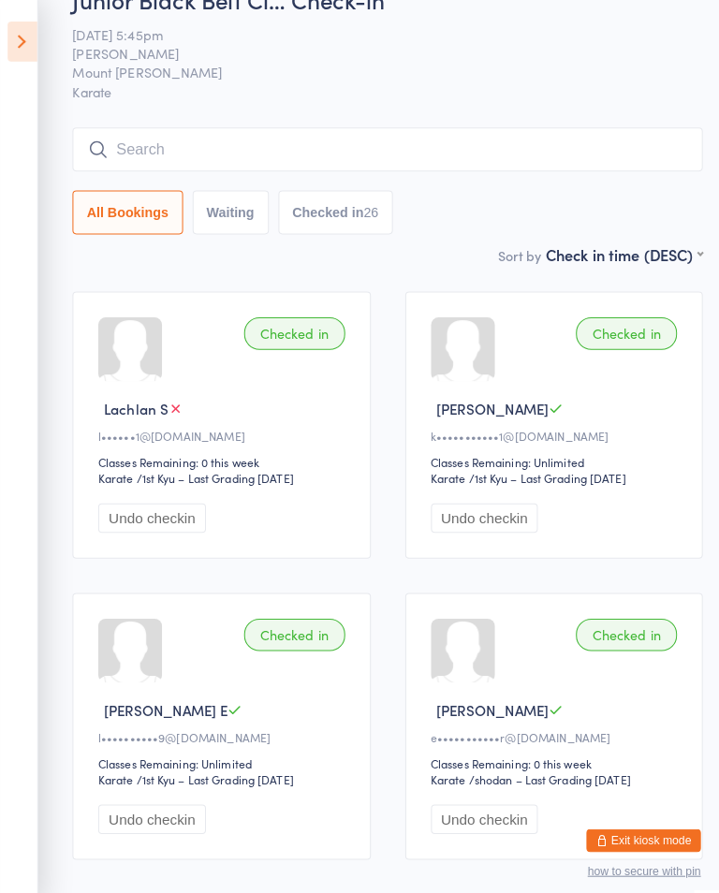
scroll to position [0, 0]
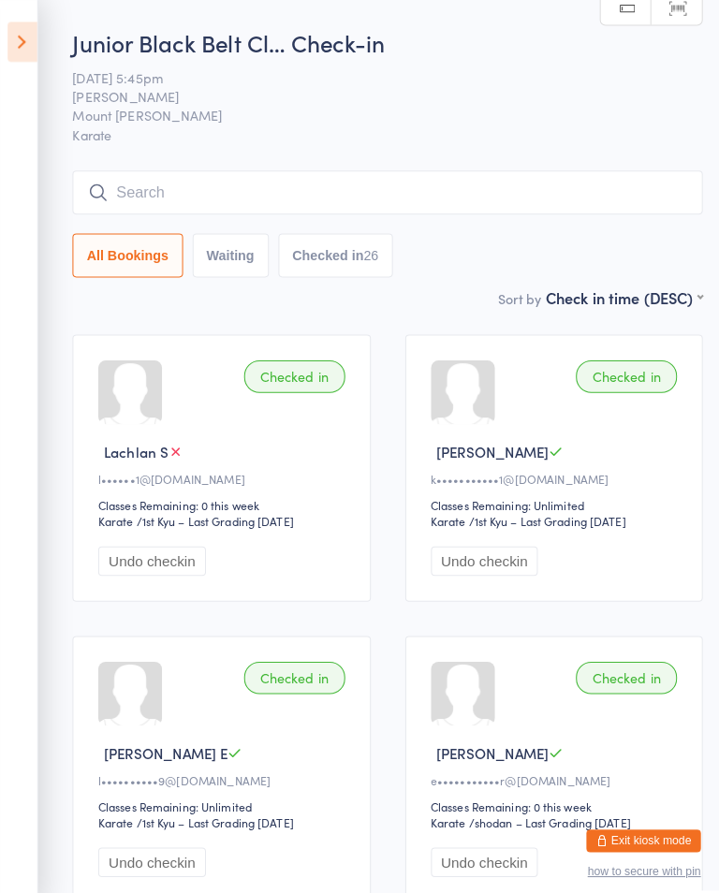
click at [217, 180] on input "search" at bounding box center [380, 188] width 618 height 43
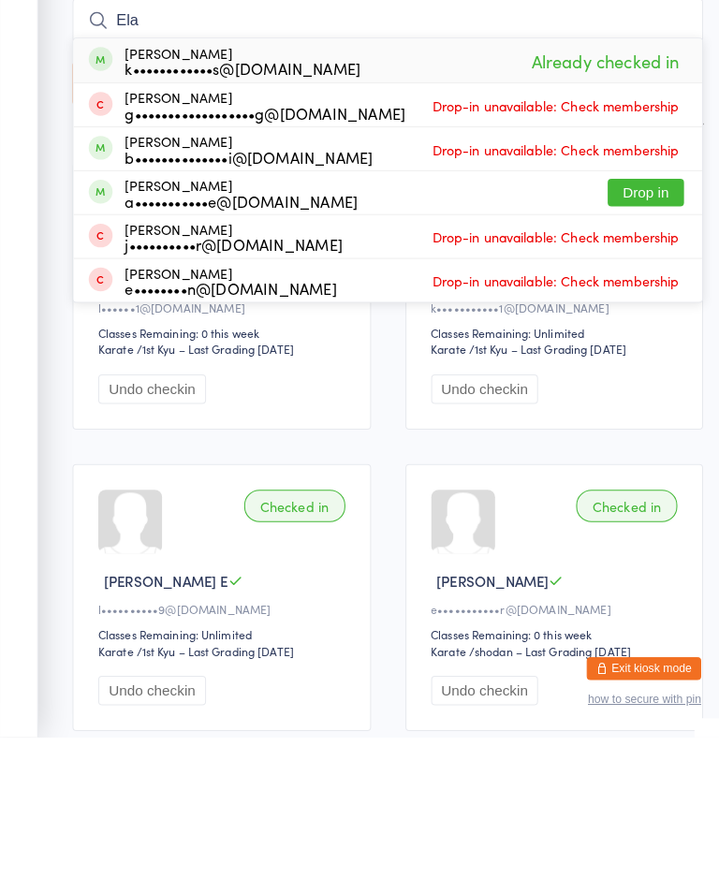
type input "Ela"
click at [105, 345] on span at bounding box center [98, 356] width 23 height 23
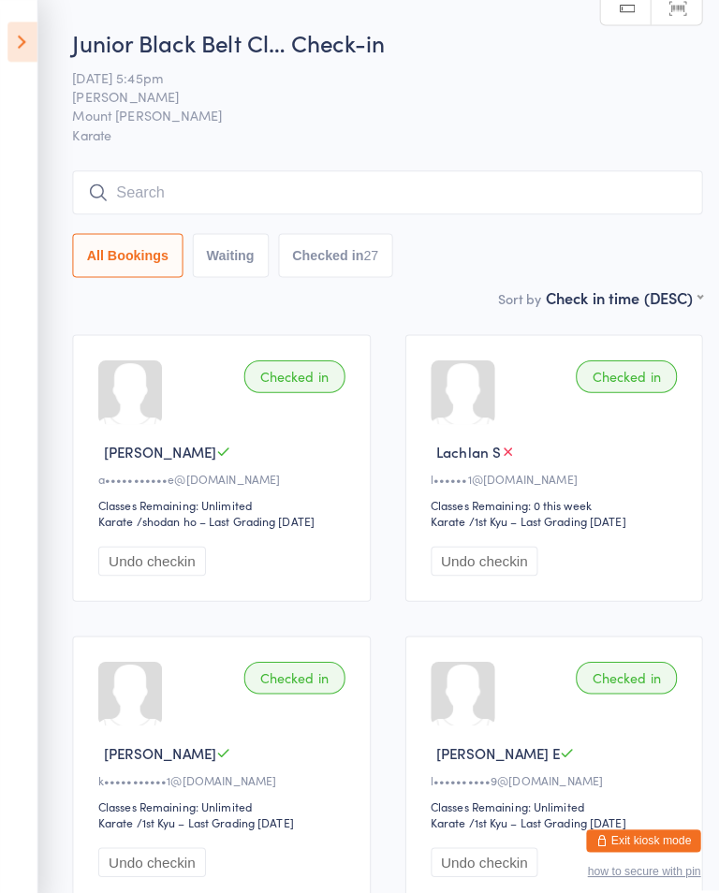
click at [24, 29] on icon at bounding box center [21, 41] width 29 height 39
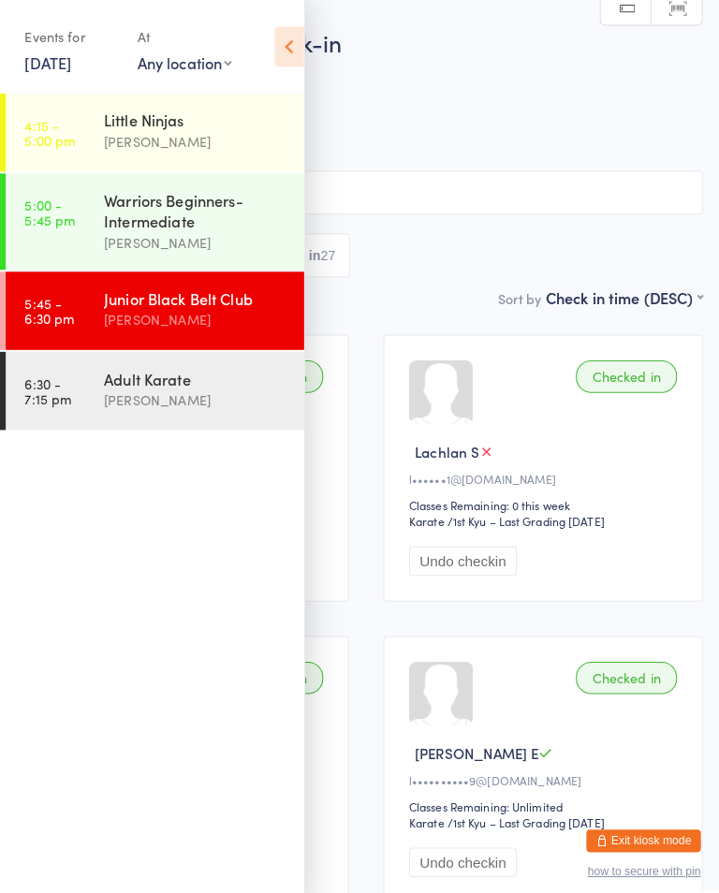
click at [119, 388] on div "[PERSON_NAME]" at bounding box center [192, 393] width 181 height 22
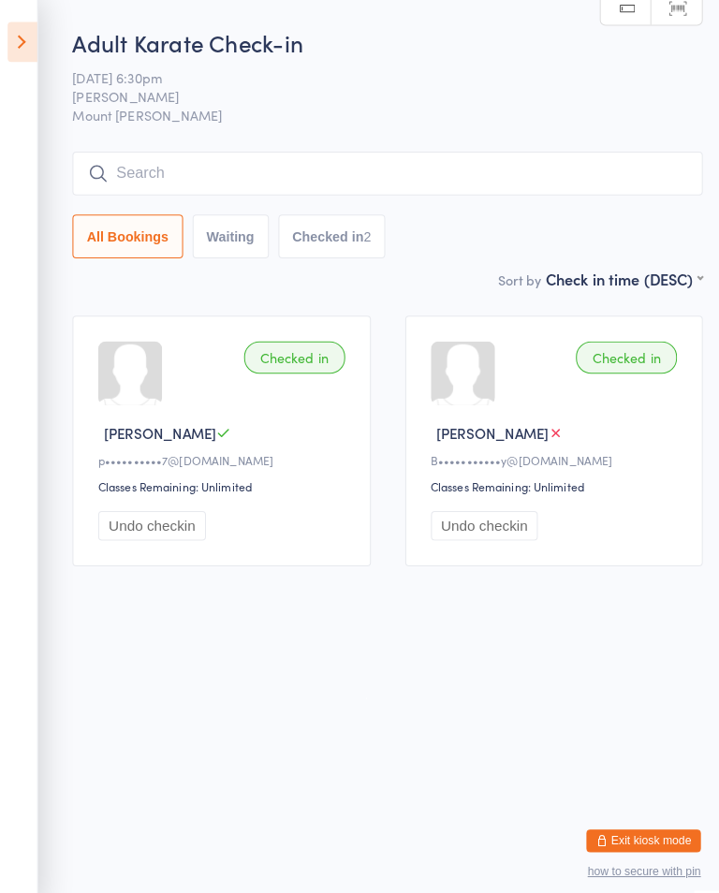
click at [494, 159] on input "search" at bounding box center [380, 170] width 618 height 43
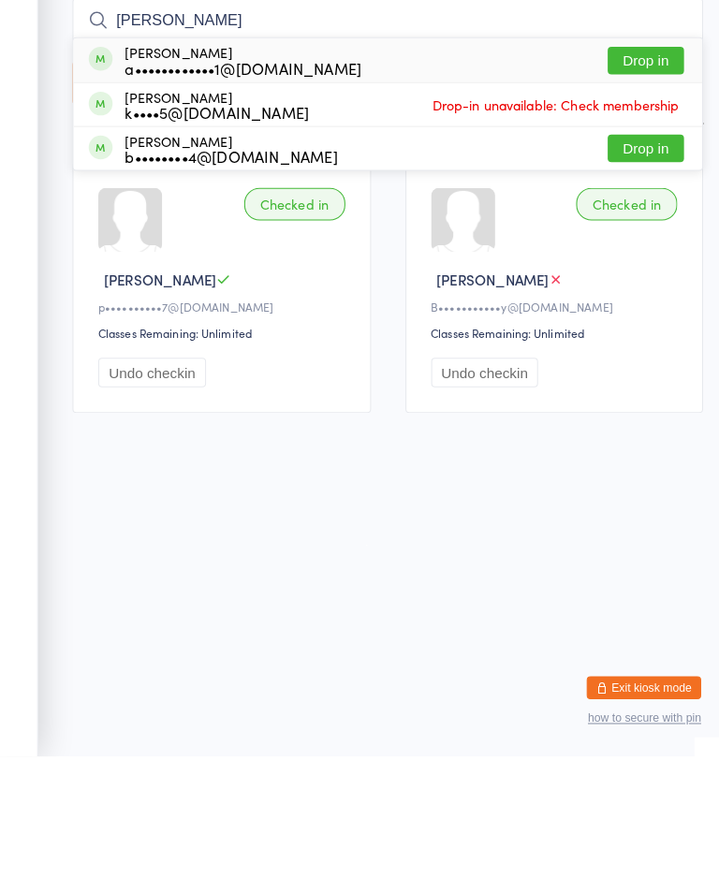
type input "Amelia"
click at [646, 196] on button "Drop in" at bounding box center [633, 209] width 75 height 27
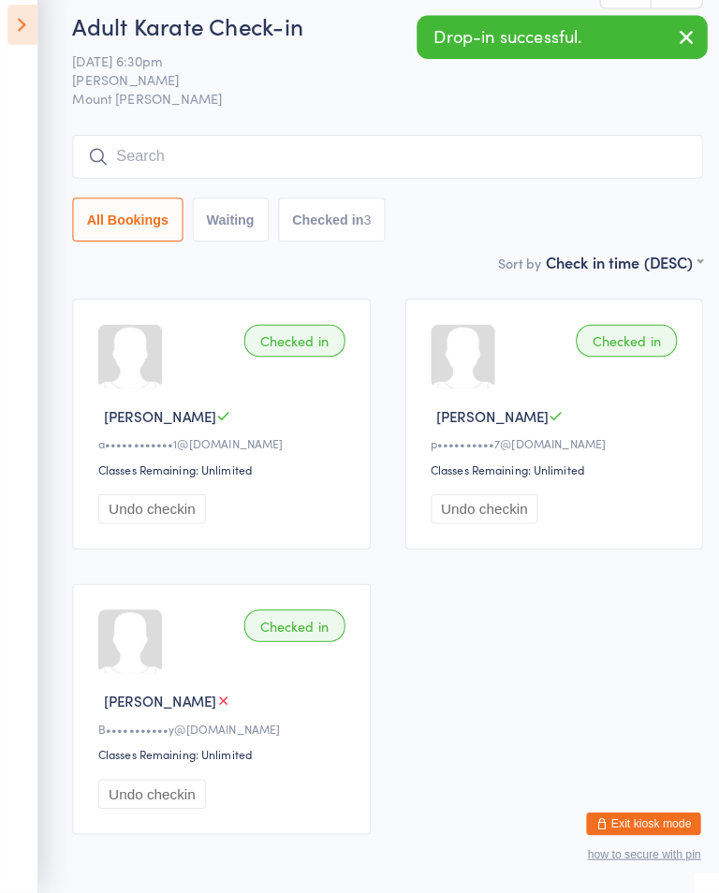
click at [268, 172] on input "search" at bounding box center [380, 170] width 618 height 43
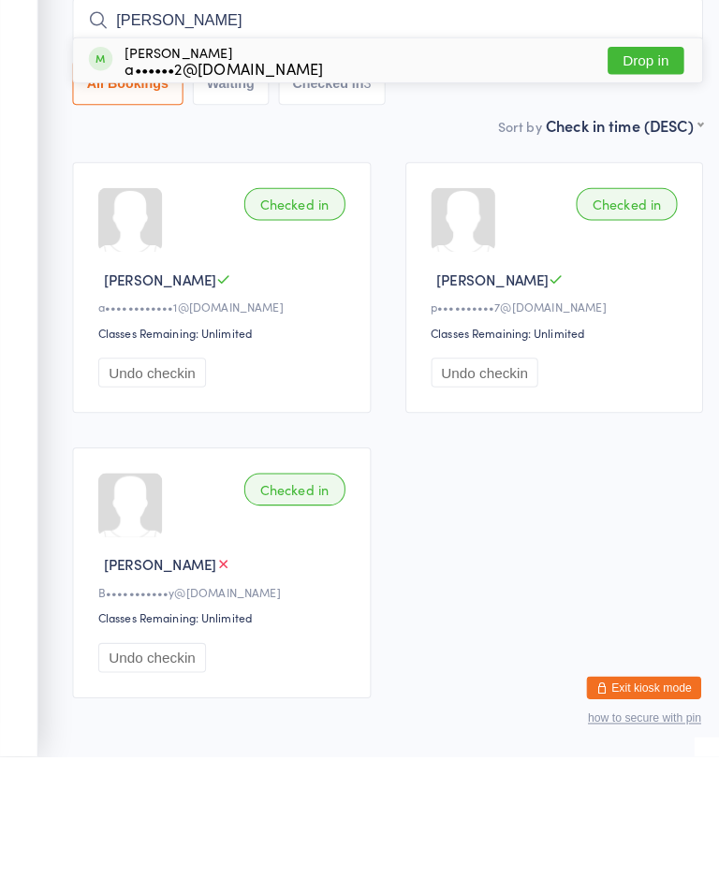
type input "Amy"
click at [635, 196] on button "Drop in" at bounding box center [633, 209] width 75 height 27
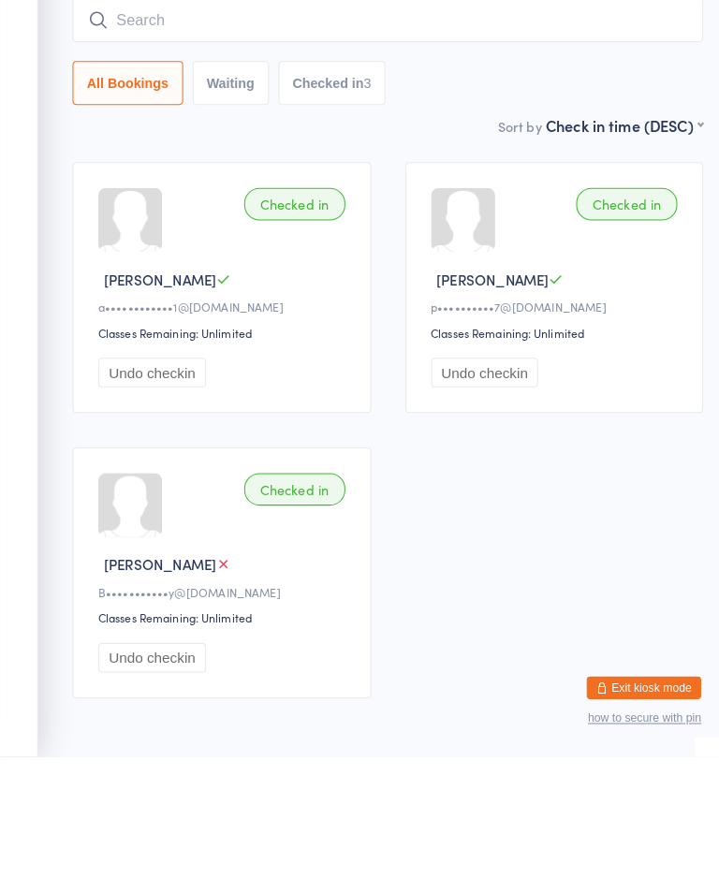
scroll to position [97, 0]
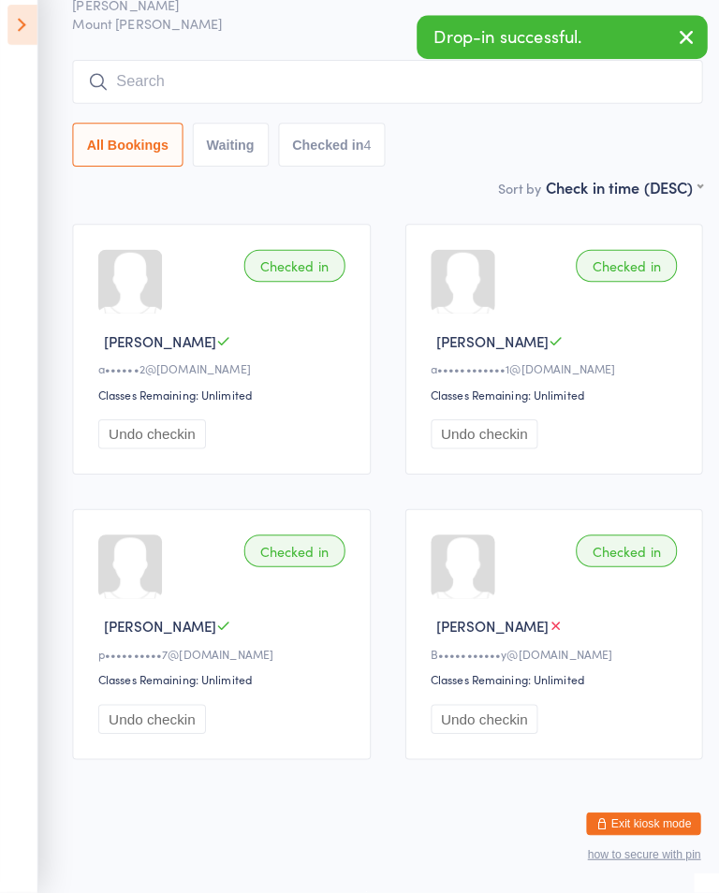
click at [99, 87] on icon at bounding box center [96, 97] width 21 height 21
click at [183, 76] on input "search" at bounding box center [380, 97] width 618 height 43
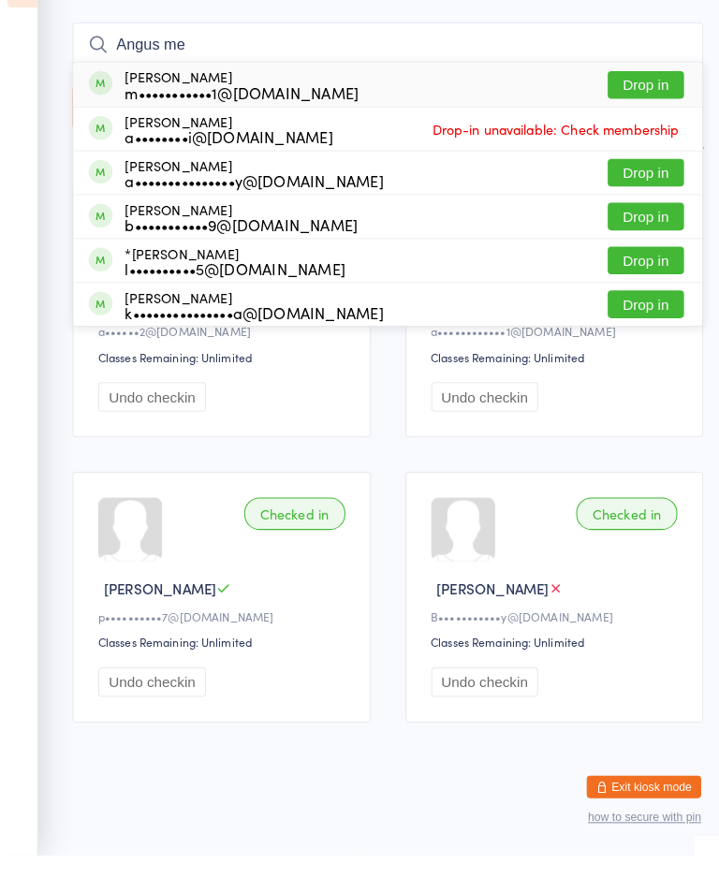
type input "Angus me"
click at [631, 124] on button "Drop in" at bounding box center [633, 137] width 75 height 27
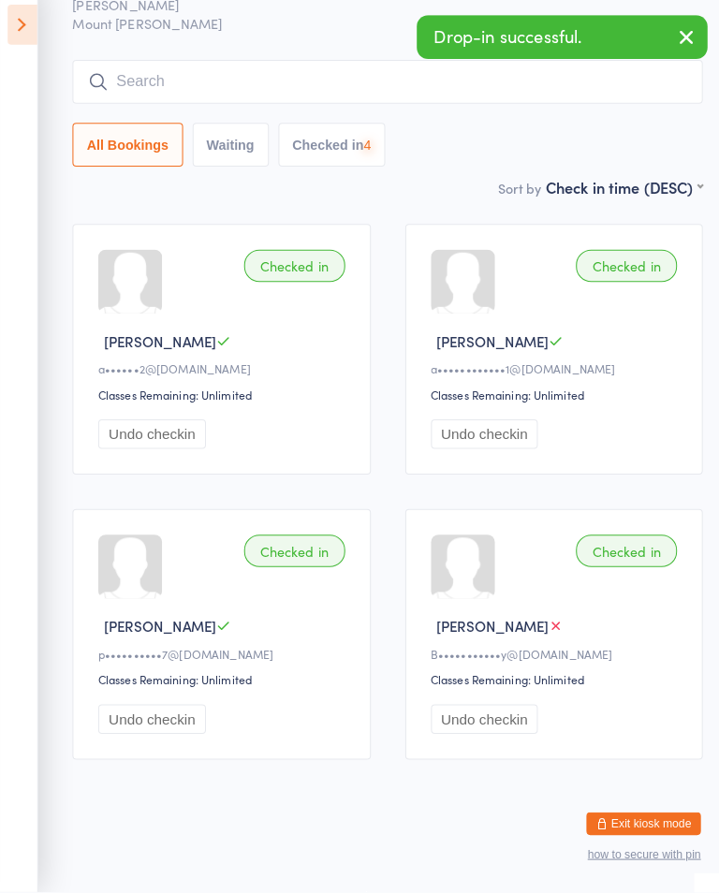
scroll to position [97, 0]
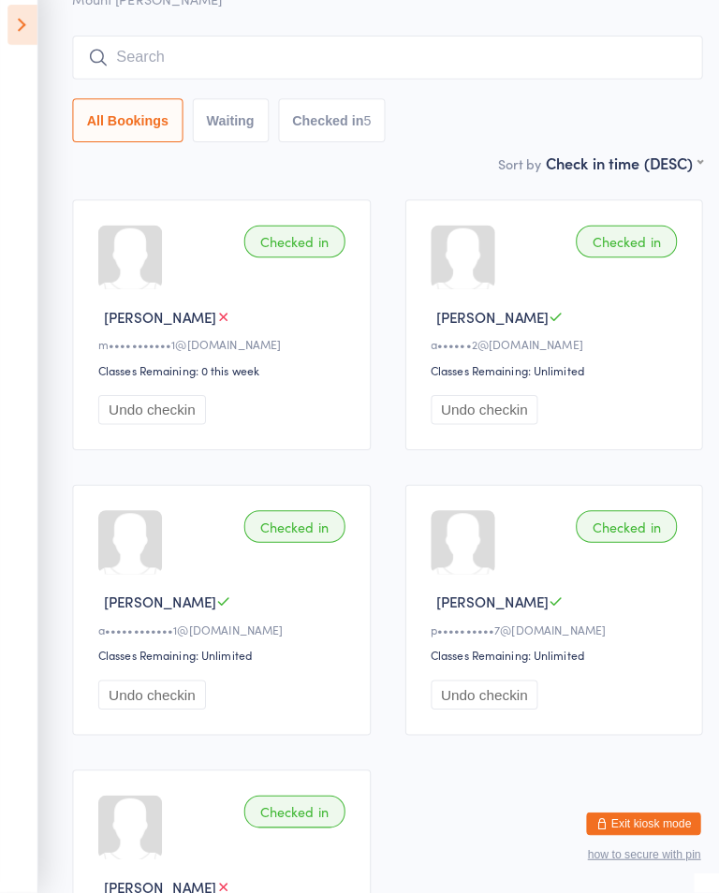
click at [470, 61] on input "search" at bounding box center [380, 72] width 618 height 43
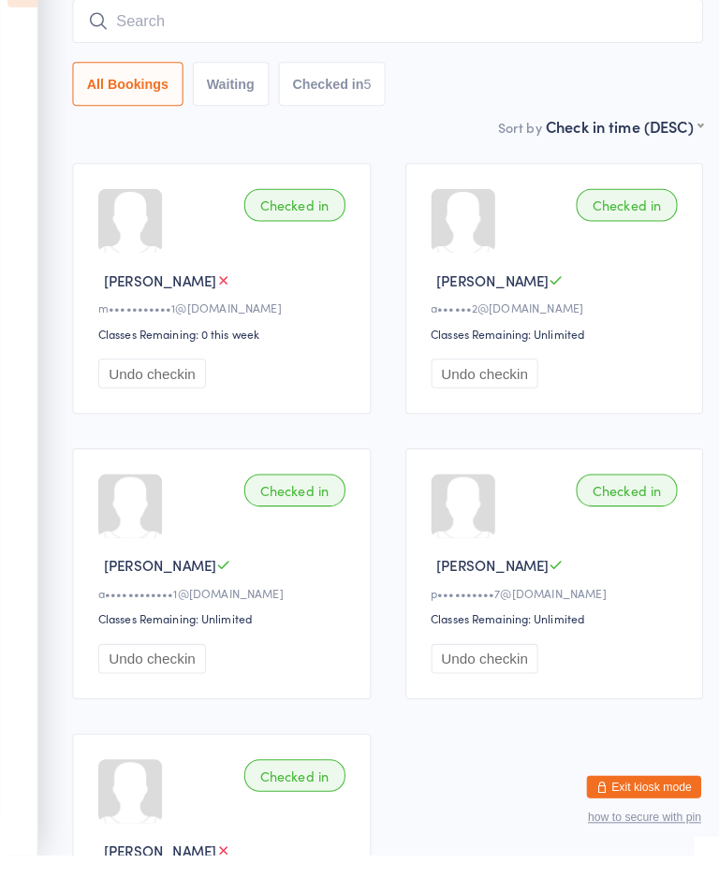
click at [245, 52] on input "search" at bounding box center [380, 73] width 618 height 43
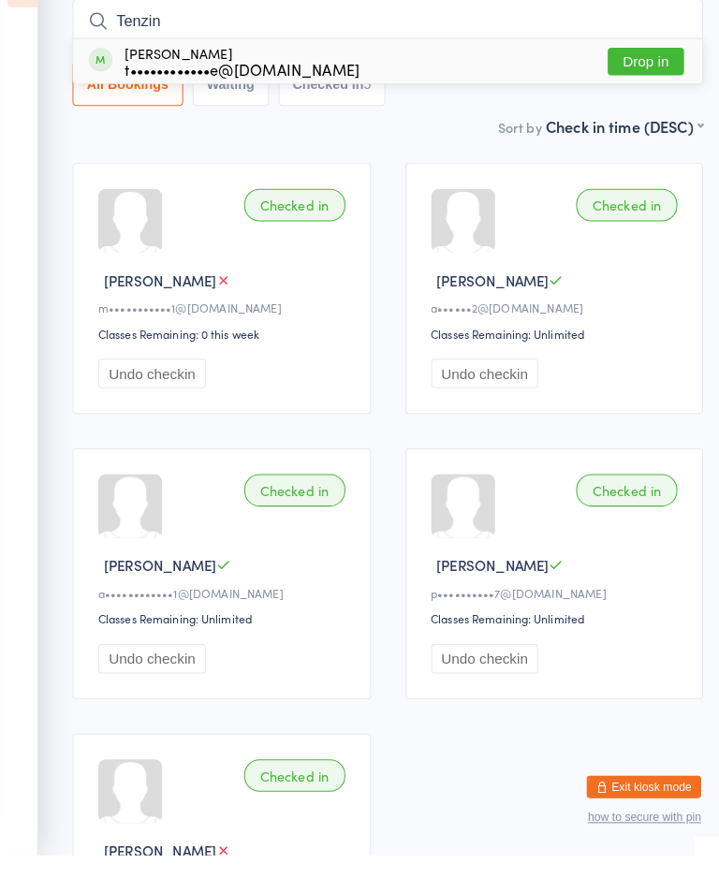
type input "Tenzin"
click at [620, 100] on button "Drop in" at bounding box center [633, 113] width 75 height 27
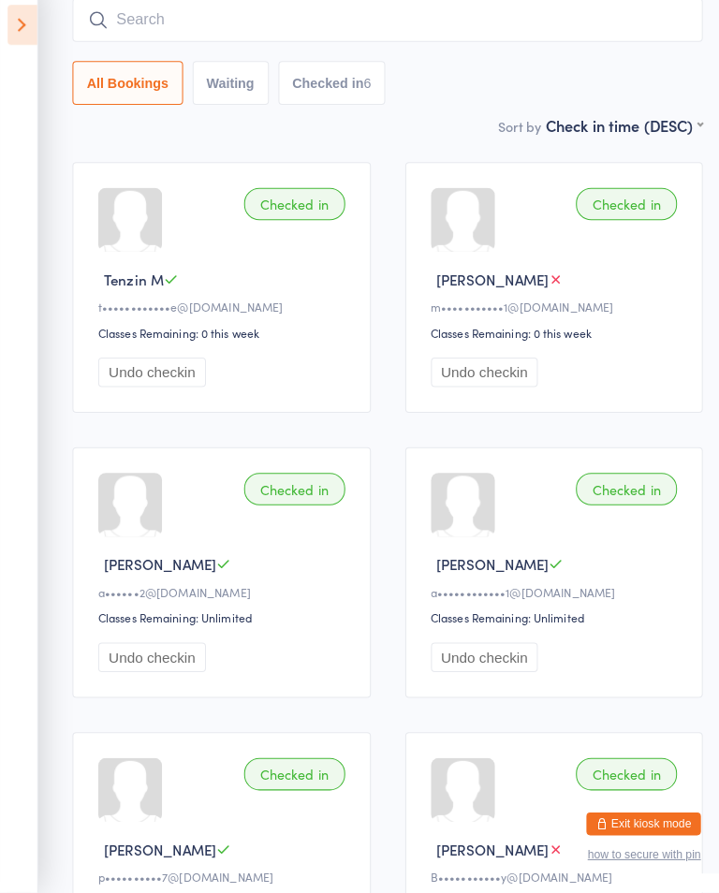
click at [241, 35] on input "search" at bounding box center [380, 36] width 618 height 43
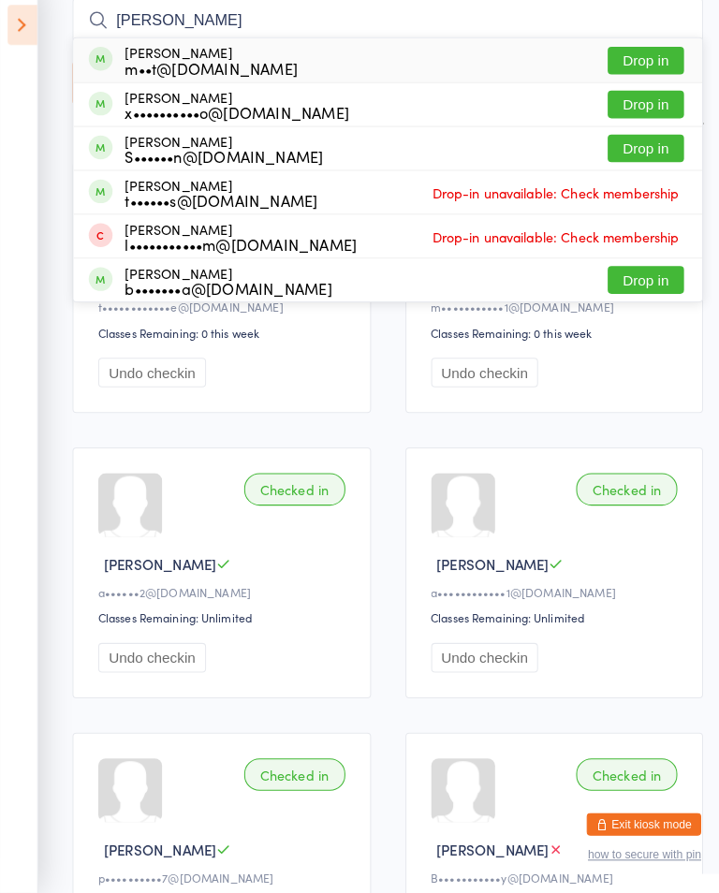
type input "Matt"
click at [646, 63] on button "Drop in" at bounding box center [633, 76] width 75 height 27
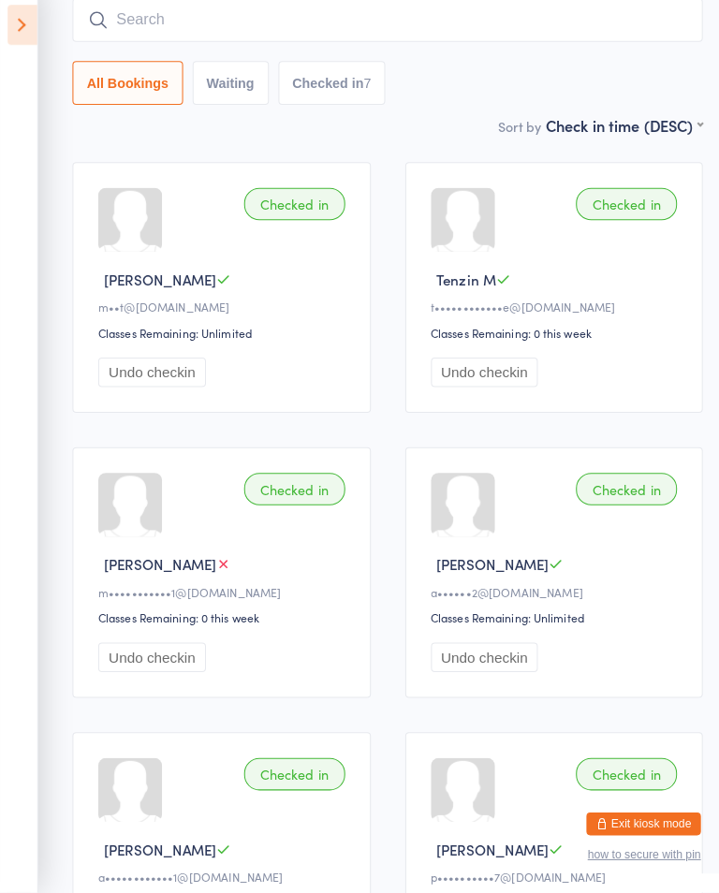
click at [125, 22] on input "search" at bounding box center [380, 36] width 618 height 43
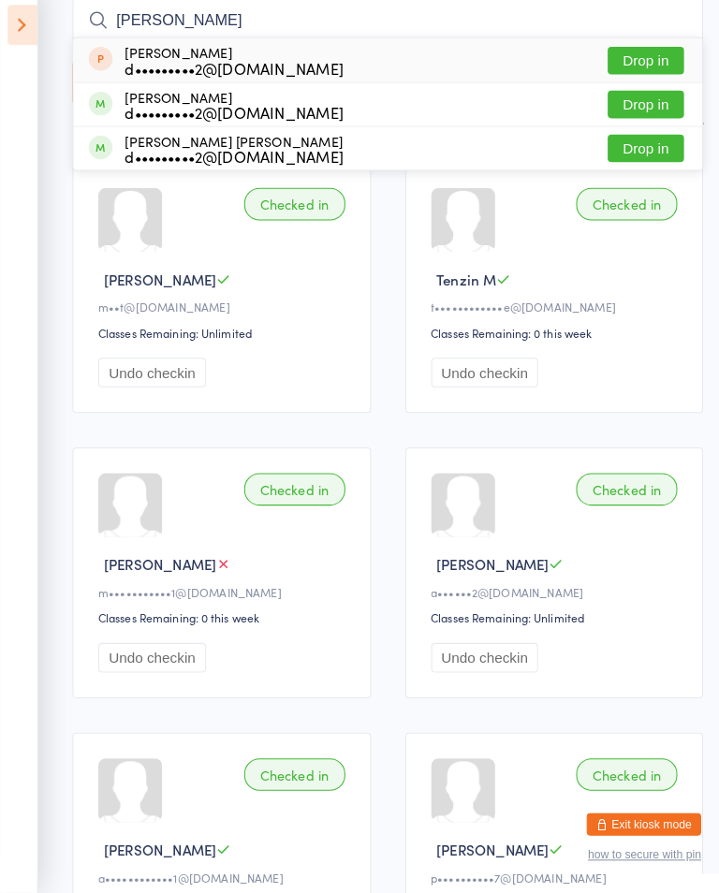
type input "Weir"
click at [610, 106] on button "Drop in" at bounding box center [633, 119] width 75 height 27
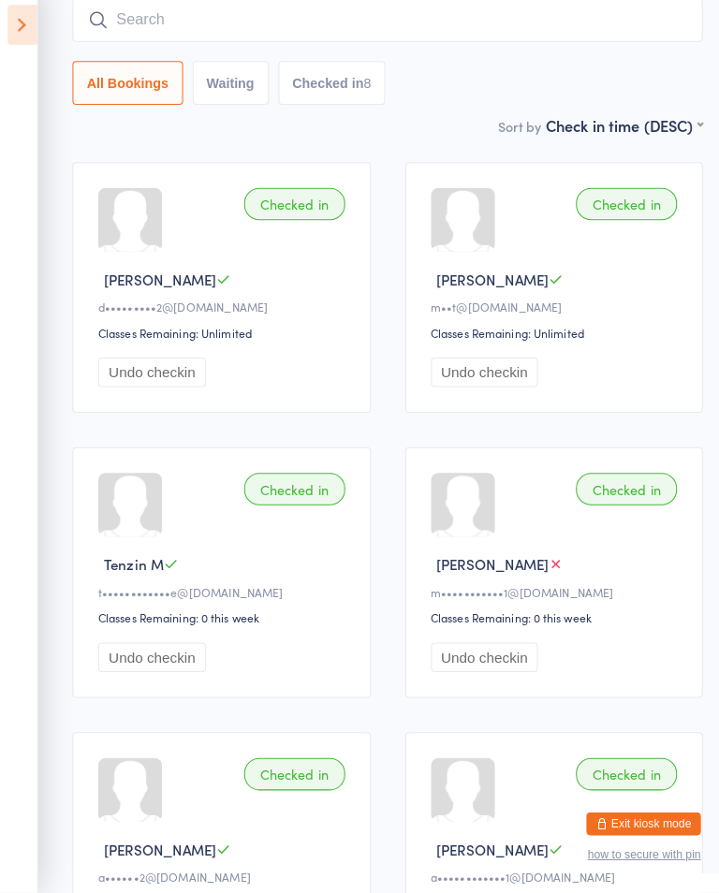
click at [594, 16] on input "search" at bounding box center [380, 36] width 618 height 43
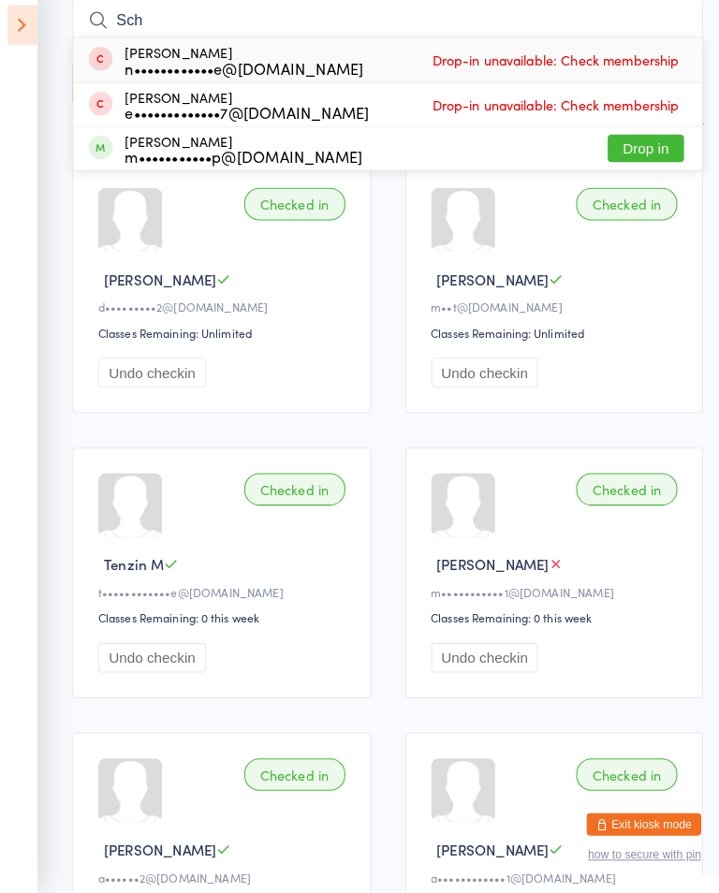
type input "Sch"
click at [646, 149] on button "Drop in" at bounding box center [633, 162] width 75 height 27
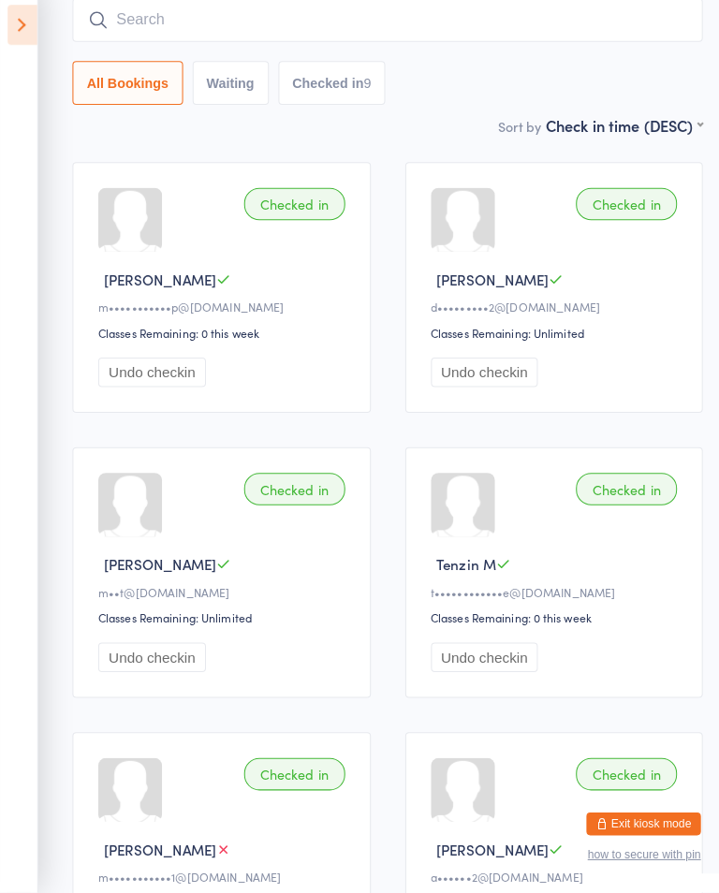
click at [609, 18] on input "search" at bounding box center [380, 36] width 618 height 43
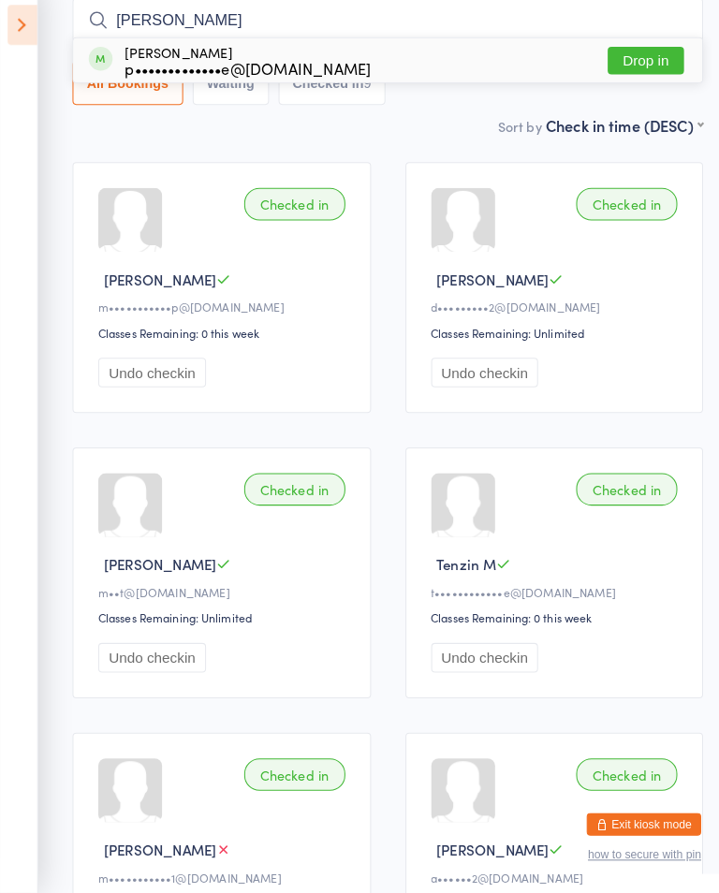
type input "Wade"
click at [647, 63] on button "Drop in" at bounding box center [633, 76] width 75 height 27
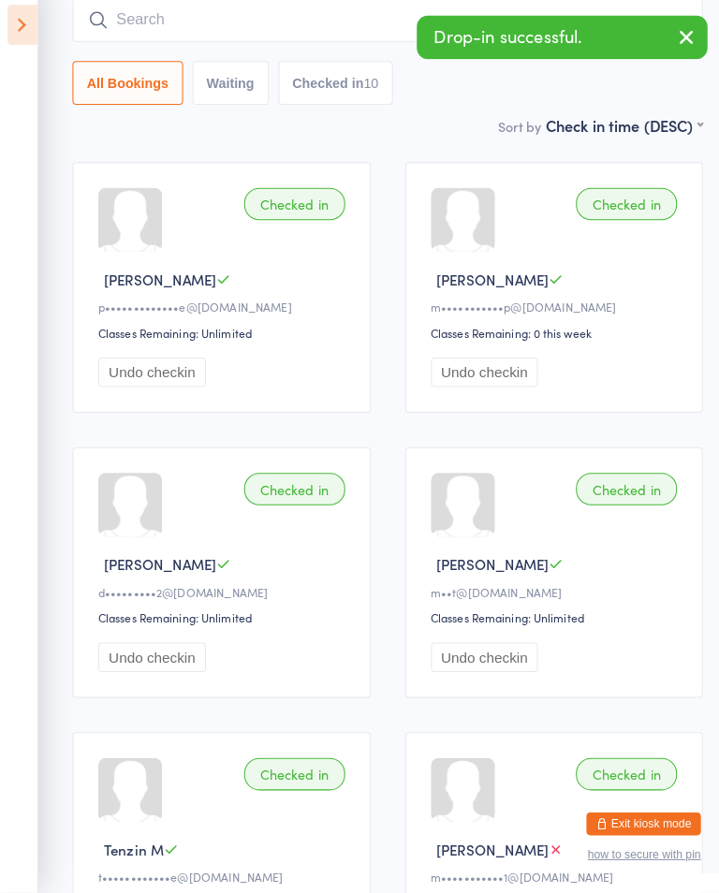
click at [342, 24] on input "search" at bounding box center [380, 36] width 618 height 43
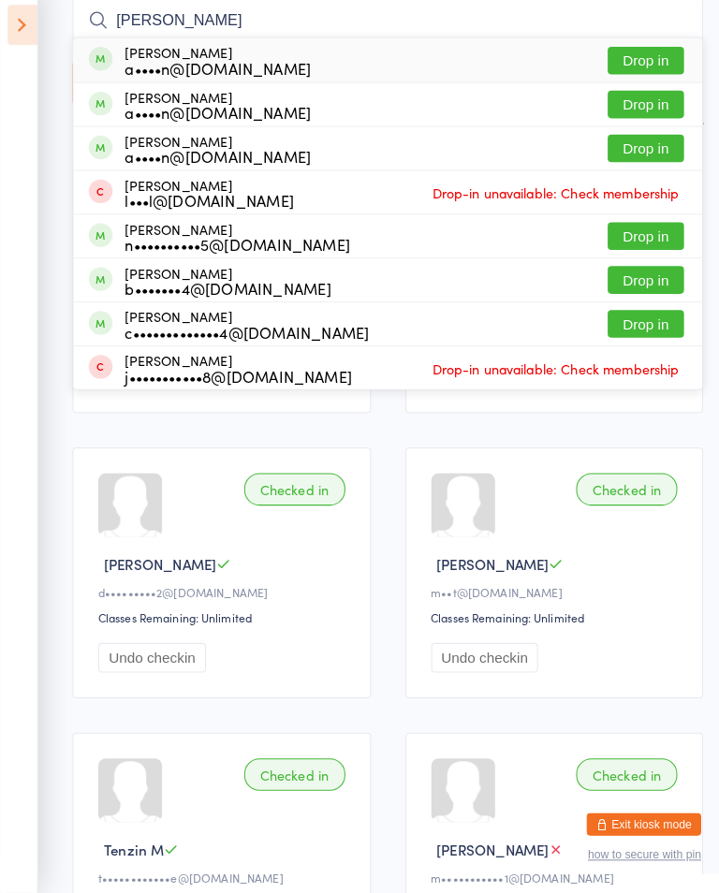
type input "Murn"
click at [642, 63] on button "Drop in" at bounding box center [633, 76] width 75 height 27
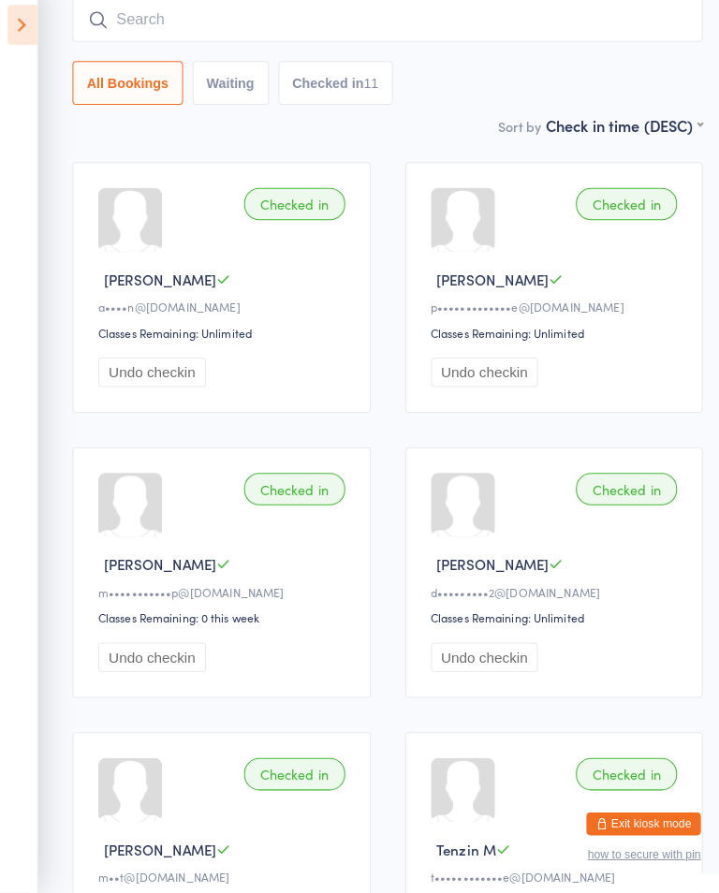
click at [447, 15] on input "search" at bounding box center [380, 36] width 618 height 43
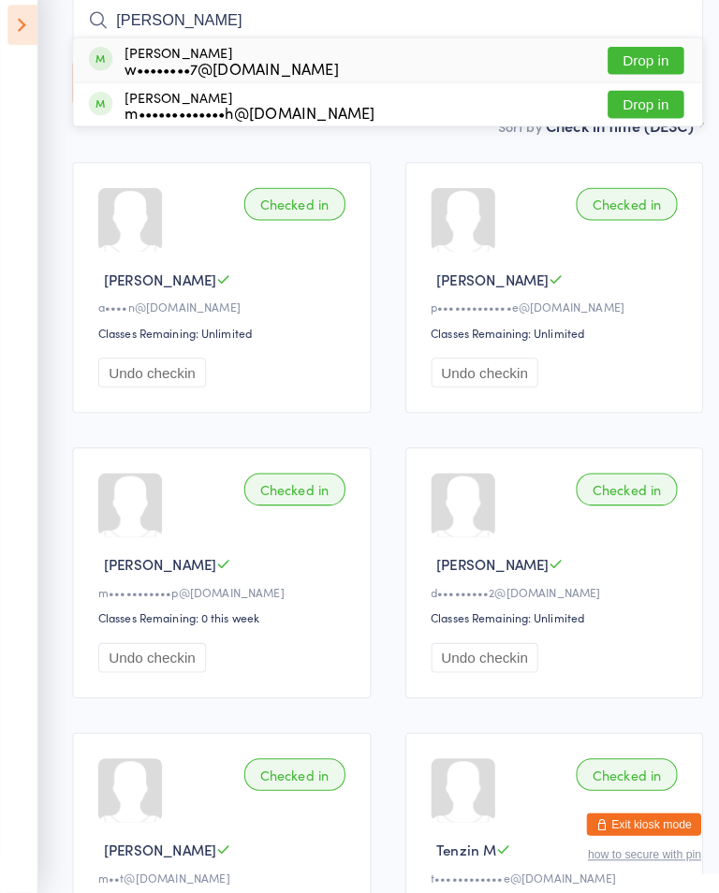
type input "Rori"
click at [649, 63] on button "Drop in" at bounding box center [633, 76] width 75 height 27
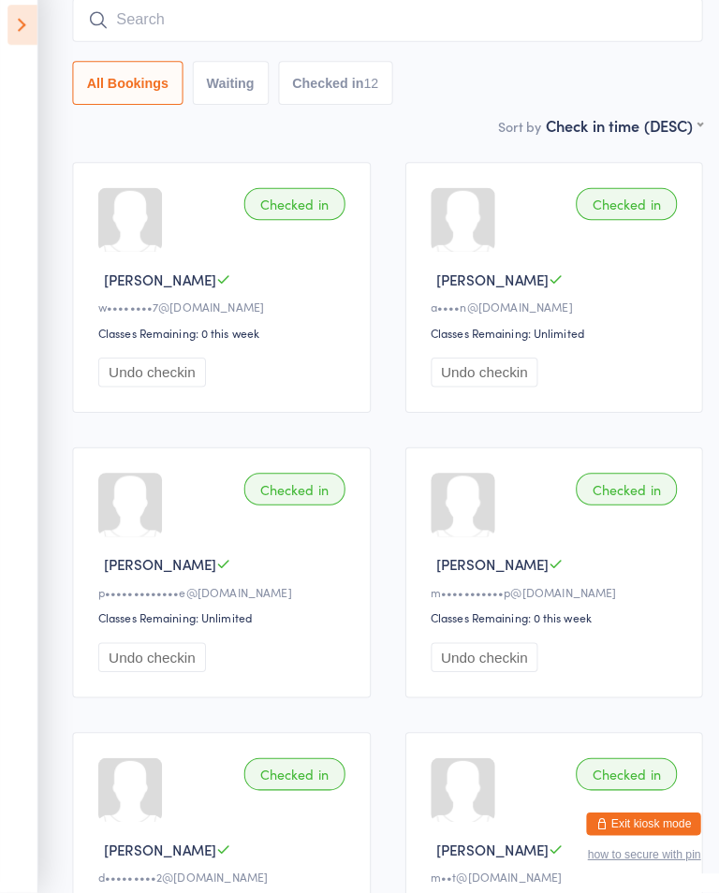
click at [462, 22] on input "search" at bounding box center [380, 36] width 618 height 43
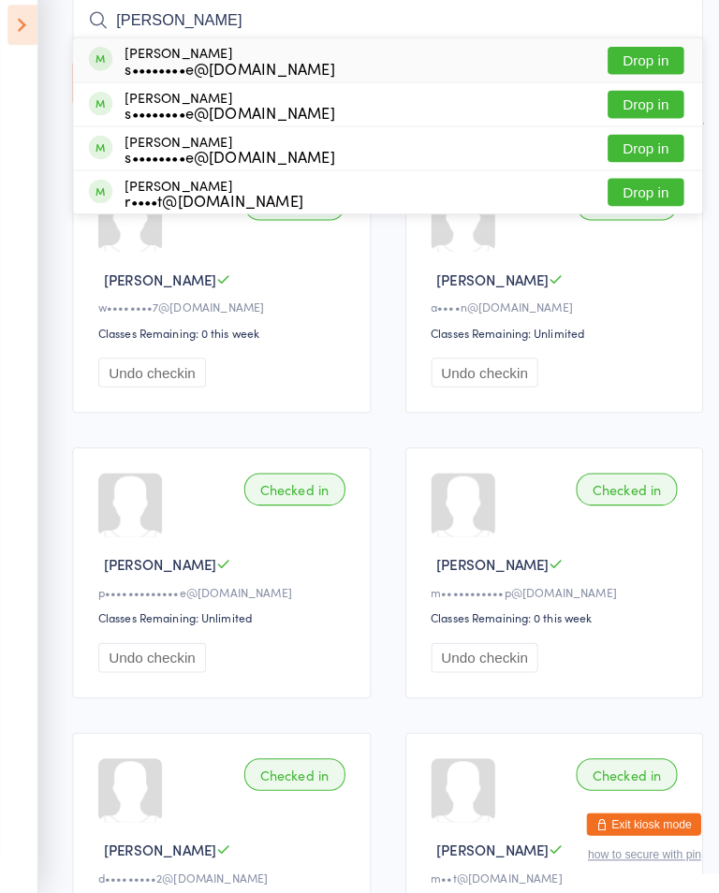
type input "Boyce"
click at [640, 150] on button "Drop in" at bounding box center [633, 162] width 75 height 27
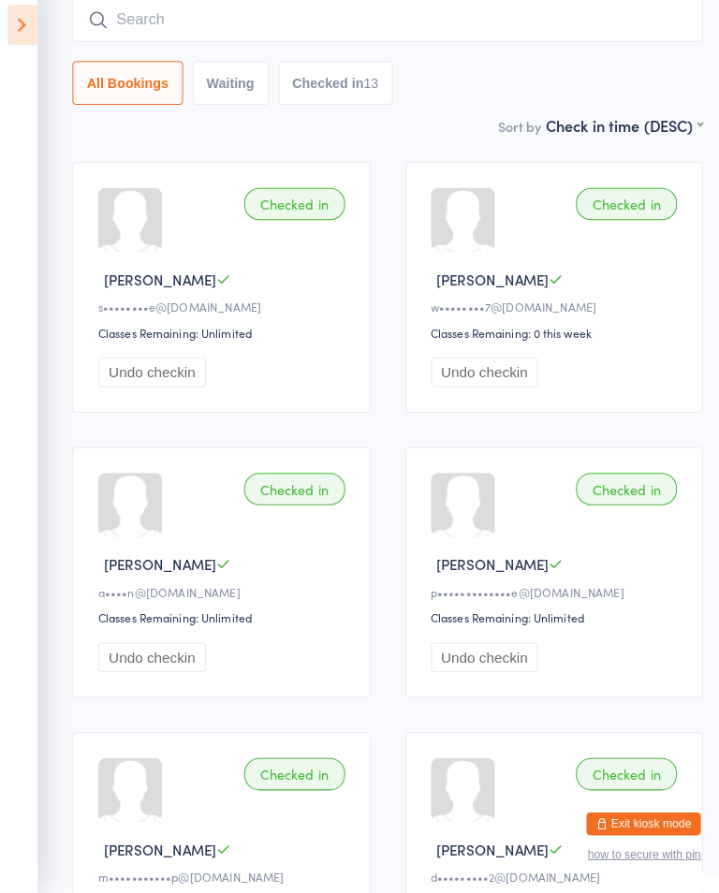
click at [148, 24] on input "search" at bounding box center [380, 36] width 618 height 43
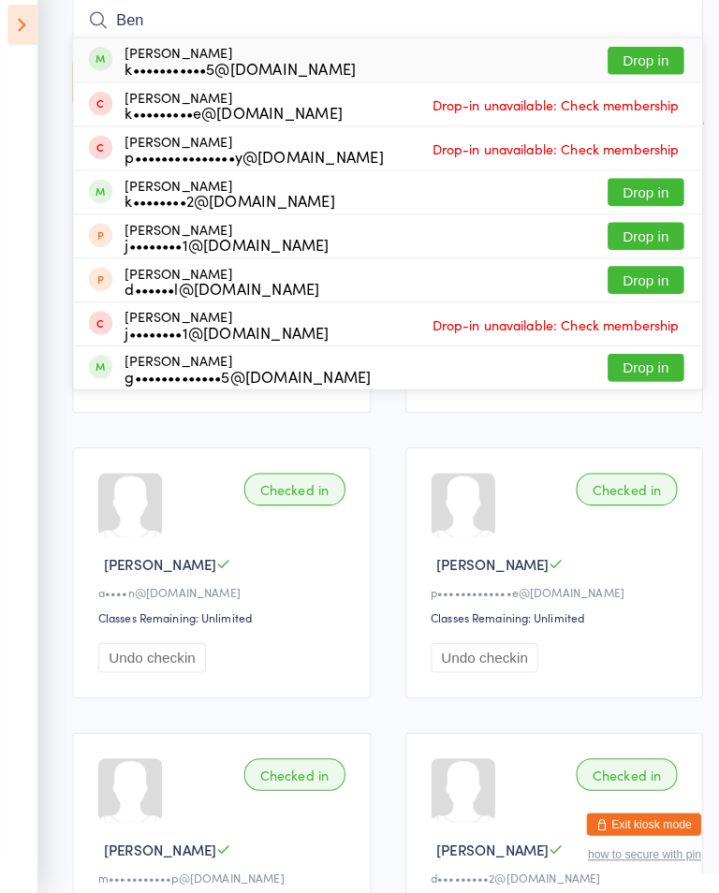
click at [641, 35] on input "Ben" at bounding box center [380, 36] width 618 height 43
type input "Ben"
click at [662, 63] on button "Drop in" at bounding box center [633, 76] width 75 height 27
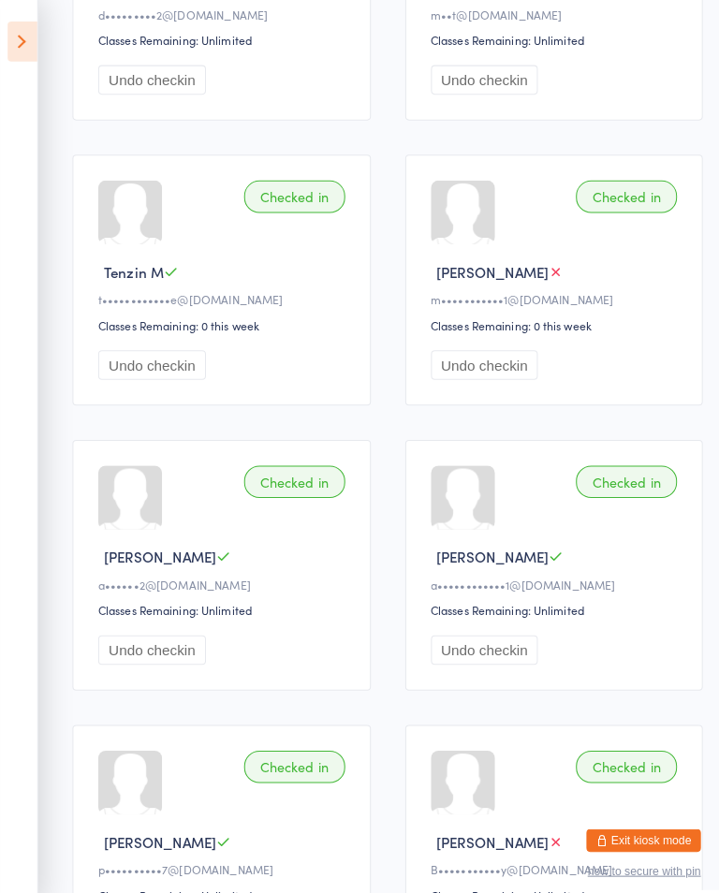
scroll to position [0, 0]
